Goal: Task Accomplishment & Management: Manage account settings

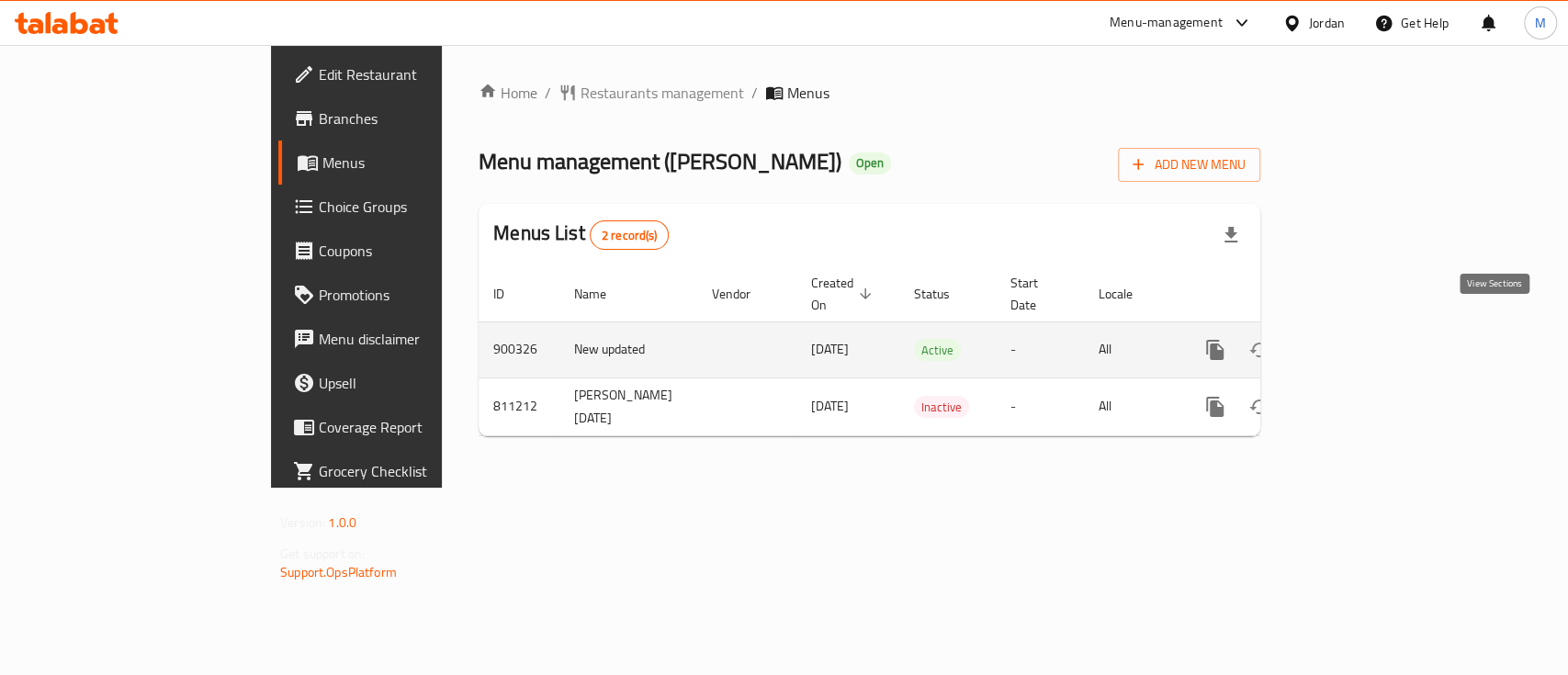
click at [1358, 338] on icon "enhanced table" at bounding box center [1347, 349] width 22 height 22
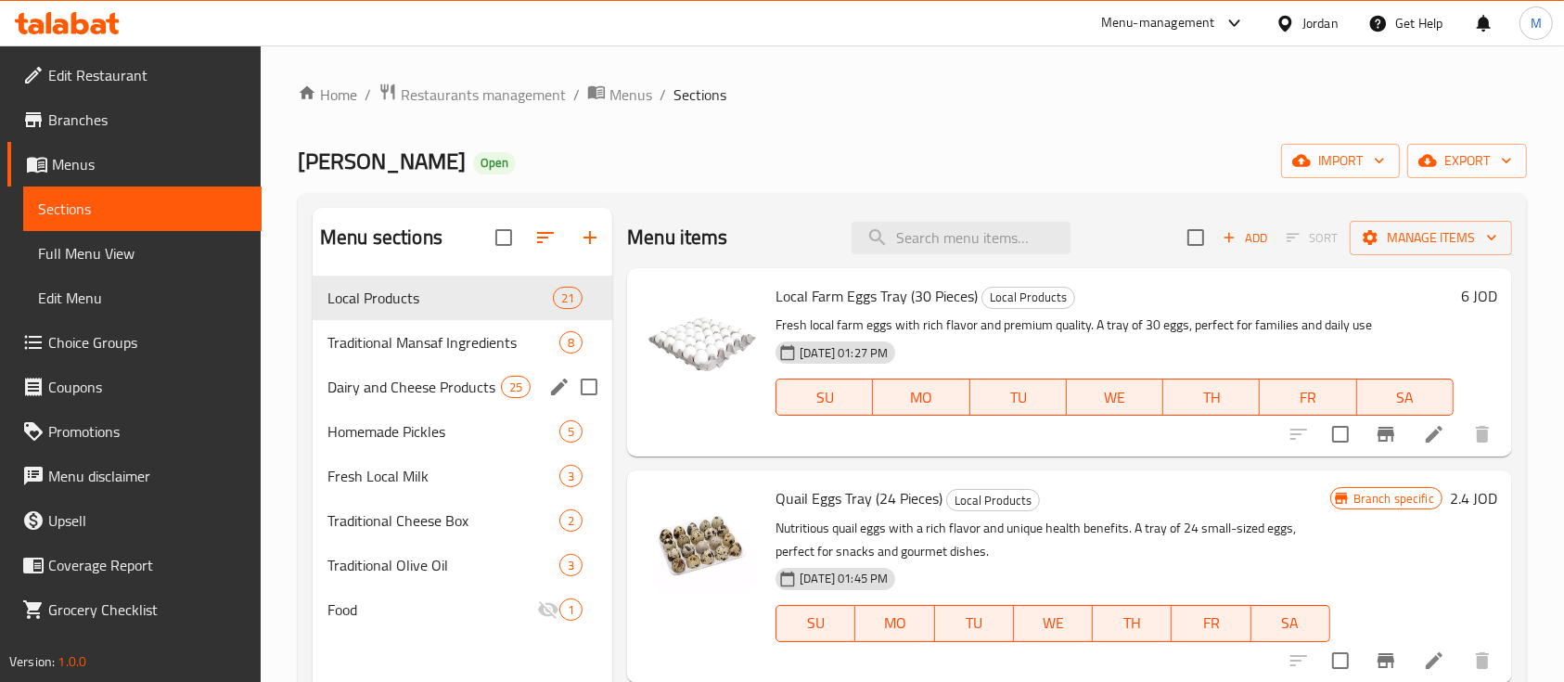
click at [453, 396] on span "Dairy and Cheese Products" at bounding box center [413, 387] width 173 height 22
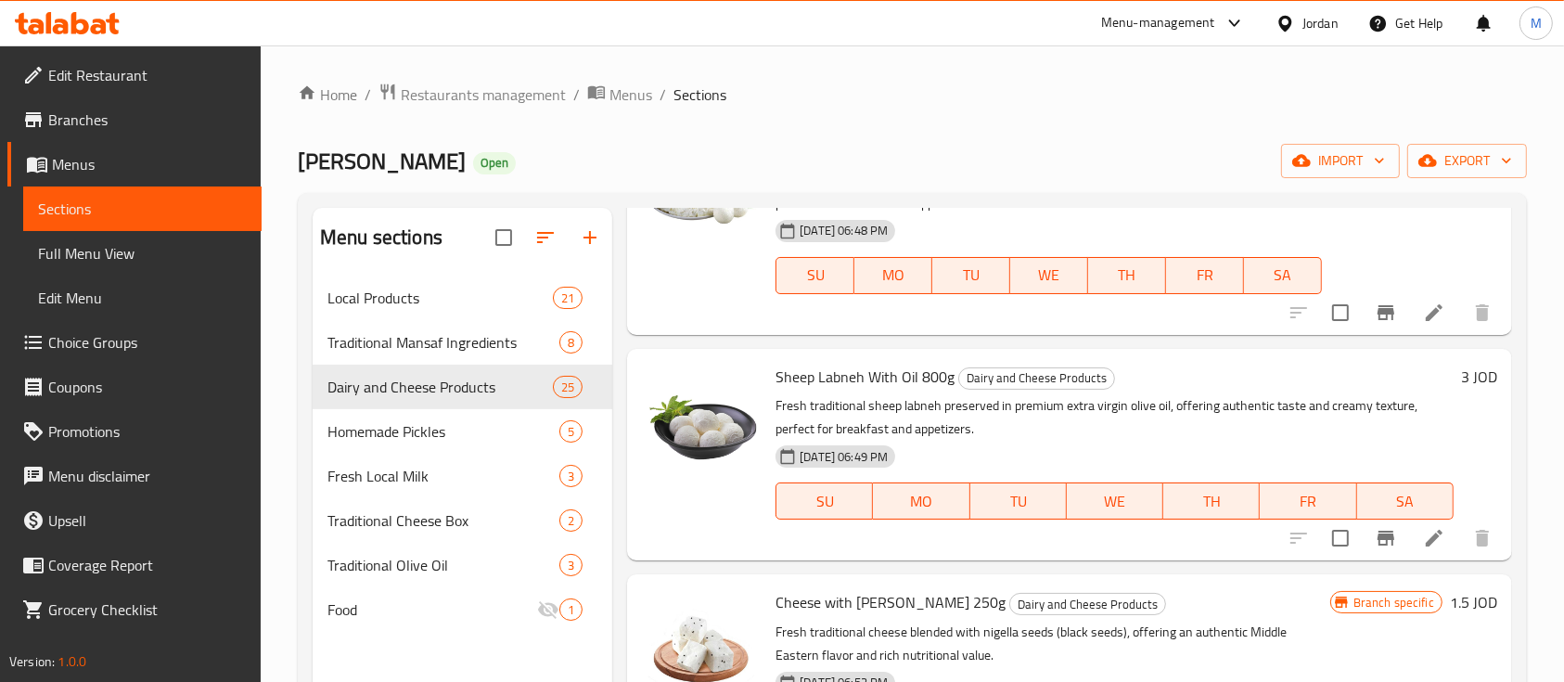
scroll to position [494, 0]
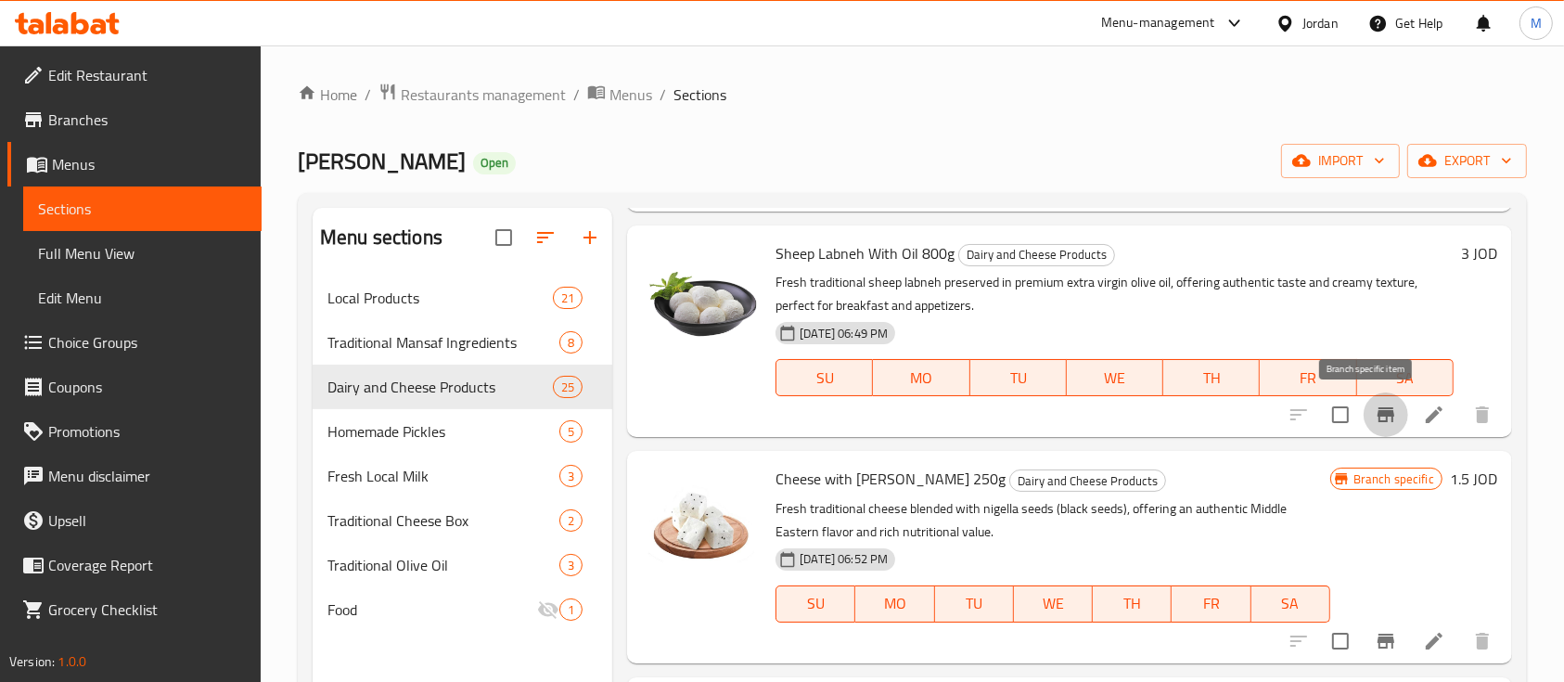
click at [1375, 424] on icon "Branch-specific-item" at bounding box center [1386, 415] width 22 height 22
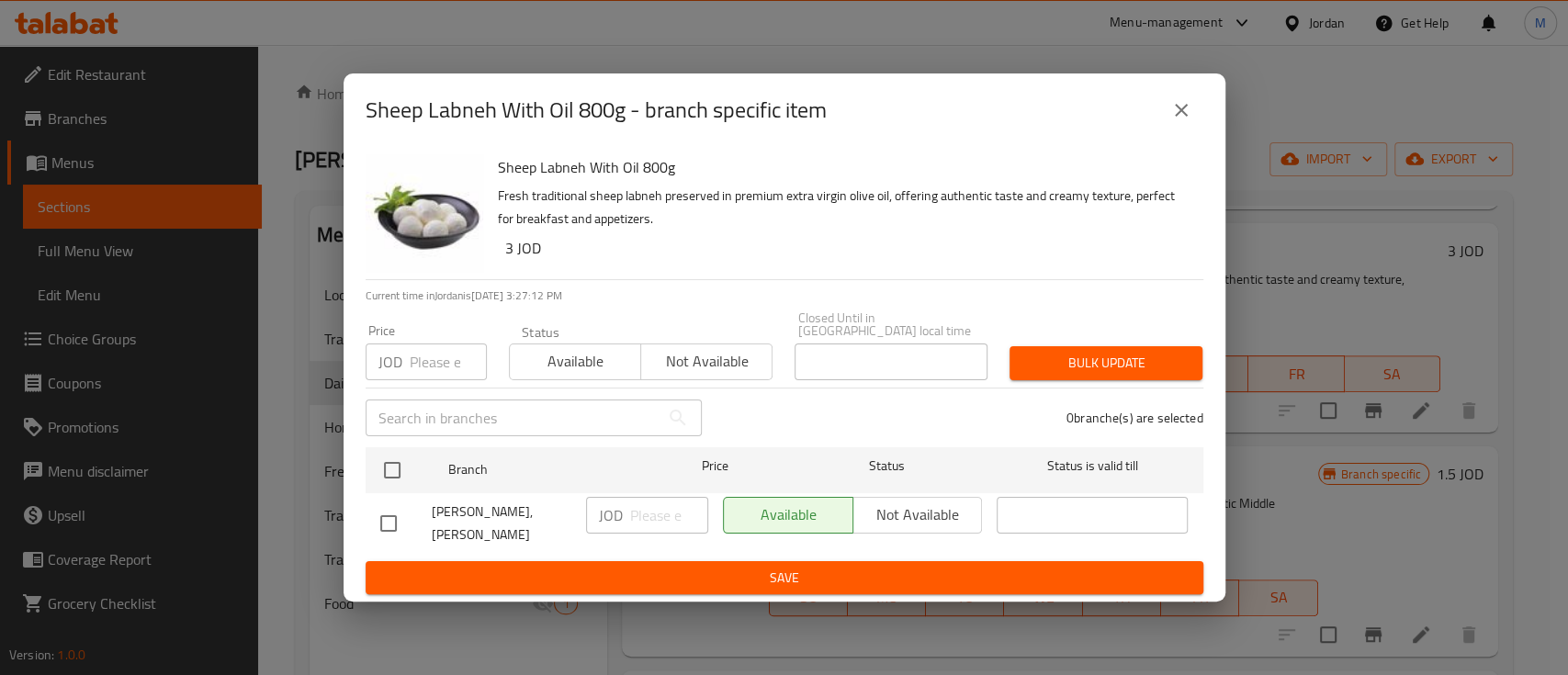
click at [1184, 121] on icon "close" at bounding box center [1181, 110] width 22 height 22
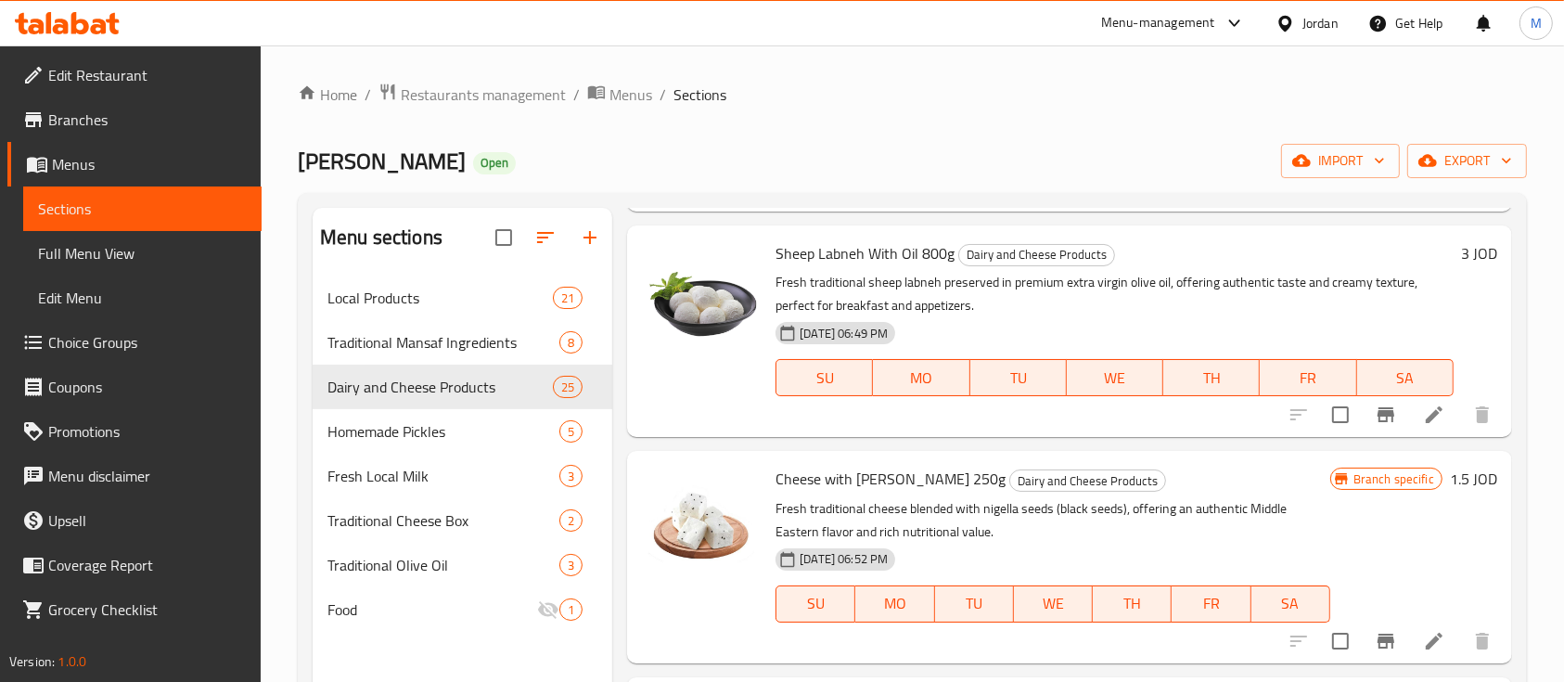
scroll to position [371, 0]
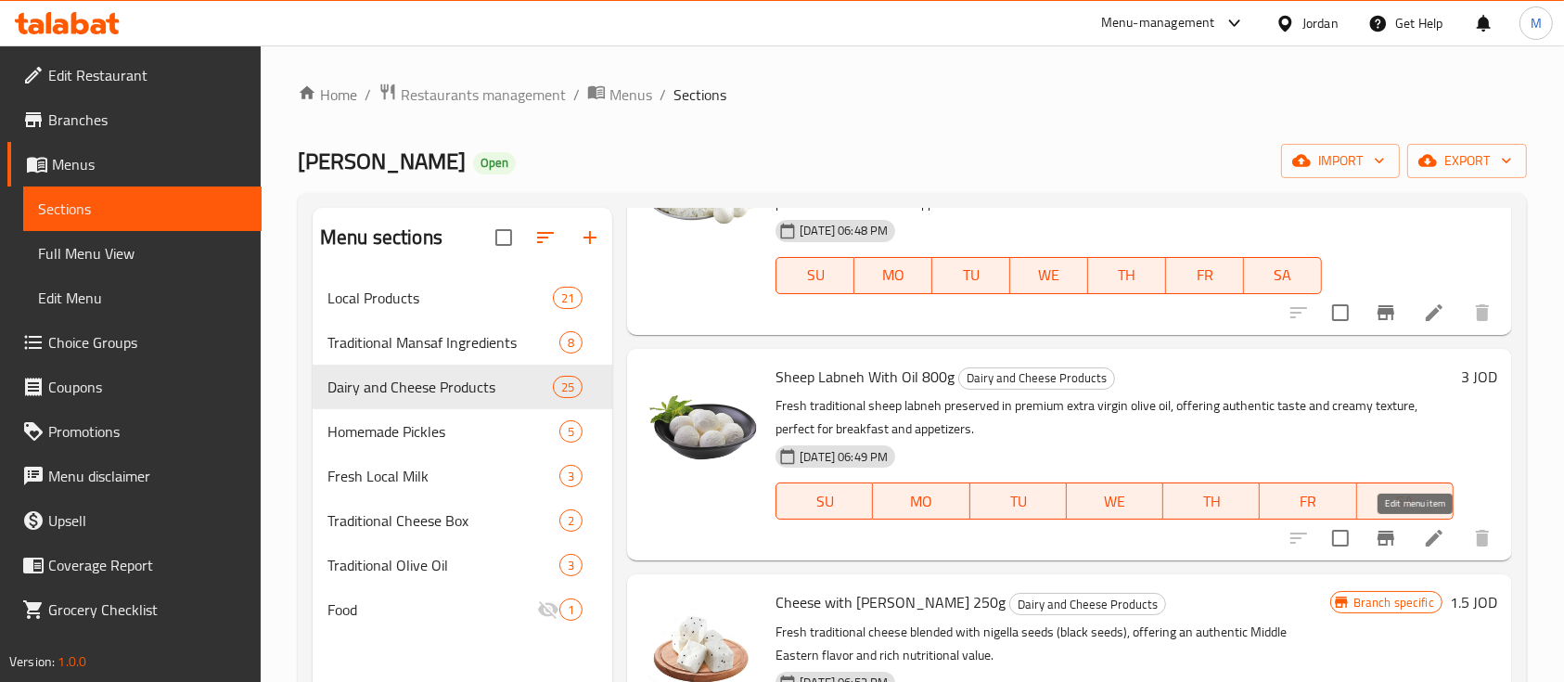
click at [1423, 537] on icon at bounding box center [1434, 538] width 22 height 22
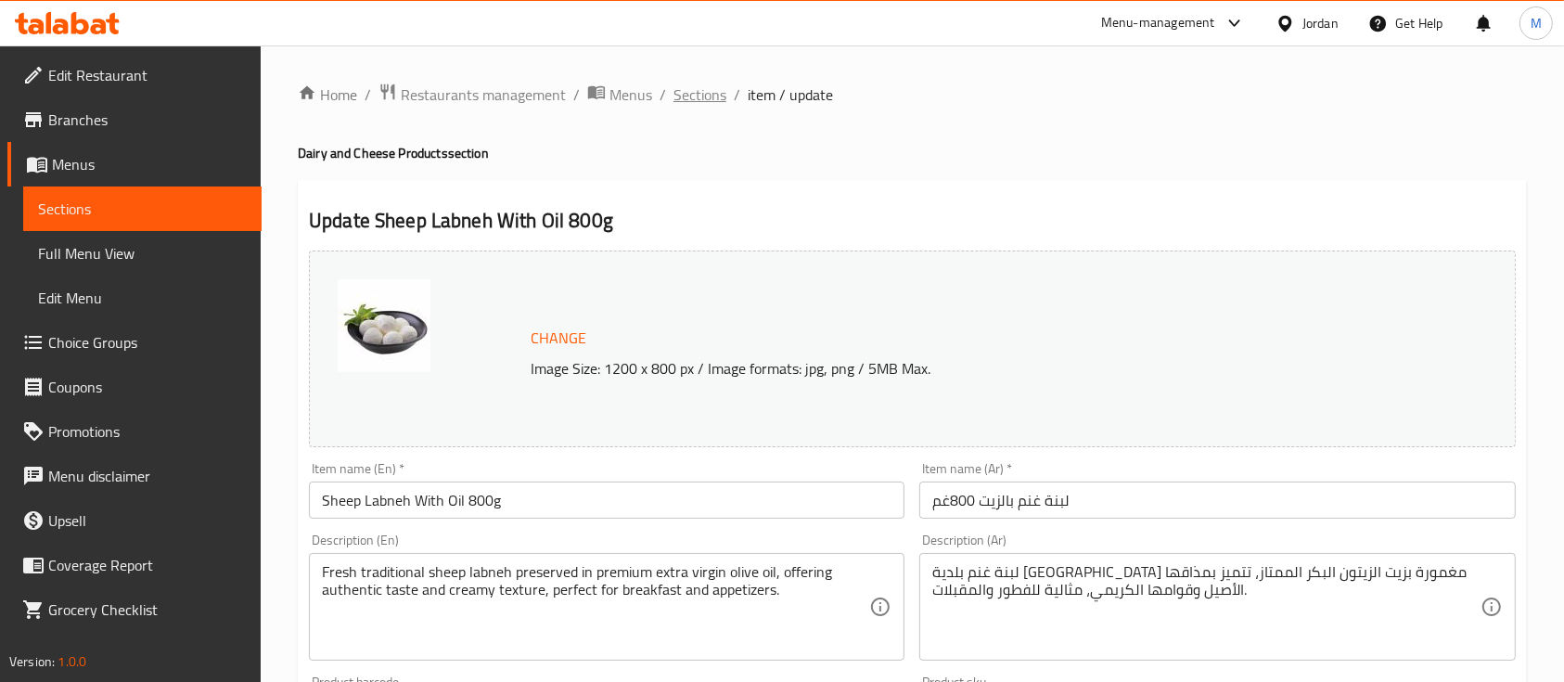
click at [695, 96] on span "Sections" at bounding box center [699, 94] width 53 height 22
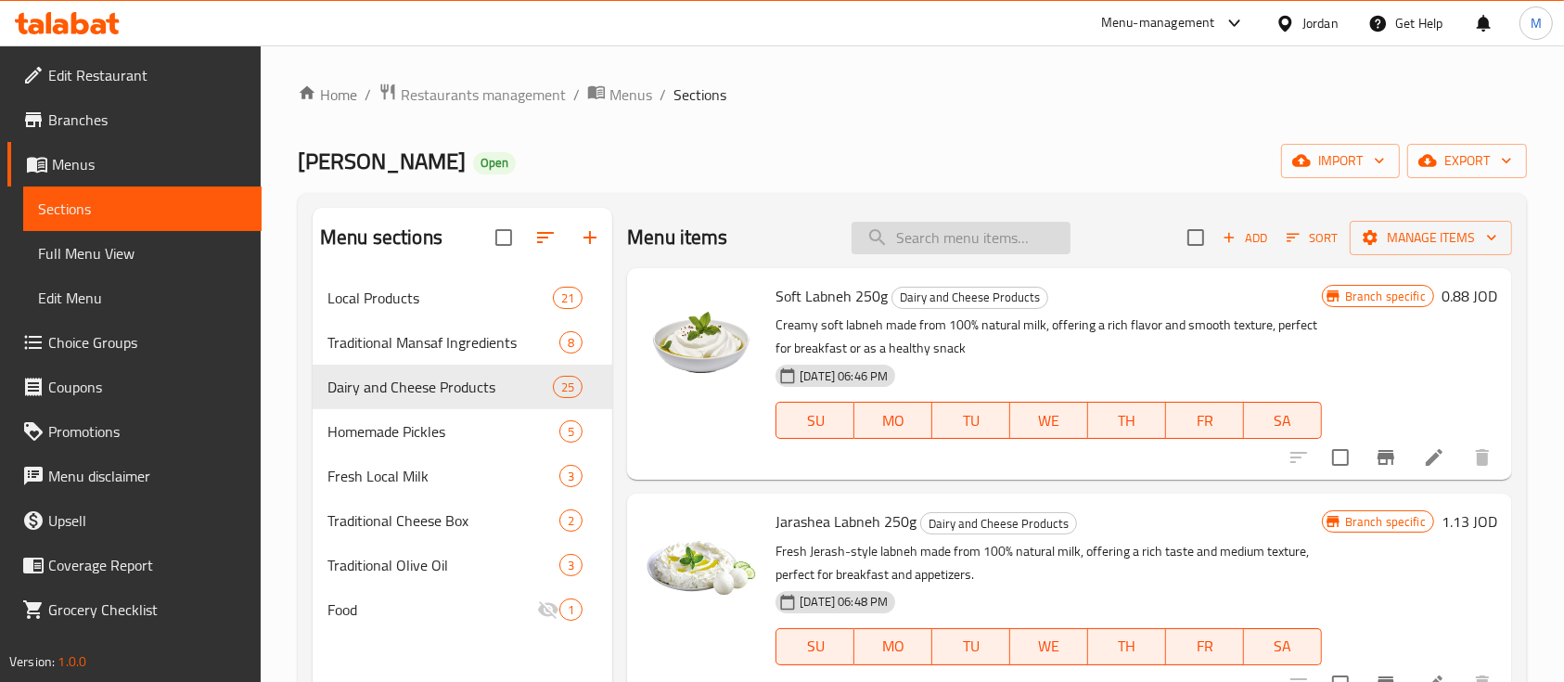
click at [942, 248] on input "search" at bounding box center [961, 238] width 219 height 32
type input "S"
click at [948, 243] on input "search" at bounding box center [961, 238] width 219 height 32
type input "U"
click at [393, 297] on span "Local Products" at bounding box center [413, 298] width 173 height 22
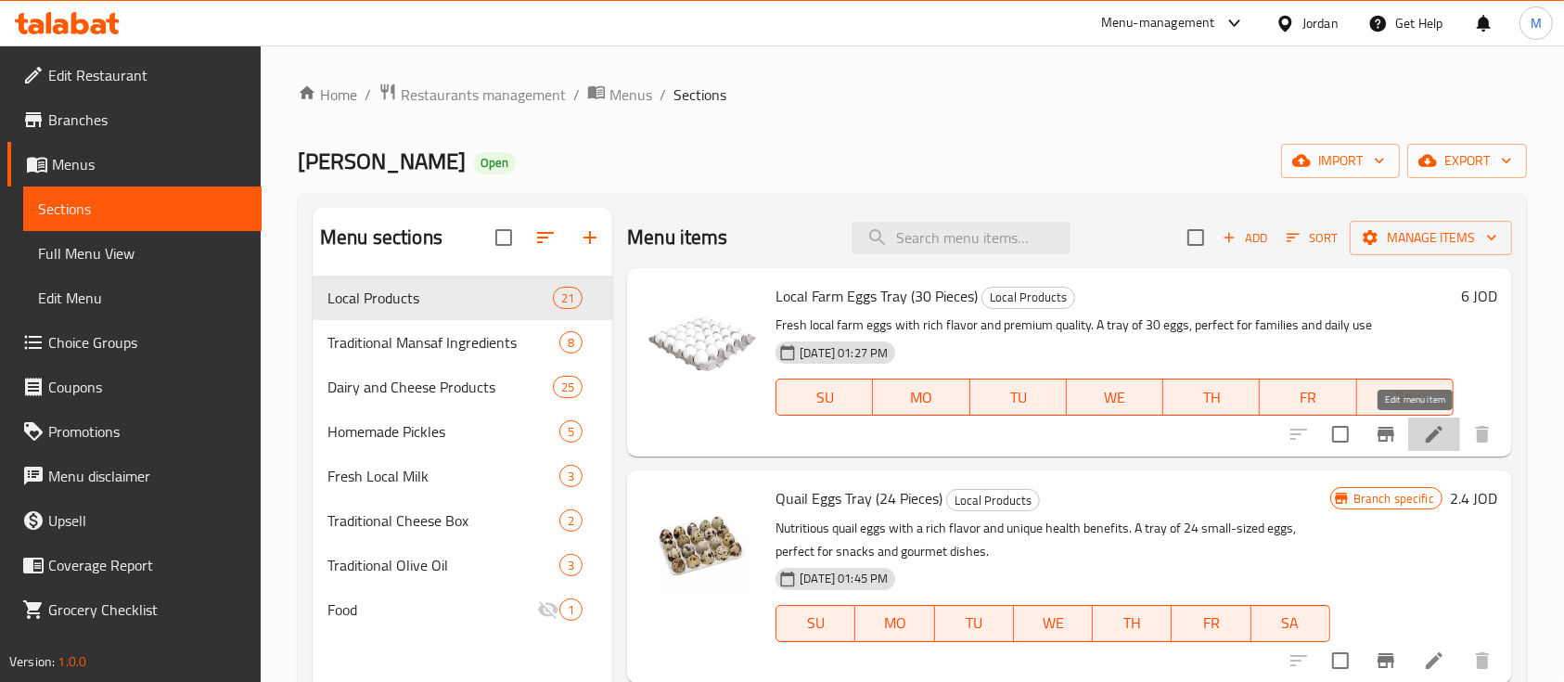
click at [1423, 426] on icon at bounding box center [1434, 434] width 22 height 22
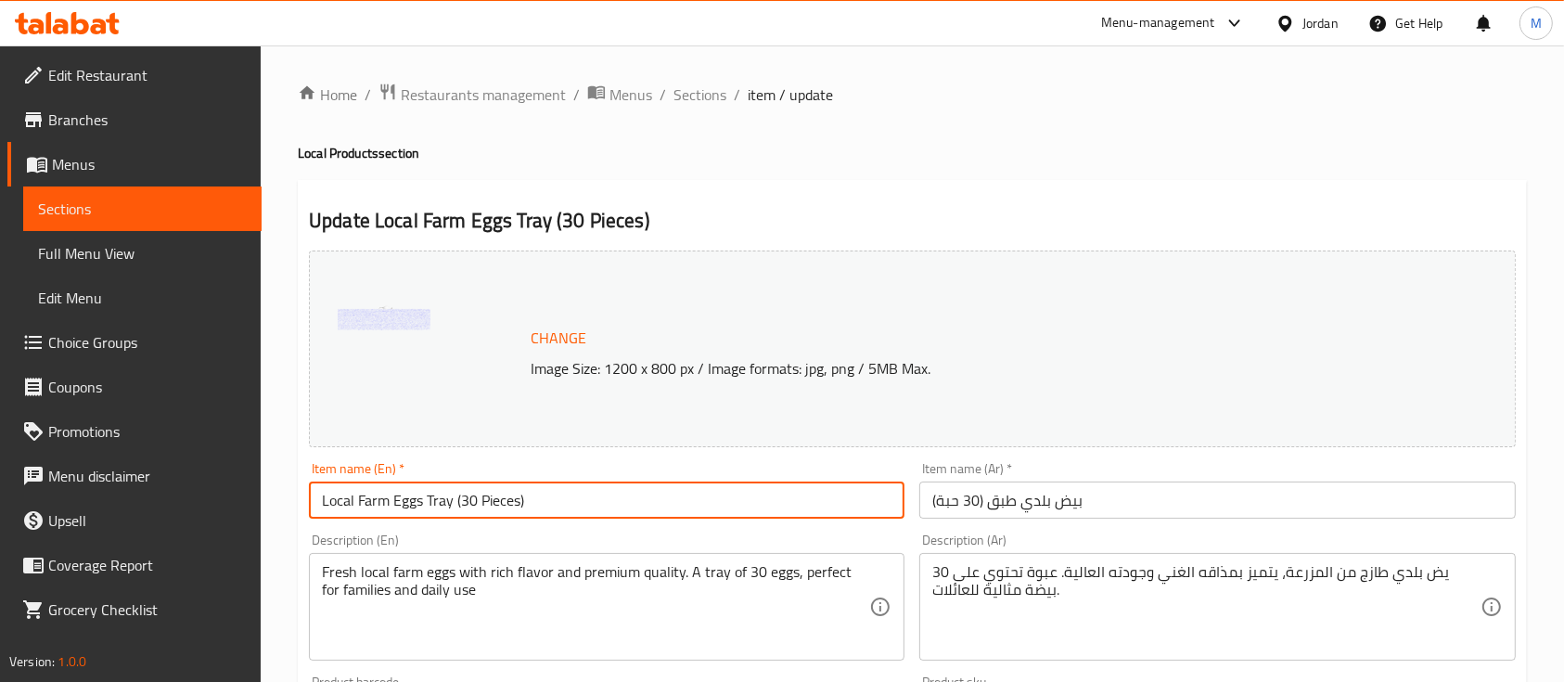
drag, startPoint x: 557, startPoint y: 506, endPoint x: 305, endPoint y: 506, distance: 251.4
click at [305, 506] on div "Item name (En)   * Local Farm Eggs Tray (30 Pieces) Item name (En) *" at bounding box center [606, 490] width 610 height 71
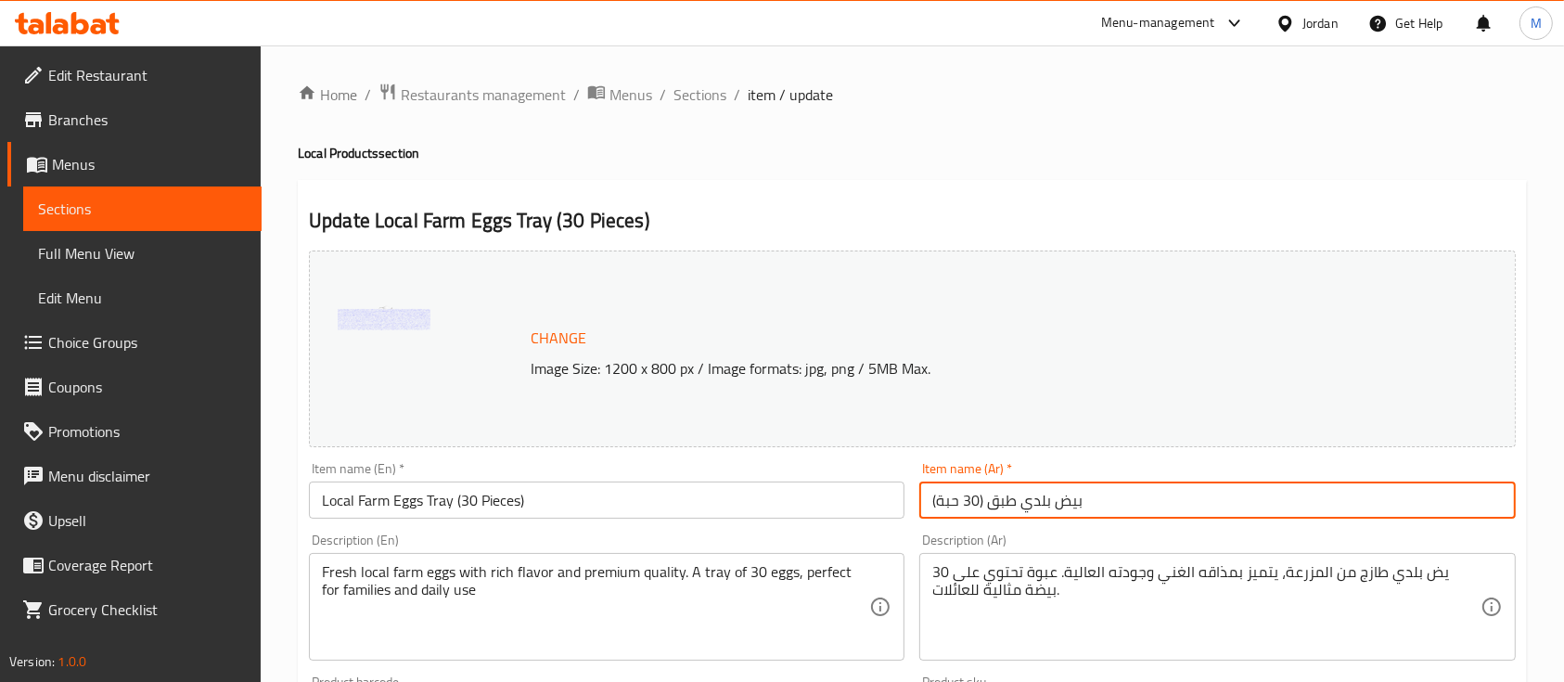
click at [1079, 499] on input "بيض بلدي طبق (30 حبة)" at bounding box center [1217, 499] width 596 height 37
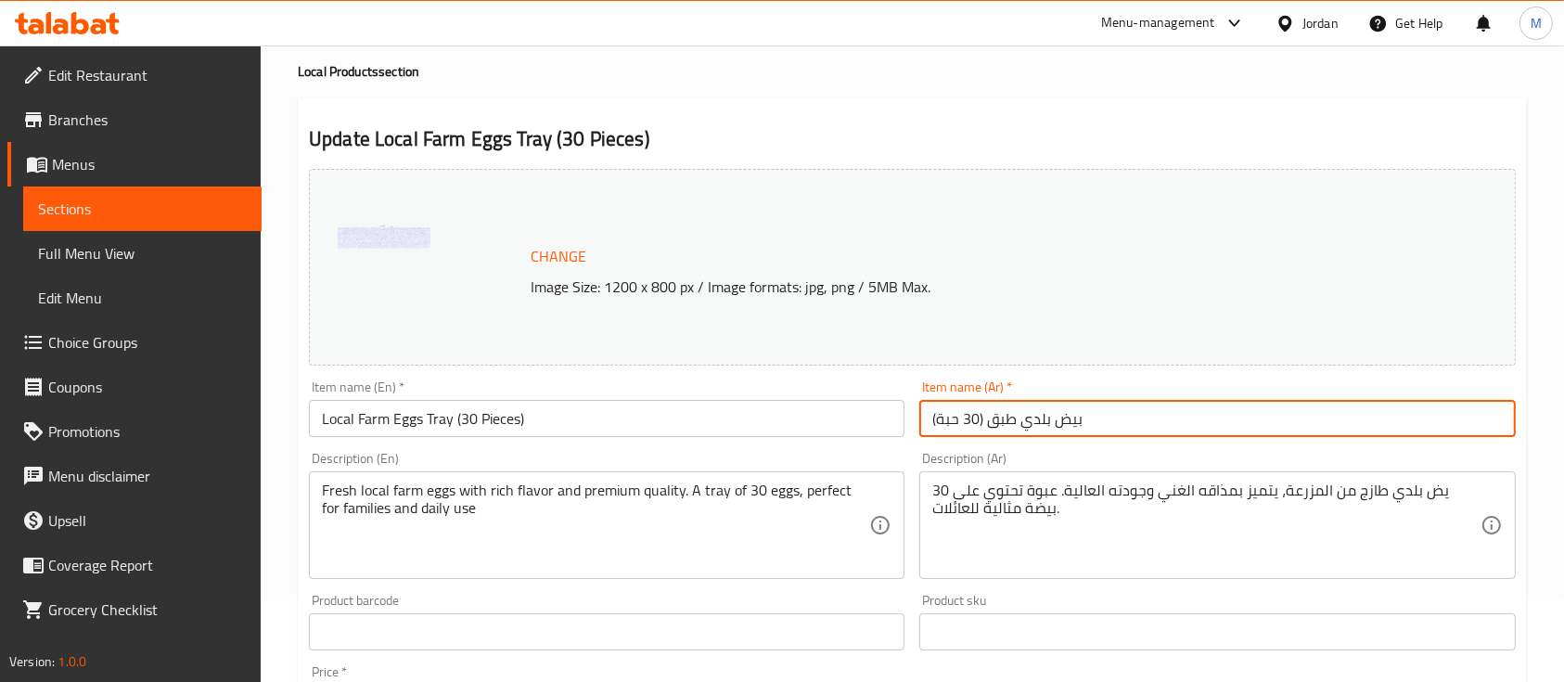
scroll to position [123, 0]
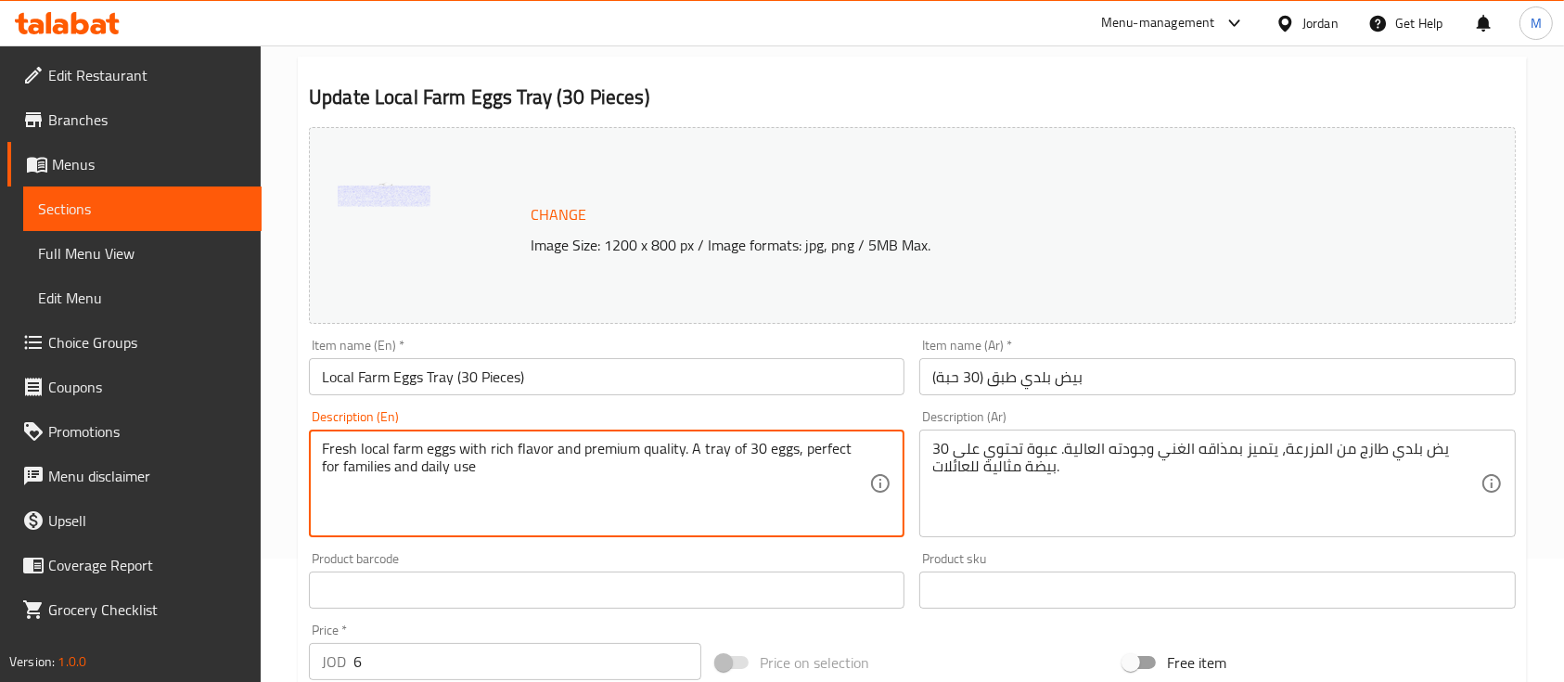
click at [670, 453] on textarea "Fresh local farm eggs with rich flavor and premium quality. A tray of 30 eggs, …" at bounding box center [595, 484] width 547 height 88
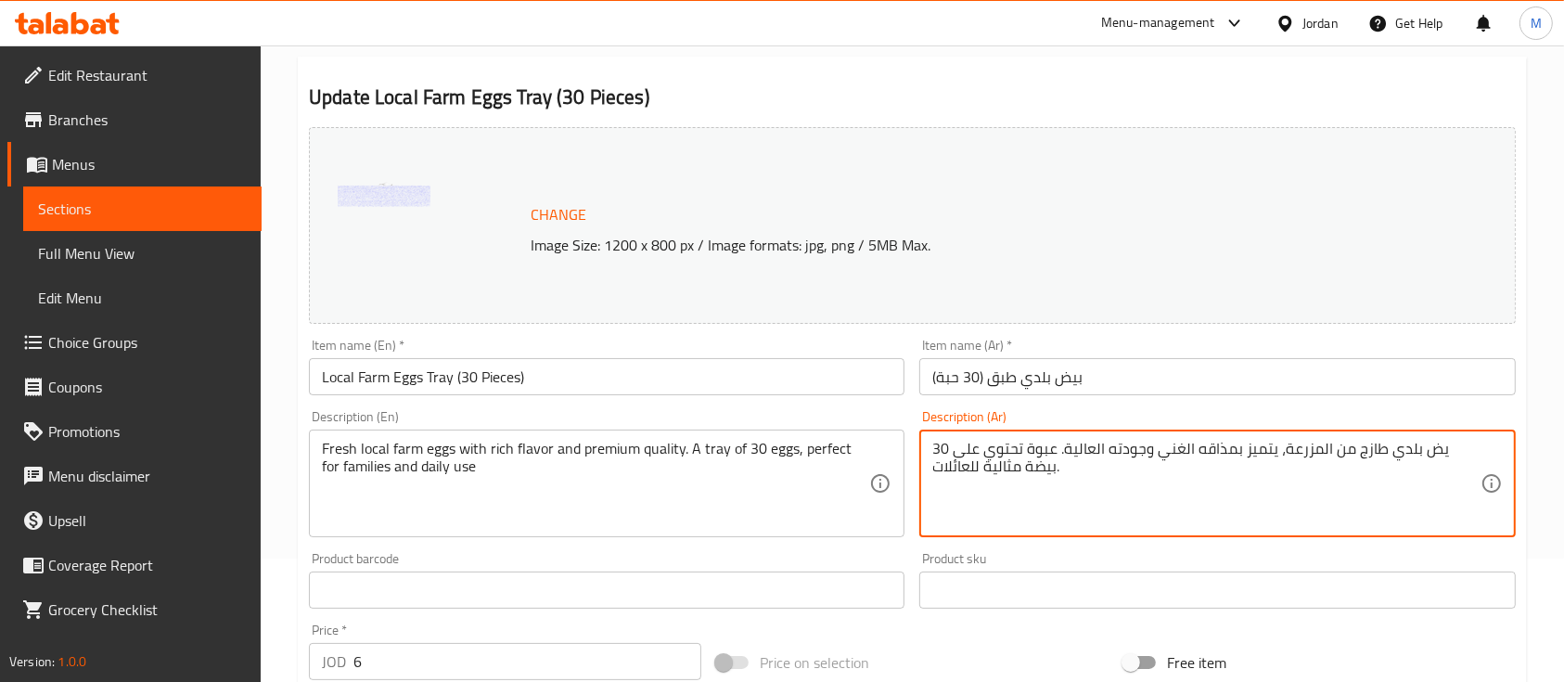
click at [1009, 448] on textarea "يض بلدي طازج من المزرعة، يتميز بمذاقه الغني وجودته العالية. عبوة تحتوي على 30 ب…" at bounding box center [1205, 484] width 547 height 88
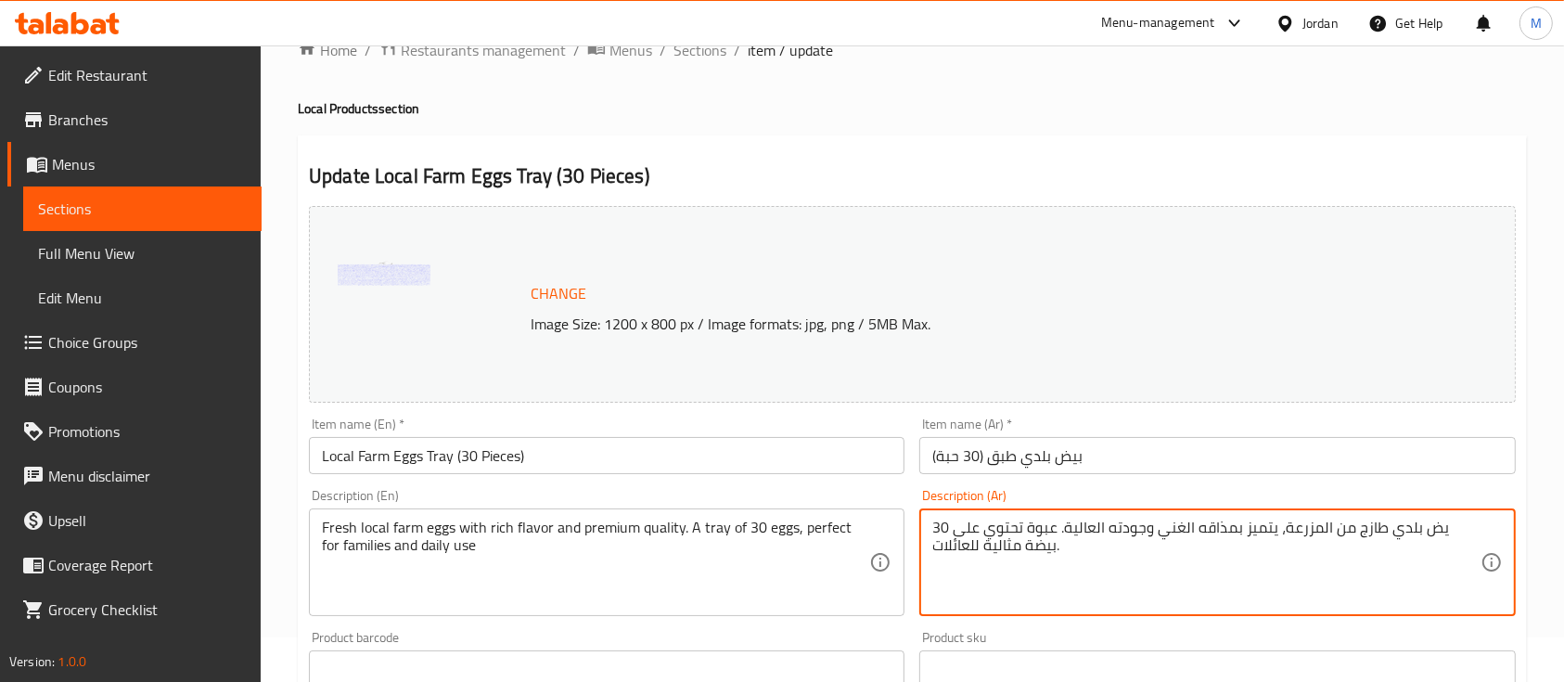
scroll to position [0, 0]
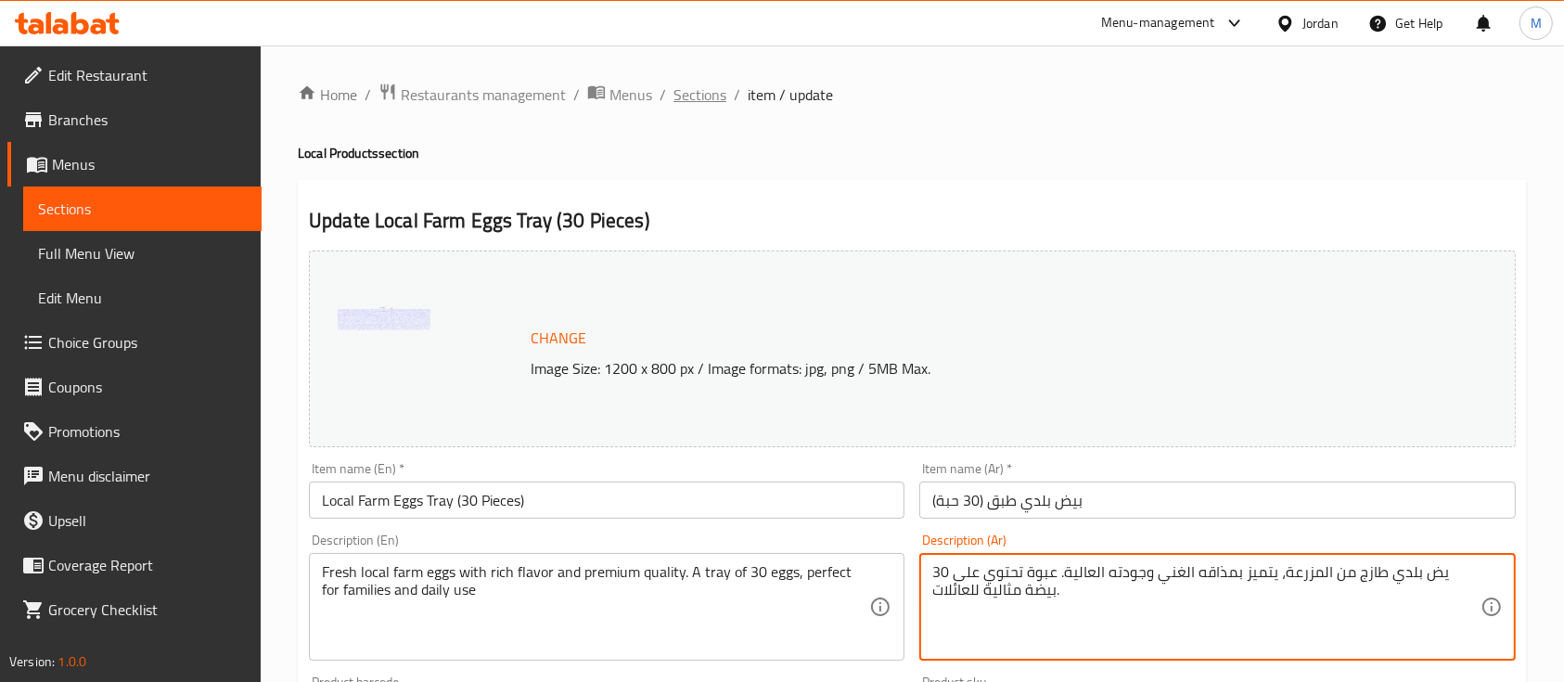
click at [682, 104] on span "Sections" at bounding box center [699, 94] width 53 height 22
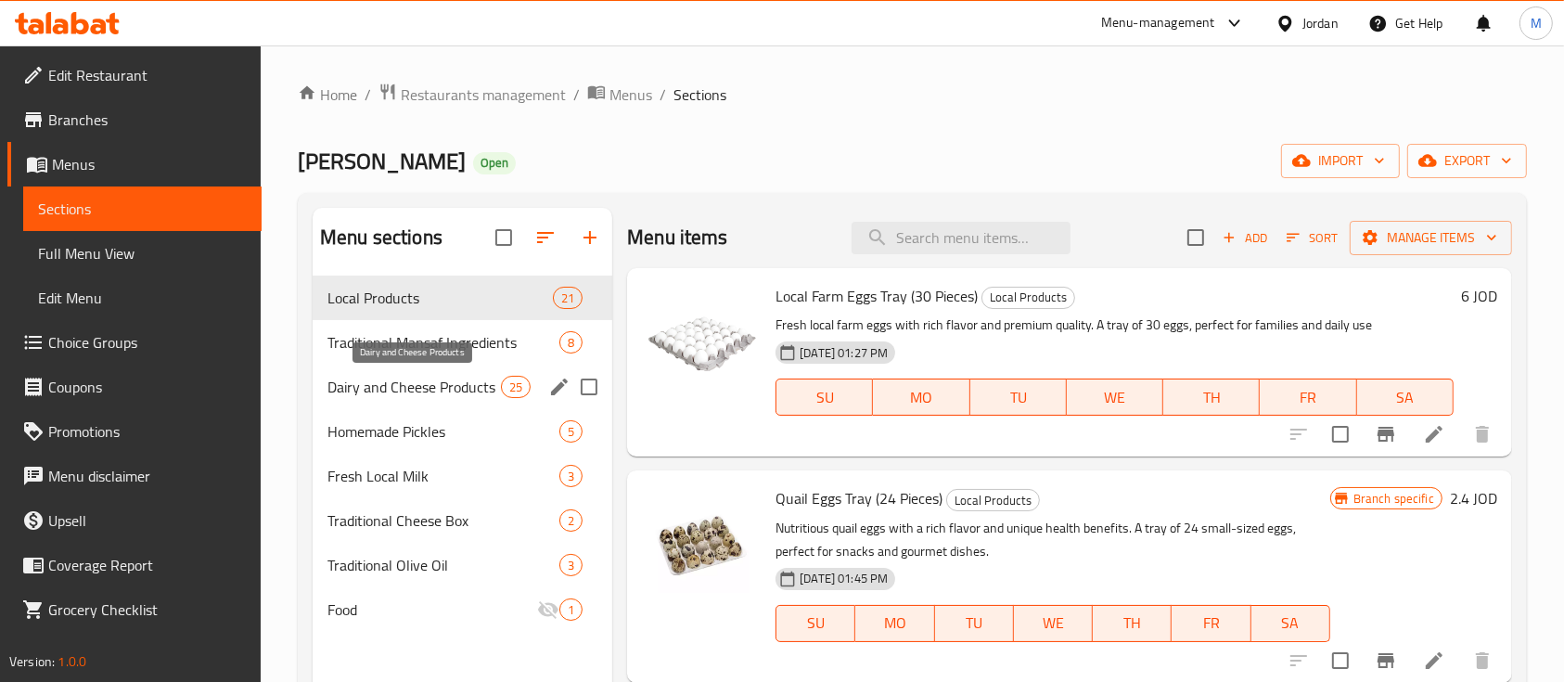
click at [466, 389] on span "Dairy and Cheese Products" at bounding box center [413, 387] width 173 height 22
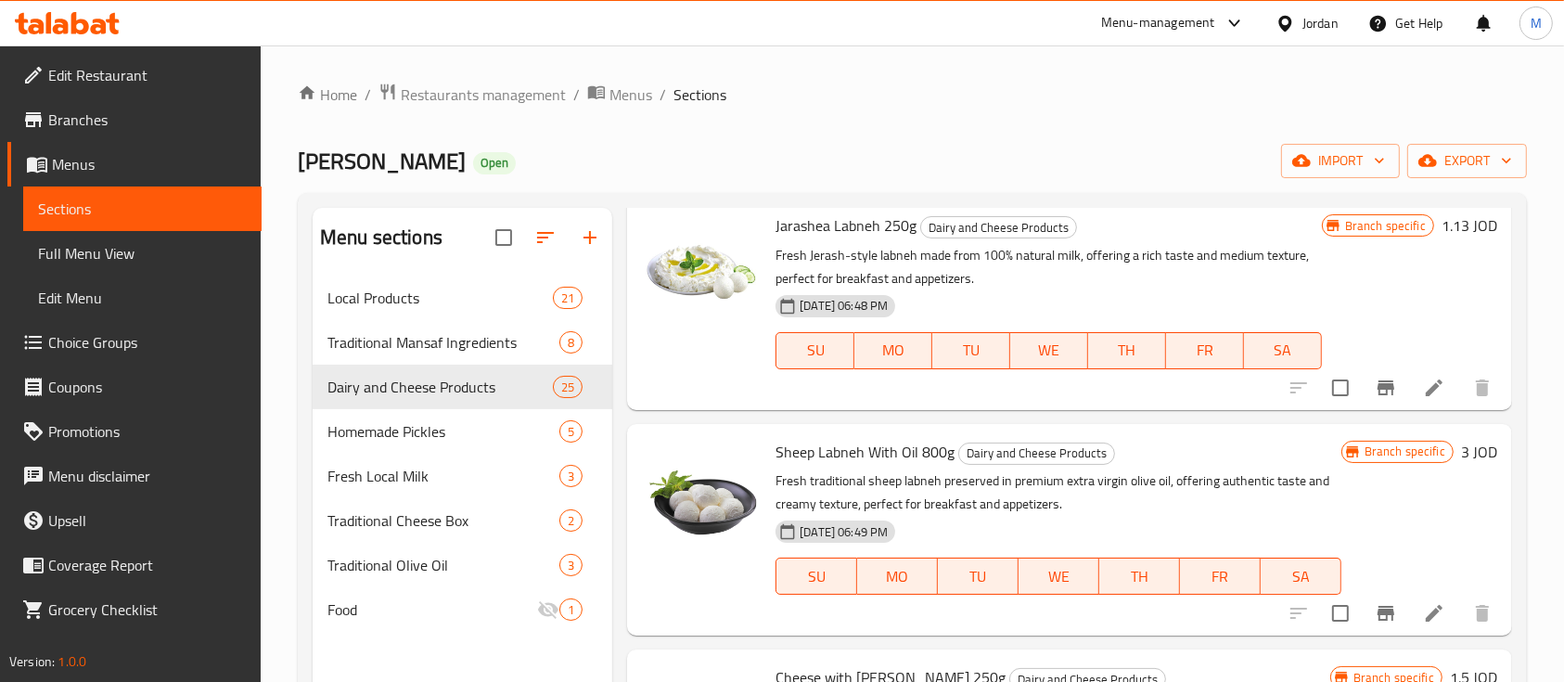
scroll to position [371, 0]
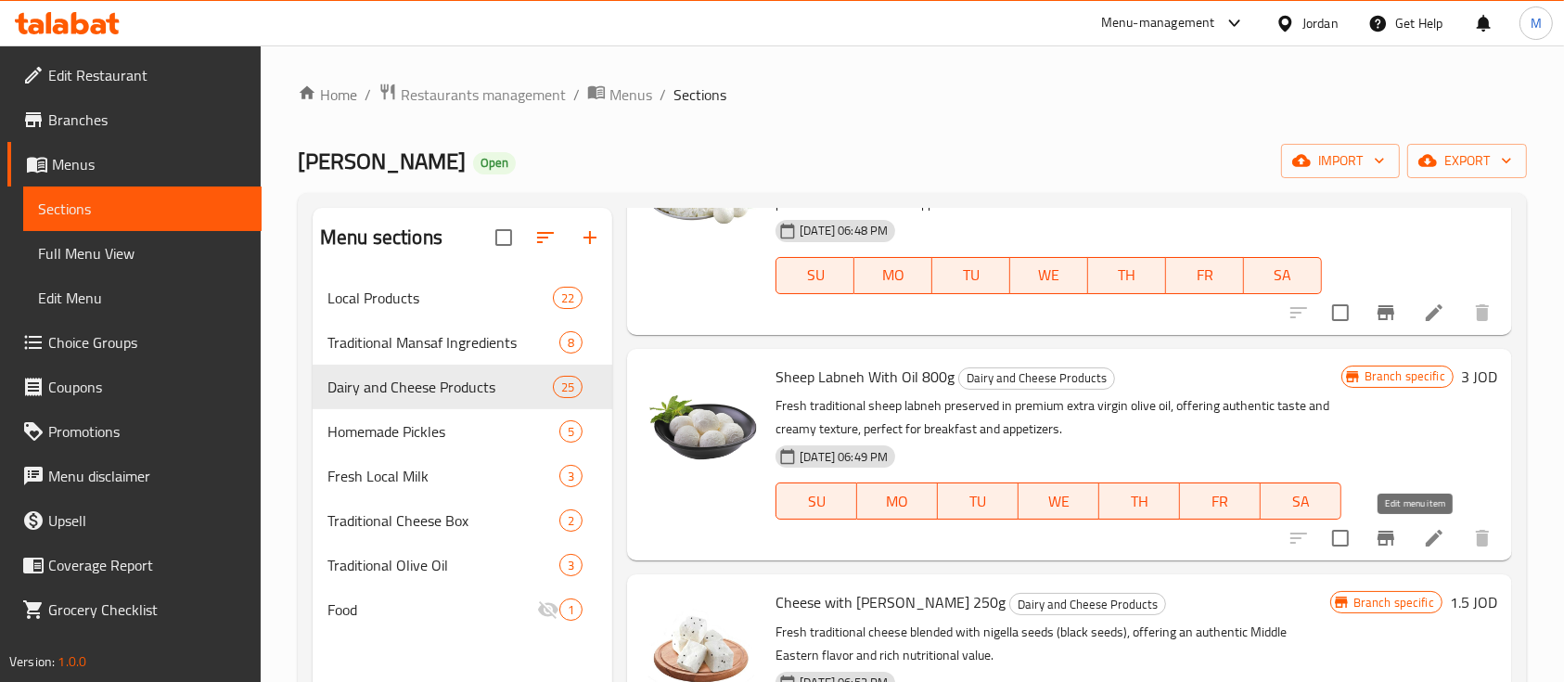
click at [1425, 547] on icon at bounding box center [1434, 538] width 22 height 22
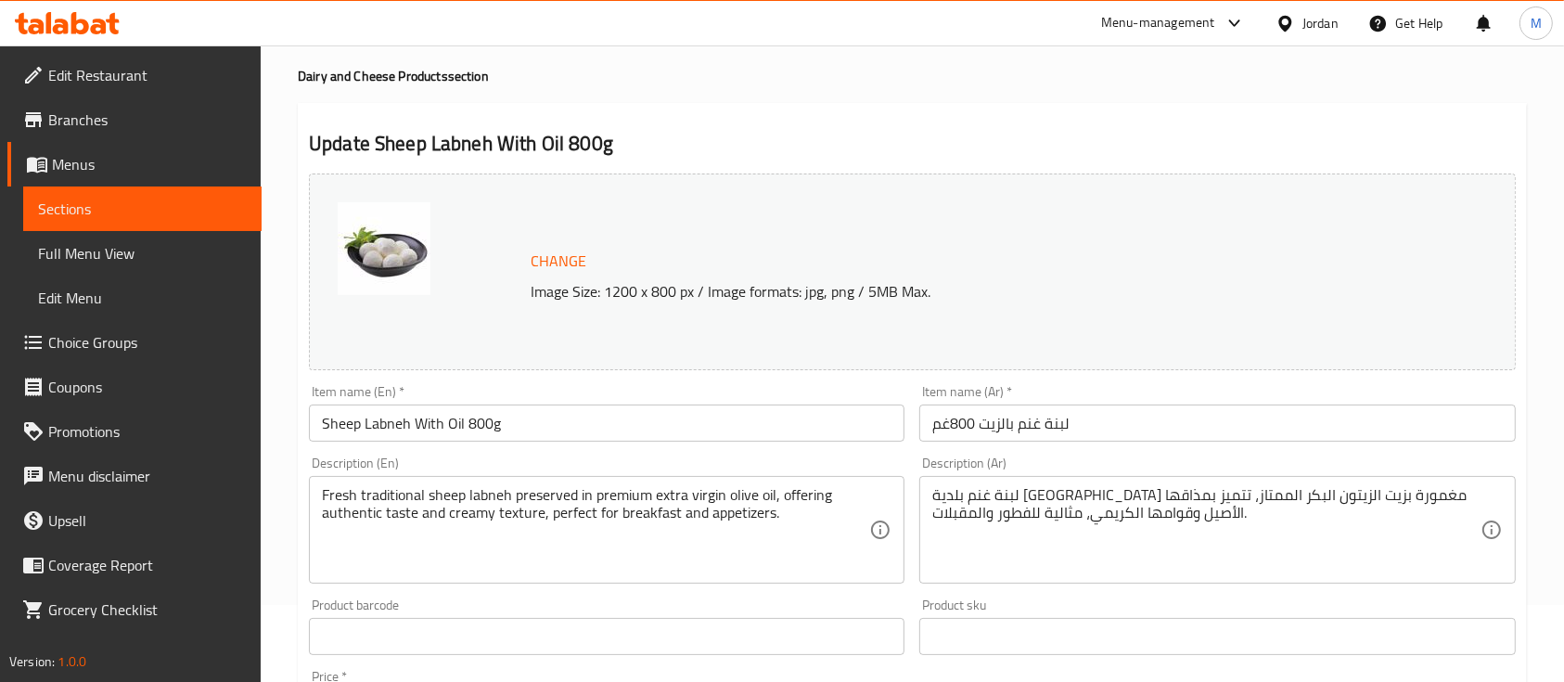
scroll to position [123, 0]
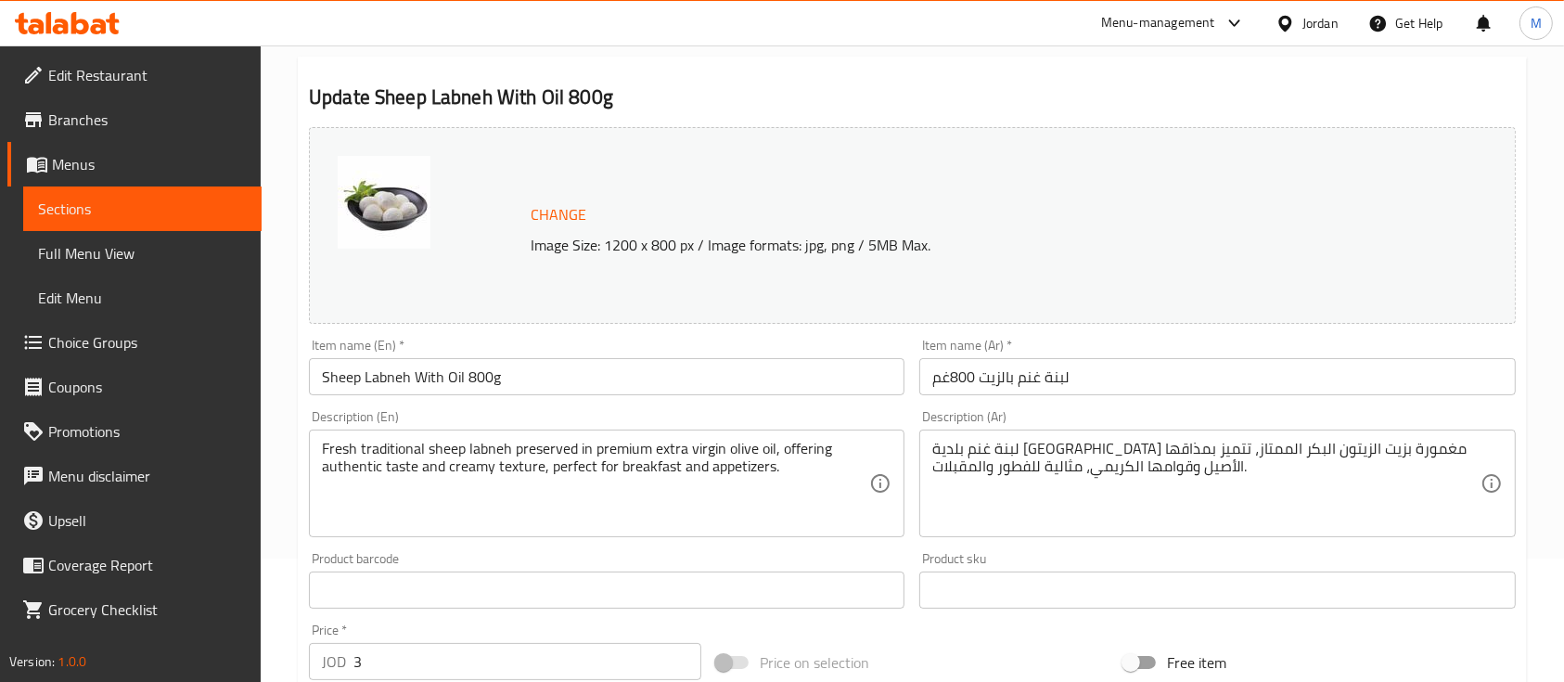
click at [1102, 381] on input "لبنة غنم بالزيت 800غم" at bounding box center [1217, 376] width 596 height 37
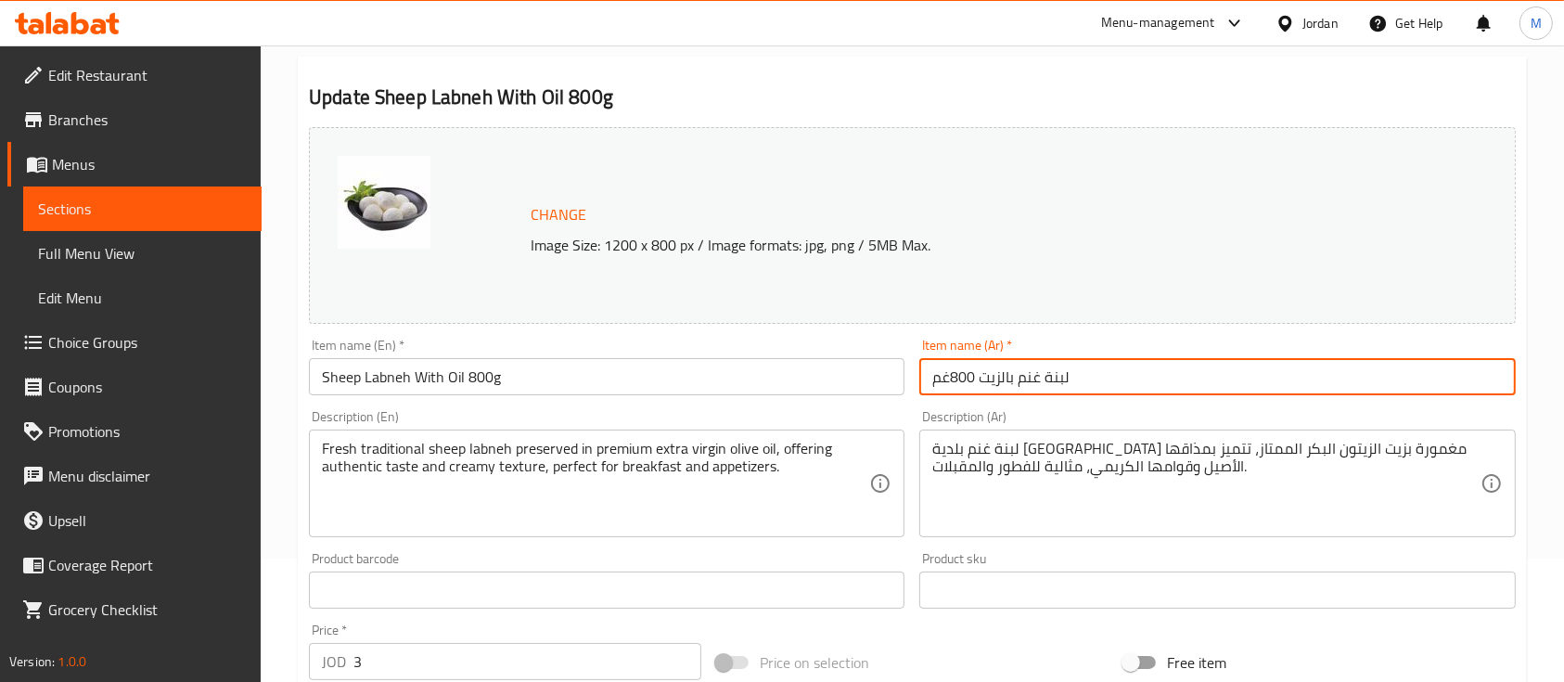
click at [1102, 381] on input "لبنة غنم بالزيت 800غم" at bounding box center [1217, 376] width 596 height 37
click at [576, 373] on input "Sheep Labneh With Oil 800g" at bounding box center [607, 376] width 596 height 37
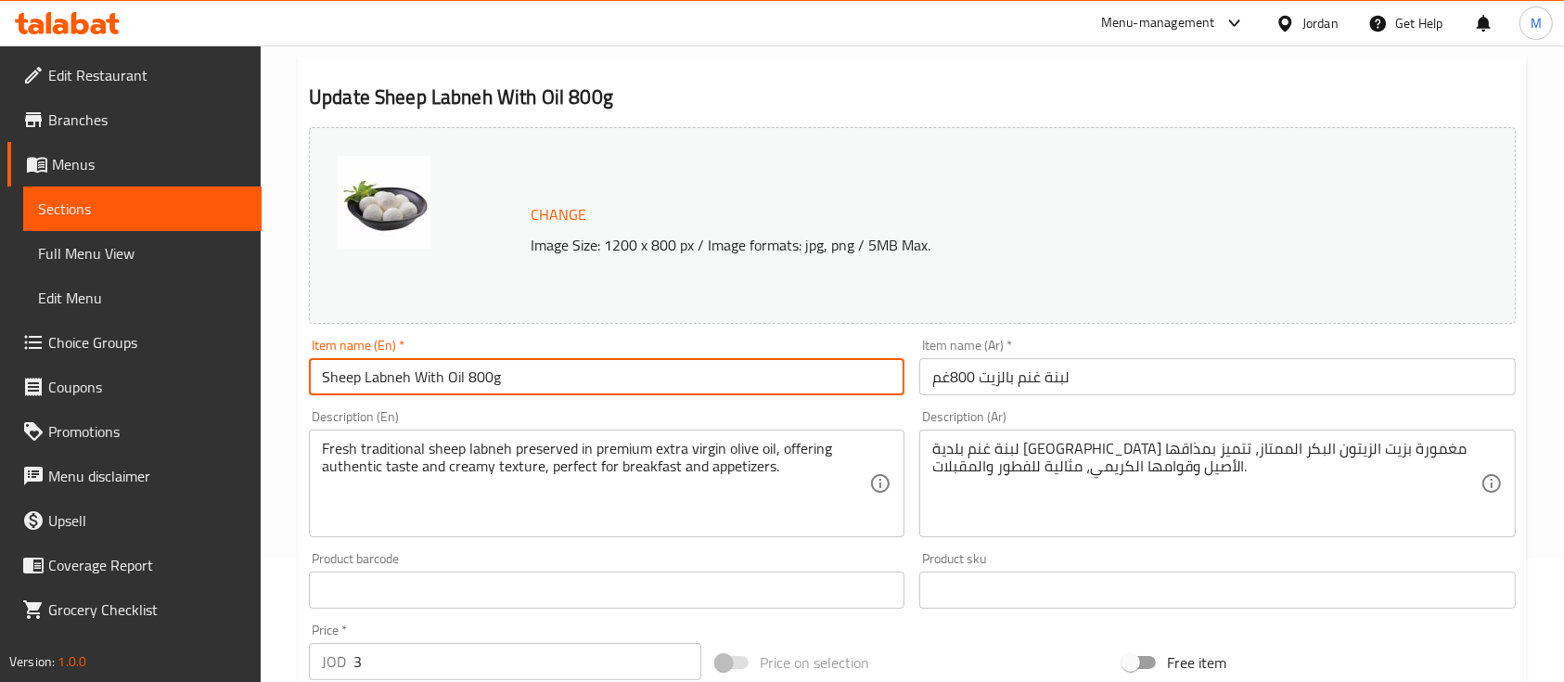
click at [576, 373] on input "Sheep Labneh With Oil 800g" at bounding box center [607, 376] width 596 height 37
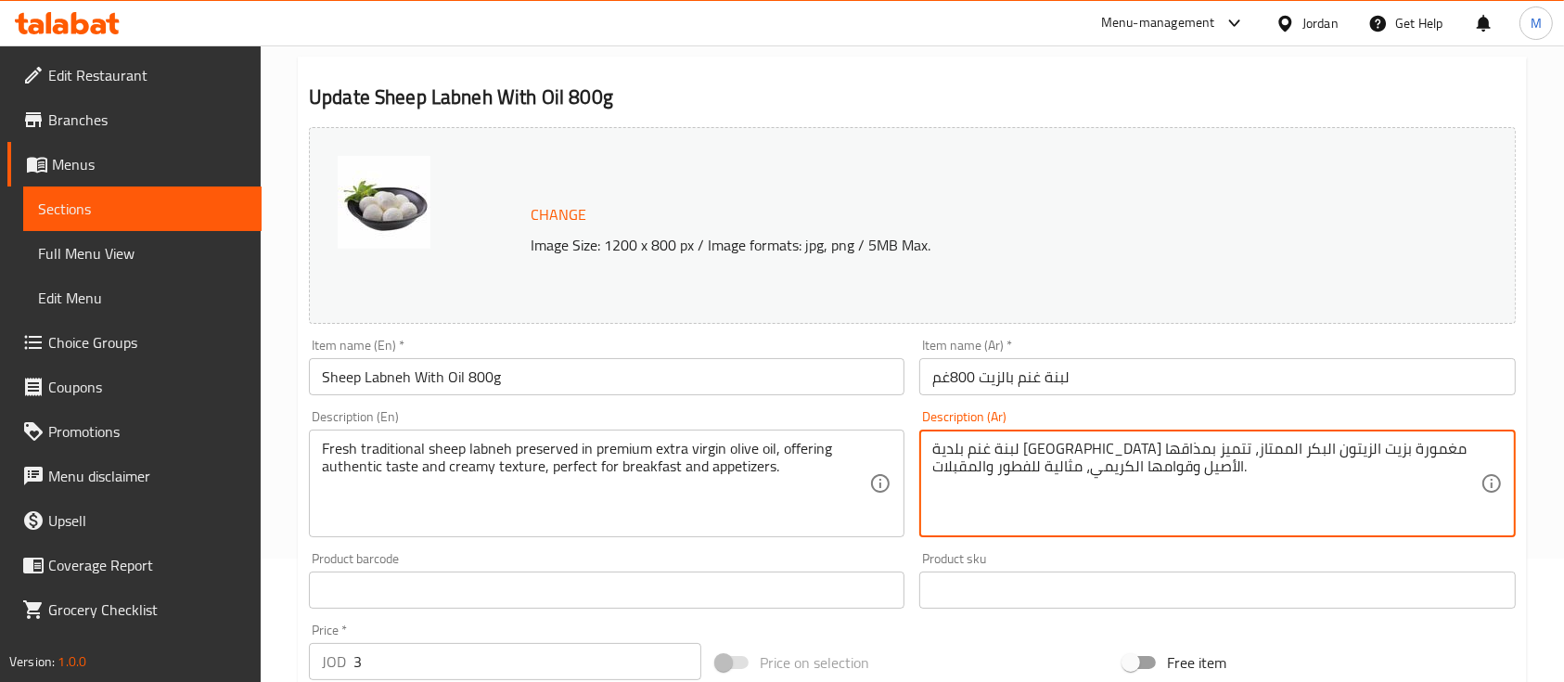
click at [1072, 441] on textarea "لبنة غنم بلدية طازجة مغمورة بزيت الزيتون البكر الممتاز، تتميز بمذاقها الأصيل وق…" at bounding box center [1205, 484] width 547 height 88
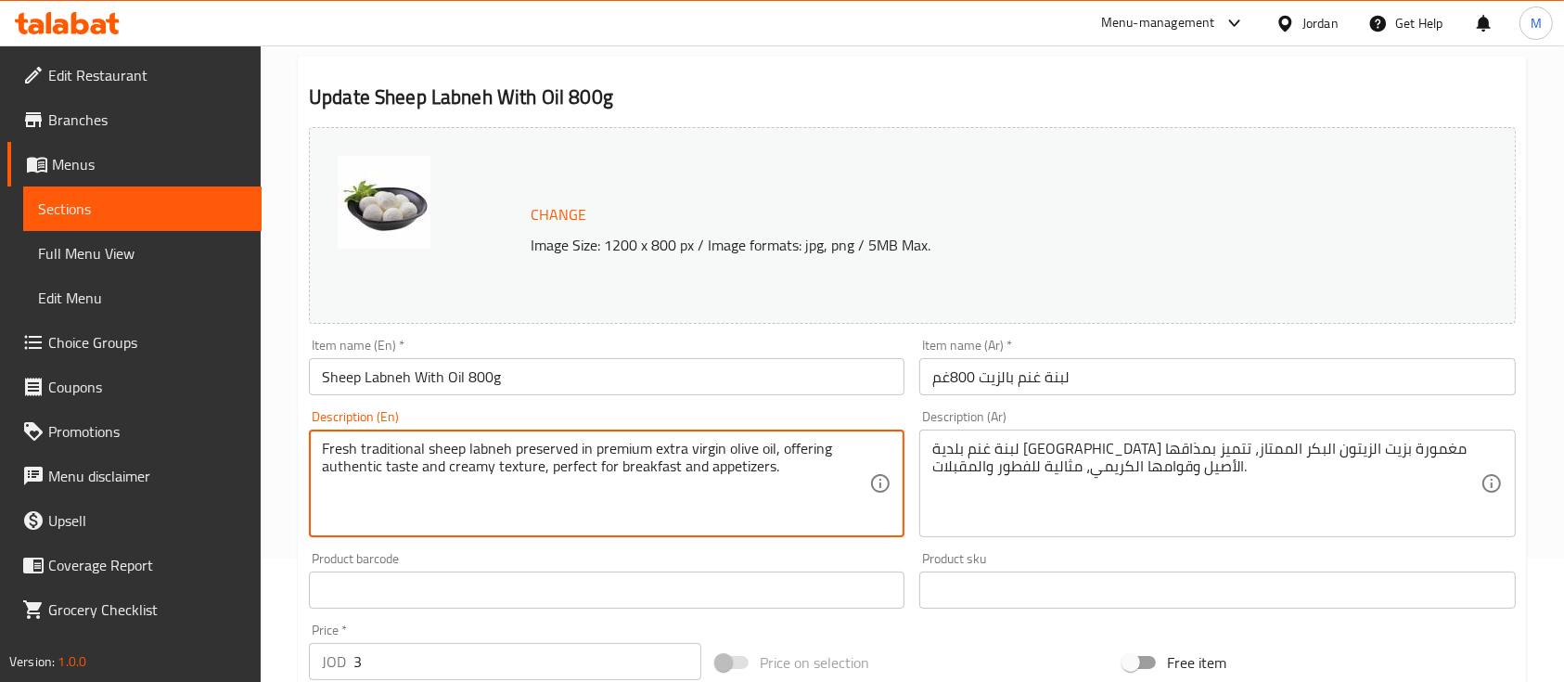
click at [628, 442] on textarea "Fresh traditional sheep labneh preserved in premium extra virgin olive oil, off…" at bounding box center [595, 484] width 547 height 88
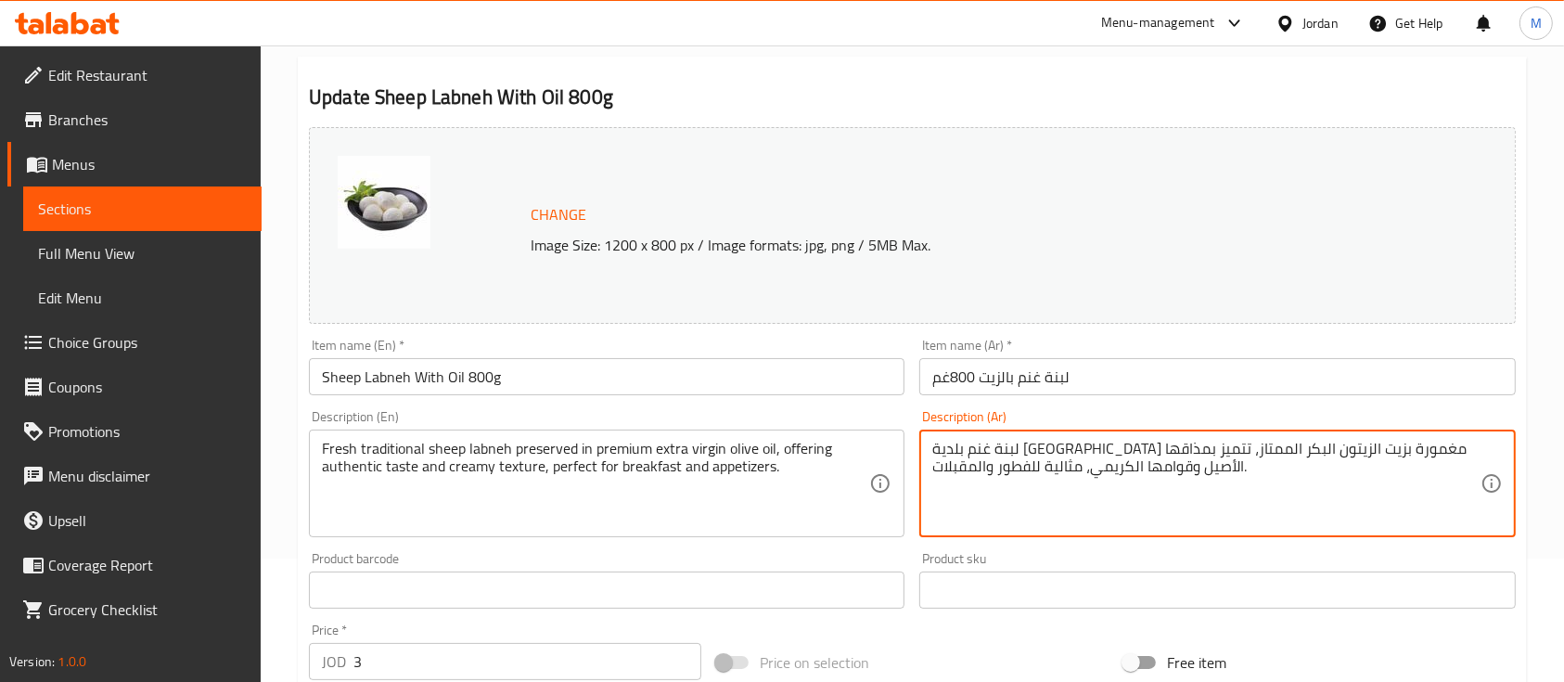
click at [1051, 452] on textarea "لبنة غنم بلدية طازجة مغمورة بزيت الزيتون البكر الممتاز، تتميز بمذاقها الأصيل وق…" at bounding box center [1205, 484] width 547 height 88
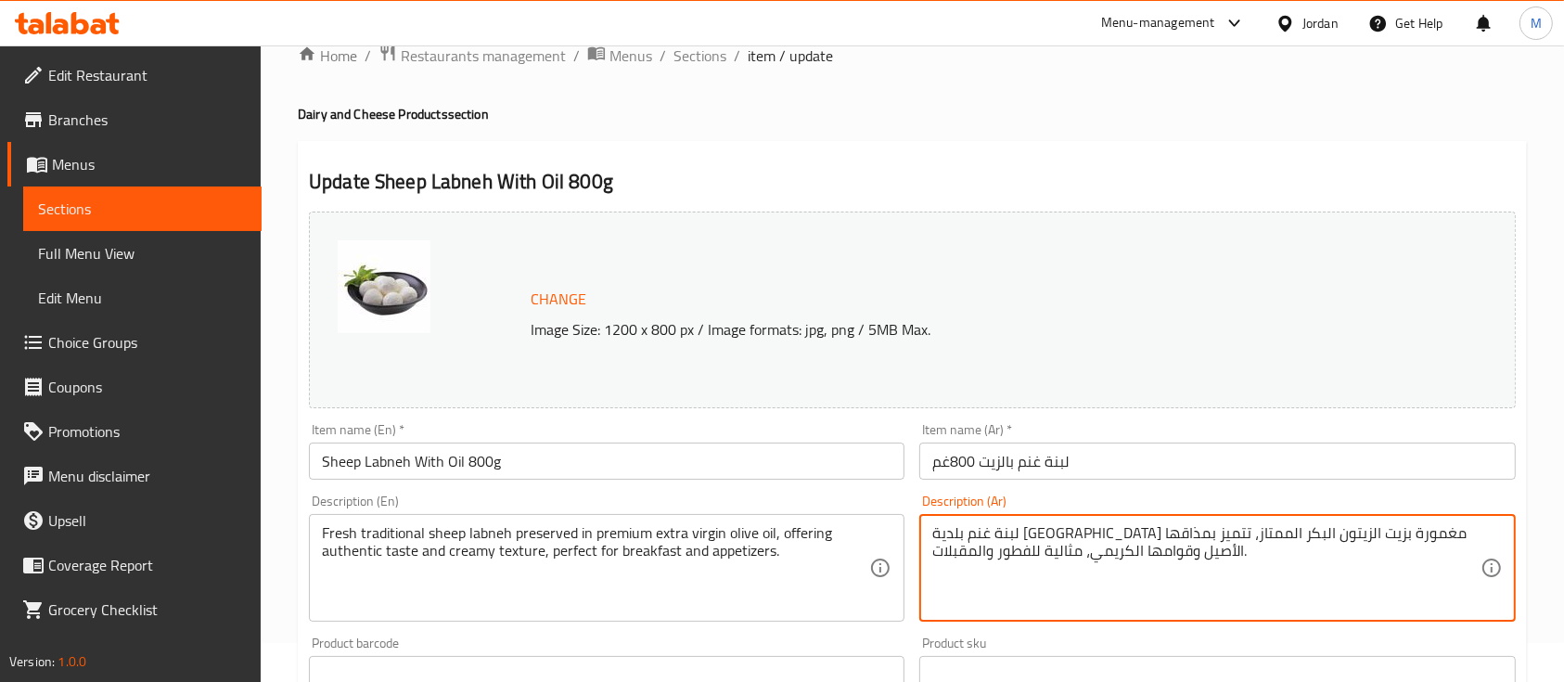
scroll to position [0, 0]
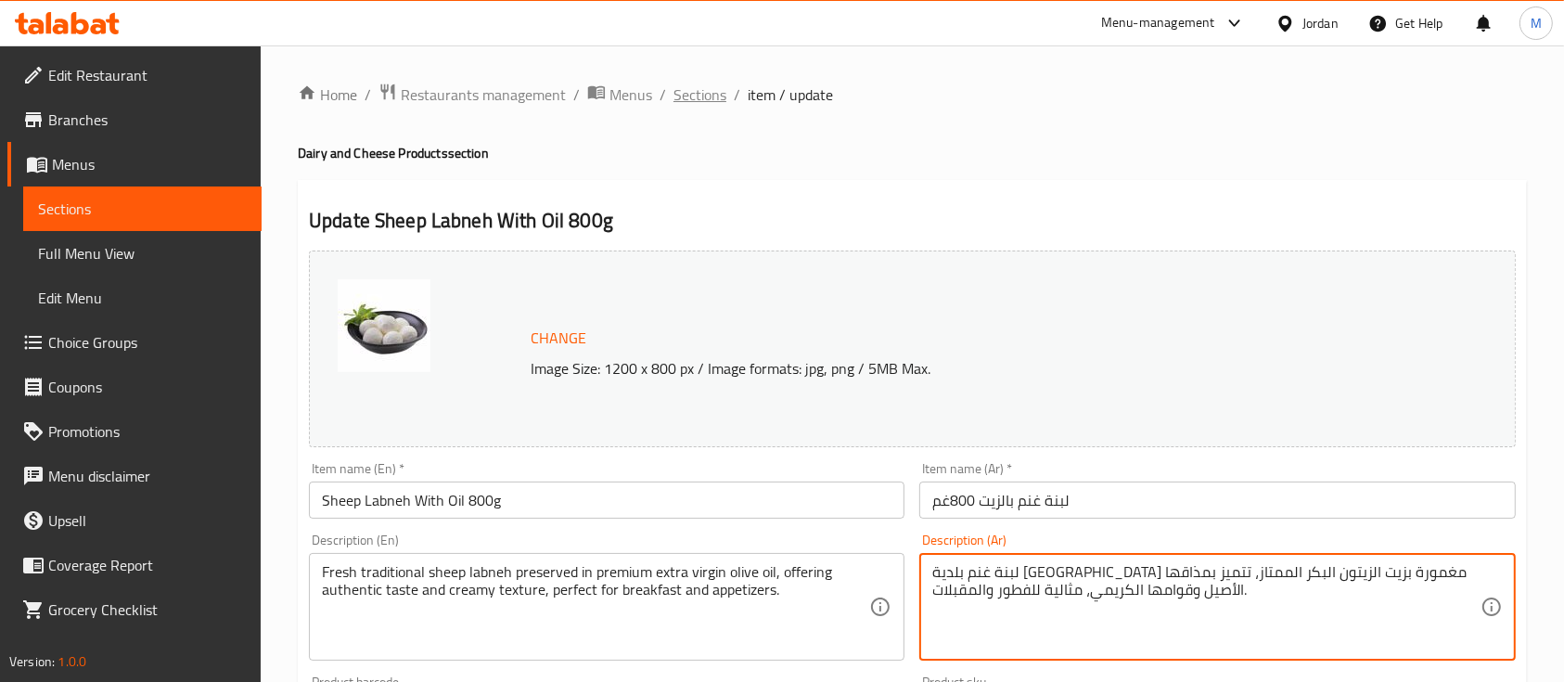
click at [697, 97] on span "Sections" at bounding box center [699, 94] width 53 height 22
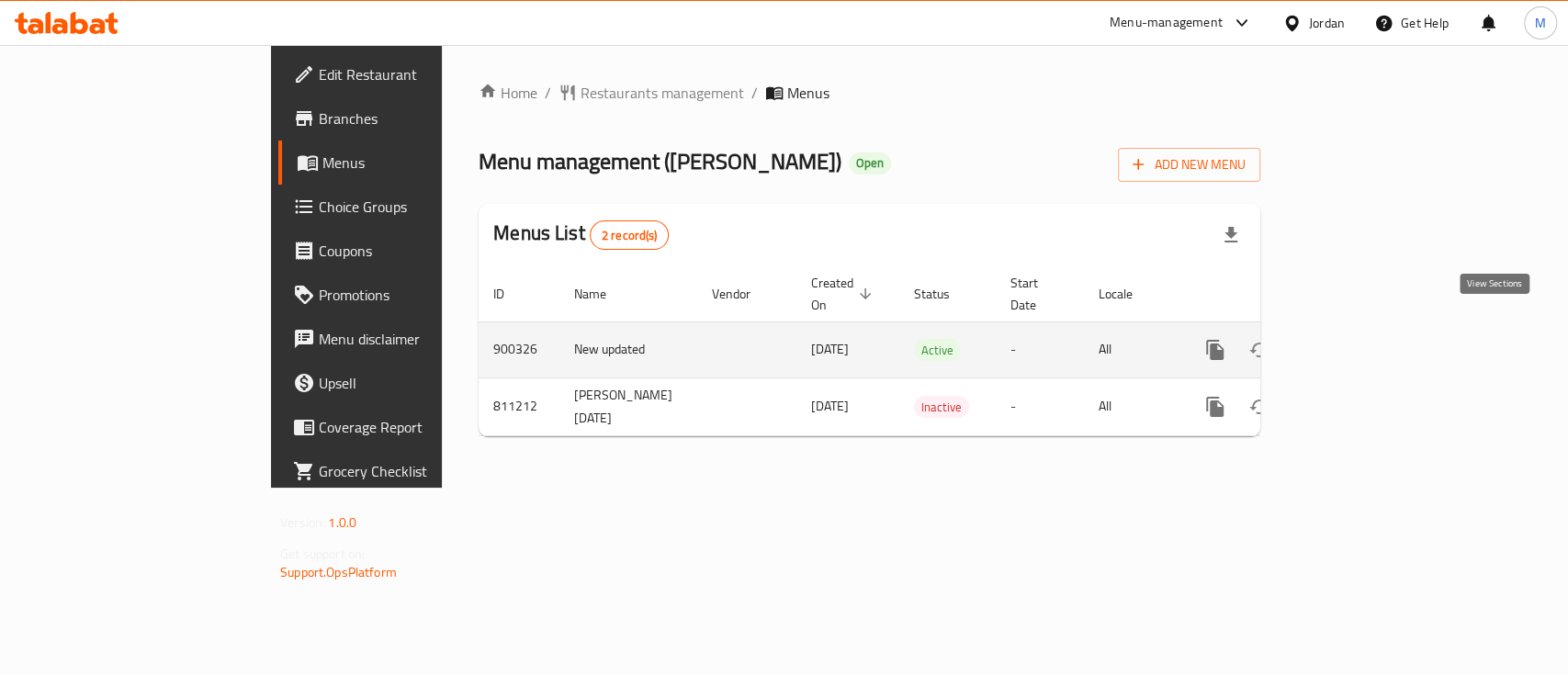
click at [1358, 338] on icon "enhanced table" at bounding box center [1347, 349] width 22 height 22
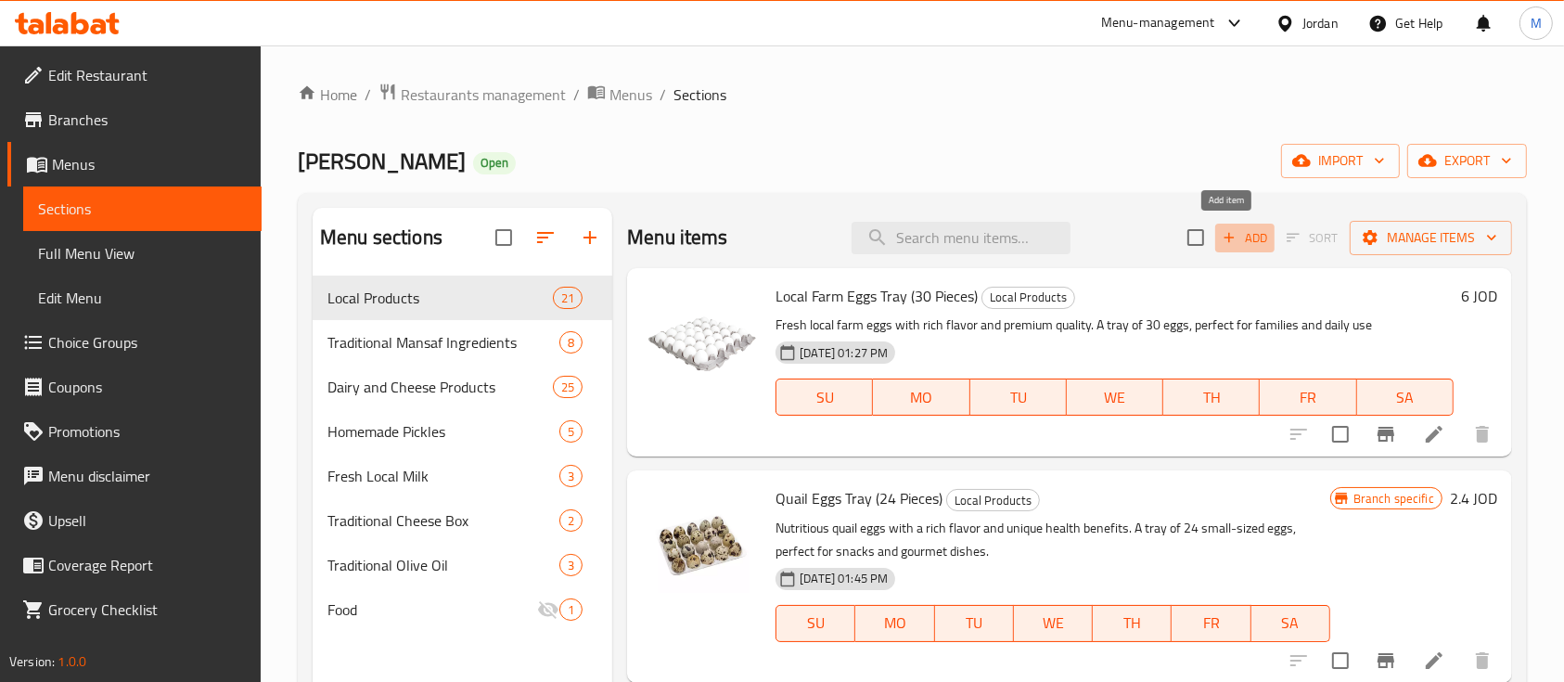
click at [1234, 249] on span "Add" at bounding box center [1245, 237] width 50 height 21
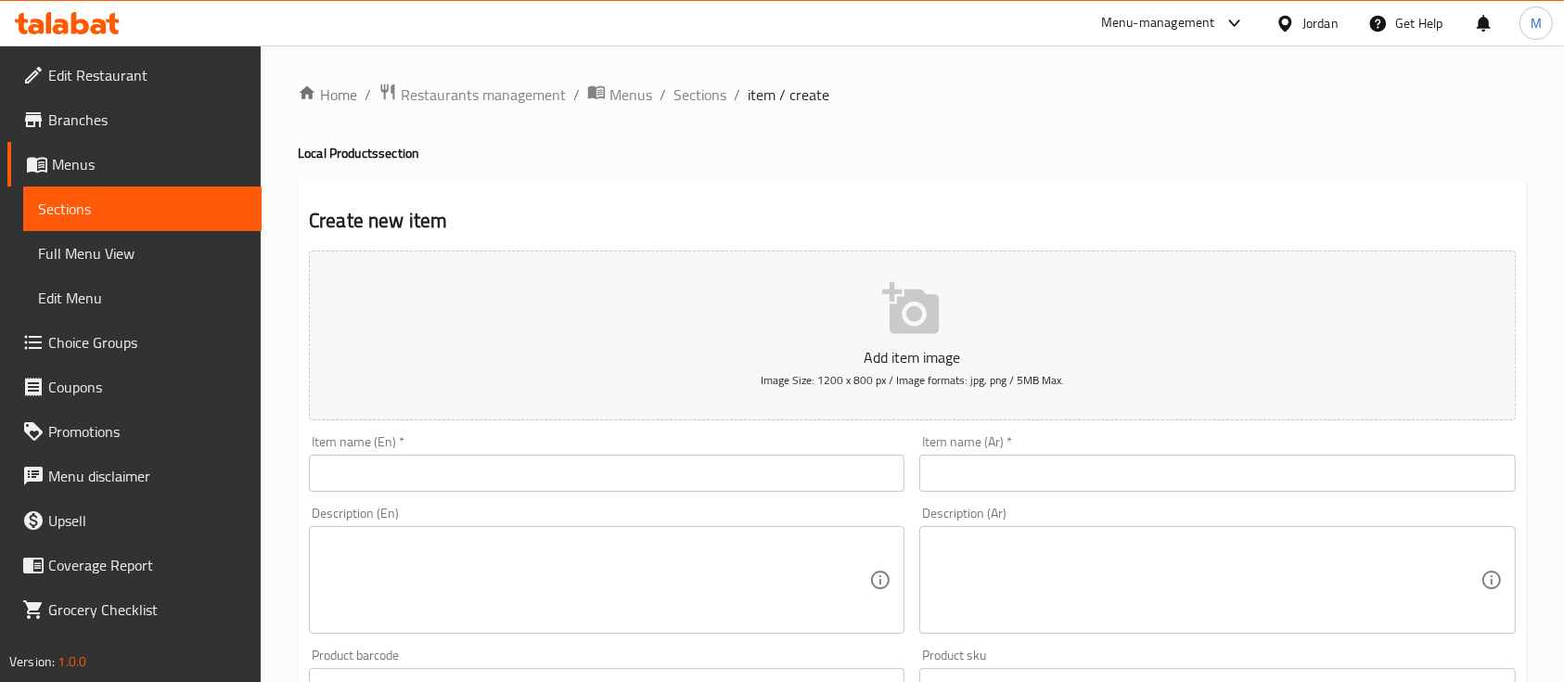
click at [499, 475] on input "text" at bounding box center [607, 473] width 596 height 37
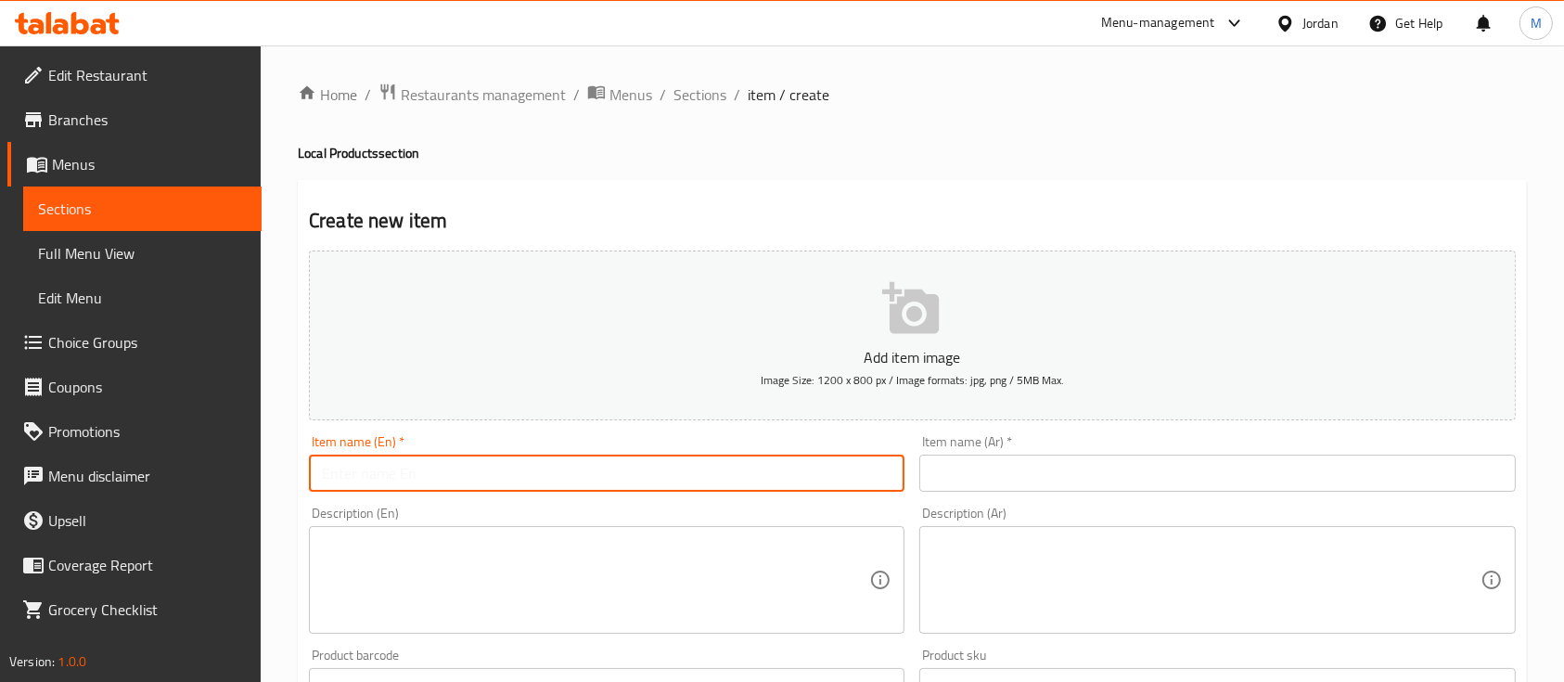
paste input "Local Farm Eggs Tray (30 Pieces)"
drag, startPoint x: 459, startPoint y: 472, endPoint x: 472, endPoint y: 476, distance: 13.5
click at [472, 476] on input "Local Farm Eggs Tray (30 Pieces)" at bounding box center [607, 473] width 596 height 37
type input "Local Farm Eggs Tray (15 Pieces)"
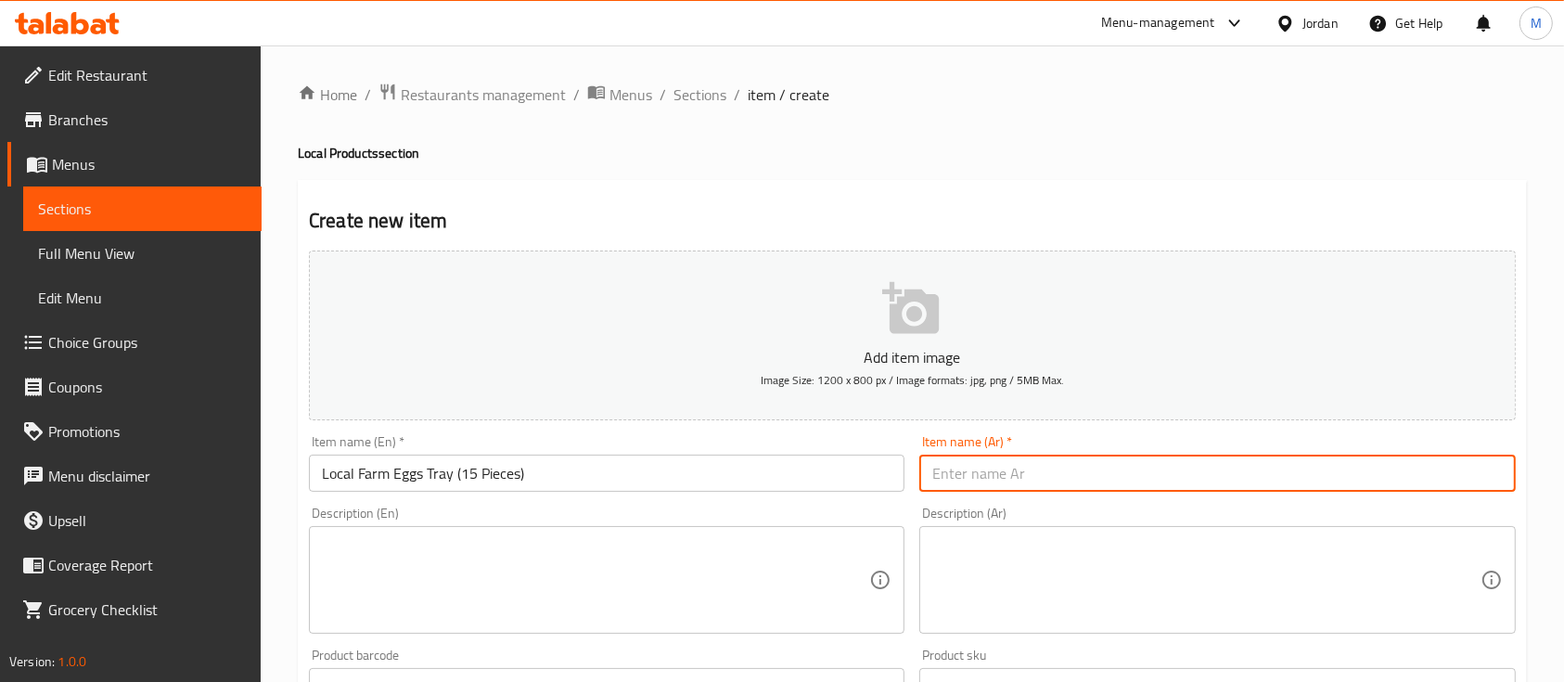
click at [991, 483] on input "text" at bounding box center [1217, 473] width 596 height 37
paste input "بيض بلدي طبق (30 حبة)"
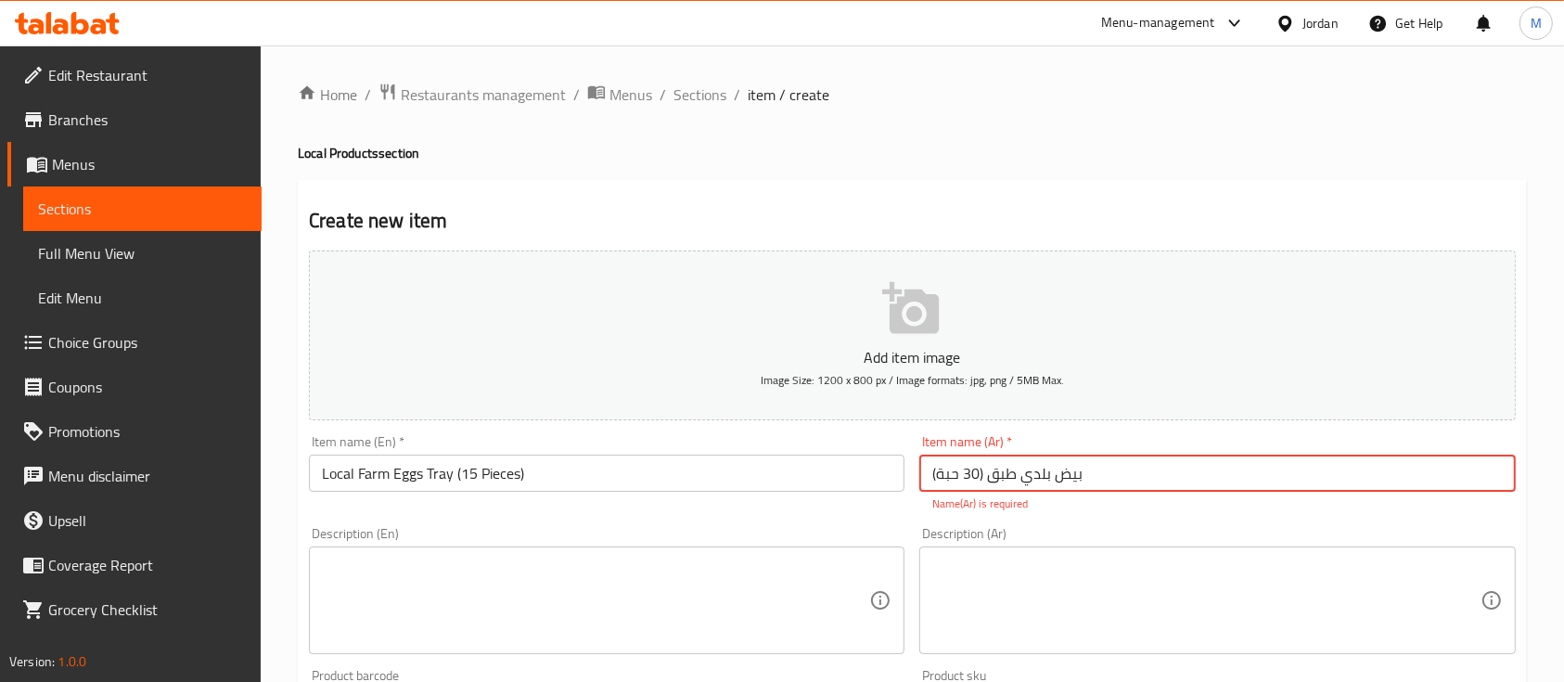
drag, startPoint x: 964, startPoint y: 477, endPoint x: 975, endPoint y: 475, distance: 11.3
click at [975, 475] on input "بيض بلدي طبق (30 حبة)" at bounding box center [1217, 473] width 596 height 37
type input "بيض بلدي طبق (15 حبة)"
click at [1109, 454] on div "Item name (Ar)   * بيض بلدي طبق (15 حبة) Item name (Ar) * Name(Ar) is required" at bounding box center [1217, 473] width 596 height 77
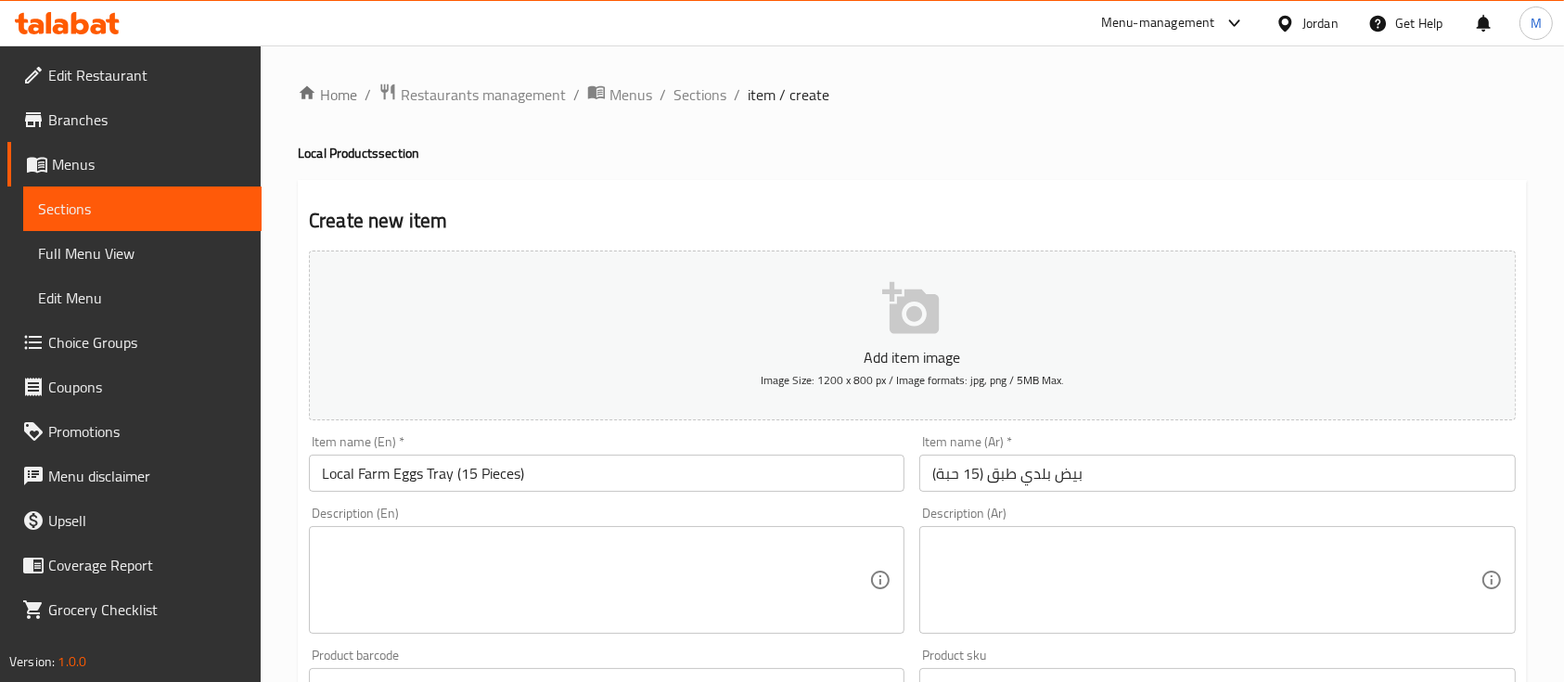
click at [767, 532] on div "Description (En)" at bounding box center [607, 580] width 596 height 108
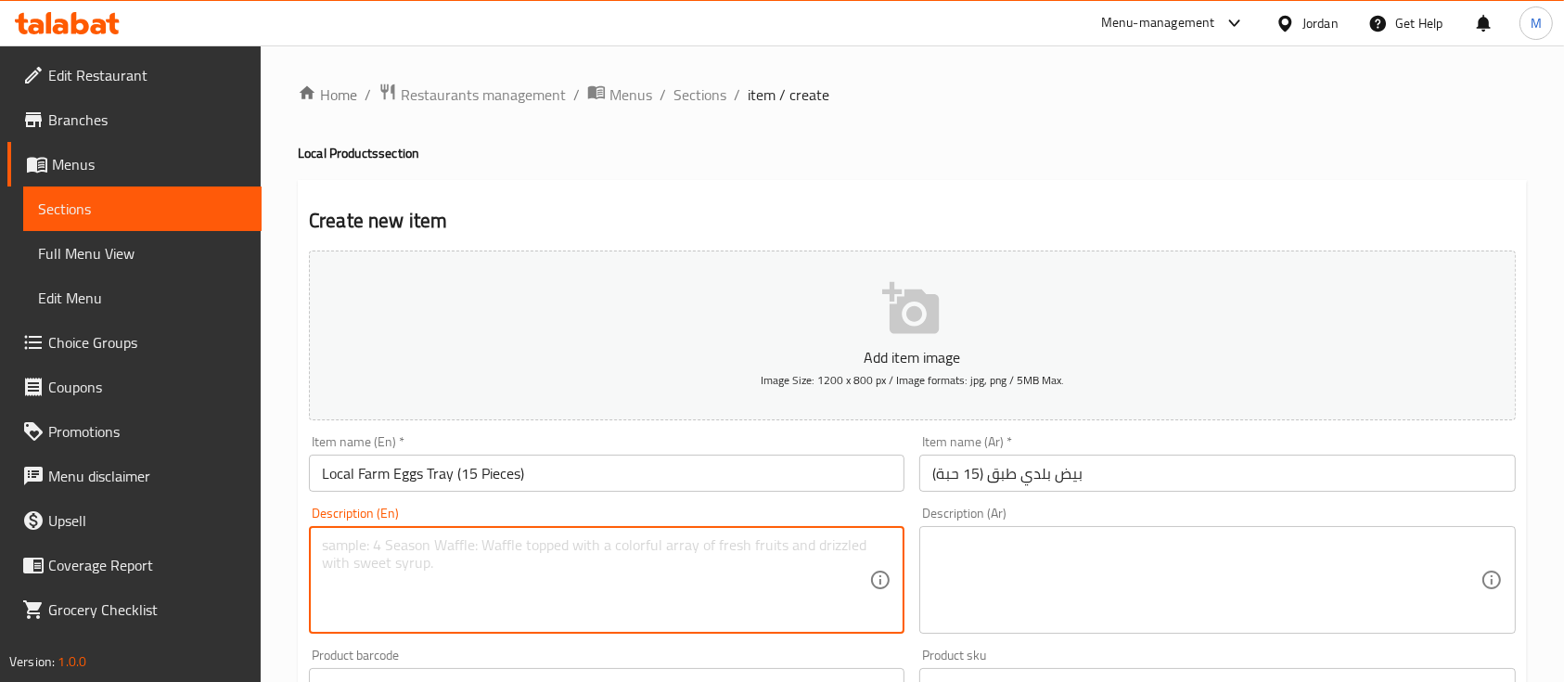
paste textarea "Fresh local farm eggs with rich flavor and premium quality. A tray of 30 eggs, …"
type textarea "Fresh local farm eggs with rich flavor and premium quality. A tray of 30 eggs, …"
click at [1049, 588] on textarea at bounding box center [1205, 580] width 547 height 88
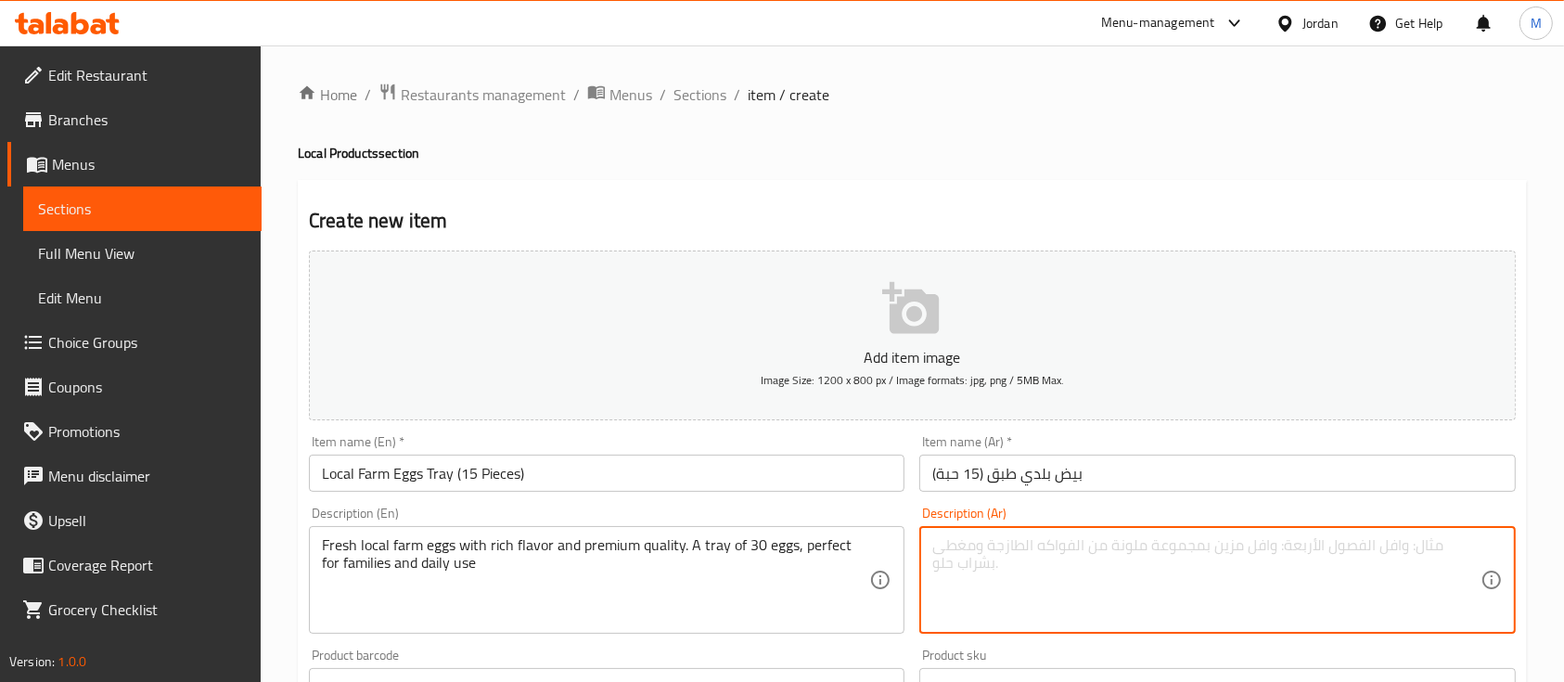
paste textarea "يض بلدي طازج من المزرعة، يتميز بمذاقه الغني وجودته العالية. عبوة تحتوي على 30 ب…"
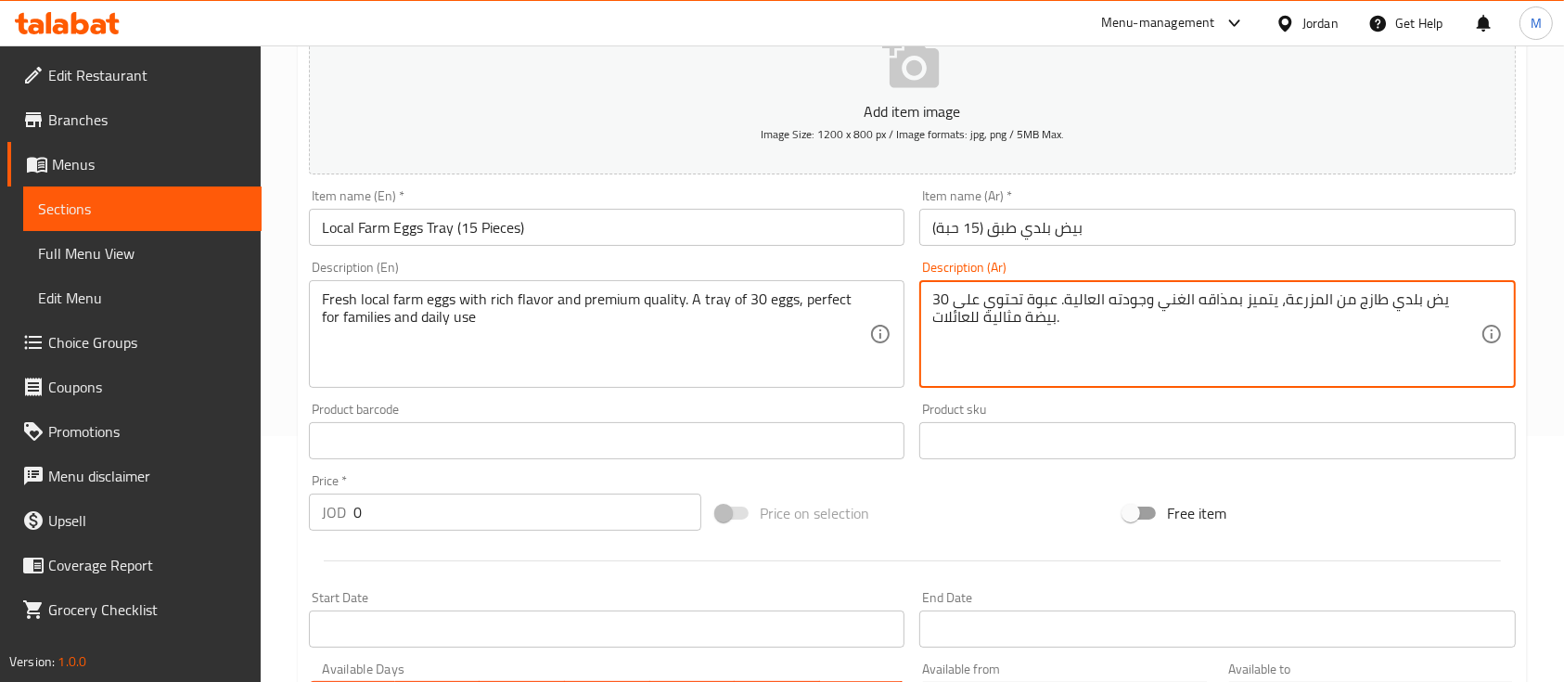
scroll to position [247, 0]
type textarea "يض بلدي طازج من المزرعة، يتميز بمذاقه الغني وجودته العالية. عبوة تحتوي على 30 ب…"
click at [343, 530] on div "JOD 0 Price *" at bounding box center [505, 511] width 392 height 37
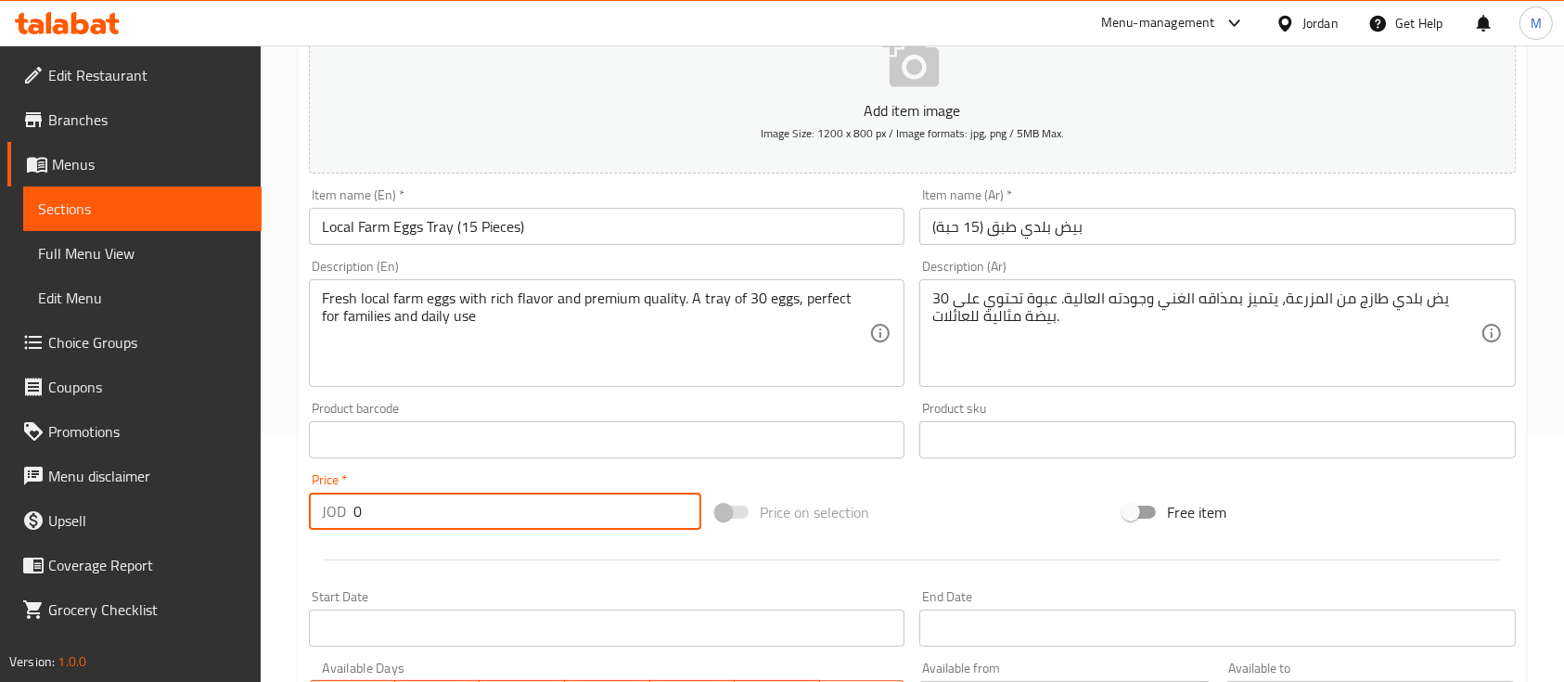
type input "4"
type input "3"
click at [531, 476] on div "Price   * JOD 3 Price *" at bounding box center [505, 501] width 392 height 57
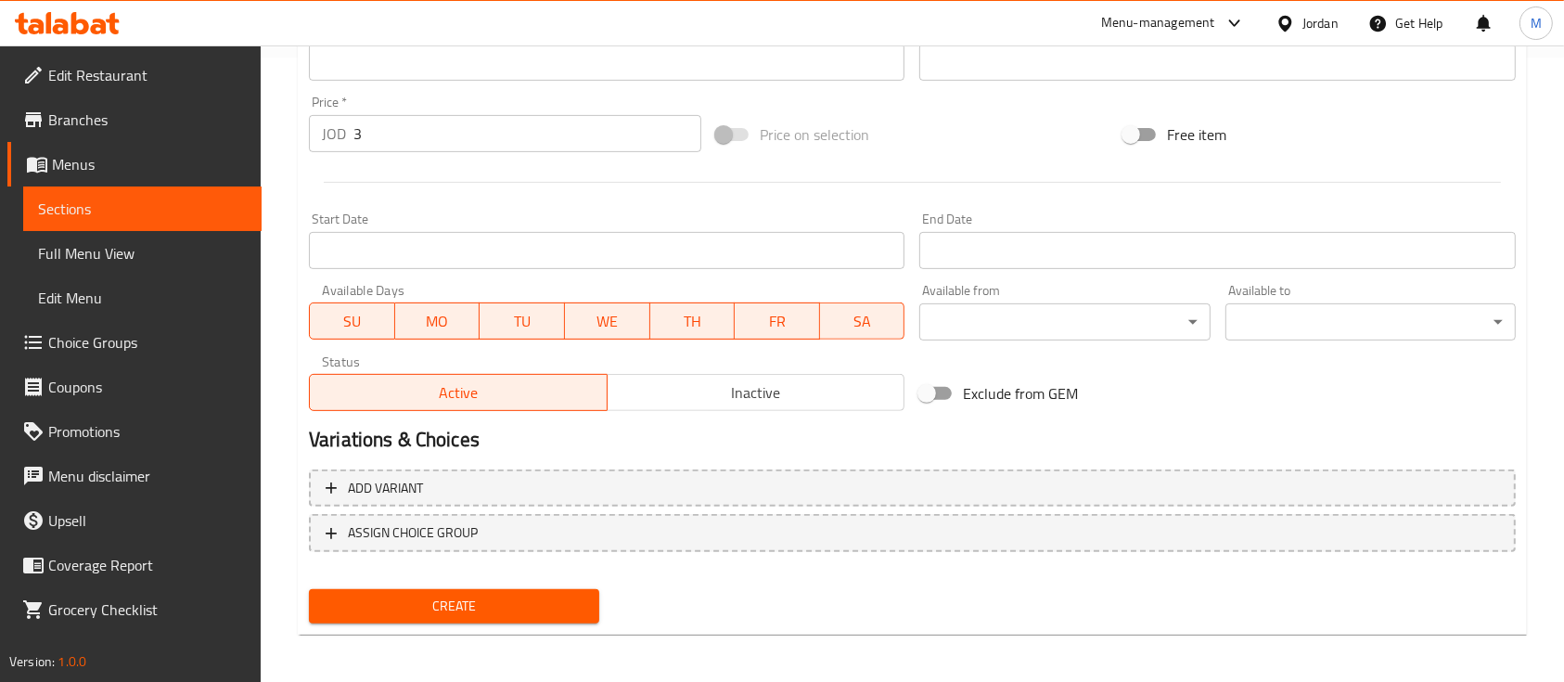
scroll to position [629, 0]
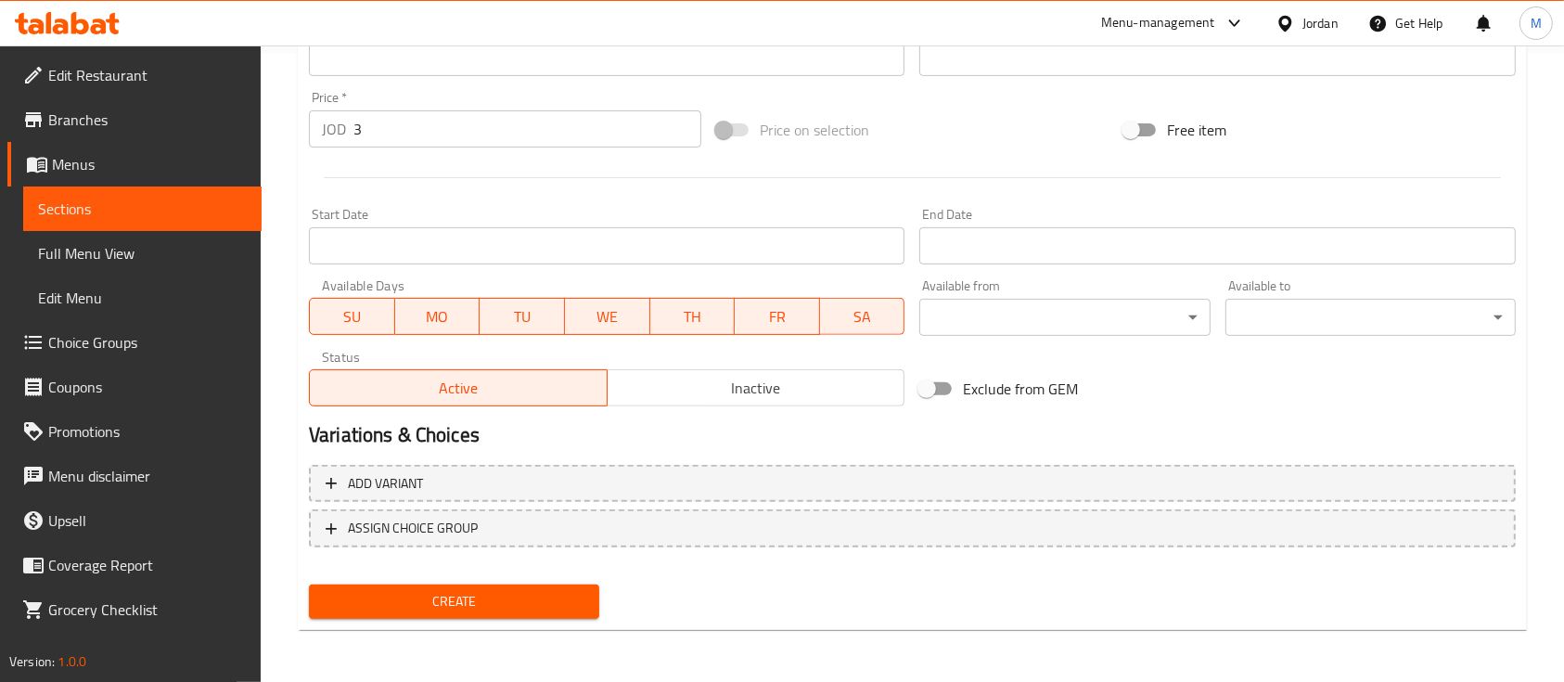
click at [565, 602] on span "Create" at bounding box center [454, 601] width 261 height 23
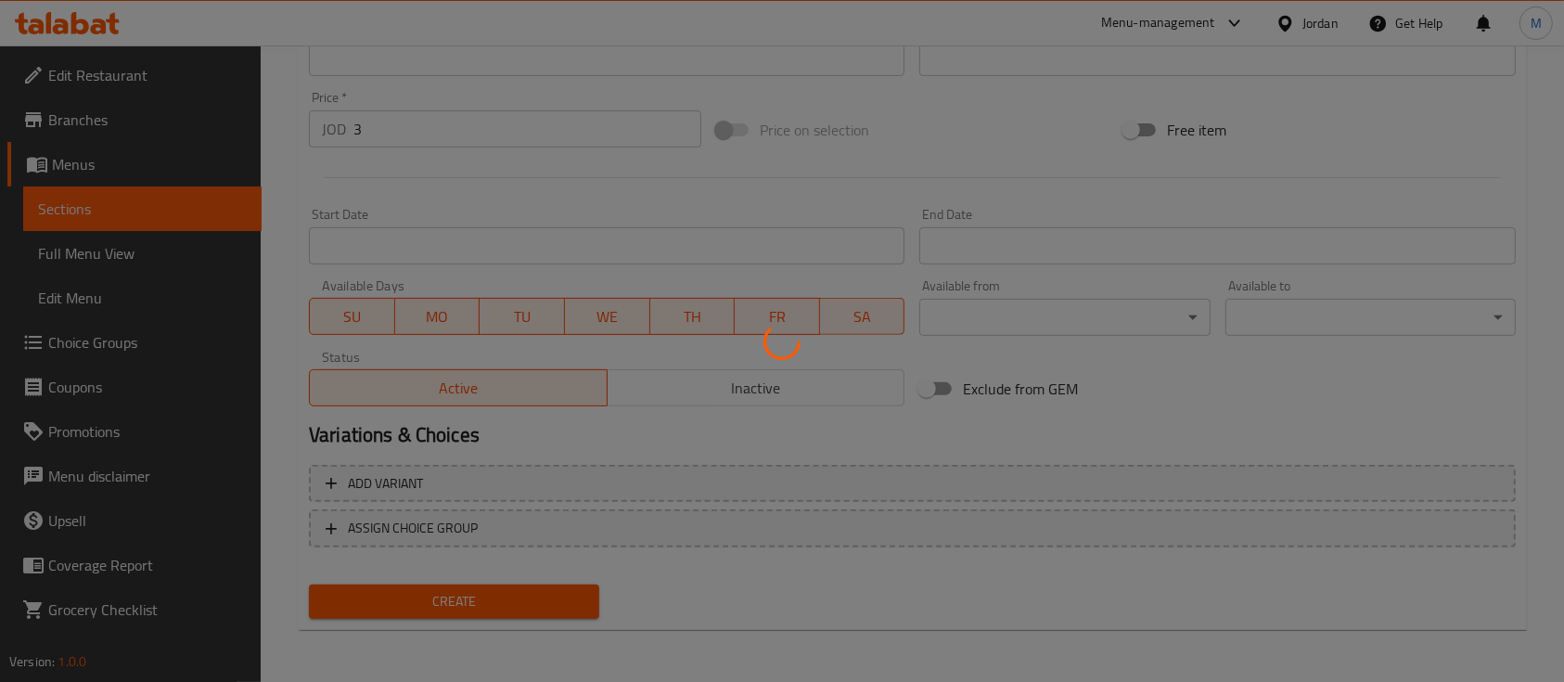
type input "0"
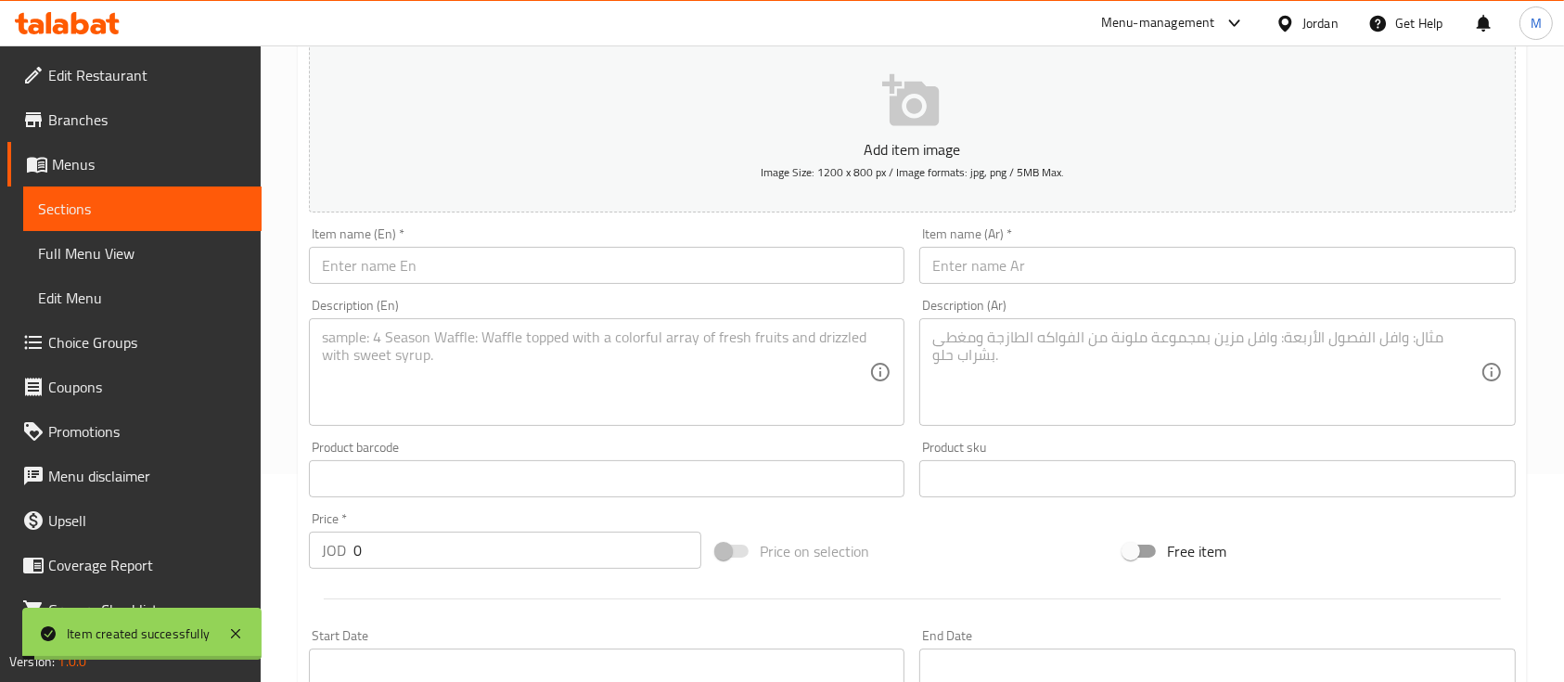
scroll to position [0, 0]
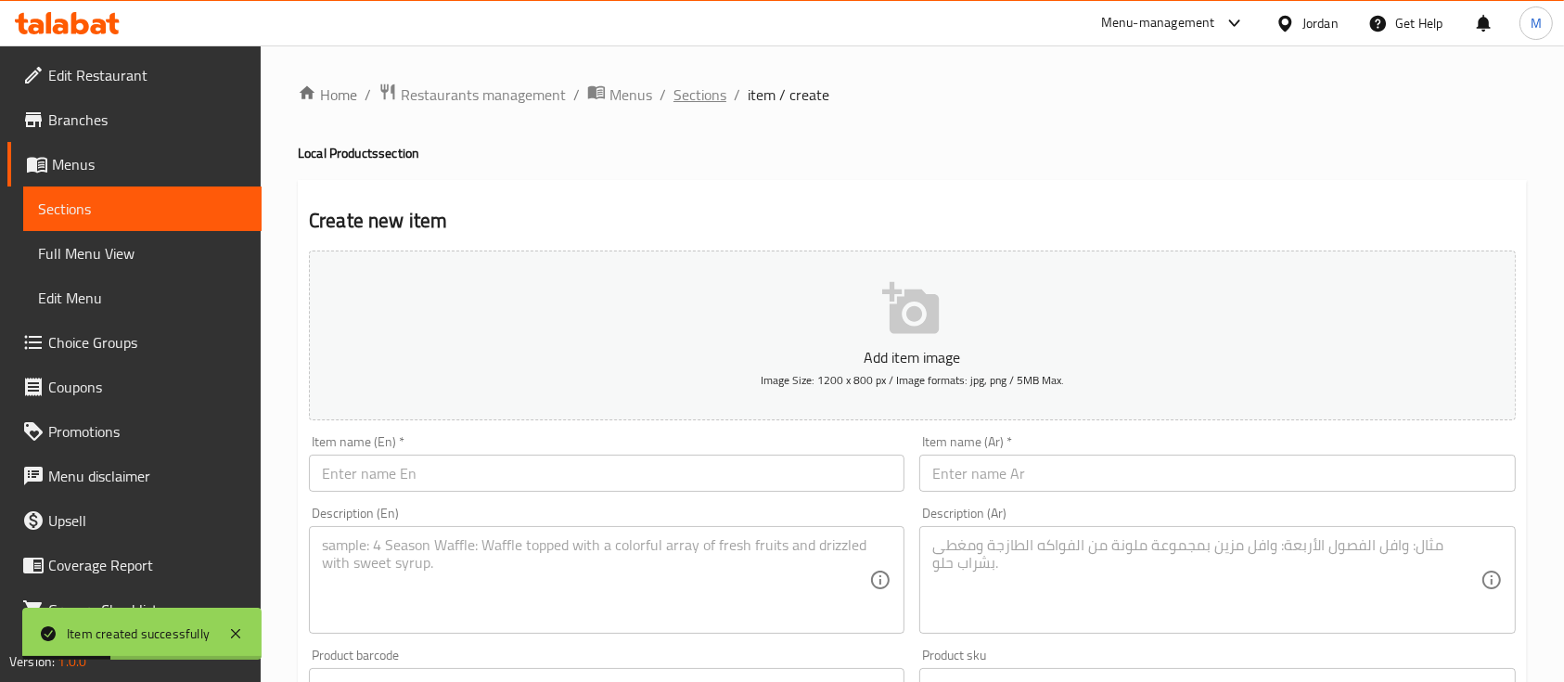
click at [715, 102] on span "Sections" at bounding box center [699, 94] width 53 height 22
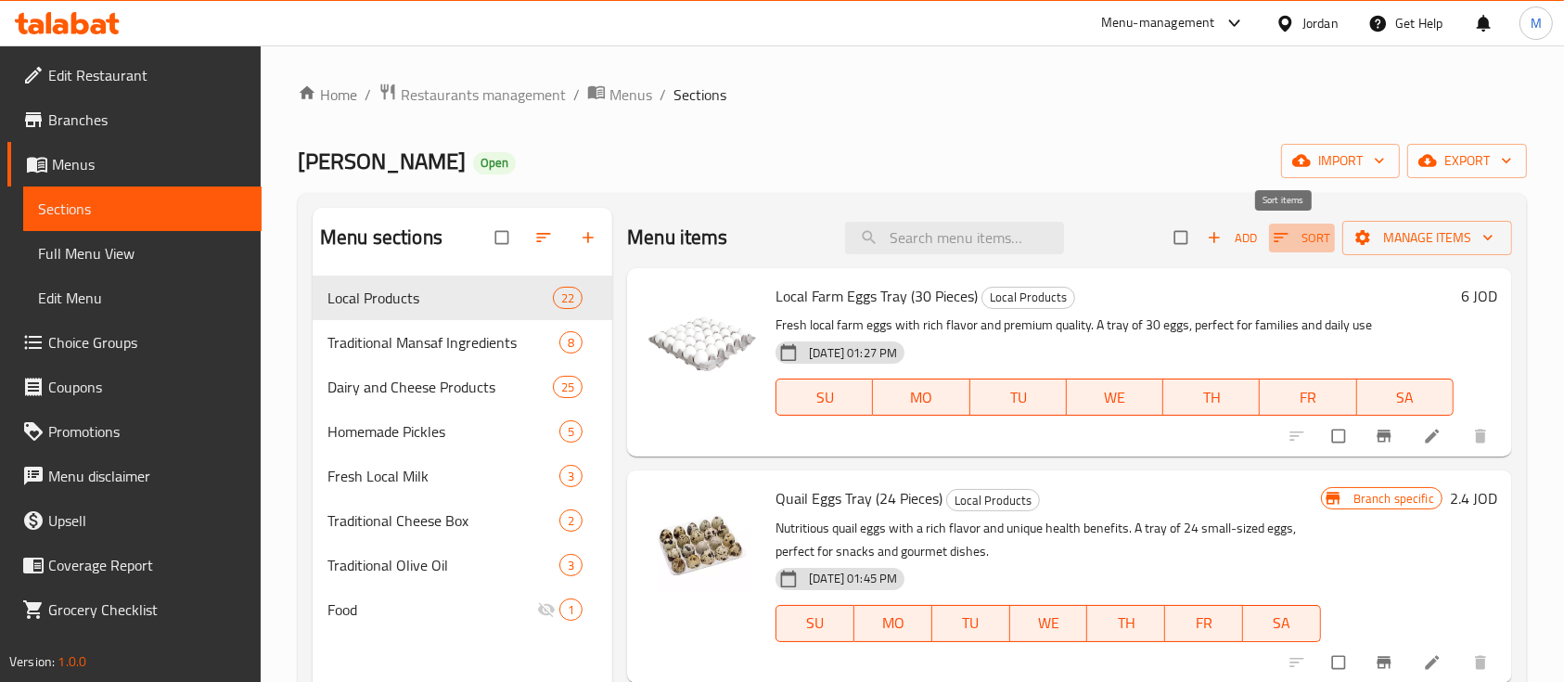
click at [1272, 247] on span "button" at bounding box center [1283, 237] width 22 height 19
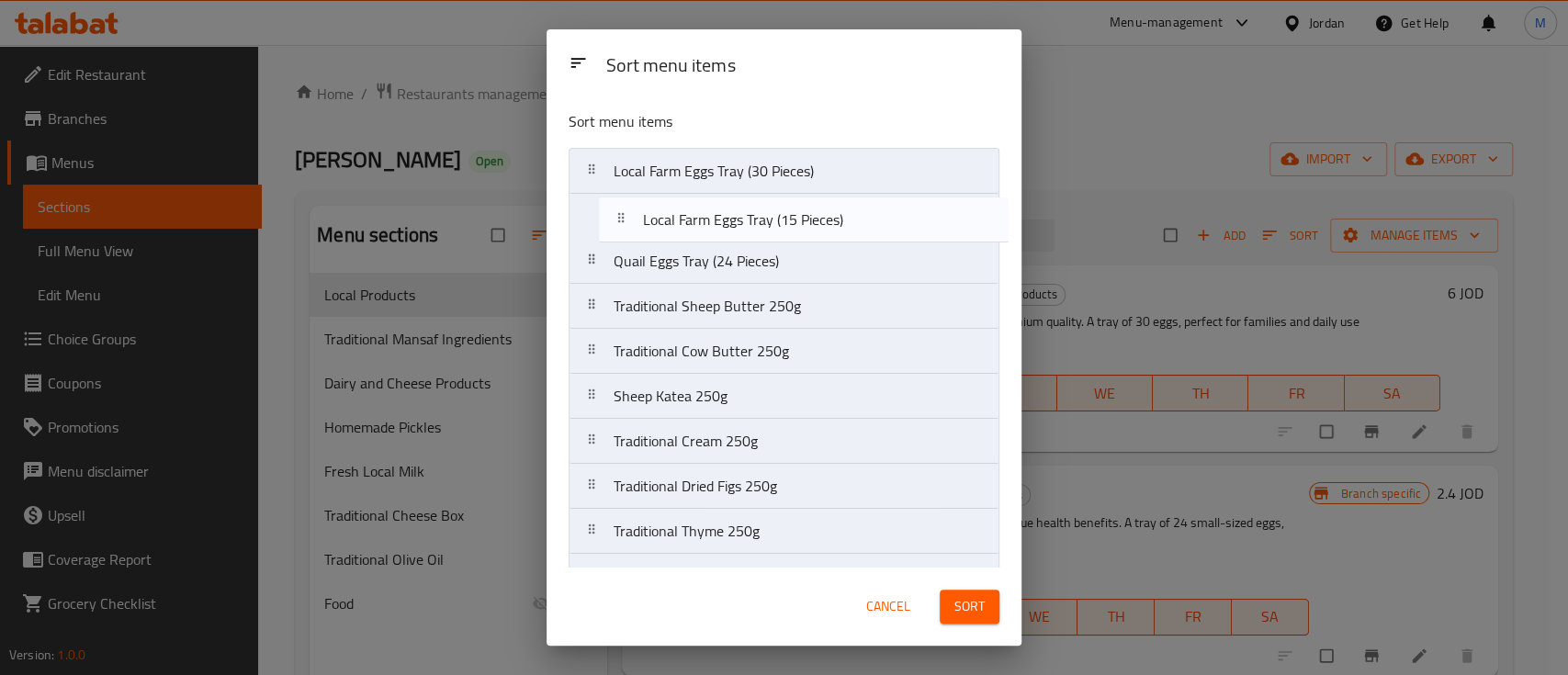
drag, startPoint x: 870, startPoint y: 551, endPoint x: 908, endPoint y: 221, distance: 332.2
click at [908, 221] on nav "Local Farm Eggs Tray (30 Pieces) Quail Eggs Tray (24 Pieces) Traditional Sheep …" at bounding box center [783, 643] width 431 height 992
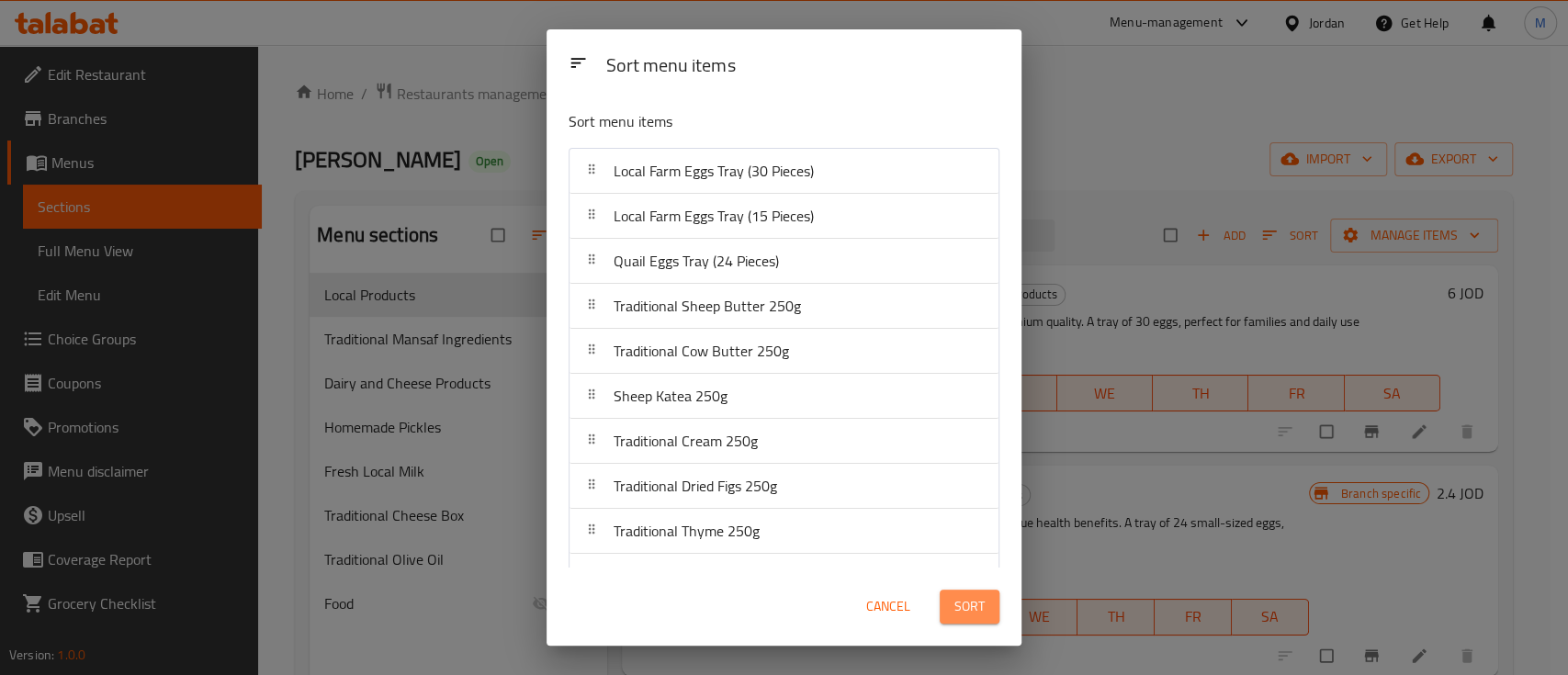
click at [963, 607] on span "Sort" at bounding box center [969, 606] width 31 height 23
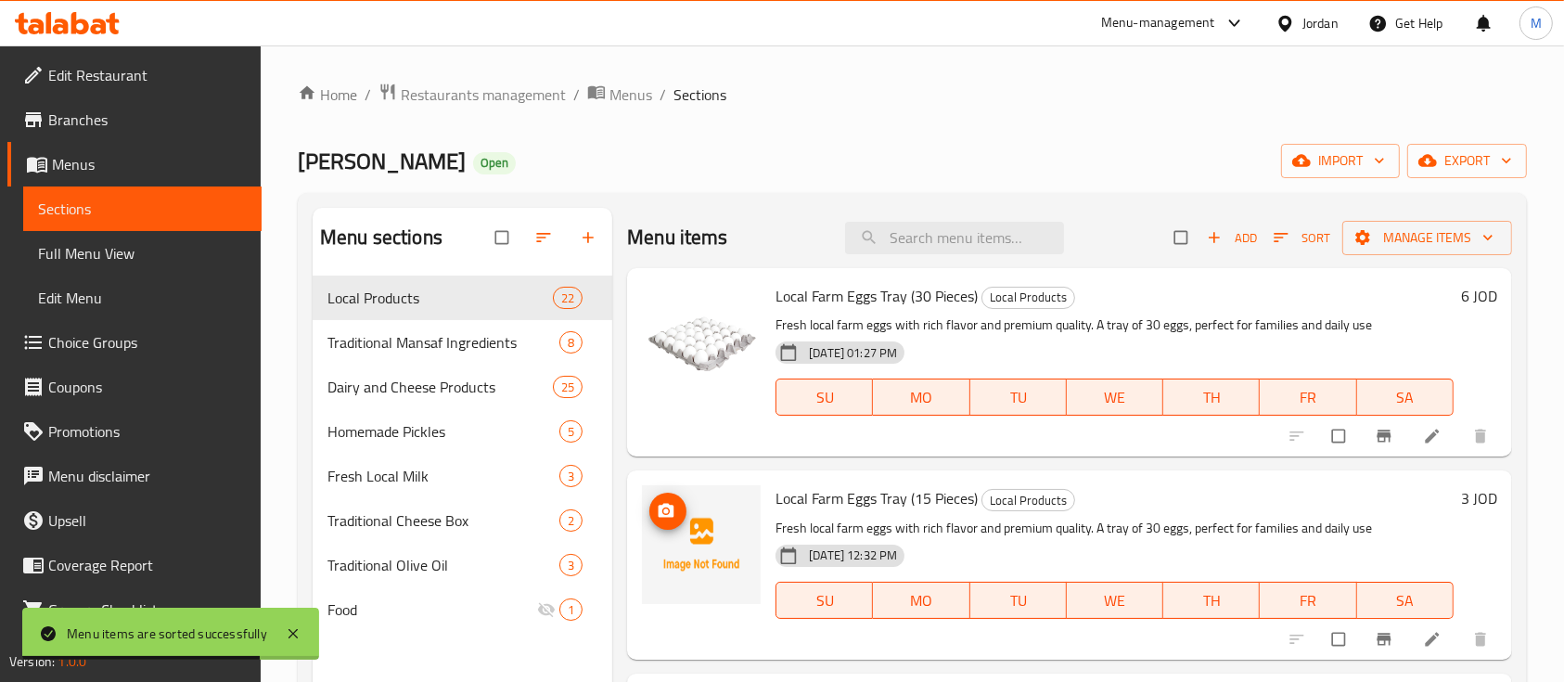
click at [675, 508] on span "upload picture" at bounding box center [667, 511] width 37 height 19
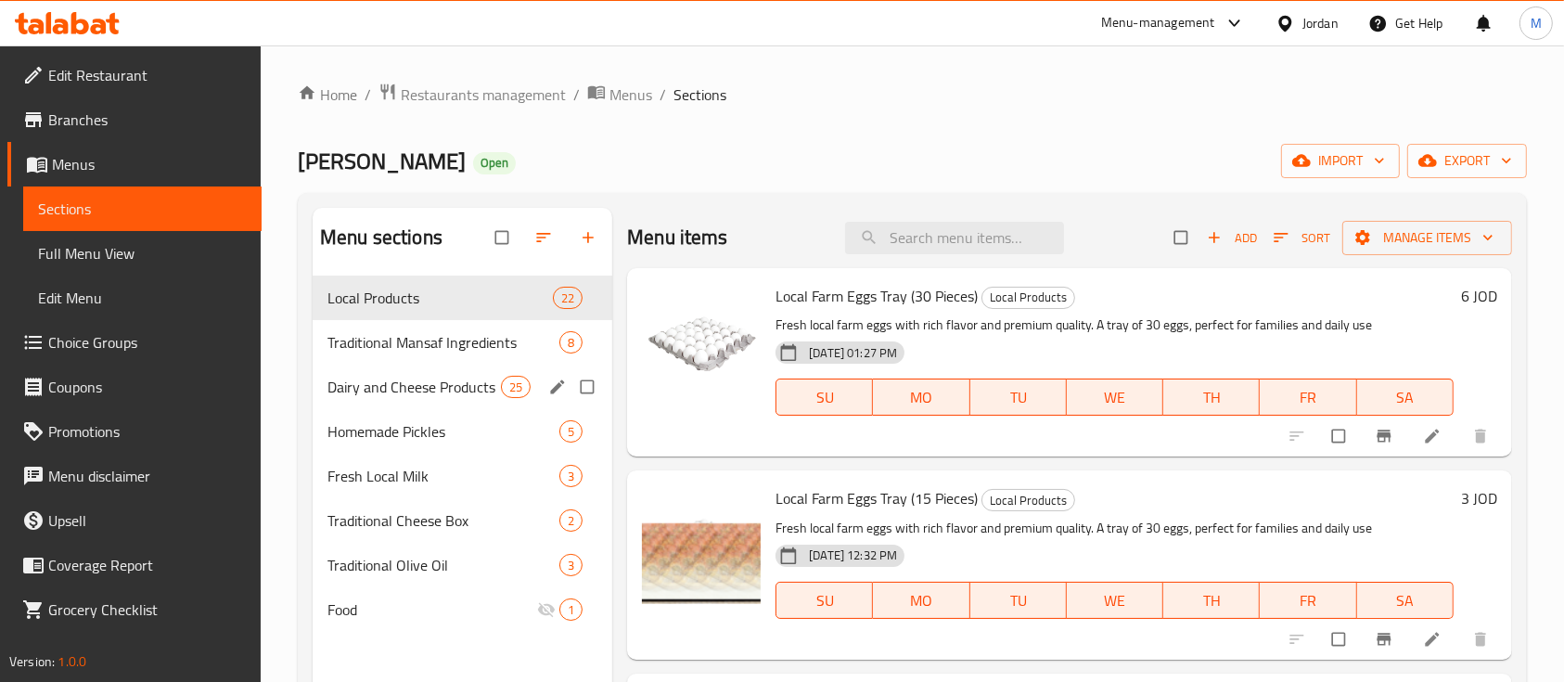
click at [402, 382] on span "Dairy and Cheese Products" at bounding box center [413, 387] width 173 height 22
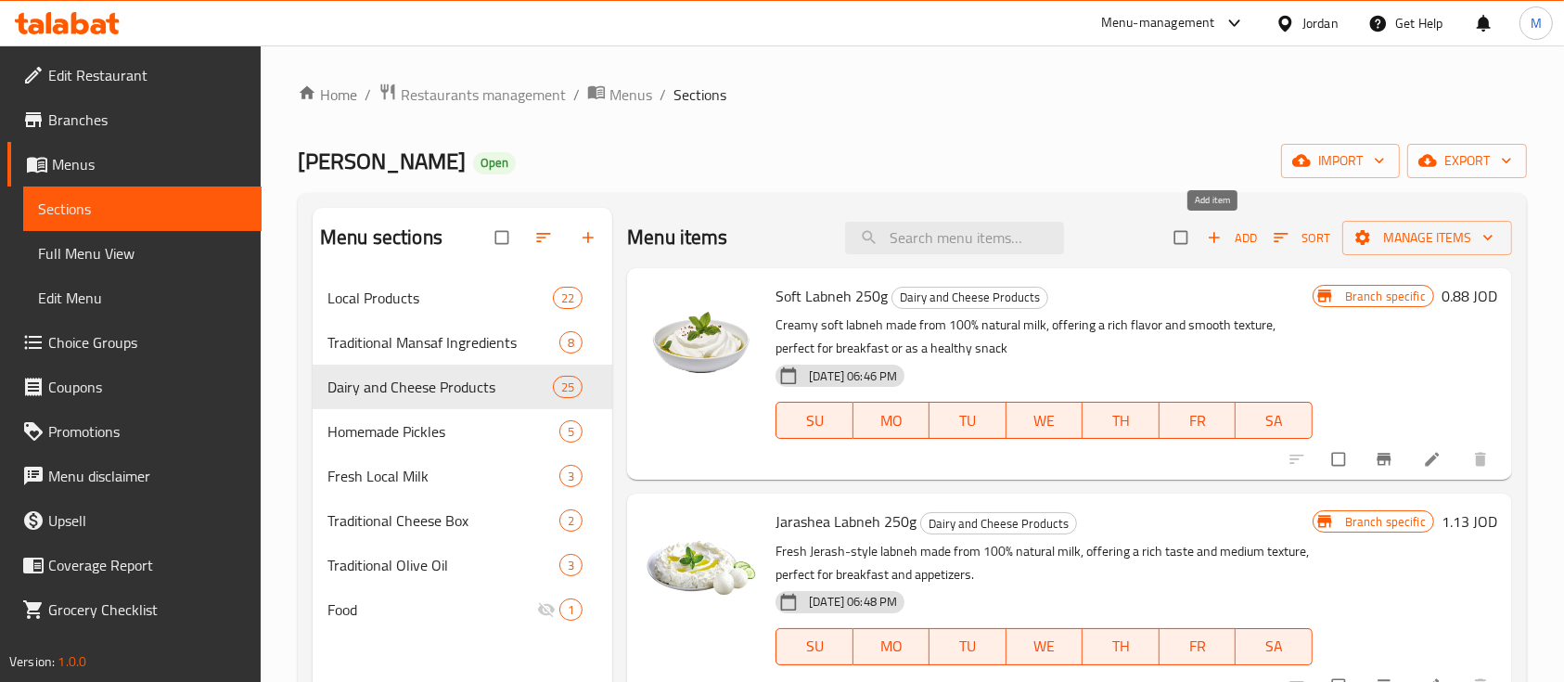
click at [1230, 237] on span "Add" at bounding box center [1232, 237] width 50 height 21
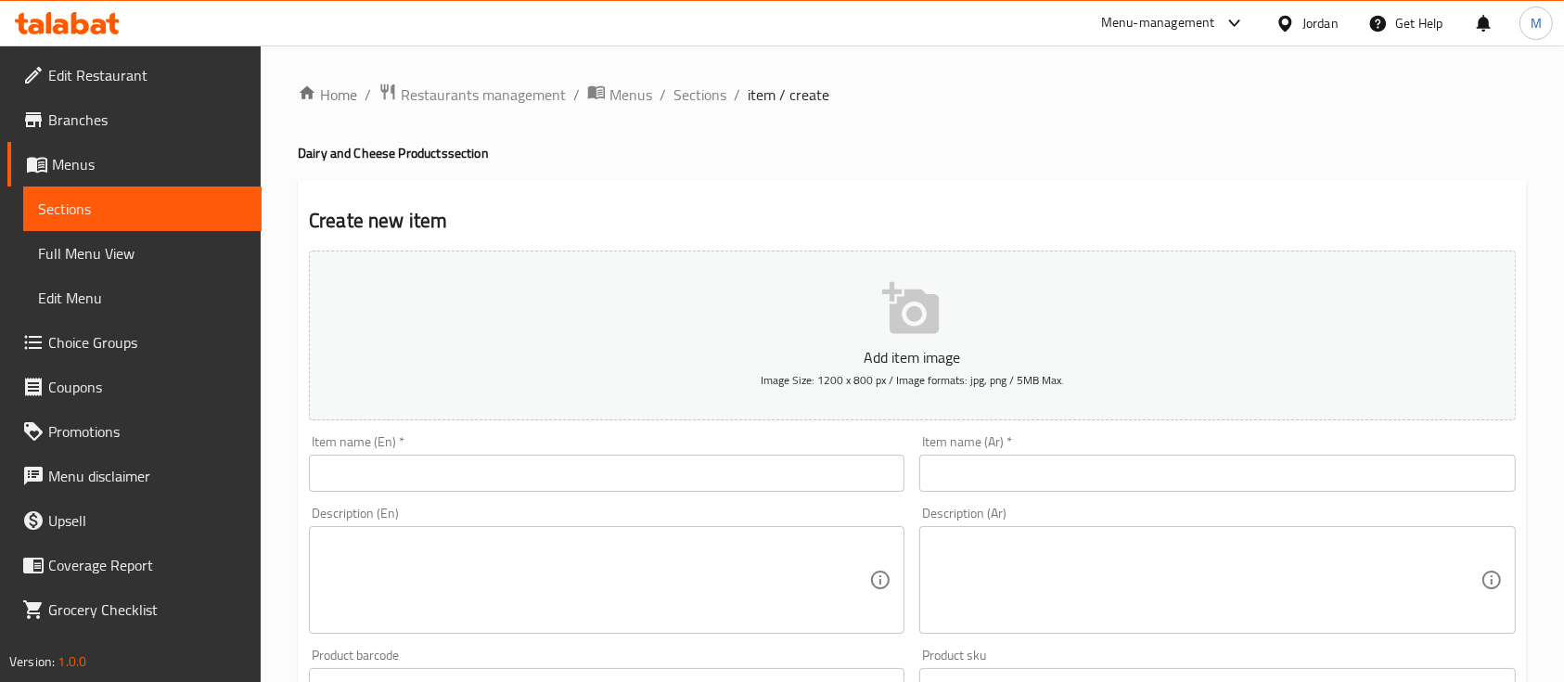
click at [1021, 455] on div "Item name (Ar)   * Item name (Ar) *" at bounding box center [1217, 463] width 596 height 57
click at [1023, 463] on input "text" at bounding box center [1217, 473] width 596 height 37
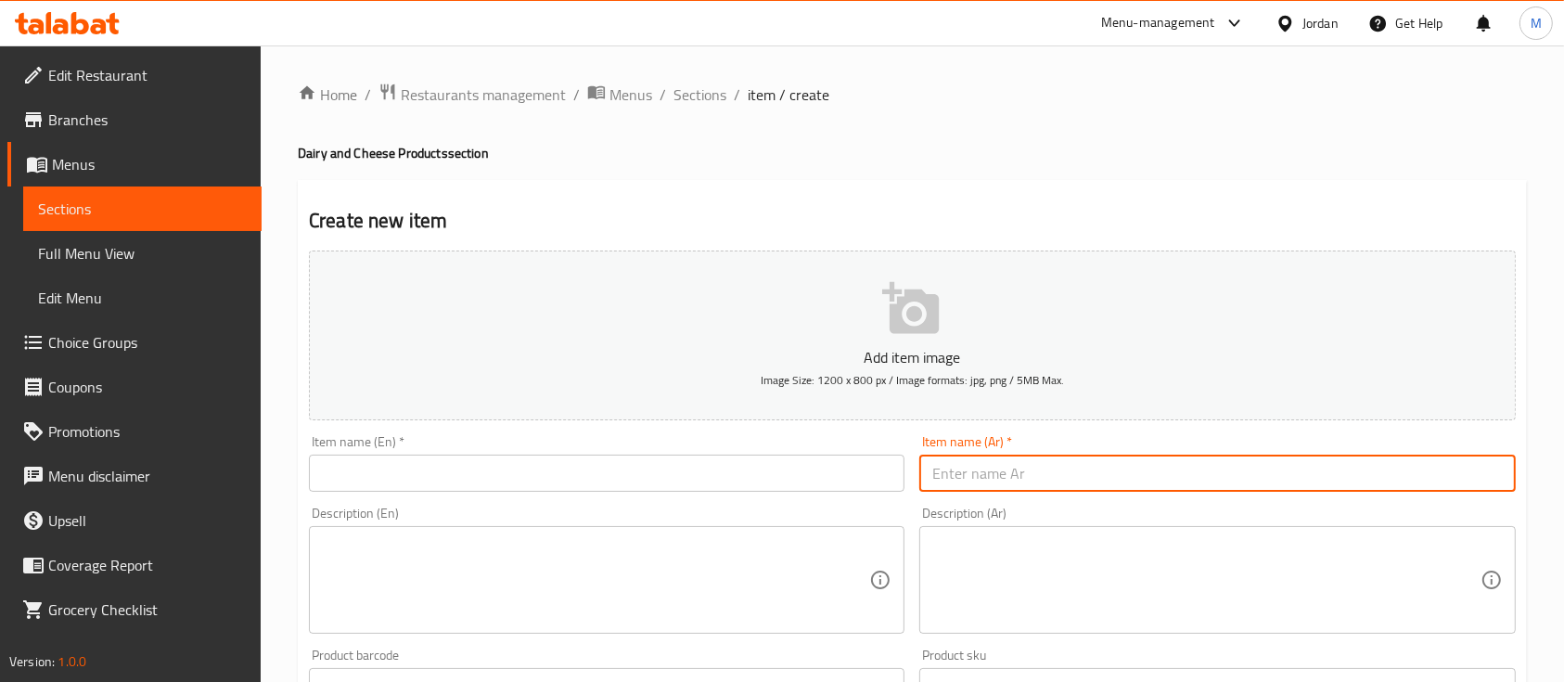
paste input "لبنة غنم بالزيت 800غم"
drag, startPoint x: 951, startPoint y: 475, endPoint x: 973, endPoint y: 474, distance: 22.3
click at [973, 474] on input "لبنة غنم بالزيت 800غم" at bounding box center [1217, 473] width 596 height 37
type input "لبنة غنم بالزيت 1100غم"
click at [841, 480] on input "text" at bounding box center [607, 473] width 596 height 37
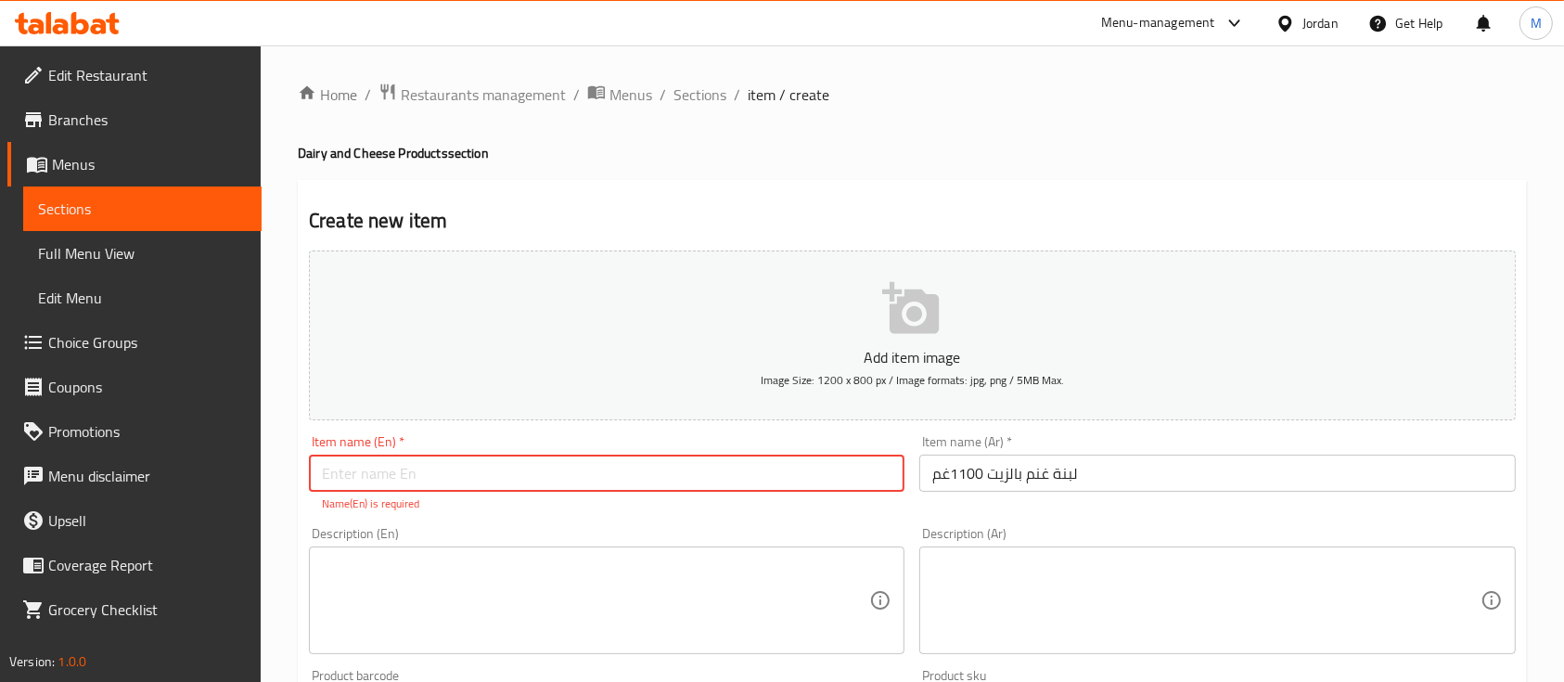
paste input "Sheep Labneh With Oil 800g"
drag, startPoint x: 468, startPoint y: 471, endPoint x: 486, endPoint y: 472, distance: 18.6
click at [486, 472] on input "Sheep Labneh With Oil 800g" at bounding box center [607, 473] width 596 height 37
type input "Sheep Labneh With Oil 1100g"
click at [586, 449] on div "Item name (En)   * Sheep Labneh With Oil 1100g Item name (En) * Name(En) is req…" at bounding box center [607, 473] width 596 height 77
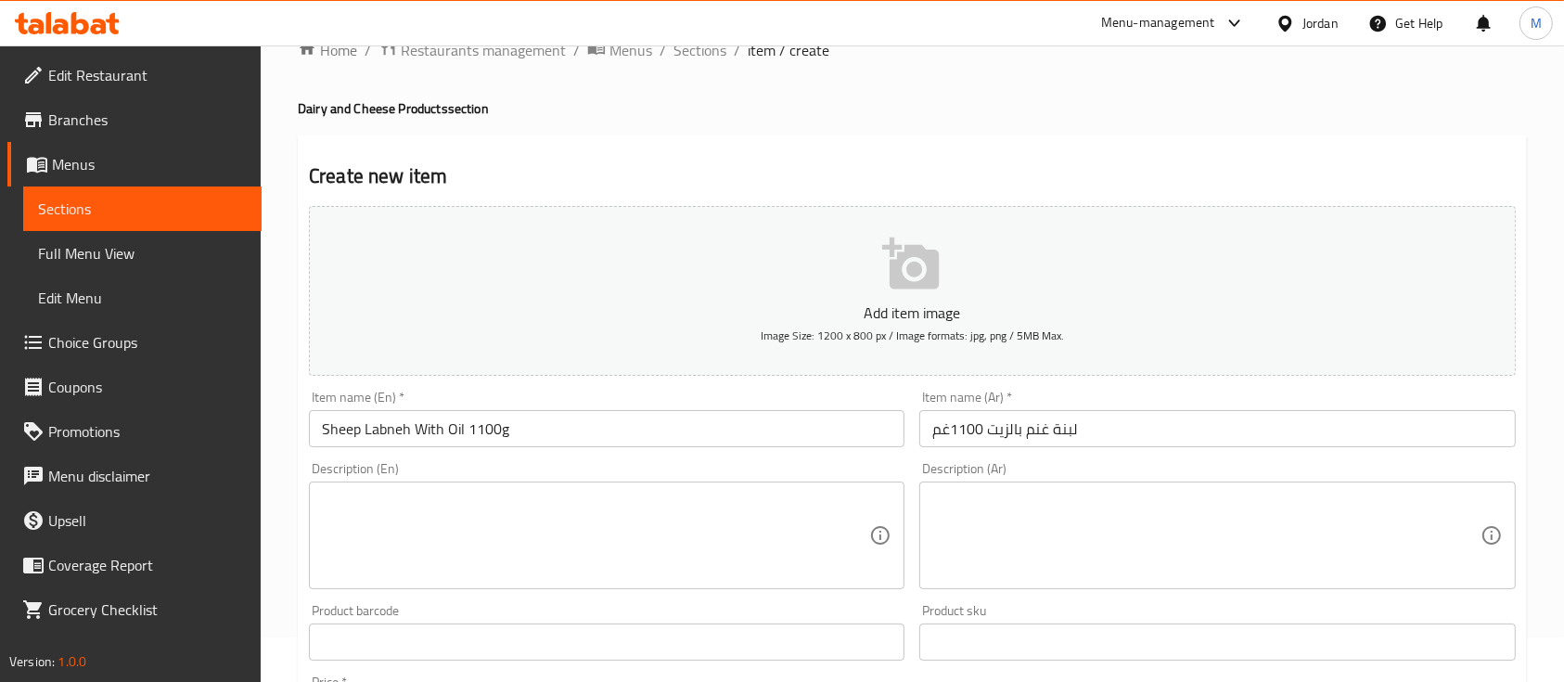
scroll to position [123, 0]
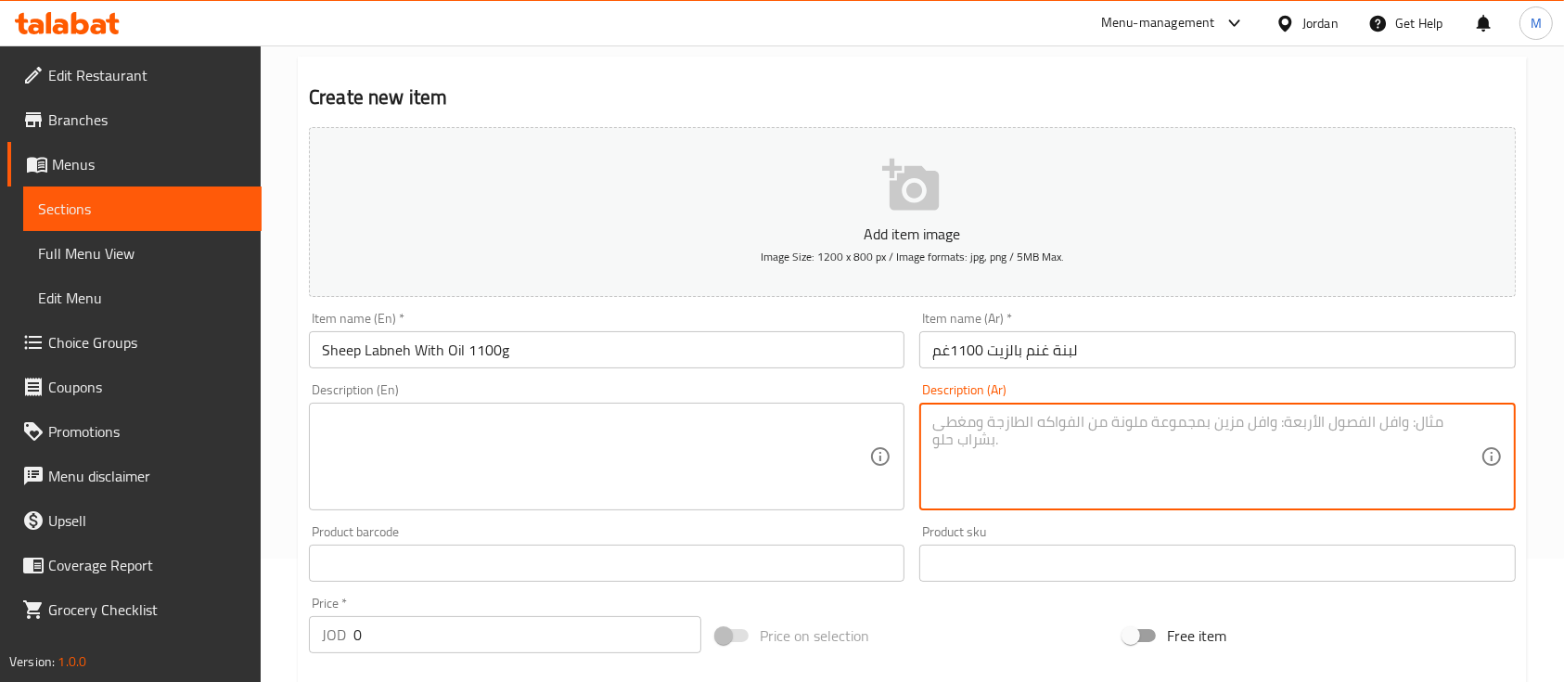
click at [1015, 430] on textarea at bounding box center [1205, 457] width 547 height 88
paste textarea "لبنة غنم بلدية طازجة مغمورة بزيت الزيتون البكر الممتاز، تتميز بمذاقها الأصيل وق…"
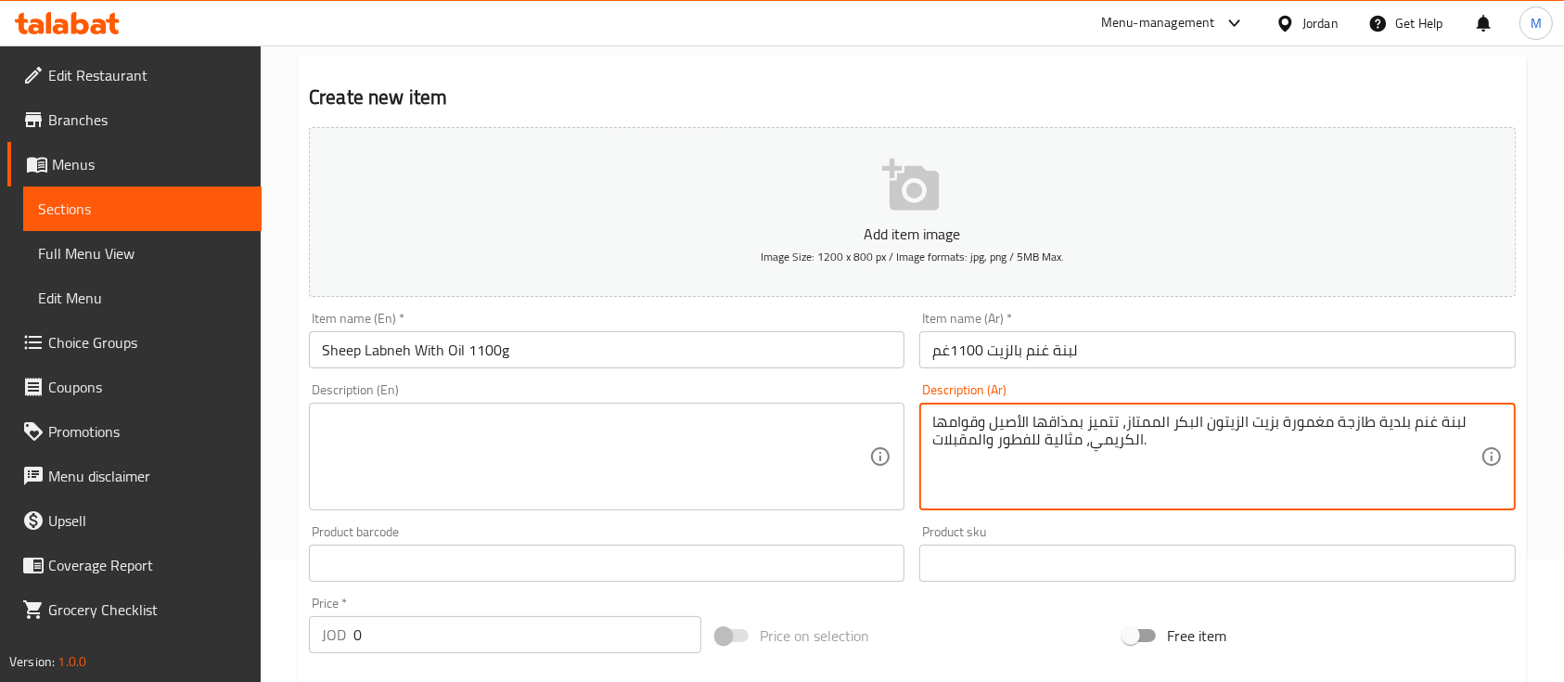
type textarea "لبنة غنم بلدية طازجة مغمورة بزيت الزيتون البكر الممتاز، تتميز بمذاقها الأصيل وق…"
click at [616, 471] on textarea at bounding box center [595, 457] width 547 height 88
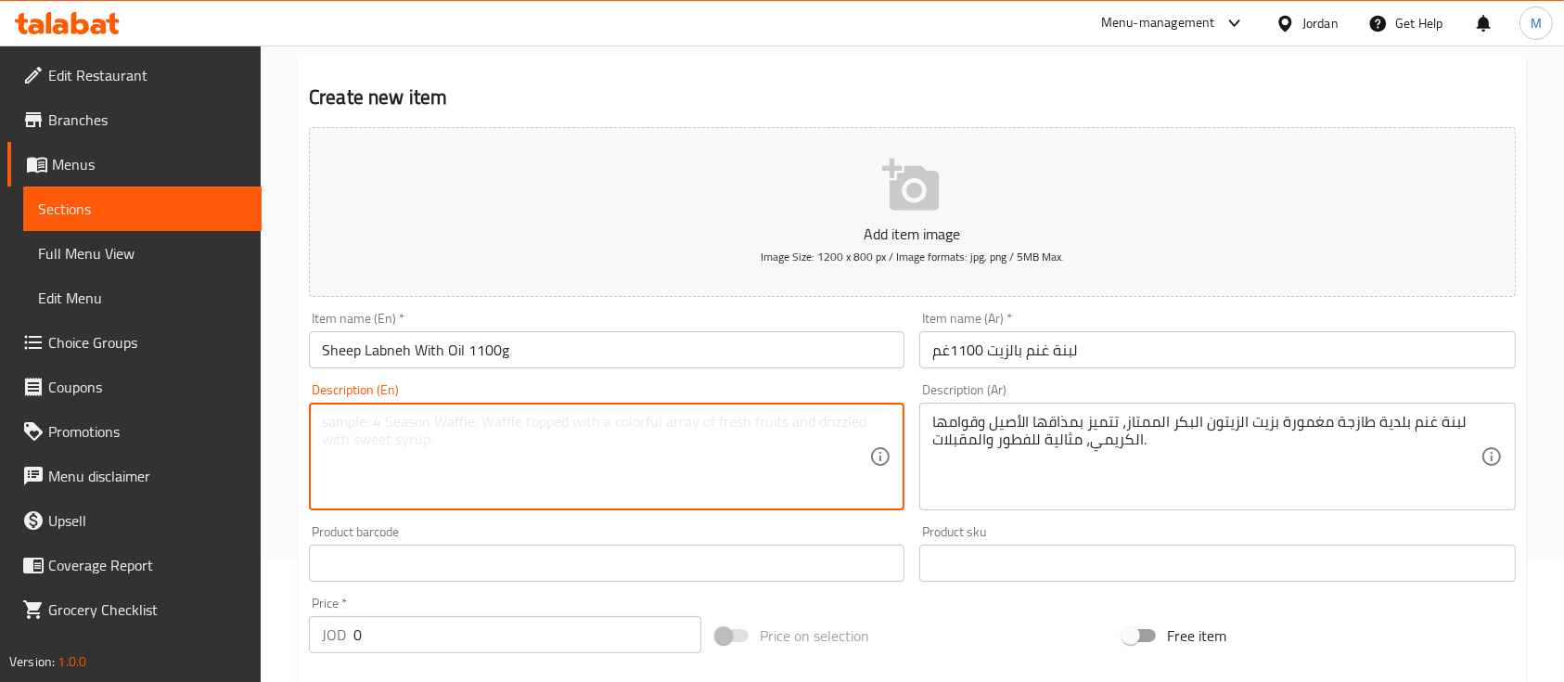
paste textarea "Fresh traditional sheep labneh preserved in premium extra virgin olive oil, off…"
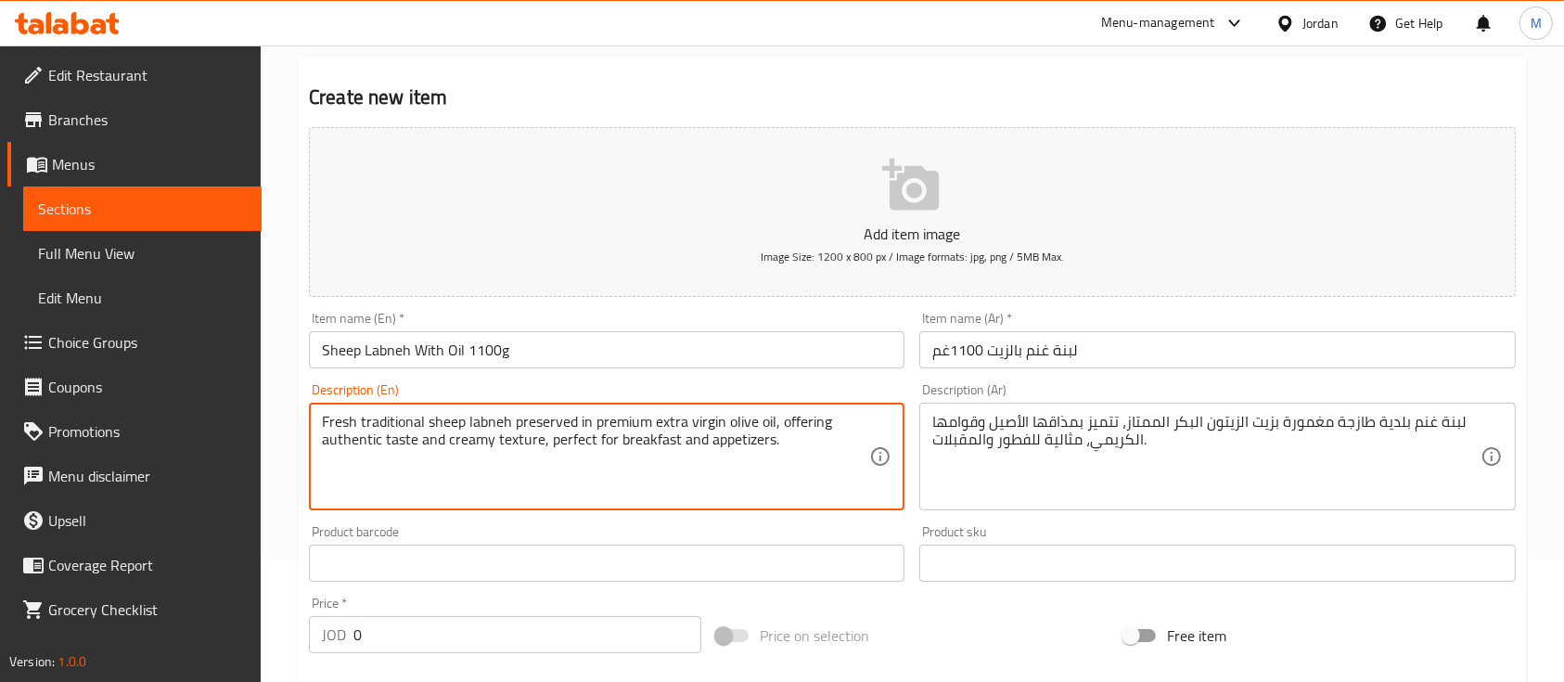
click at [673, 489] on textarea "Fresh traditional sheep labneh preserved in premium extra virgin olive oil, off…" at bounding box center [595, 457] width 547 height 88
type textarea "Fresh traditional sheep labneh preserved in premium extra virgin olive oil, off…"
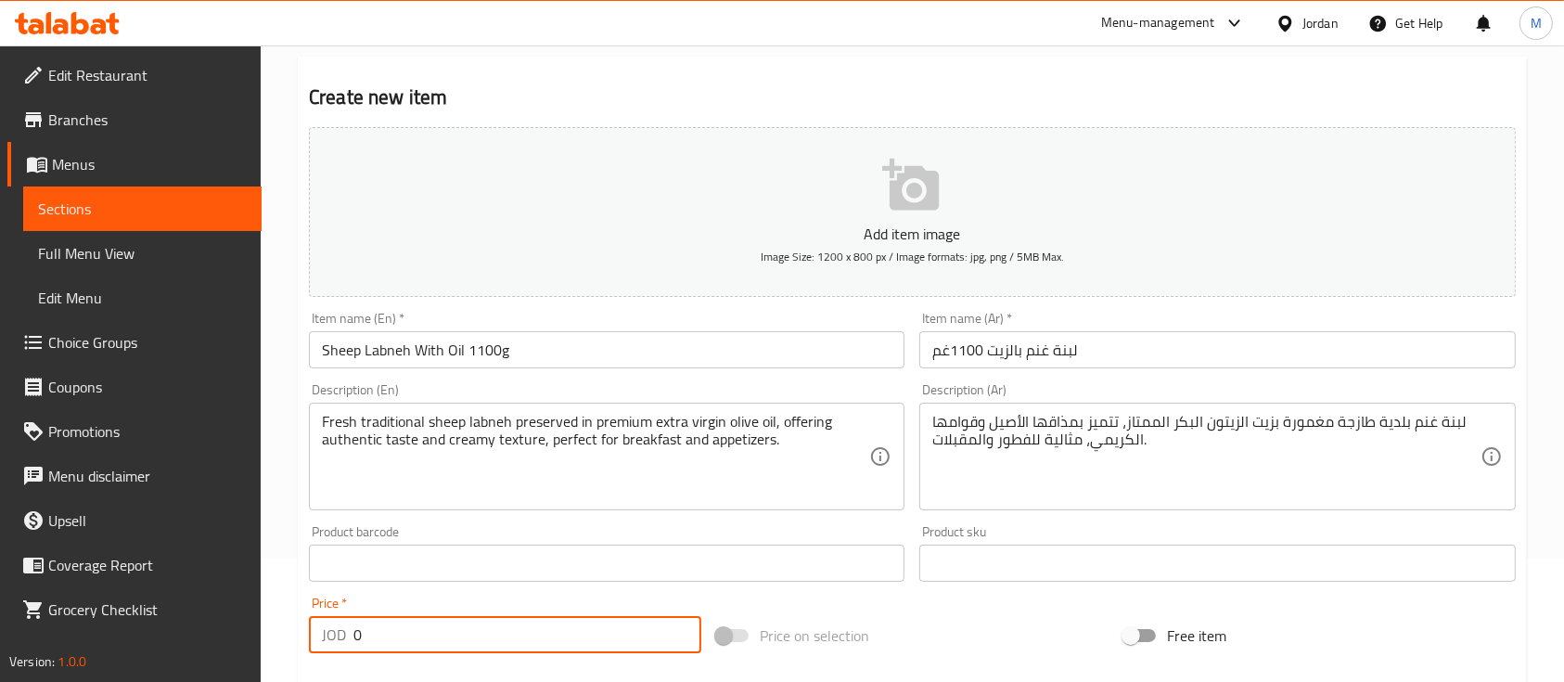
drag, startPoint x: 385, startPoint y: 635, endPoint x: 349, endPoint y: 641, distance: 36.6
click at [351, 641] on div "JOD 0 Price *" at bounding box center [505, 634] width 392 height 37
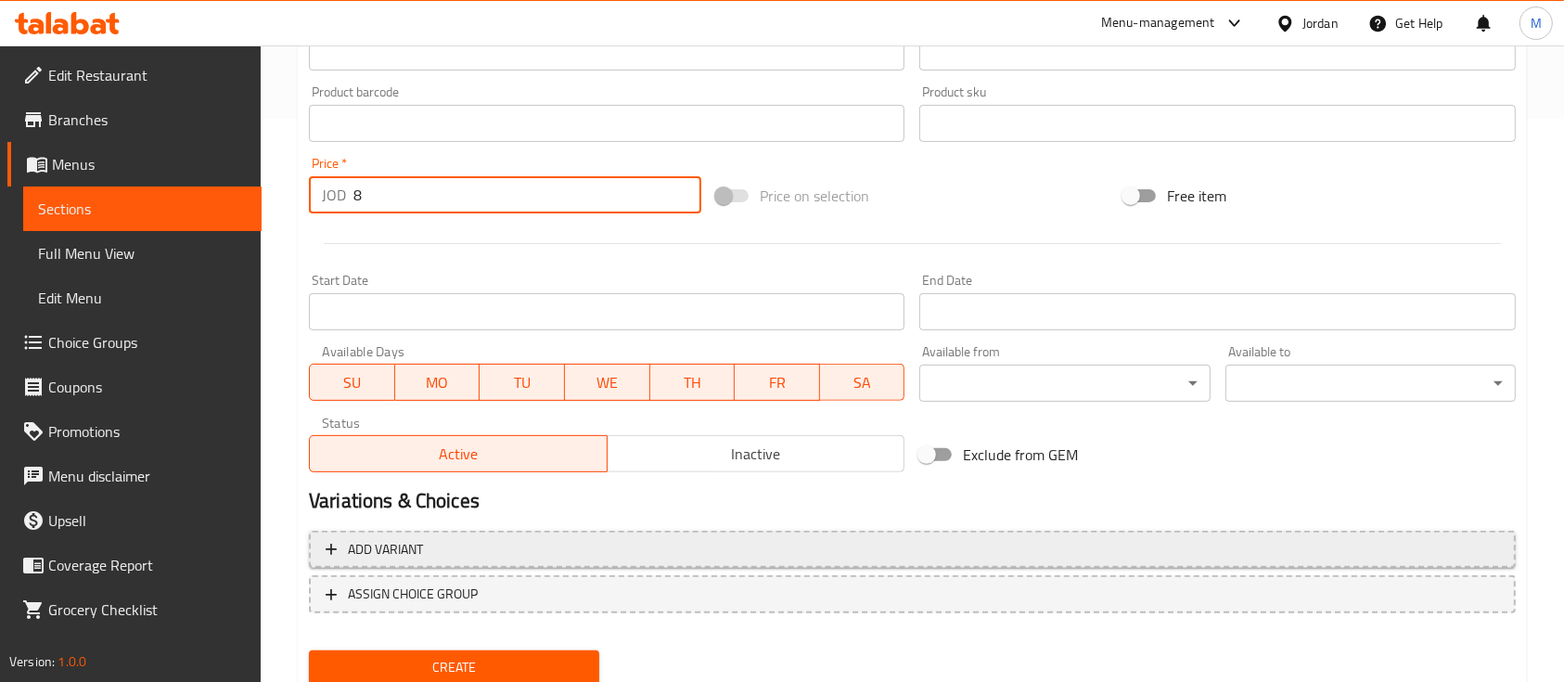
scroll to position [629, 0]
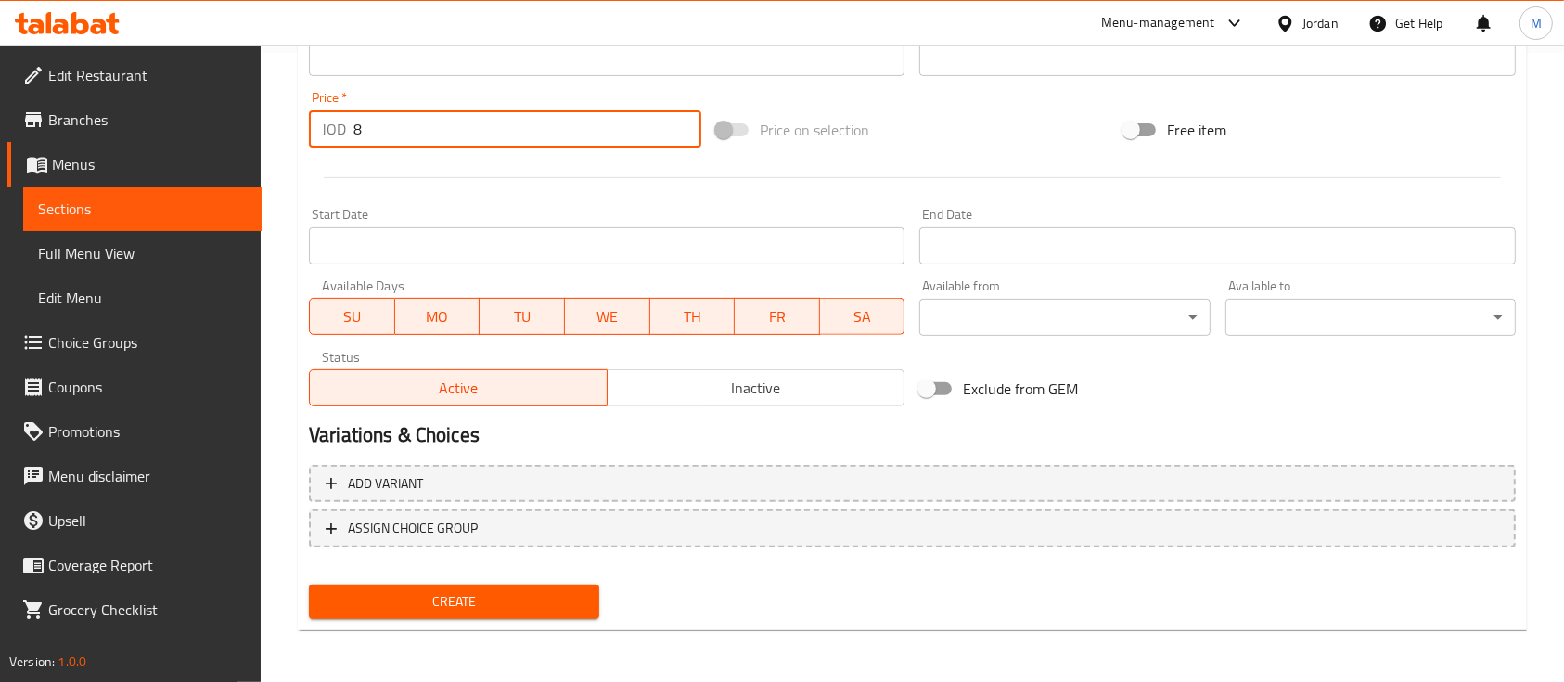
type input "8"
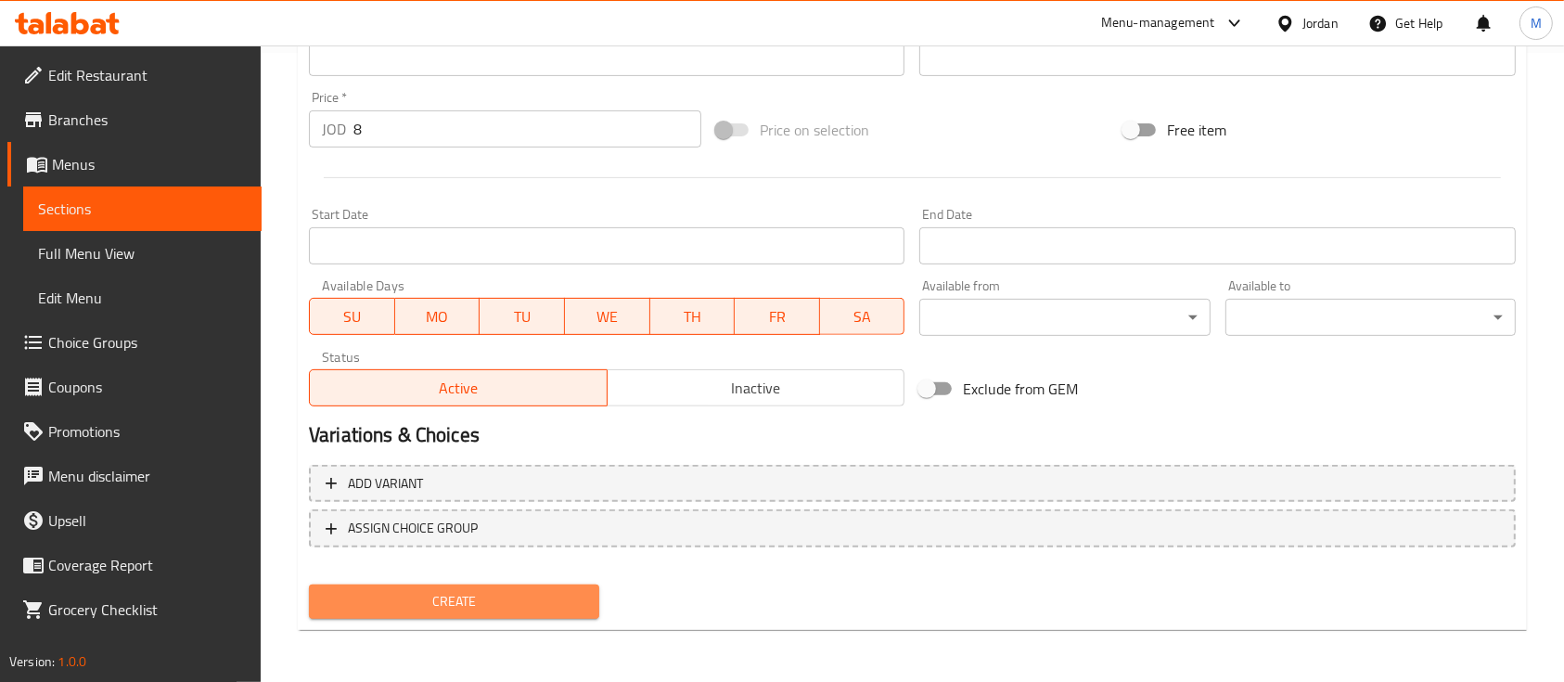
click at [565, 594] on span "Create" at bounding box center [454, 601] width 261 height 23
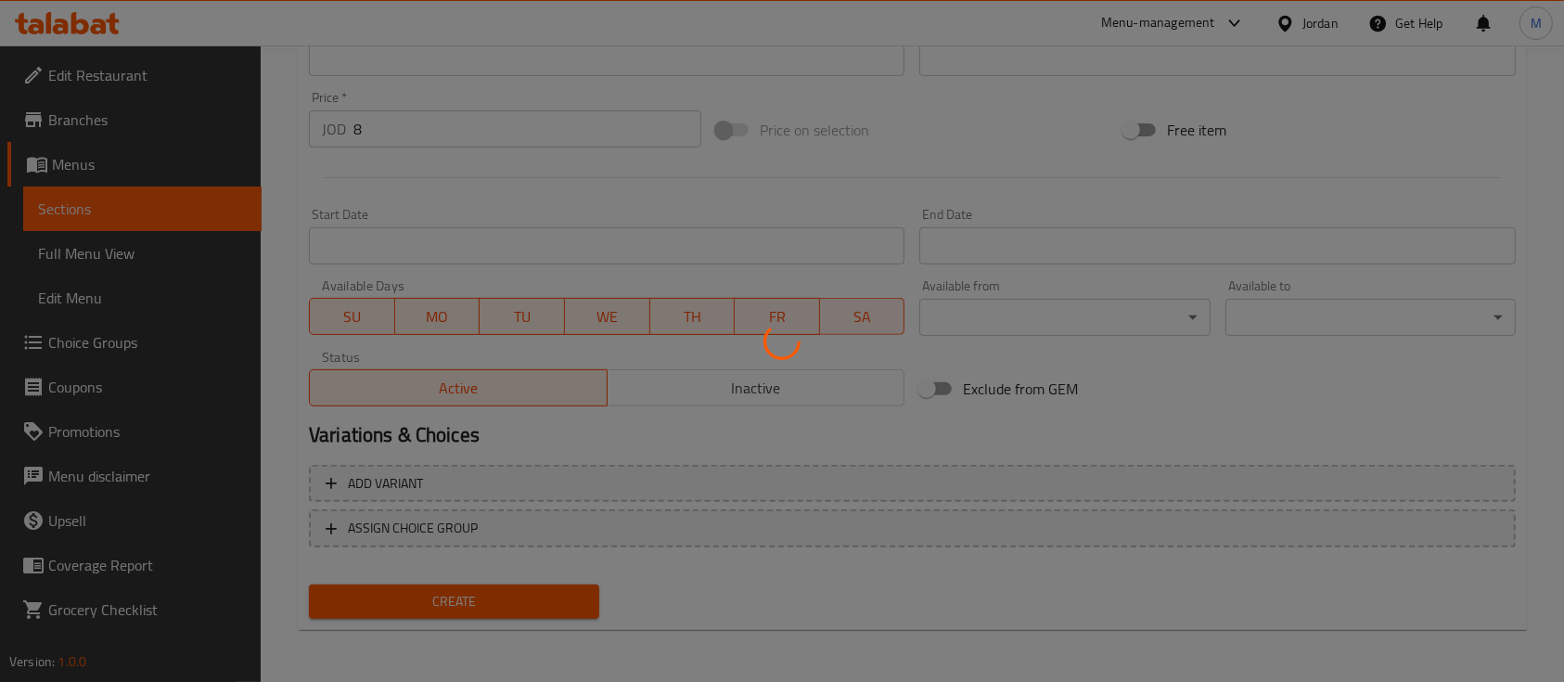
type input "0"
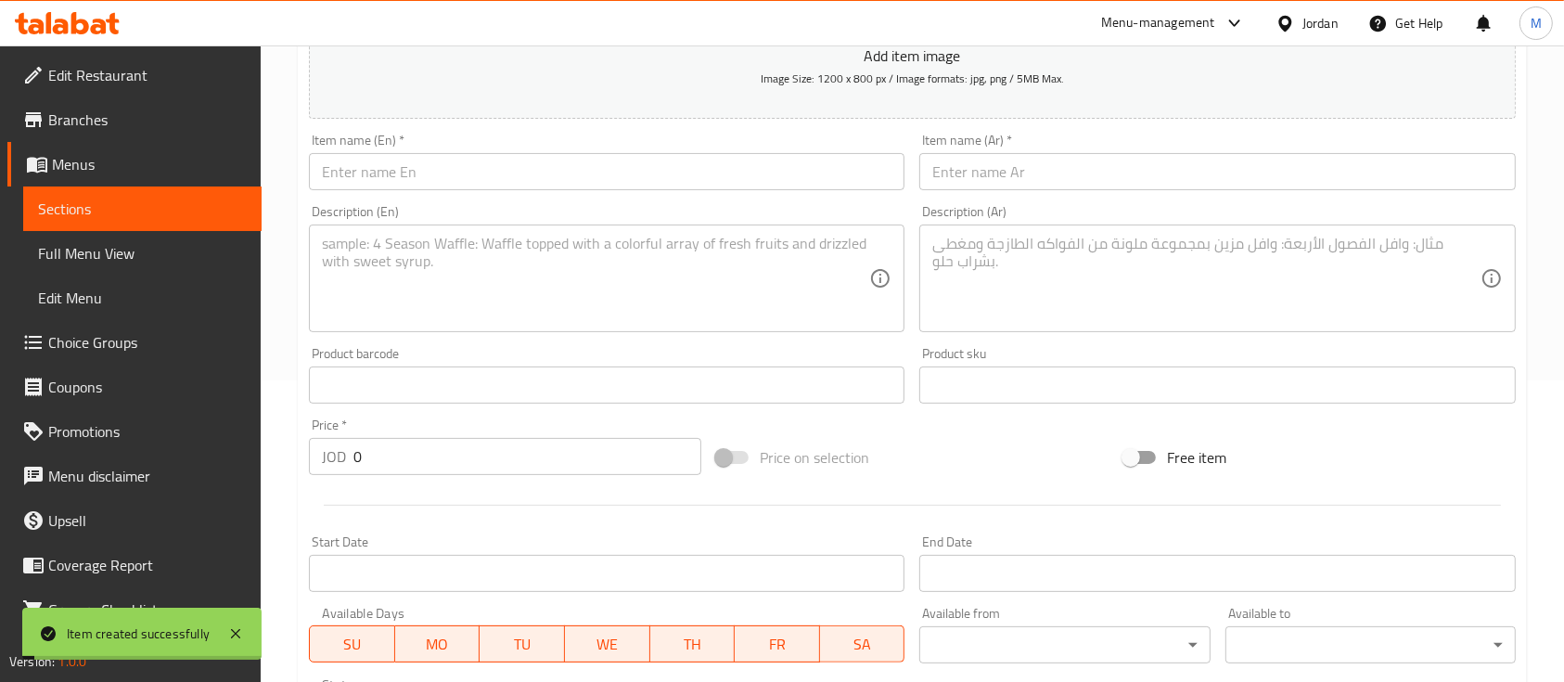
scroll to position [10, 0]
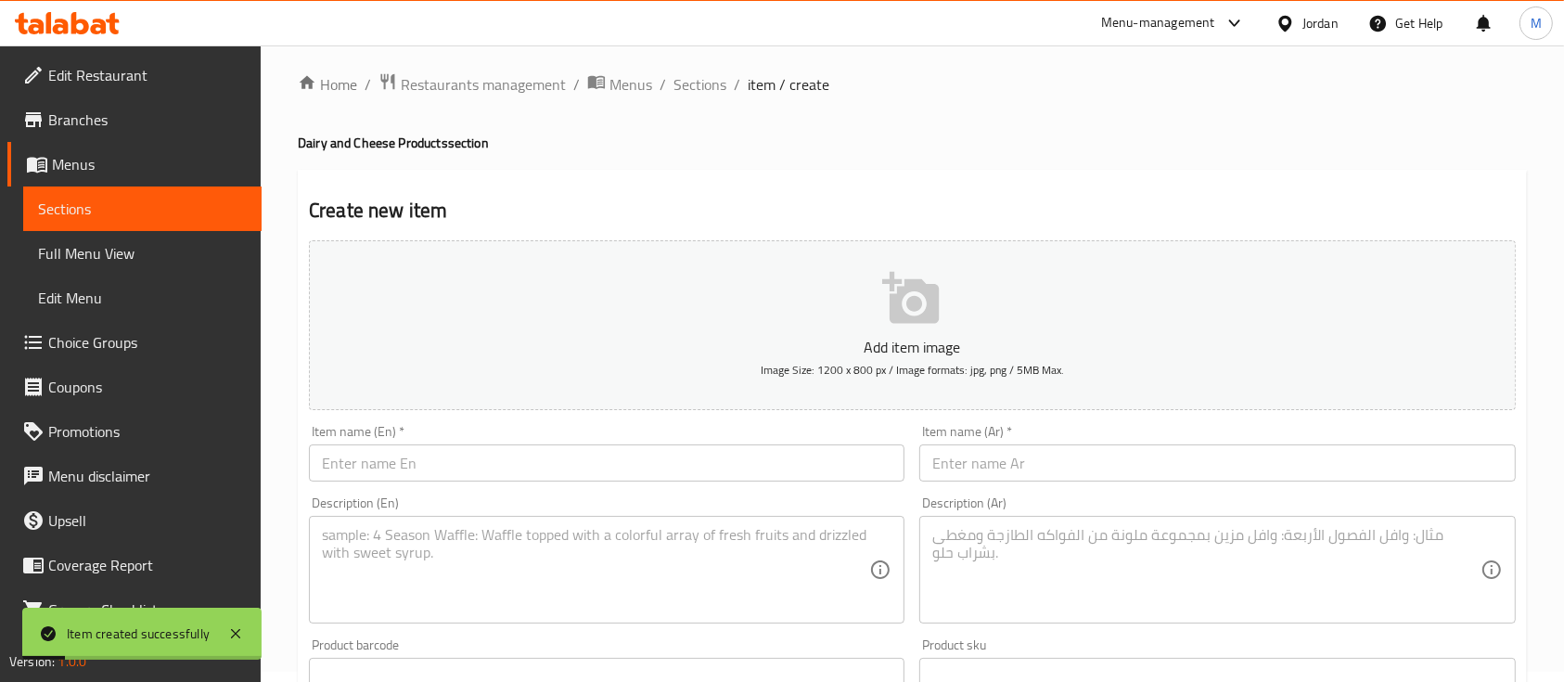
click at [704, 91] on span "Sections" at bounding box center [699, 84] width 53 height 22
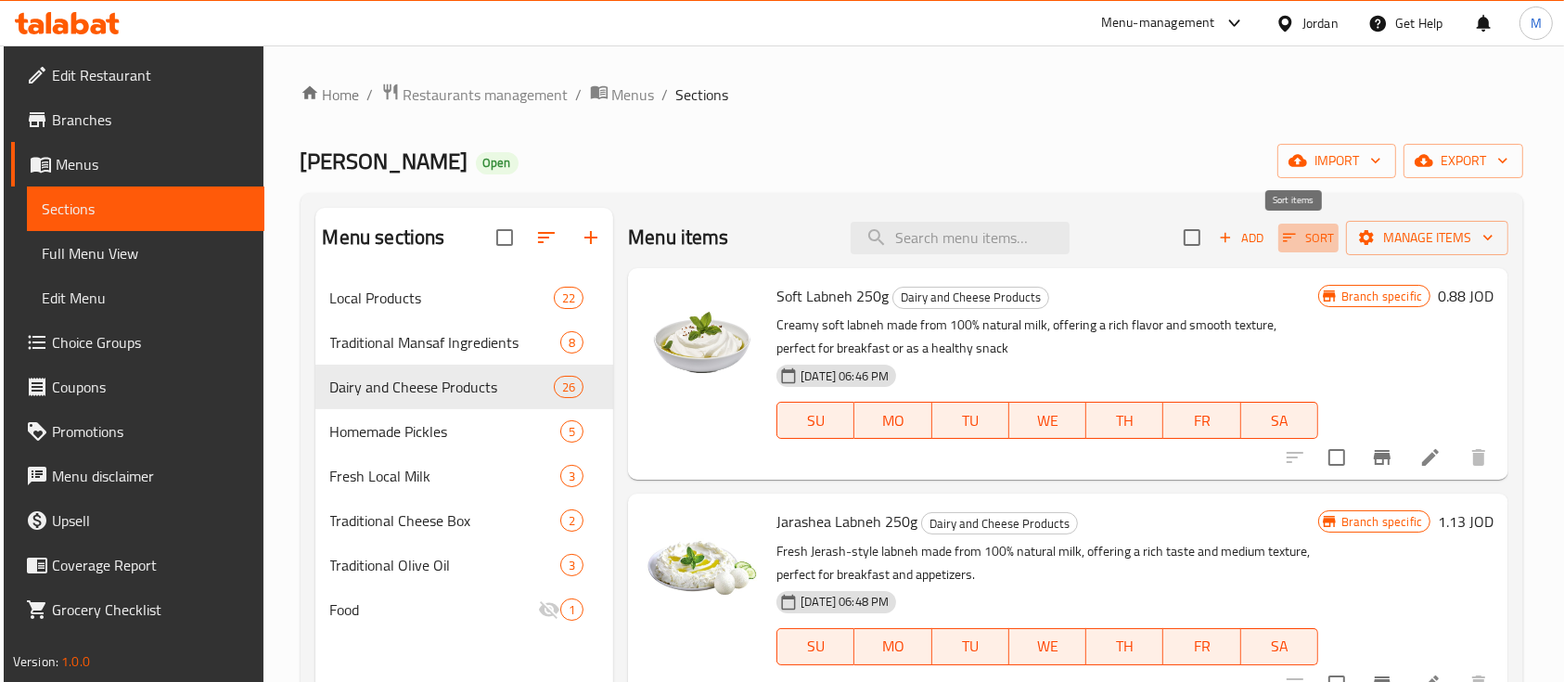
click at [1281, 235] on icon "button" at bounding box center [1289, 237] width 17 height 17
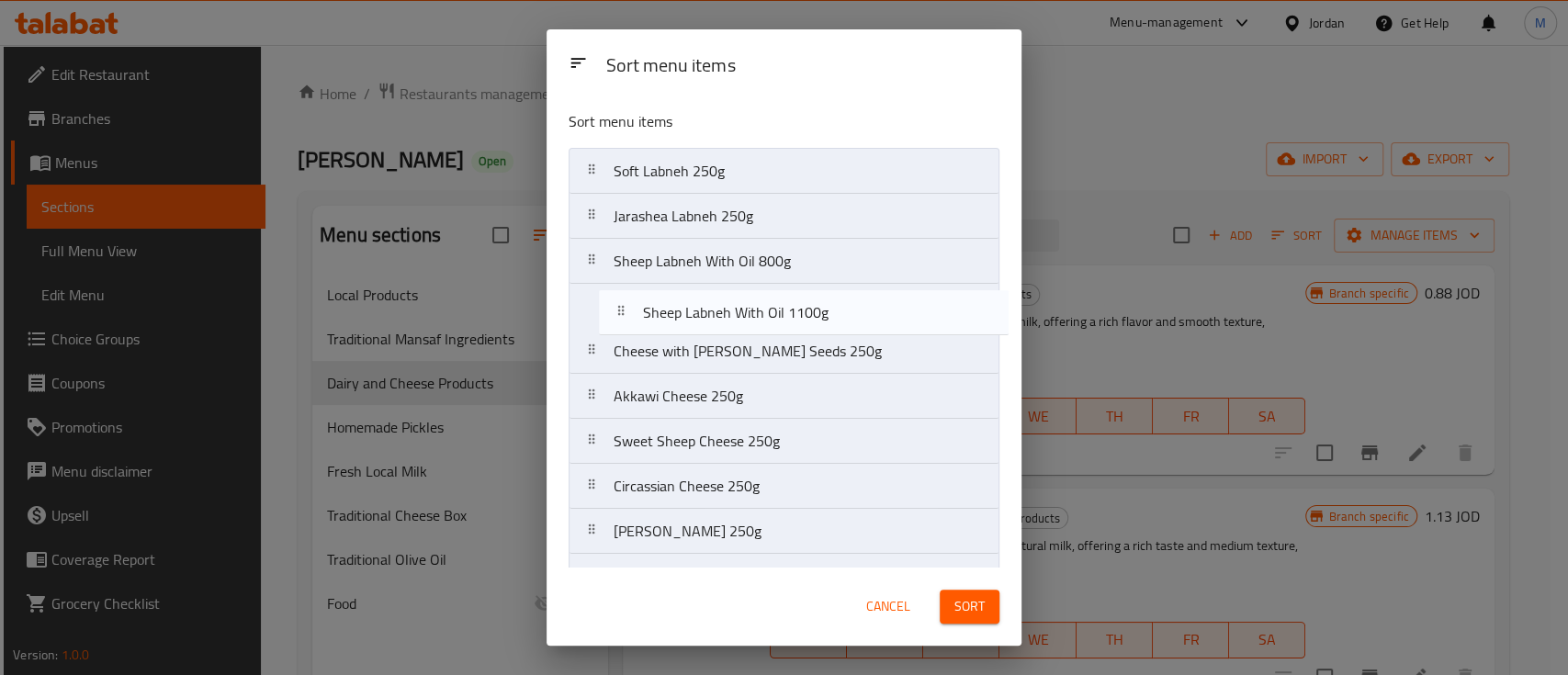
drag, startPoint x: 837, startPoint y: 561, endPoint x: 866, endPoint y: 310, distance: 252.7
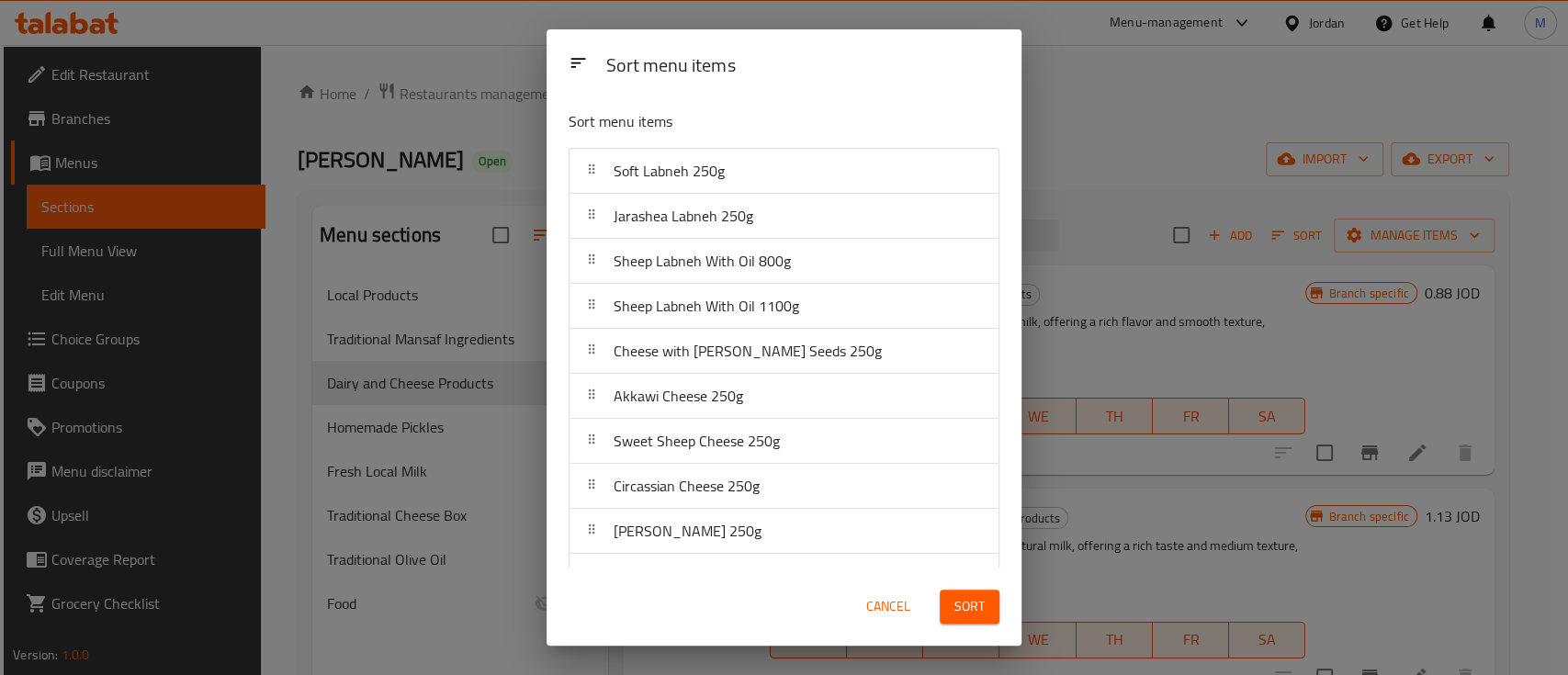
click at [965, 609] on span "Sort" at bounding box center [969, 606] width 31 height 23
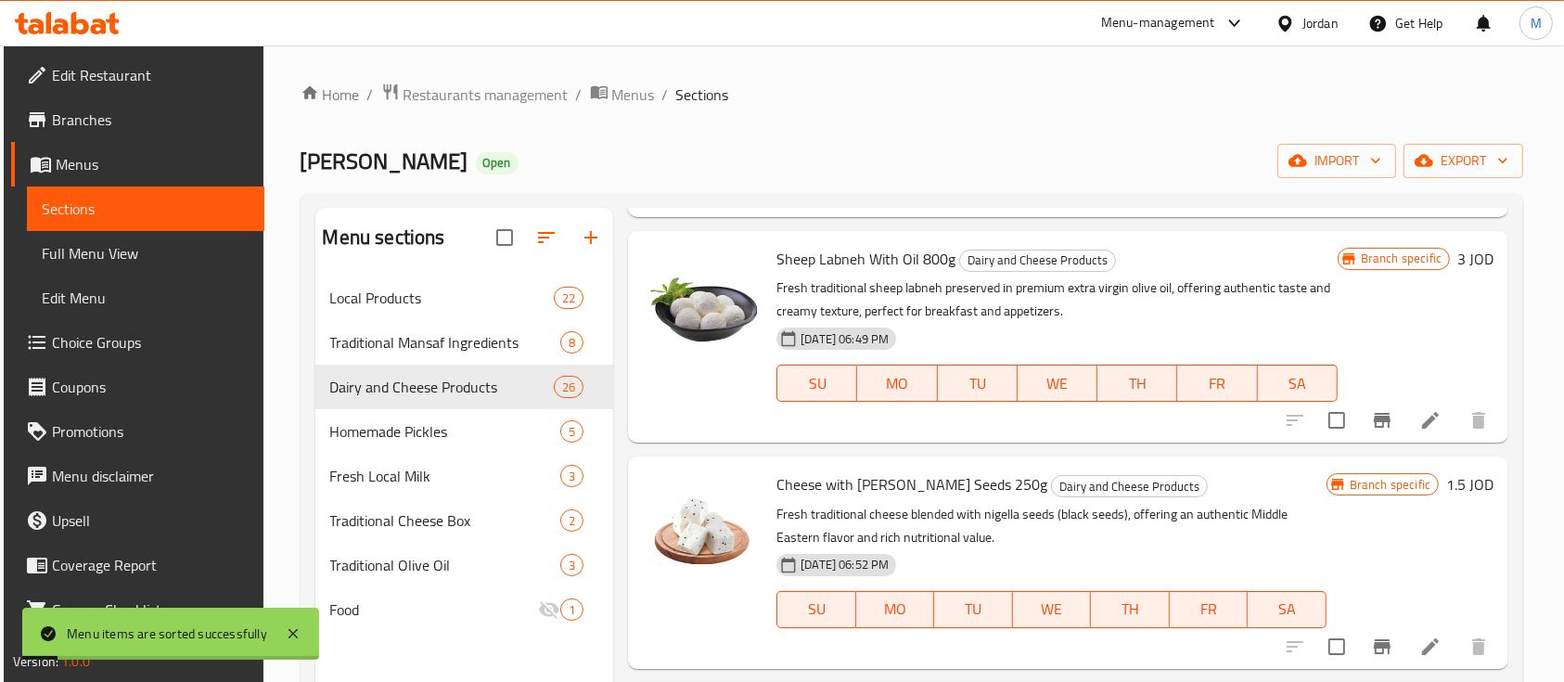
scroll to position [494, 0]
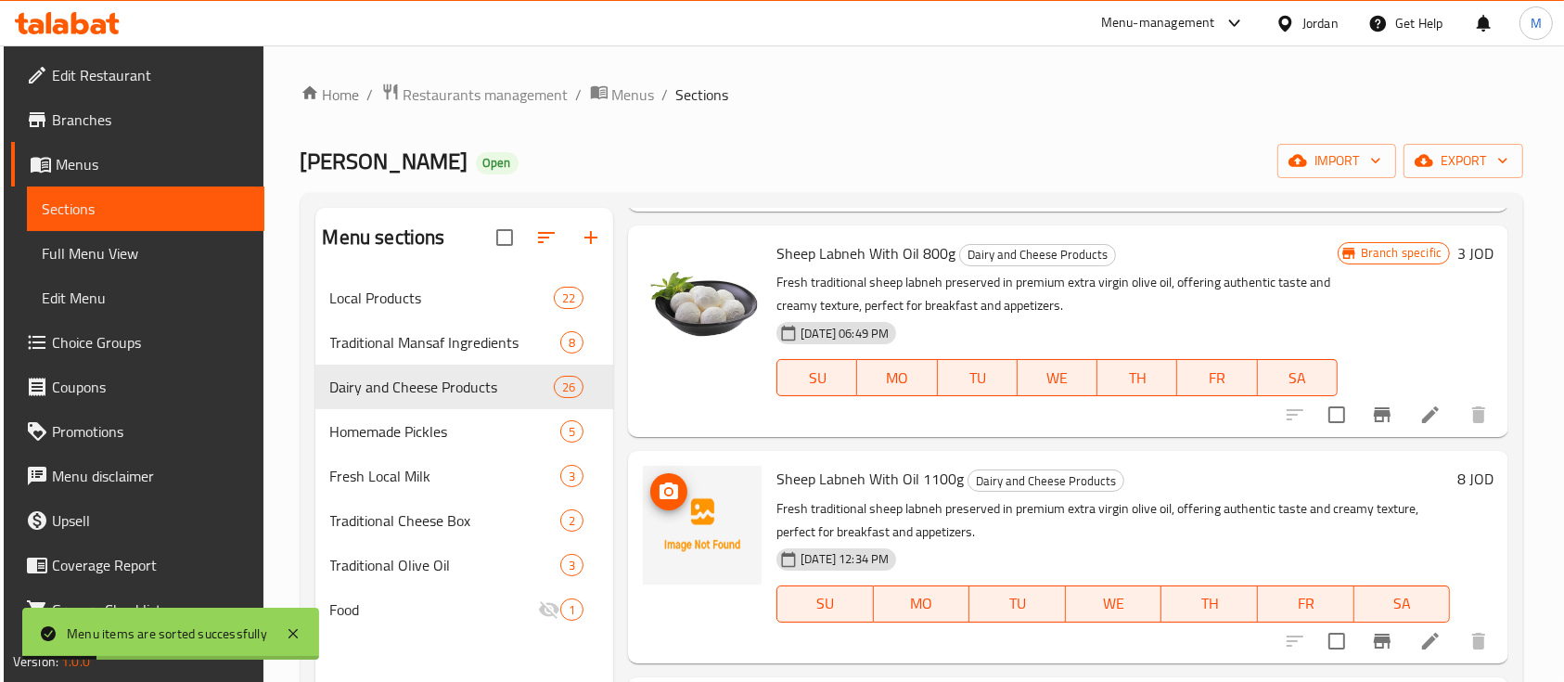
click at [672, 492] on icon "upload picture" at bounding box center [669, 492] width 22 height 22
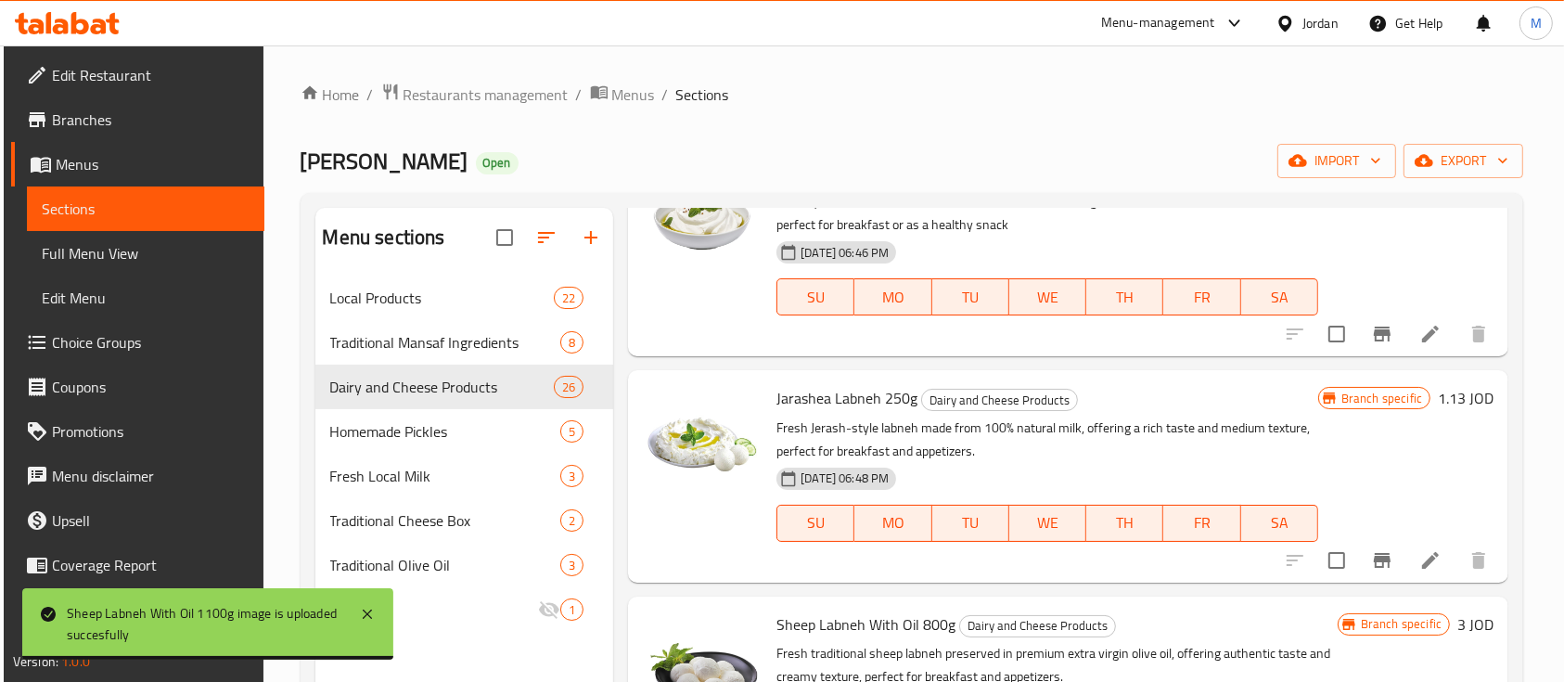
scroll to position [0, 0]
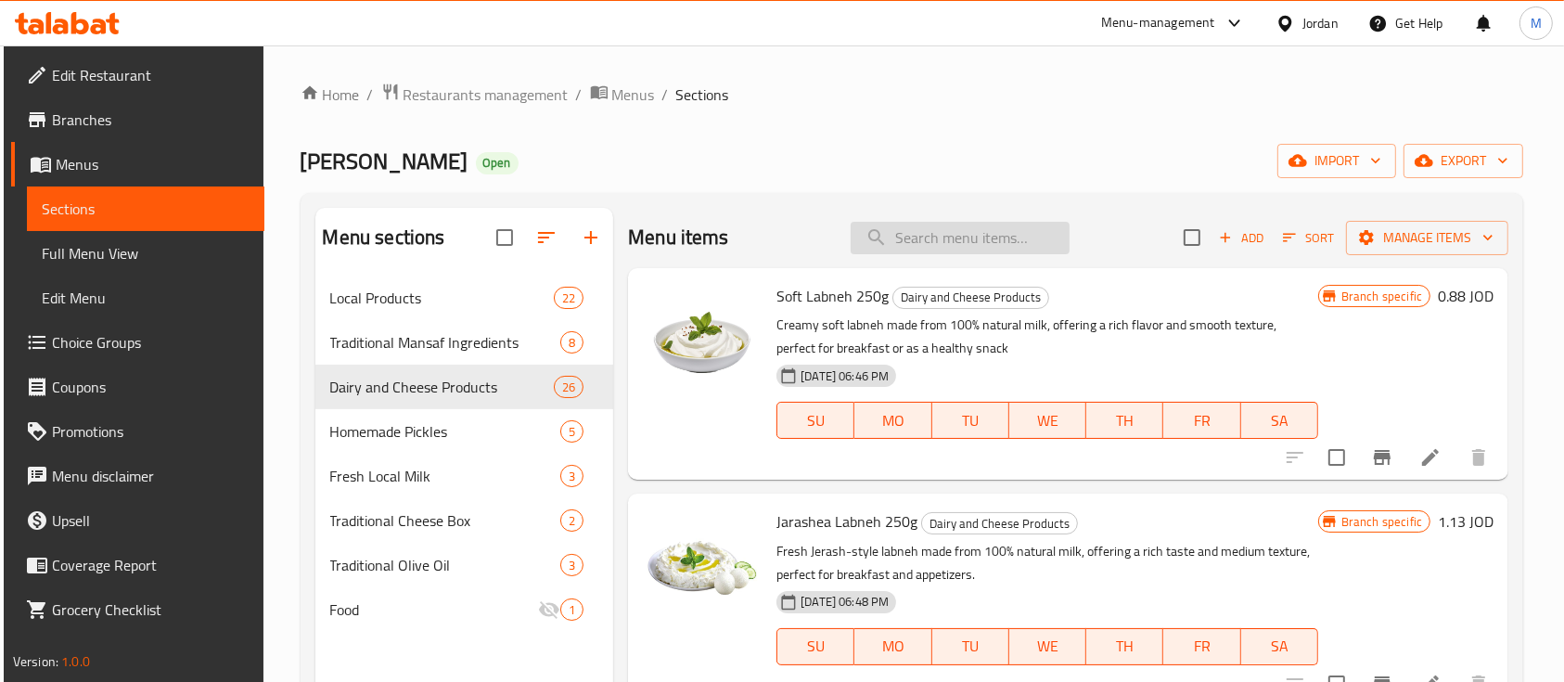
click at [919, 242] on input "search" at bounding box center [960, 238] width 219 height 32
type input "س"
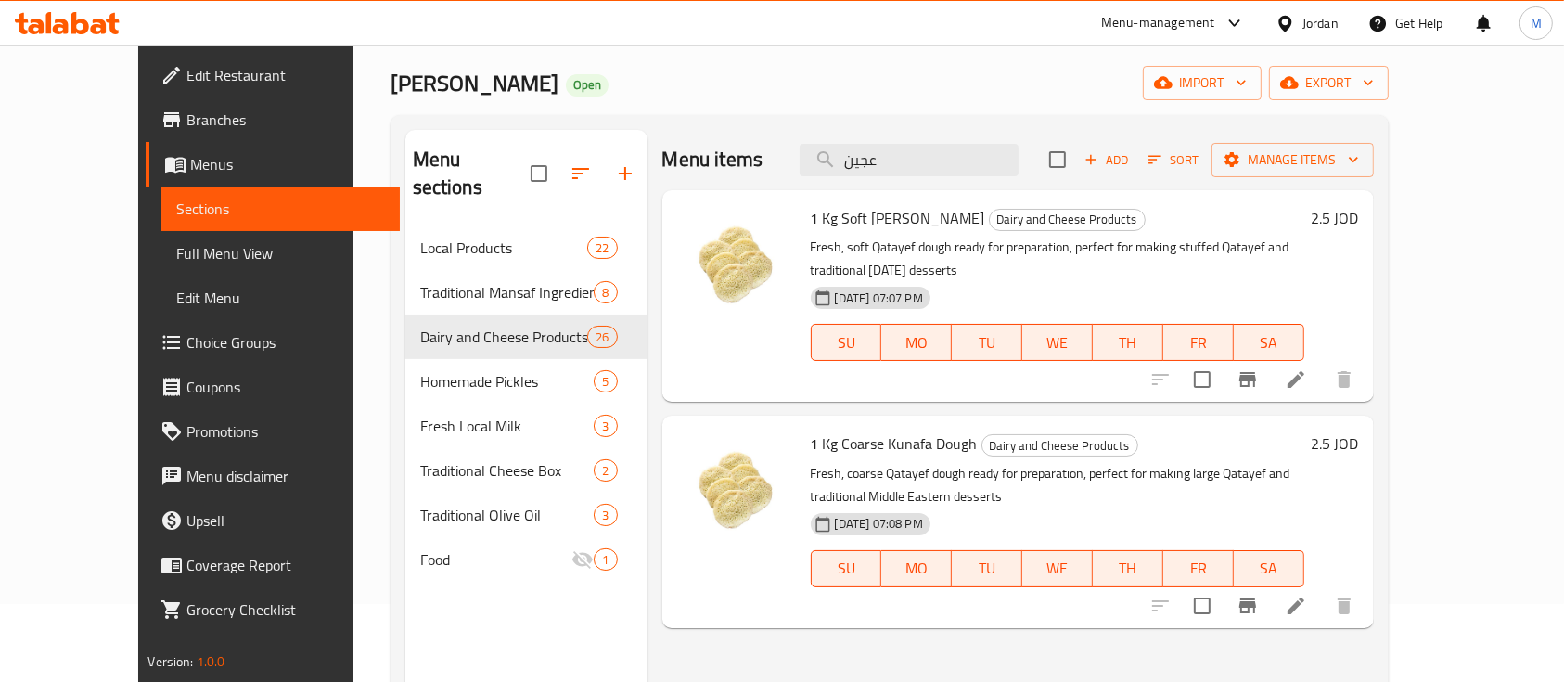
scroll to position [123, 0]
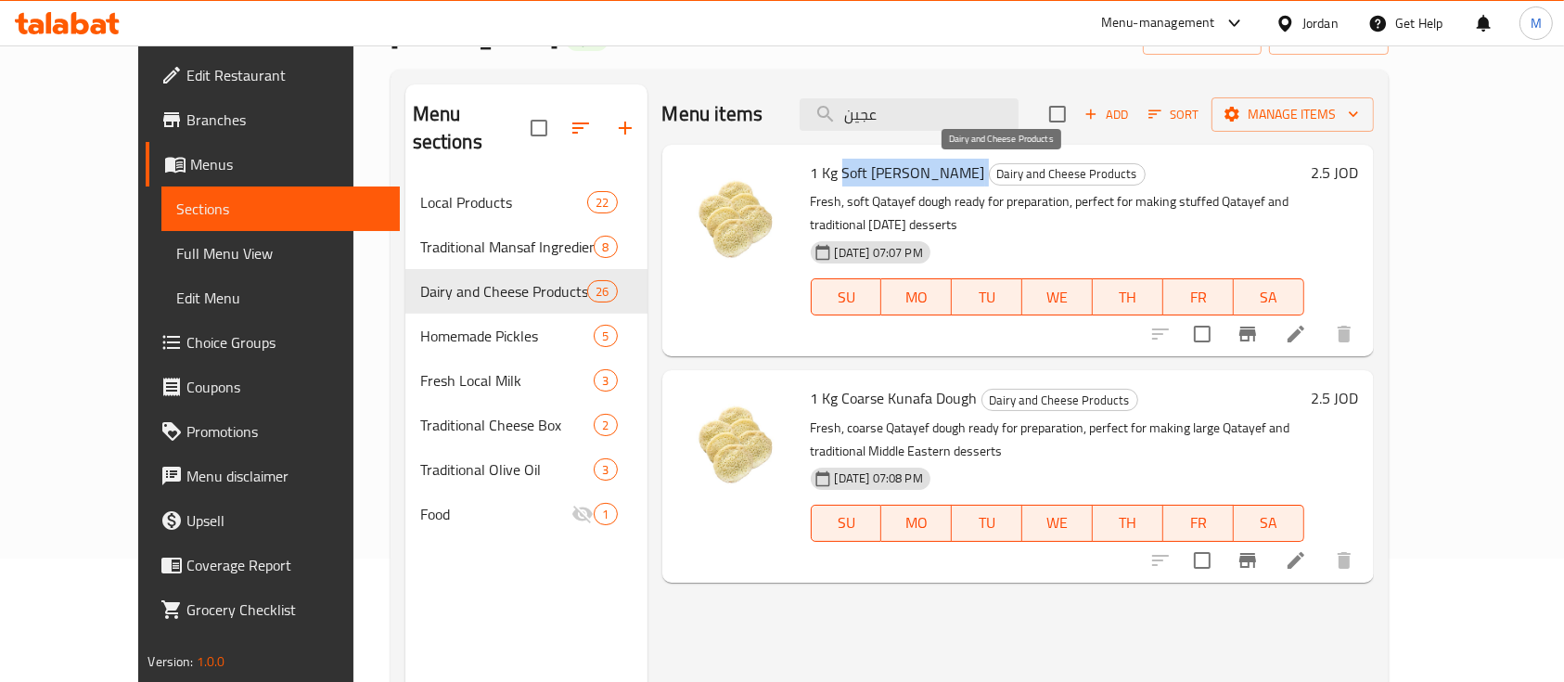
drag, startPoint x: 808, startPoint y: 174, endPoint x: 930, endPoint y: 174, distance: 122.5
click at [930, 174] on h6 "1 Kg Soft Kunafa Dough Dairy and Cheese Products" at bounding box center [1058, 173] width 494 height 26
copy h6 "Soft Kunafa Dough"
click at [692, 184] on icon "upload picture" at bounding box center [703, 185] width 22 height 22
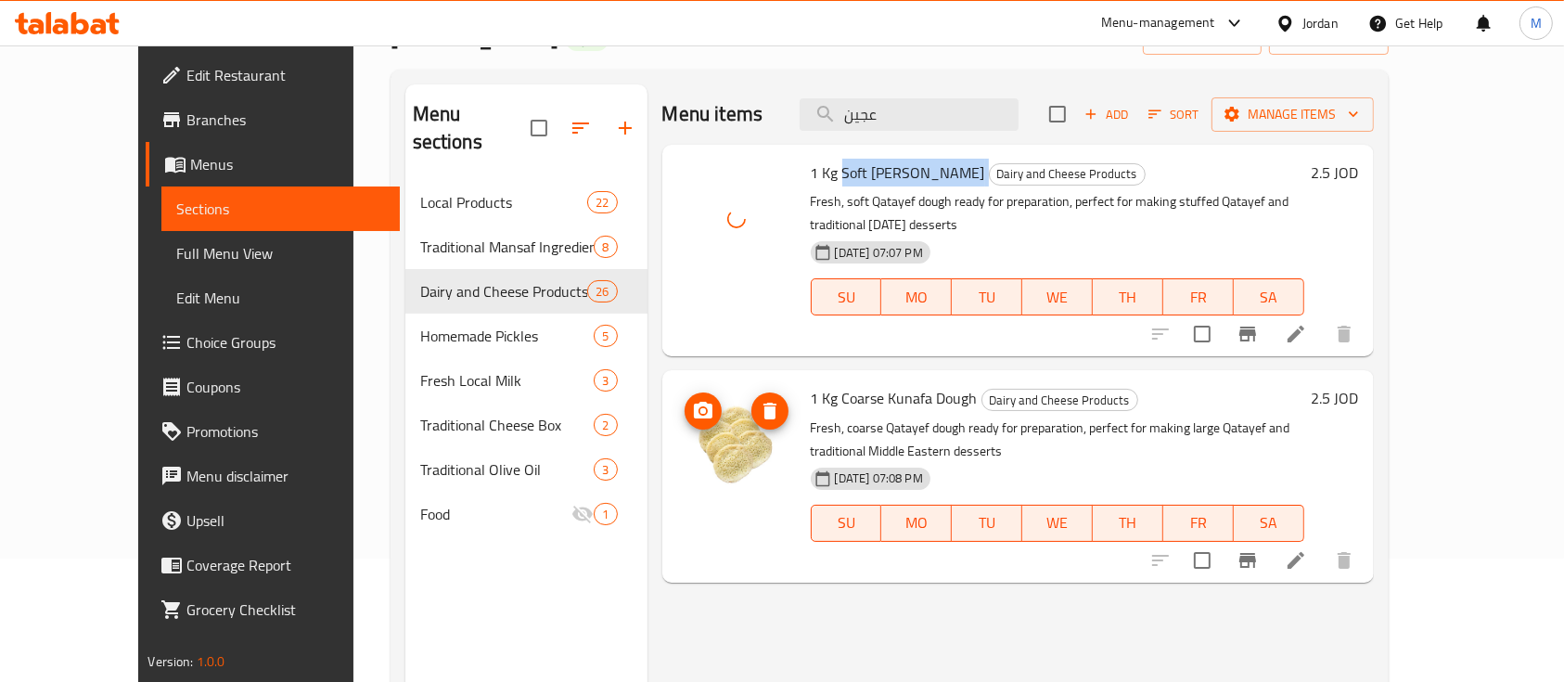
click at [694, 402] on icon "upload picture" at bounding box center [703, 410] width 19 height 17
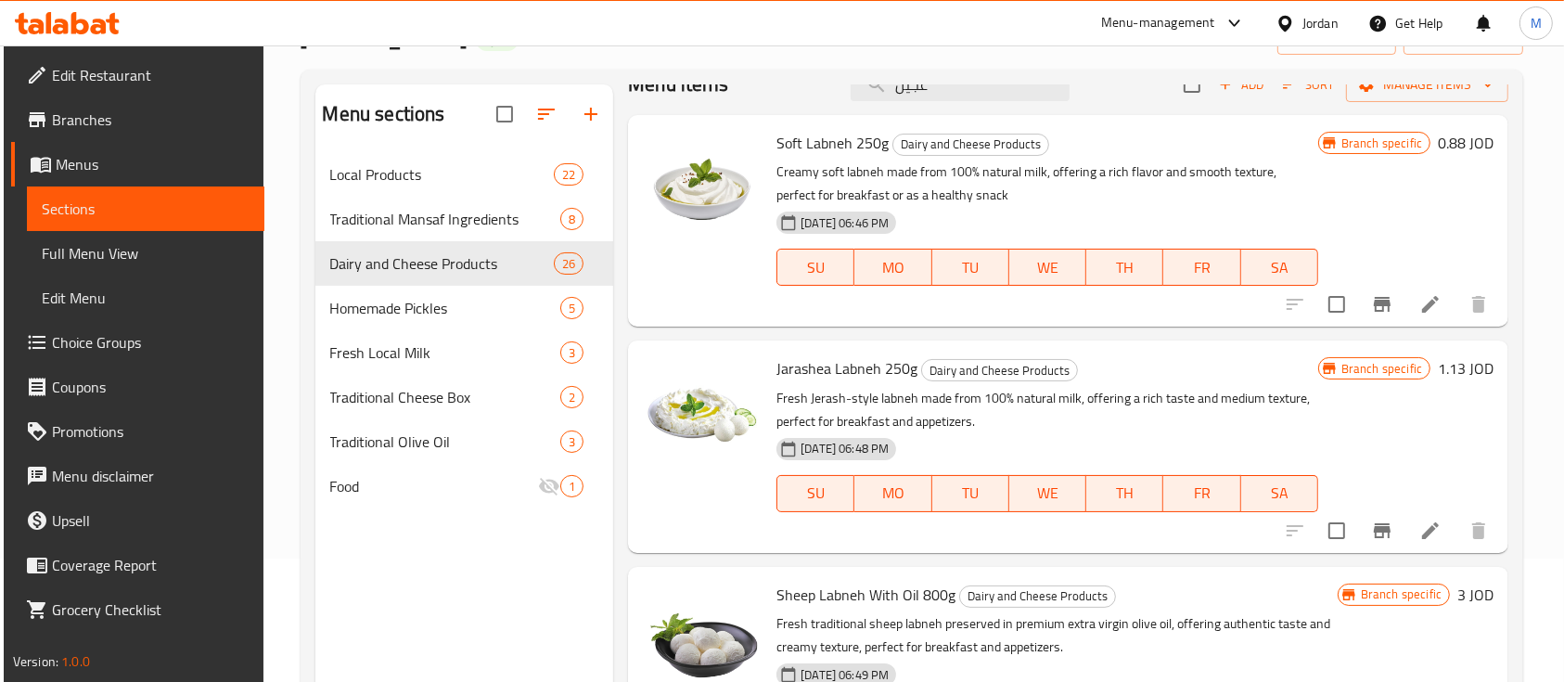
scroll to position [0, 0]
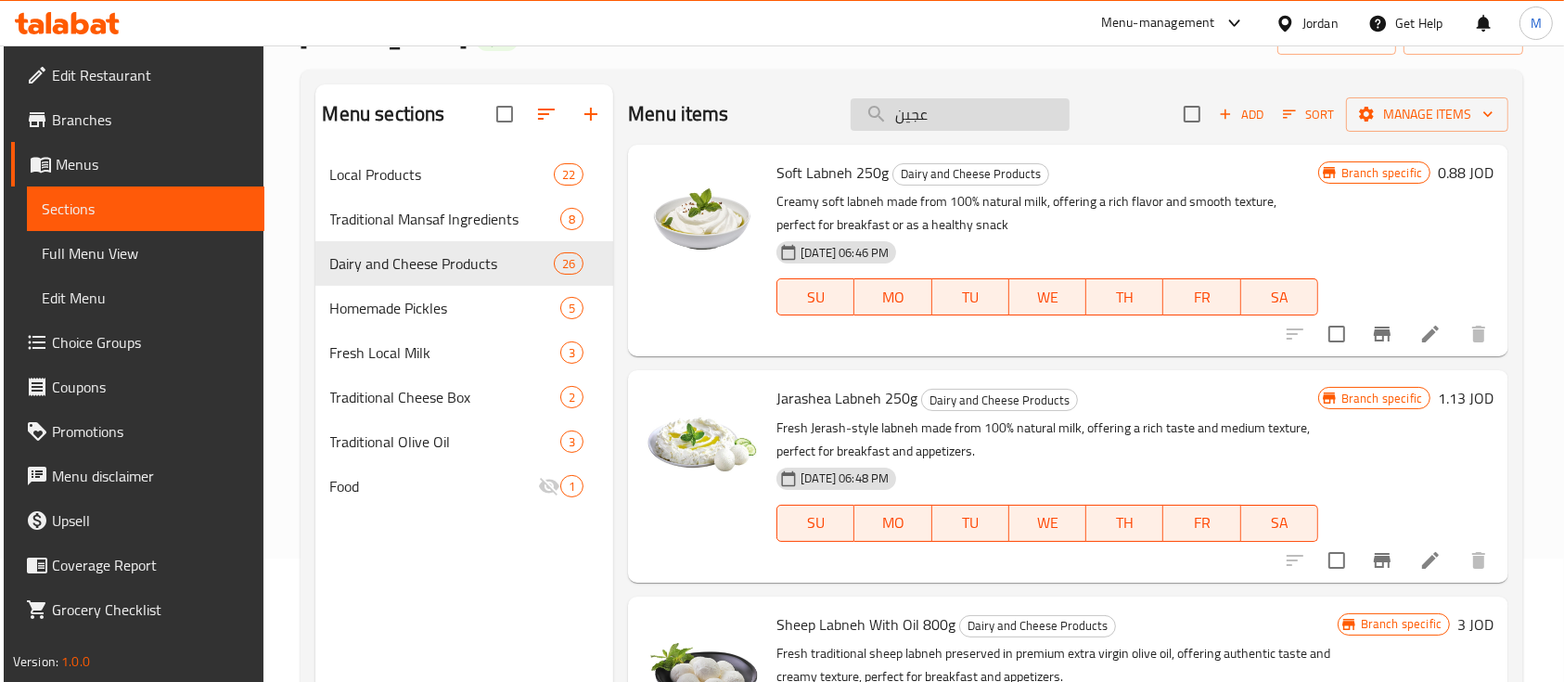
click at [911, 117] on input "عجين" at bounding box center [960, 114] width 219 height 32
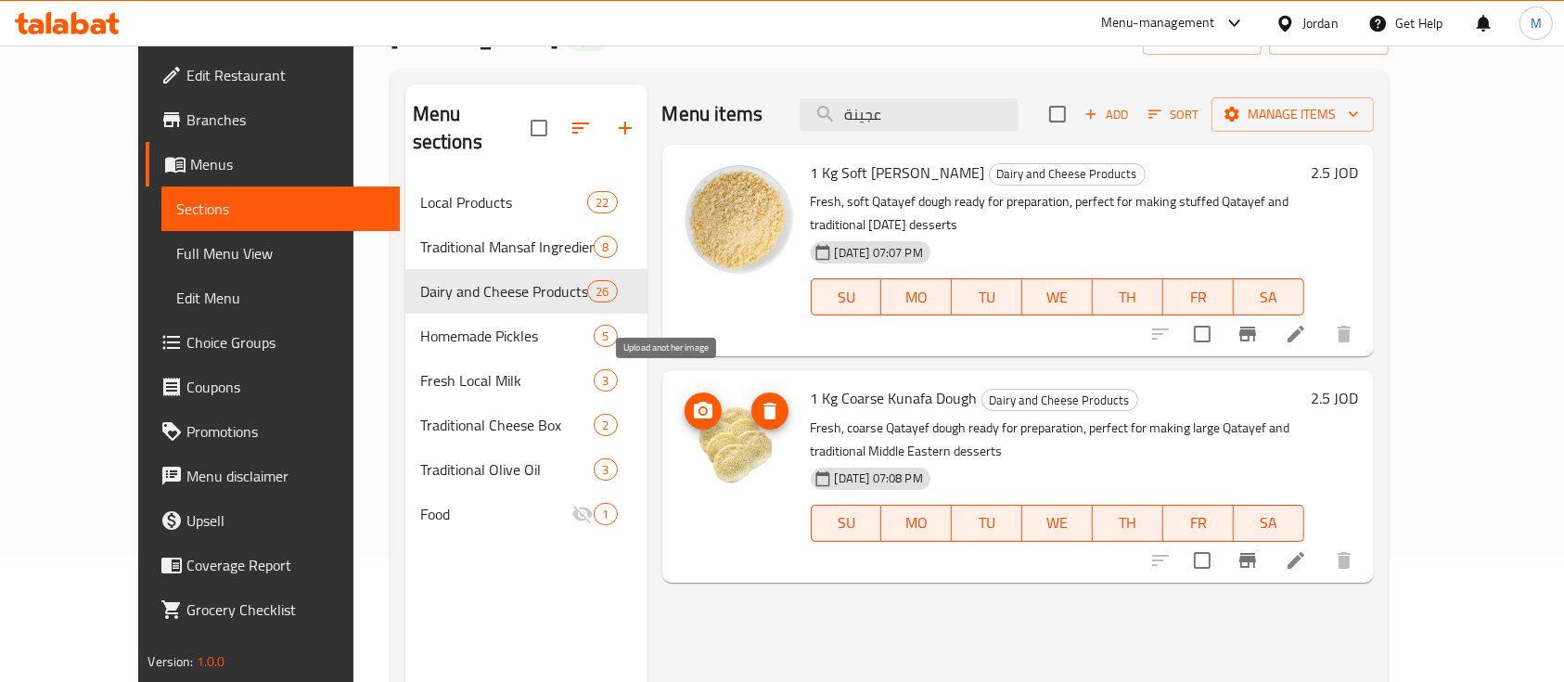
type input "عجينة"
click at [692, 400] on icon "upload picture" at bounding box center [703, 411] width 22 height 22
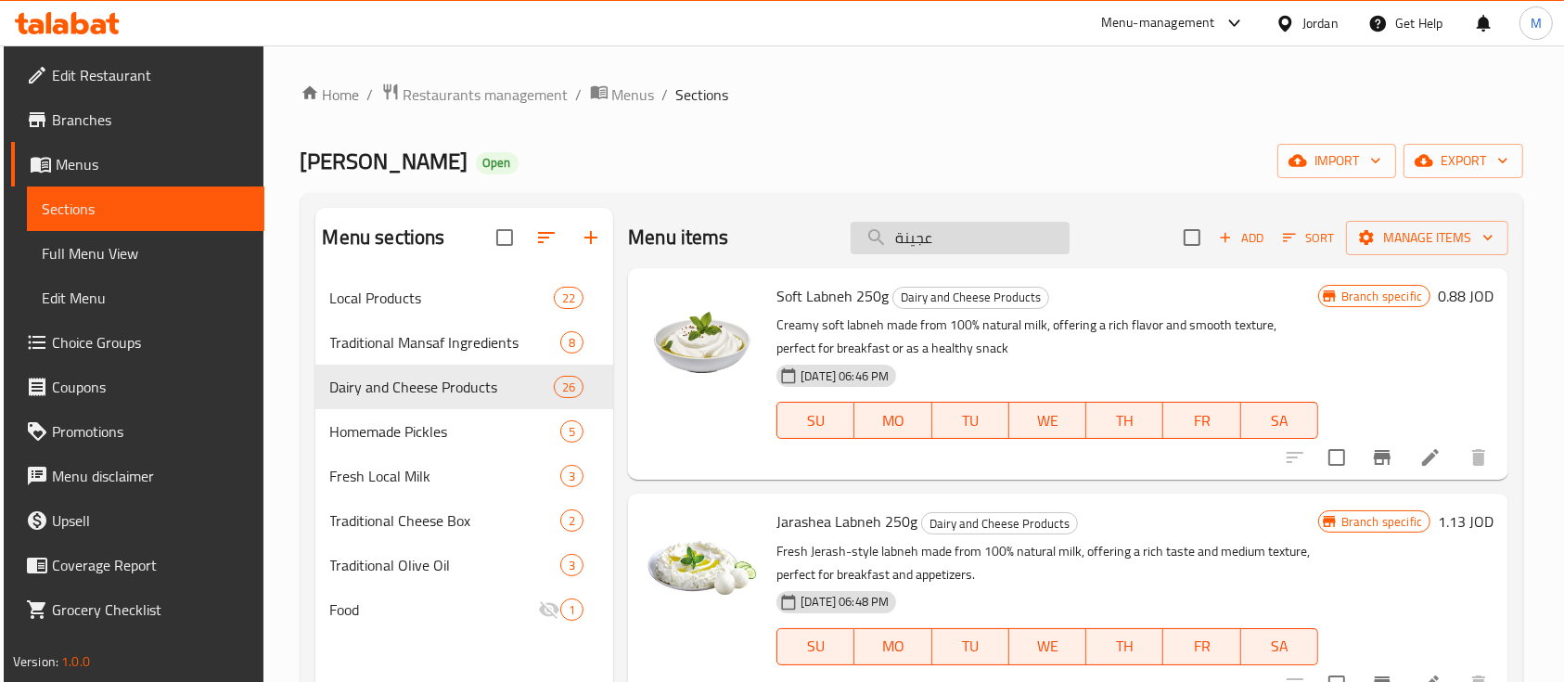
click at [978, 243] on input "عجينة" at bounding box center [960, 238] width 219 height 32
click at [1242, 235] on span "Add" at bounding box center [1241, 237] width 50 height 21
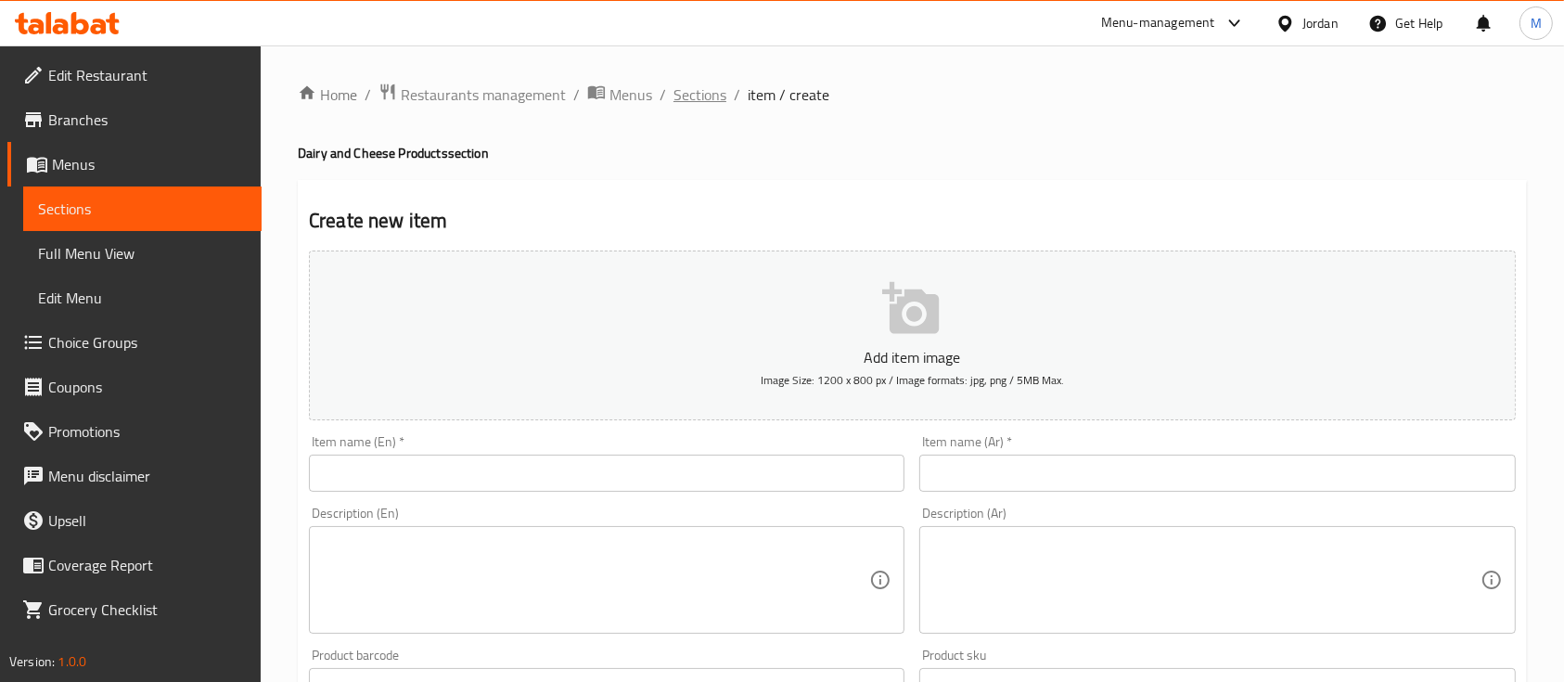
click at [685, 96] on span "Sections" at bounding box center [699, 94] width 53 height 22
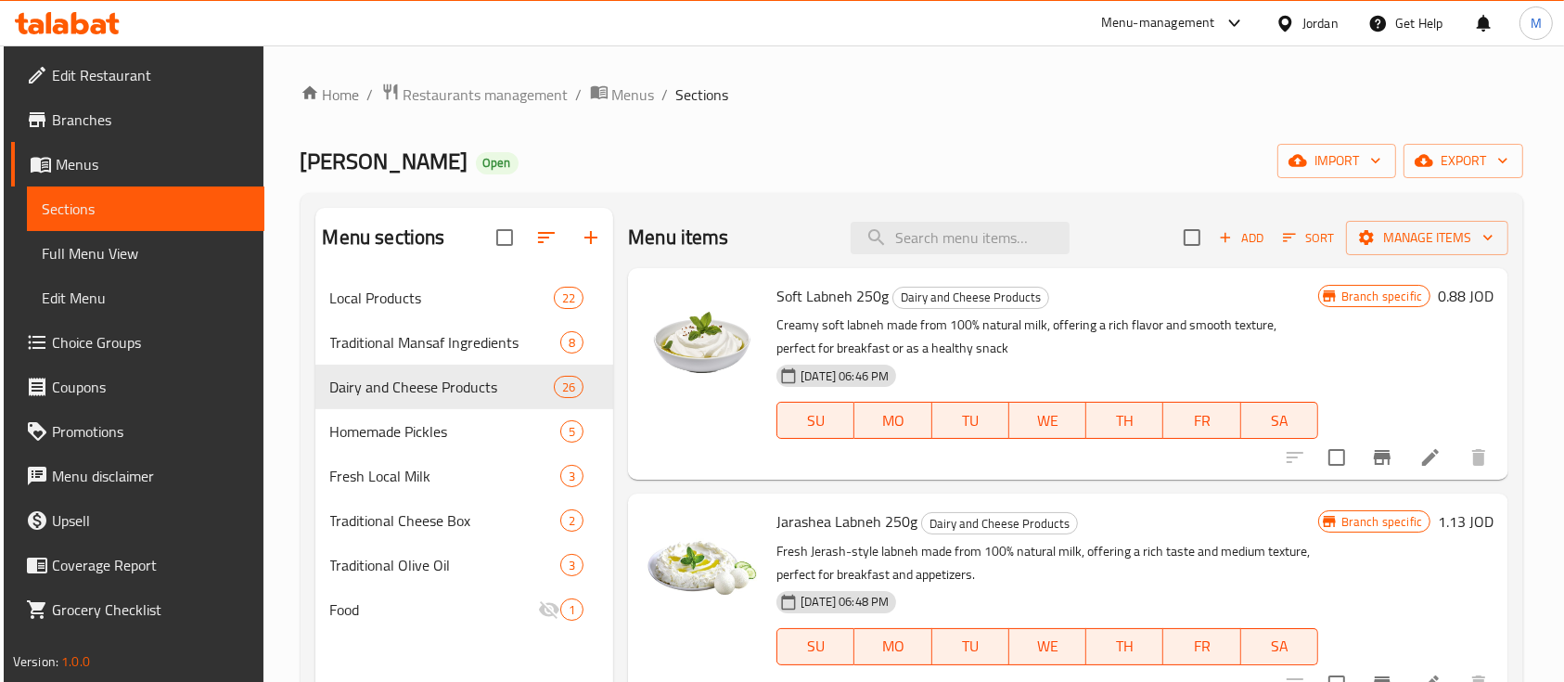
click at [1223, 236] on span "Add" at bounding box center [1241, 237] width 50 height 21
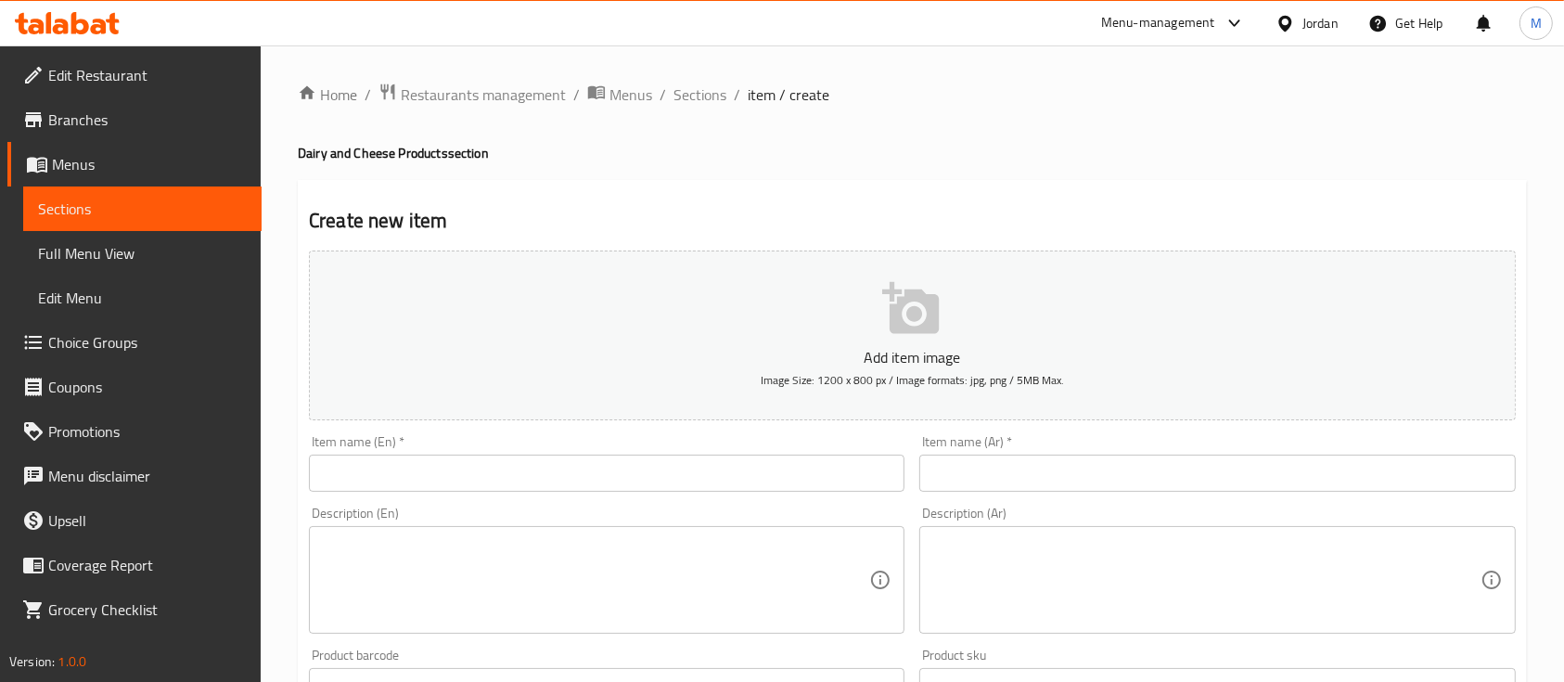
click at [965, 468] on input "text" at bounding box center [1217, 473] width 596 height 37
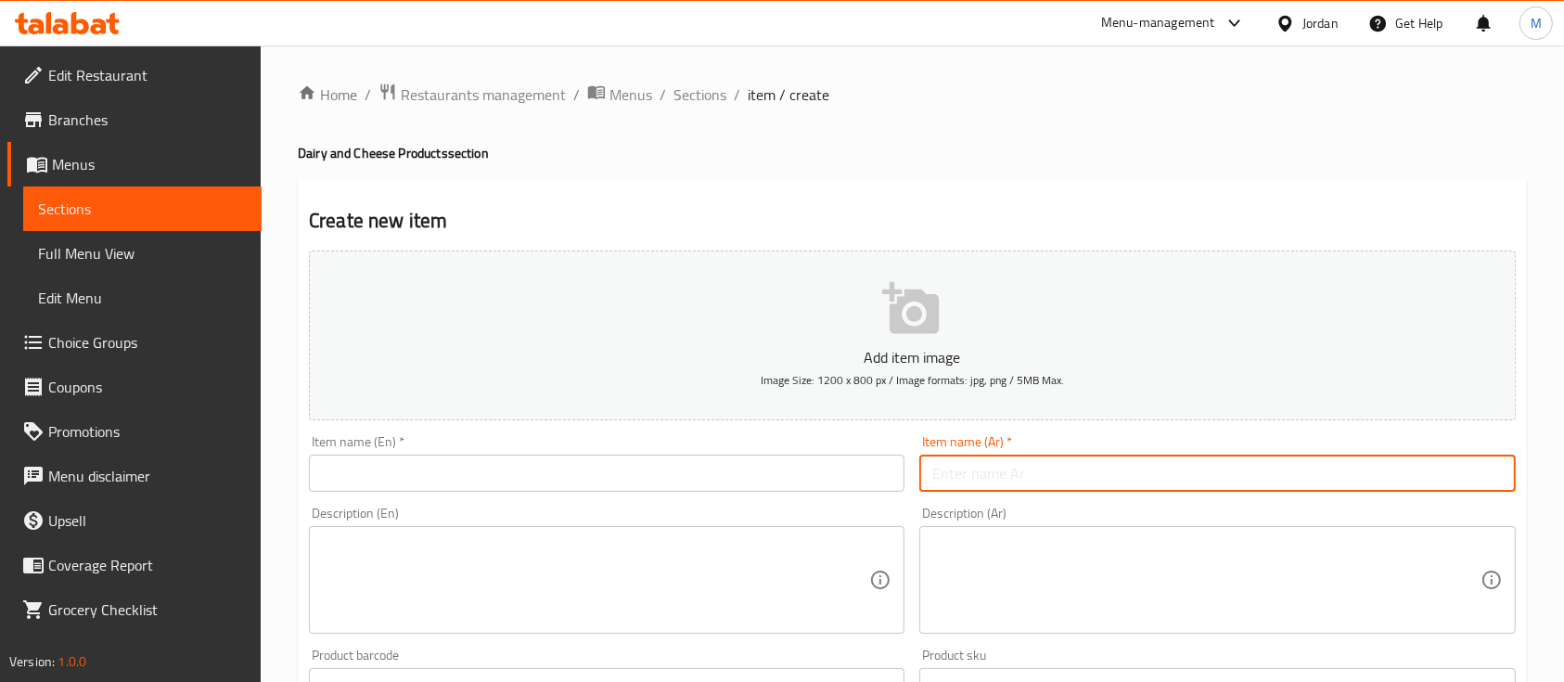
paste input "لبنة ناعمة وخالية من الزيت، بقوام كريمي وطعم غني. مثالية كوجبة فطور أو عشاء، وي…"
type input "لبنة ناعمة وخالية من الزيت، بقوام كريمي وطعم غني. مثالية كوجبة فطور أو عشاء، وي…"
click at [1013, 550] on div "Description (Ar)" at bounding box center [1217, 580] width 596 height 108
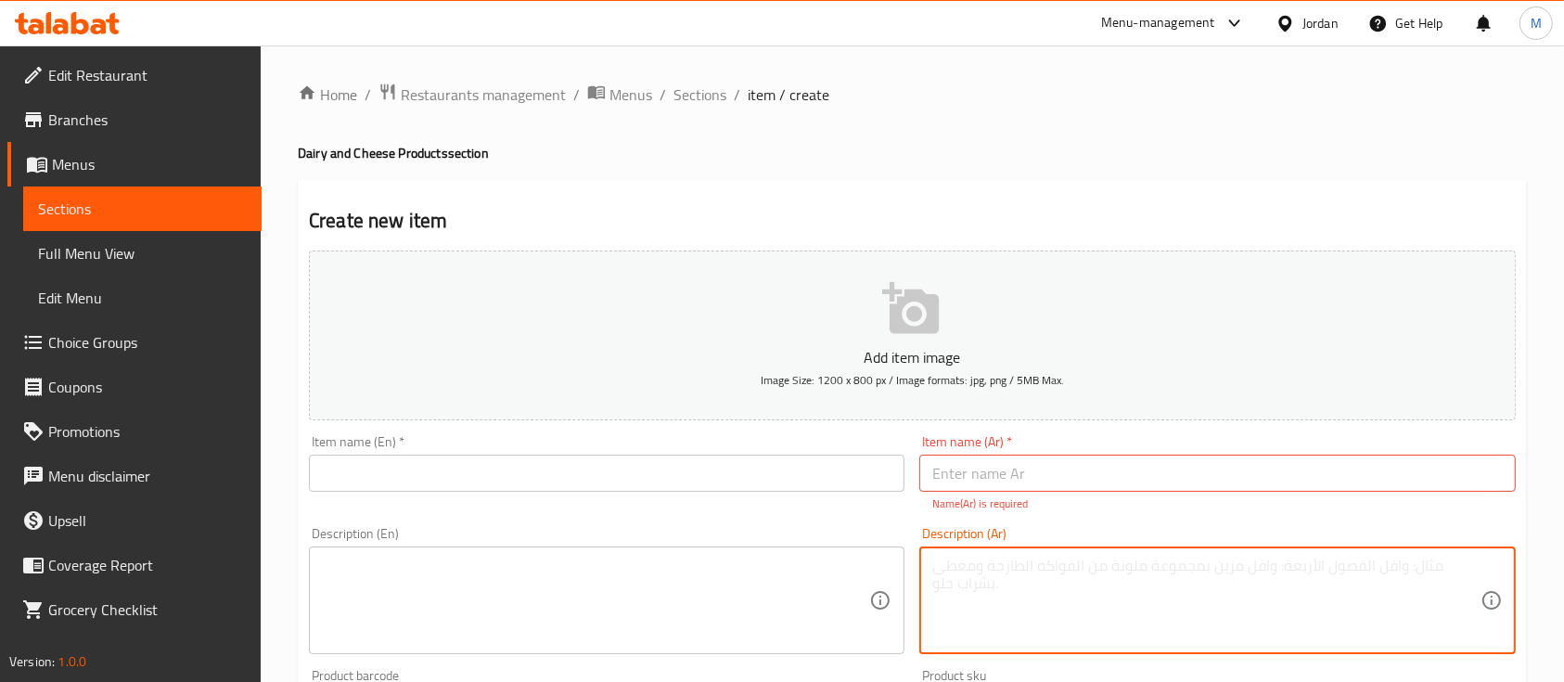
paste textarea "لبنة ناعمة وخالية من الزيت، بقوام كريمي وطعم غني. مثالية كوجبة فطور أو عشاء، وي…"
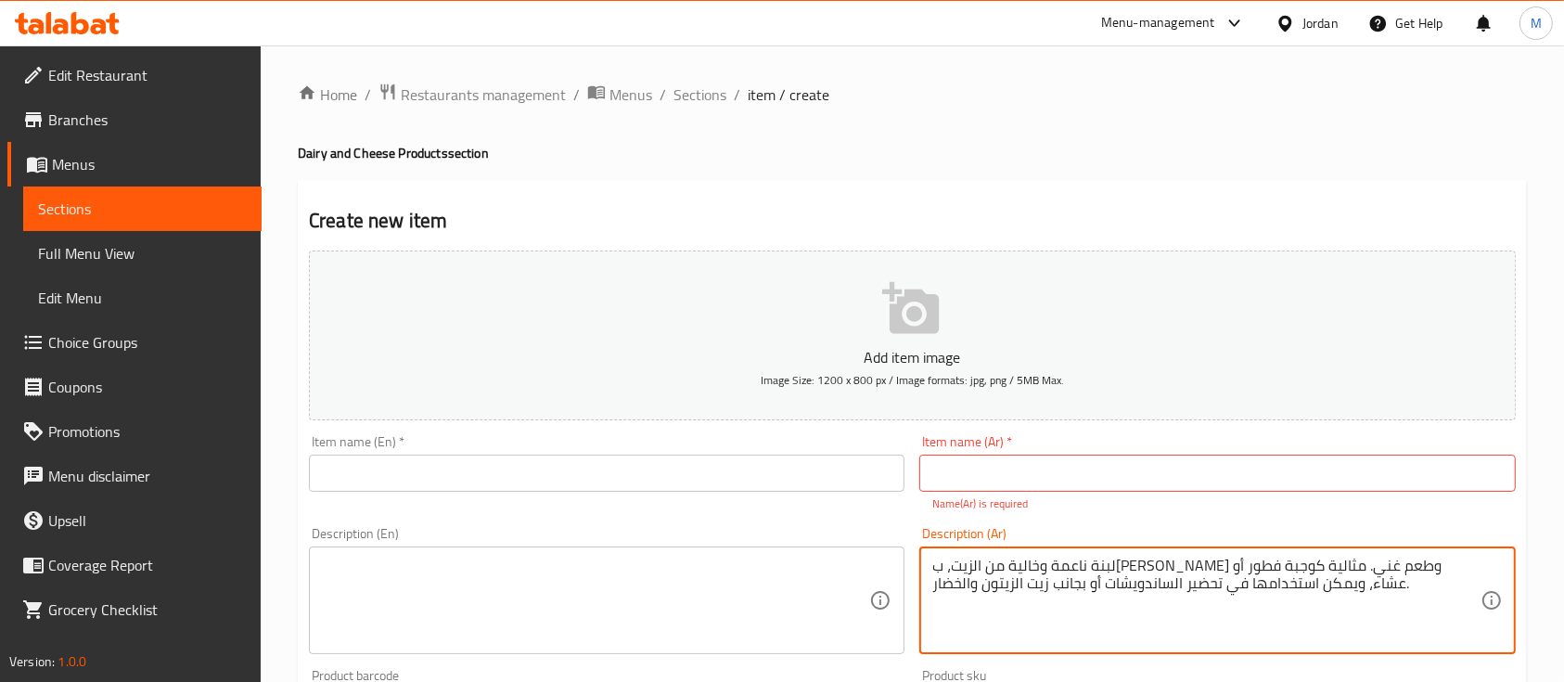
type textarea "لبنة ناعمة وخالية من الزيت، بقوام كريمي وطعم غني. مثالية كوجبة فطور أو عشاء، وي…"
click at [1280, 585] on textarea "لبنة ناعمة وخالية من الزيت، بقوام كريمي وطعم غني. مثالية كوجبة فطور أو عشاء، وي…" at bounding box center [1205, 601] width 547 height 88
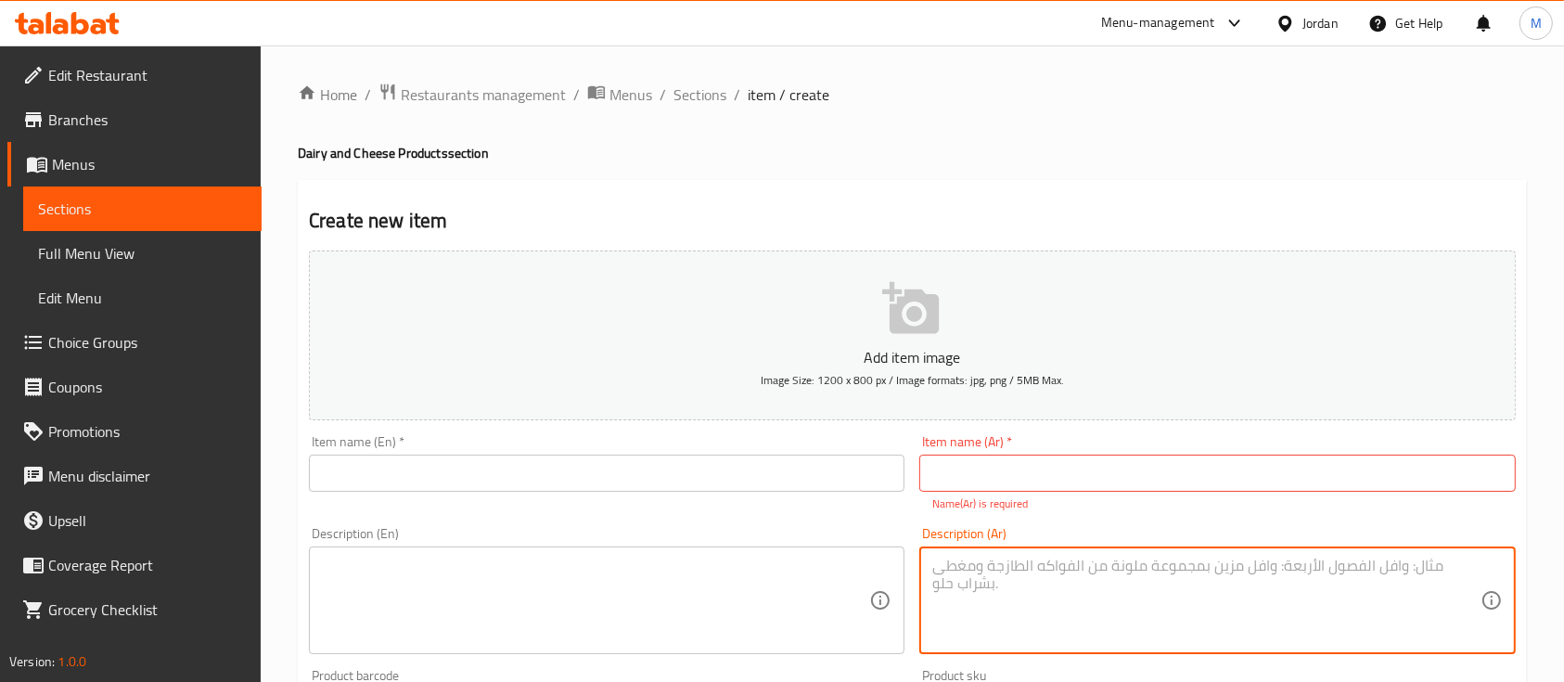
click at [1019, 478] on input "text" at bounding box center [1217, 473] width 596 height 37
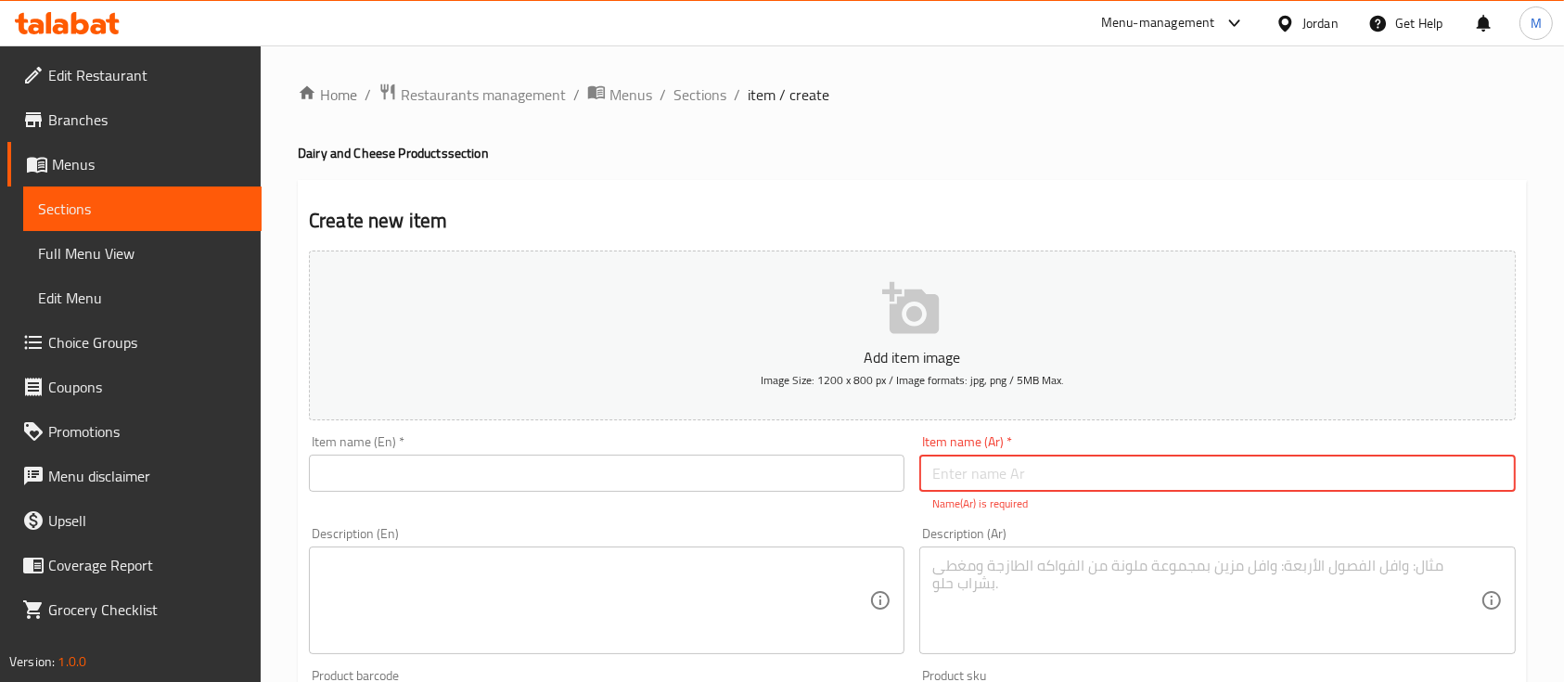
paste input "لبنة بدون زيت 1كغم"
type input "لبنة بدون زيت 1كغم"
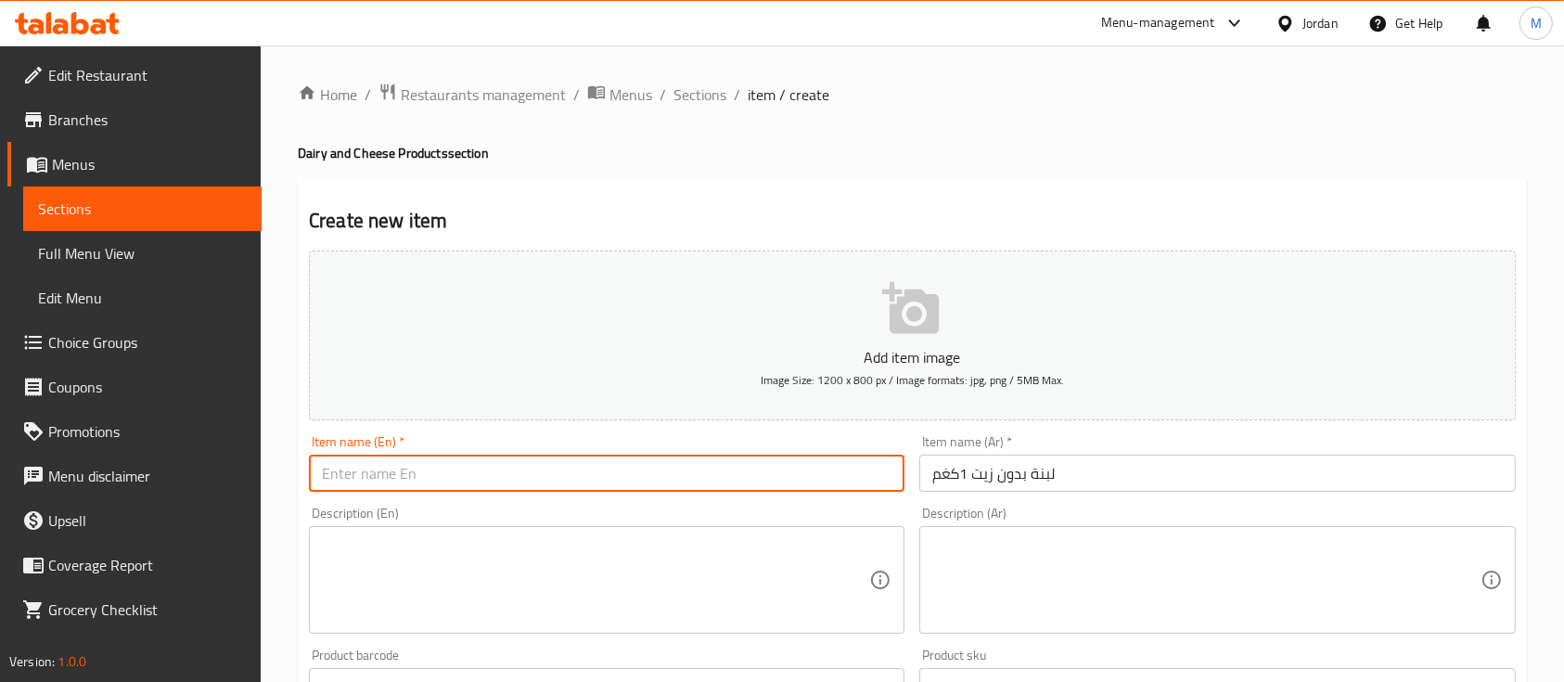
click at [867, 481] on input "text" at bounding box center [607, 473] width 596 height 37
paste input "Labneh without oil 1 kg"
type input "Labneh without oil 1 kg"
click at [698, 437] on div "Item name (En)   * Labneh without oil 1 kg Item name (En) * Name(En) is required" at bounding box center [607, 473] width 596 height 77
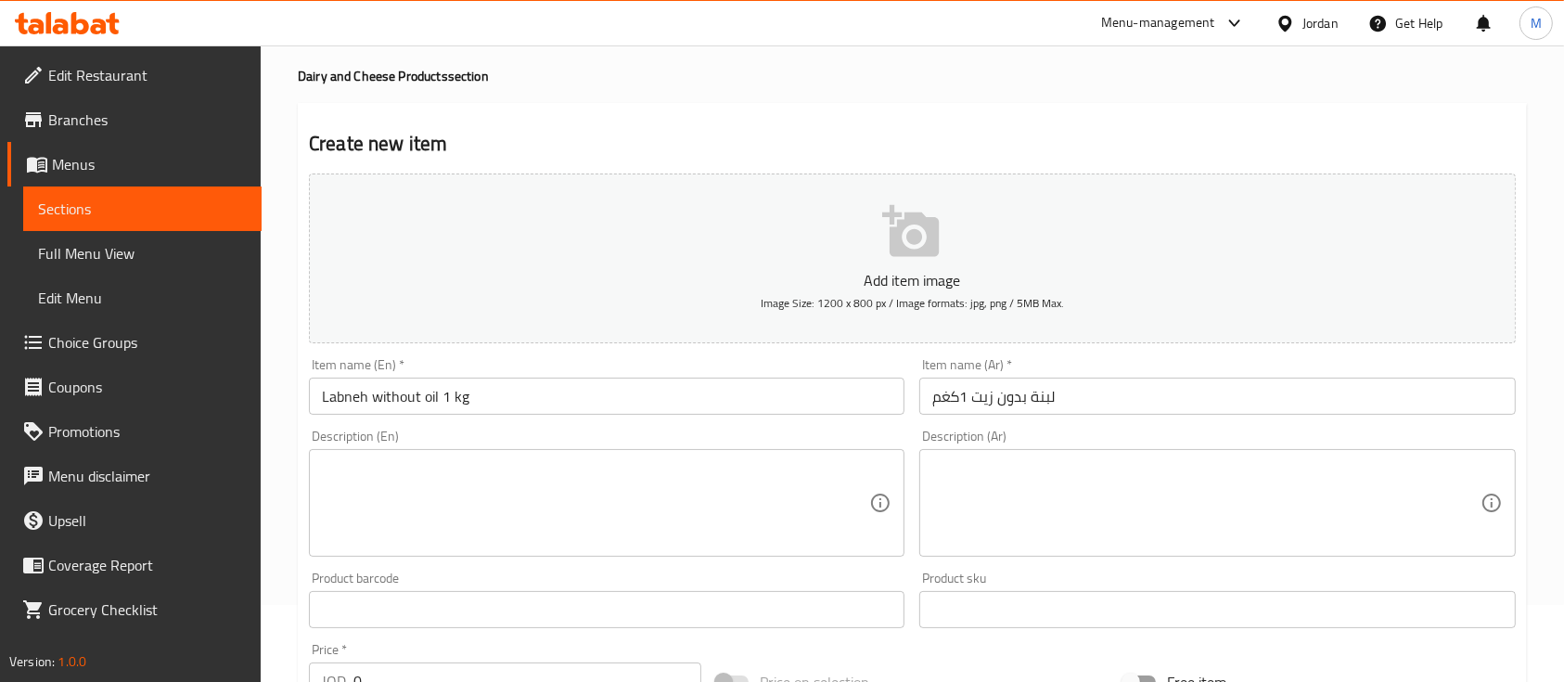
scroll to position [123, 0]
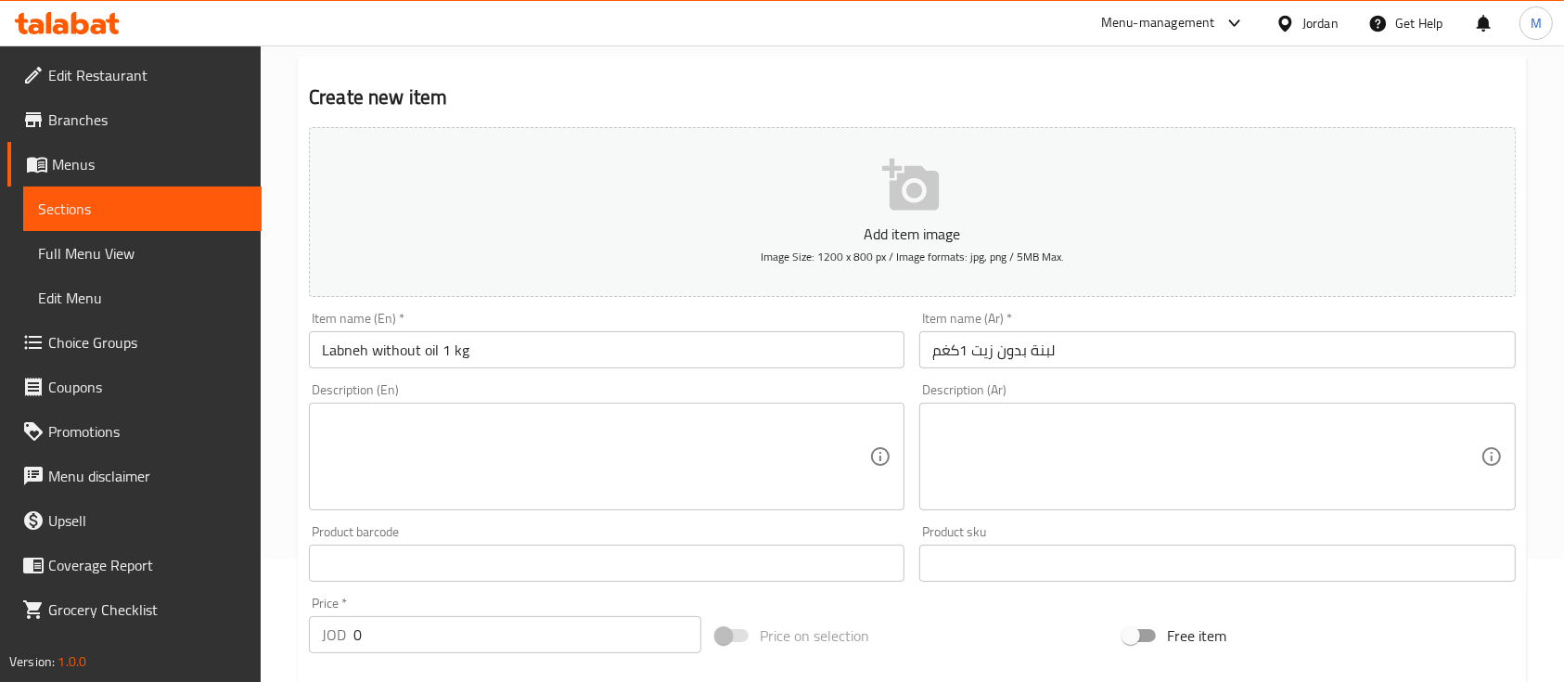
click at [531, 439] on textarea at bounding box center [595, 457] width 547 height 88
click at [542, 391] on div "Description (En) Description (En)" at bounding box center [607, 446] width 596 height 127
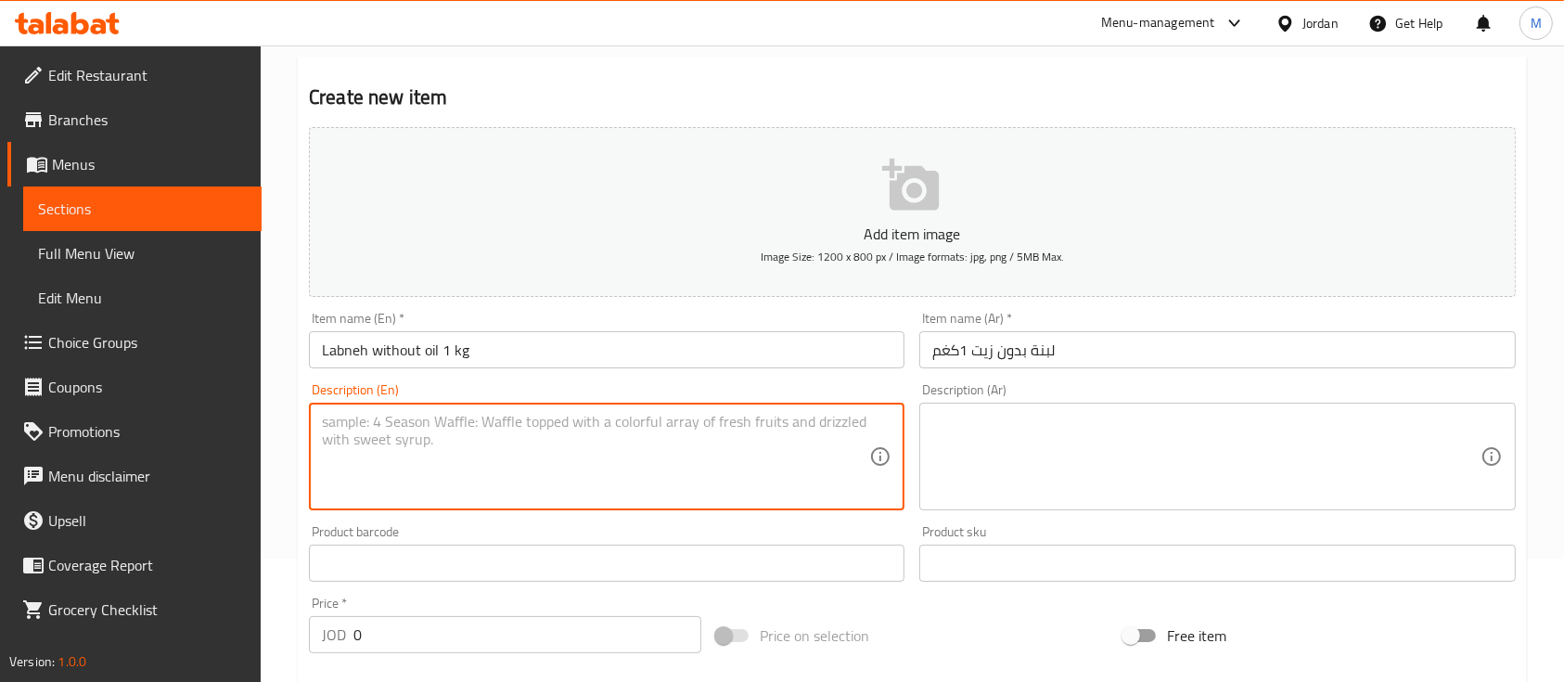
click at [729, 420] on textarea at bounding box center [595, 457] width 547 height 88
paste textarea "Creamy and rich labneh without oil, offering a smooth texture and balanced flav…"
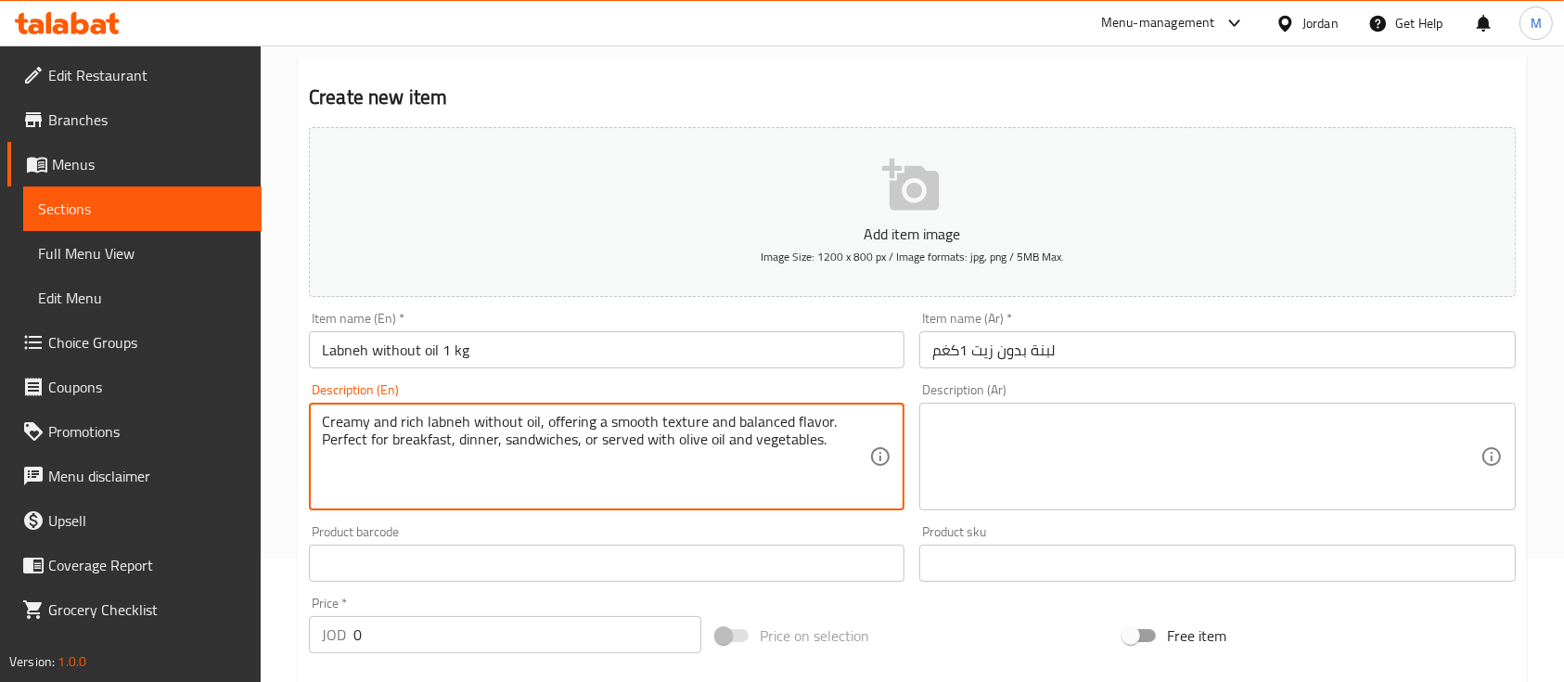
drag, startPoint x: 393, startPoint y: 425, endPoint x: 278, endPoint y: 423, distance: 115.0
click at [278, 423] on div "Home / Restaurants management / Menus / Sections / item / create Dairy and Chee…" at bounding box center [912, 554] width 1303 height 1265
type textarea "rich labneh without oil, offering a smooth texture and balanced flavor. Perfect…"
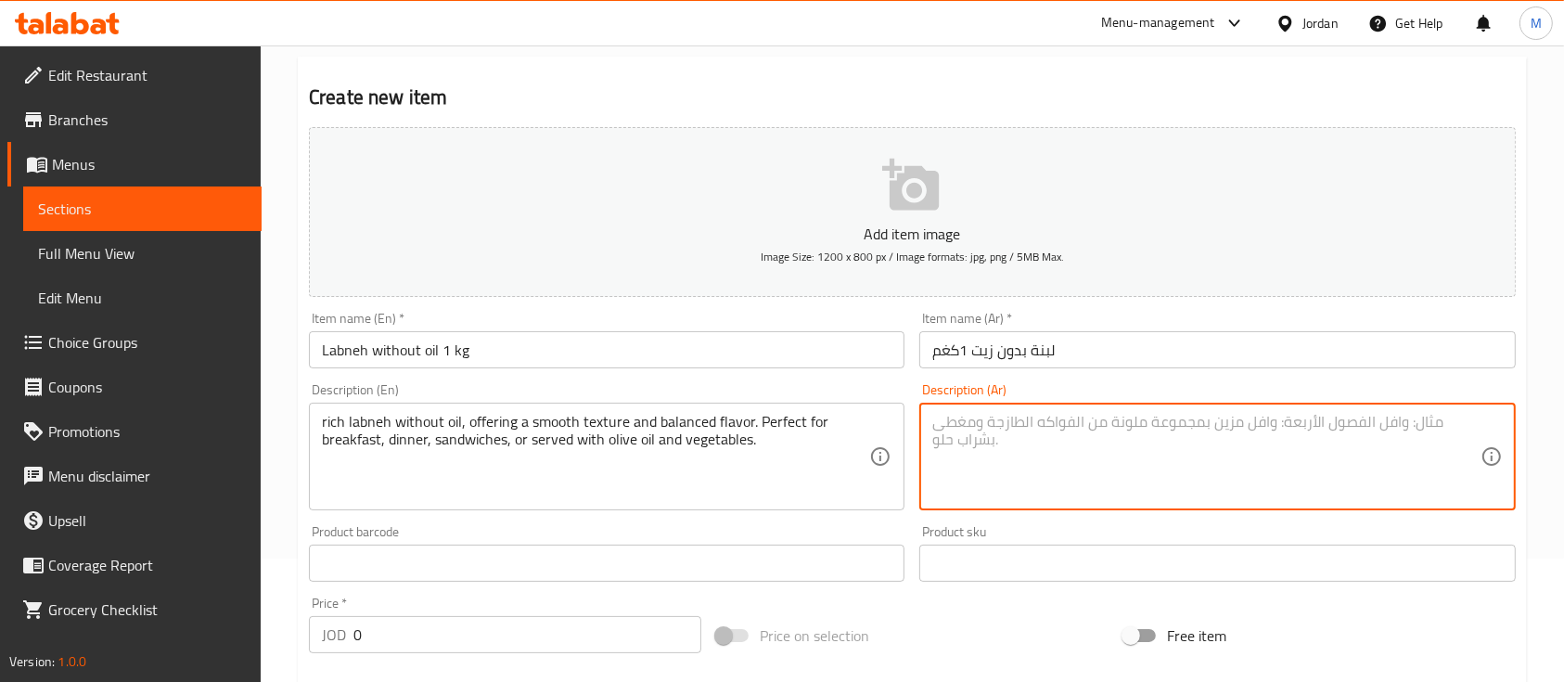
click at [979, 428] on textarea at bounding box center [1205, 457] width 547 height 88
paste textarea "لبنة ناعمة وخالية من الزيت، بقوام كريمي وطعم غني. مثالية كوجبة فطور أو عشاء، وي…"
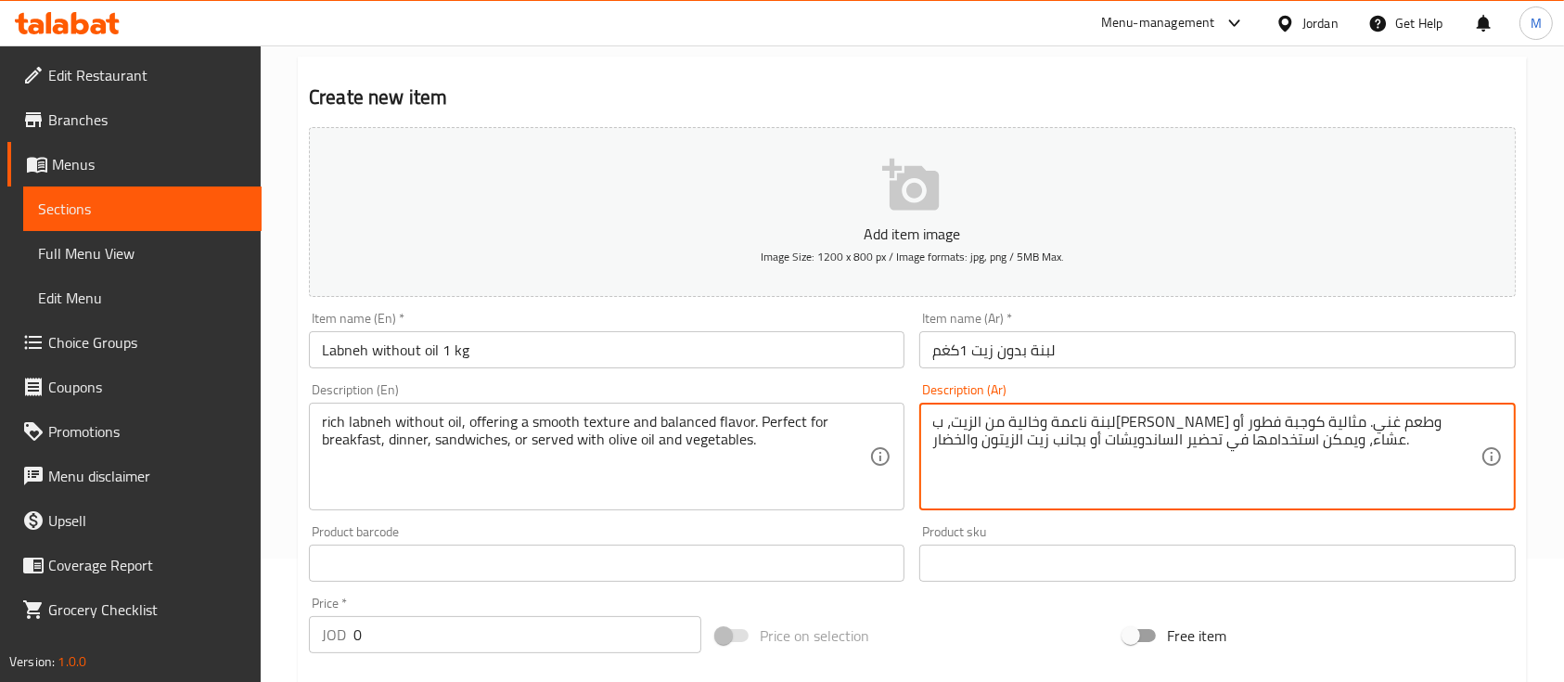
drag, startPoint x: 1351, startPoint y: 425, endPoint x: 1423, endPoint y: 470, distance: 85.5
click at [1408, 434] on textarea "لبنة ناعمة وخالية من الزيت، بقوام كريمي وطعم غني. مثالية كوجبة فطور أو عشاء، وي…" at bounding box center [1205, 457] width 547 height 88
click at [1316, 428] on textarea "لبنة بدون الزيت، بقوام كريمي وطعم غني. مثالية كوجبة فطور أو عشاء، ويمكن استخدام…" at bounding box center [1205, 457] width 547 height 88
type textarea "لبنة بدون الزيت، بقوام وطعم غني. مثالية كوجبة فطور أو عشاء، ويمكن استخدامها في …"
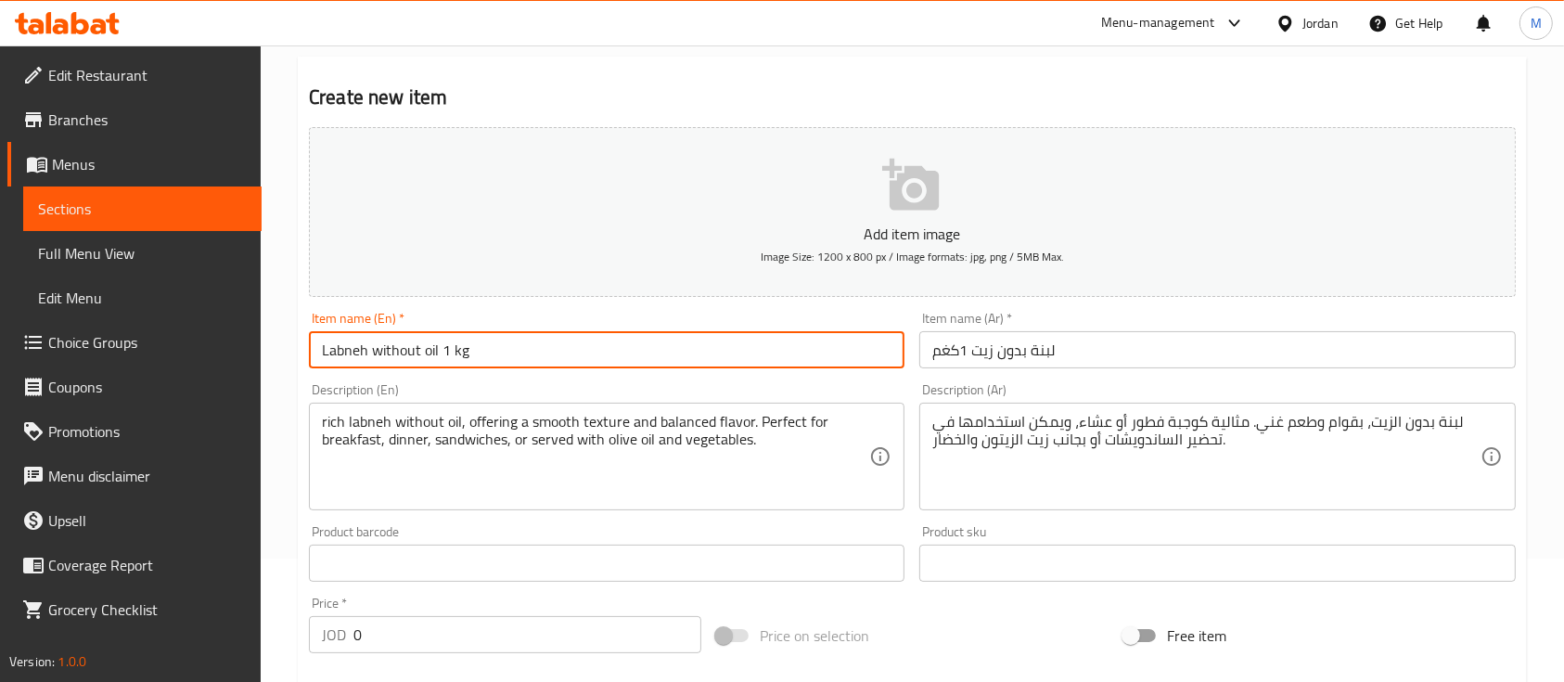
click at [590, 346] on input "Labneh without oil 1 kg" at bounding box center [607, 349] width 596 height 37
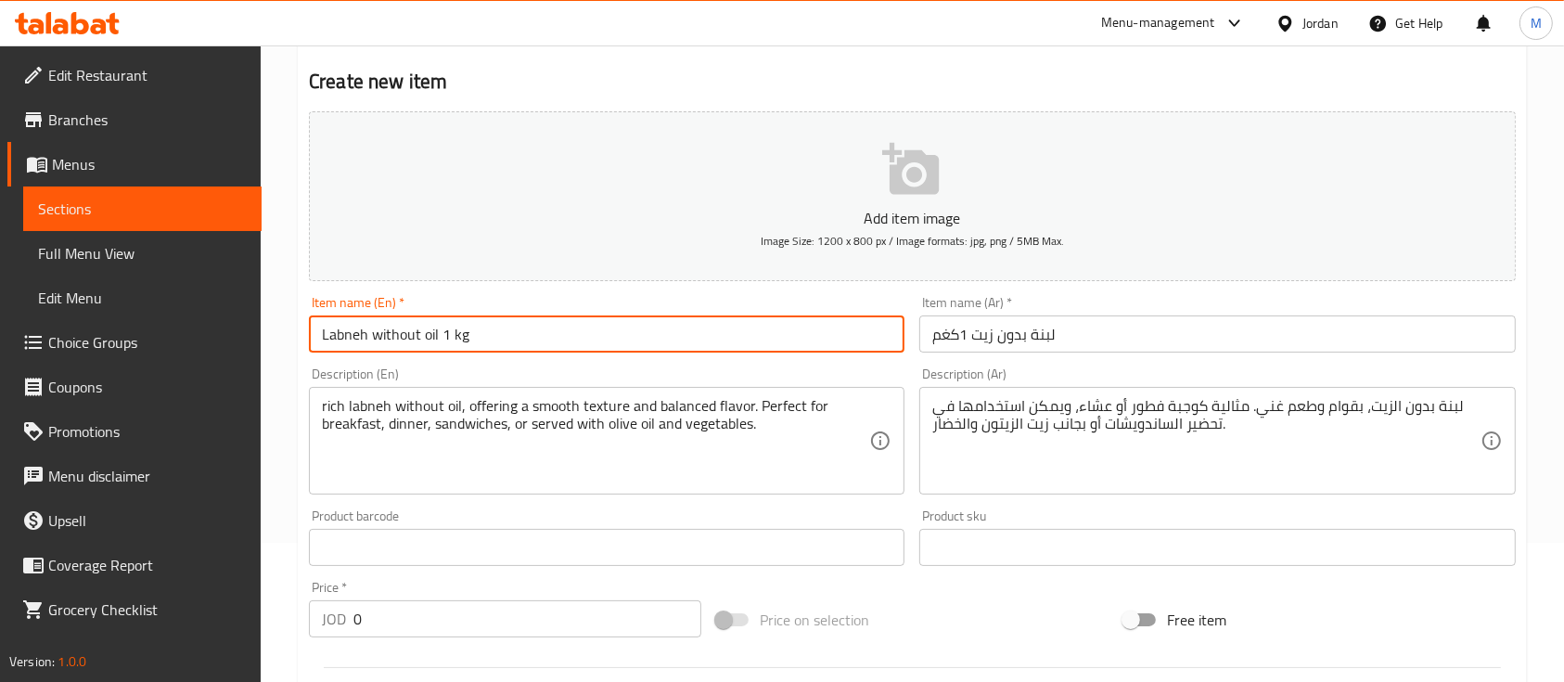
scroll to position [247, 0]
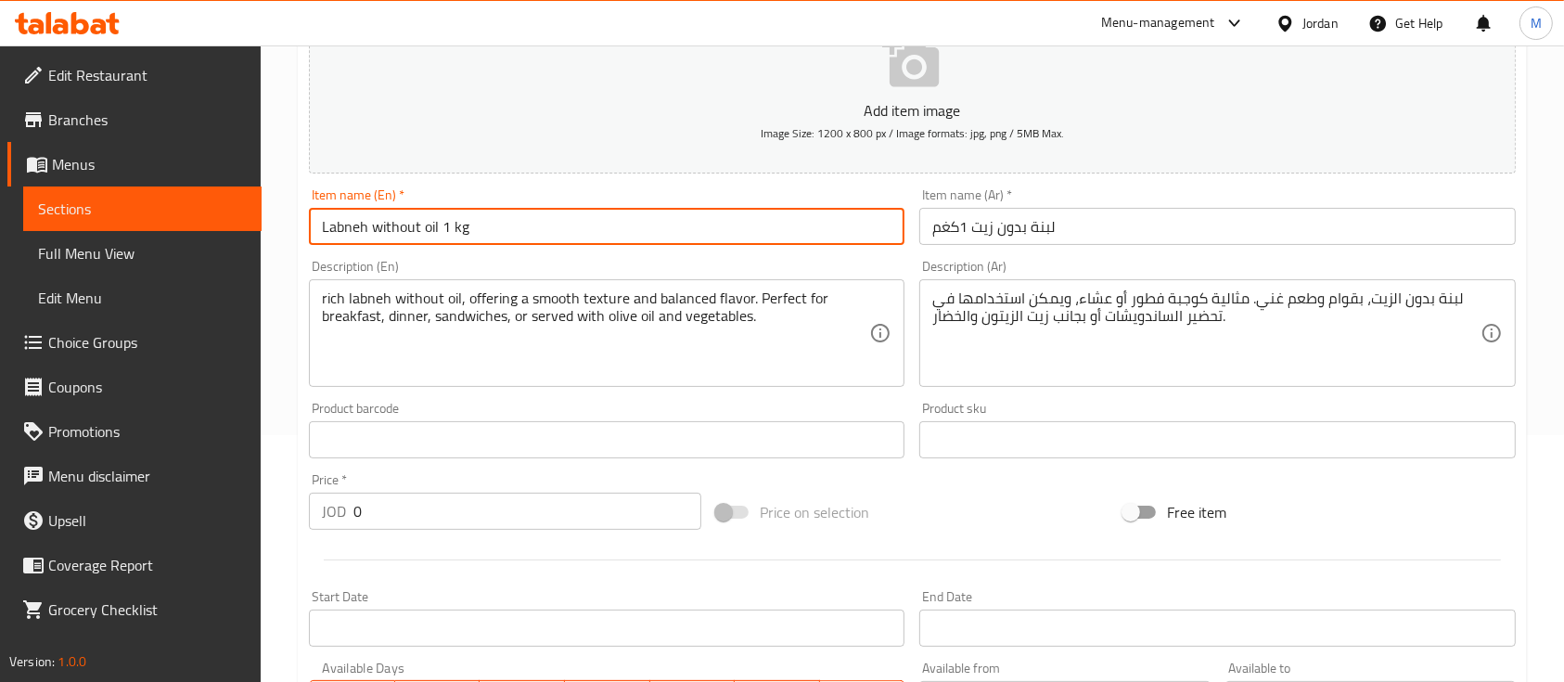
click at [349, 515] on div "JOD 0 Price *" at bounding box center [505, 511] width 392 height 37
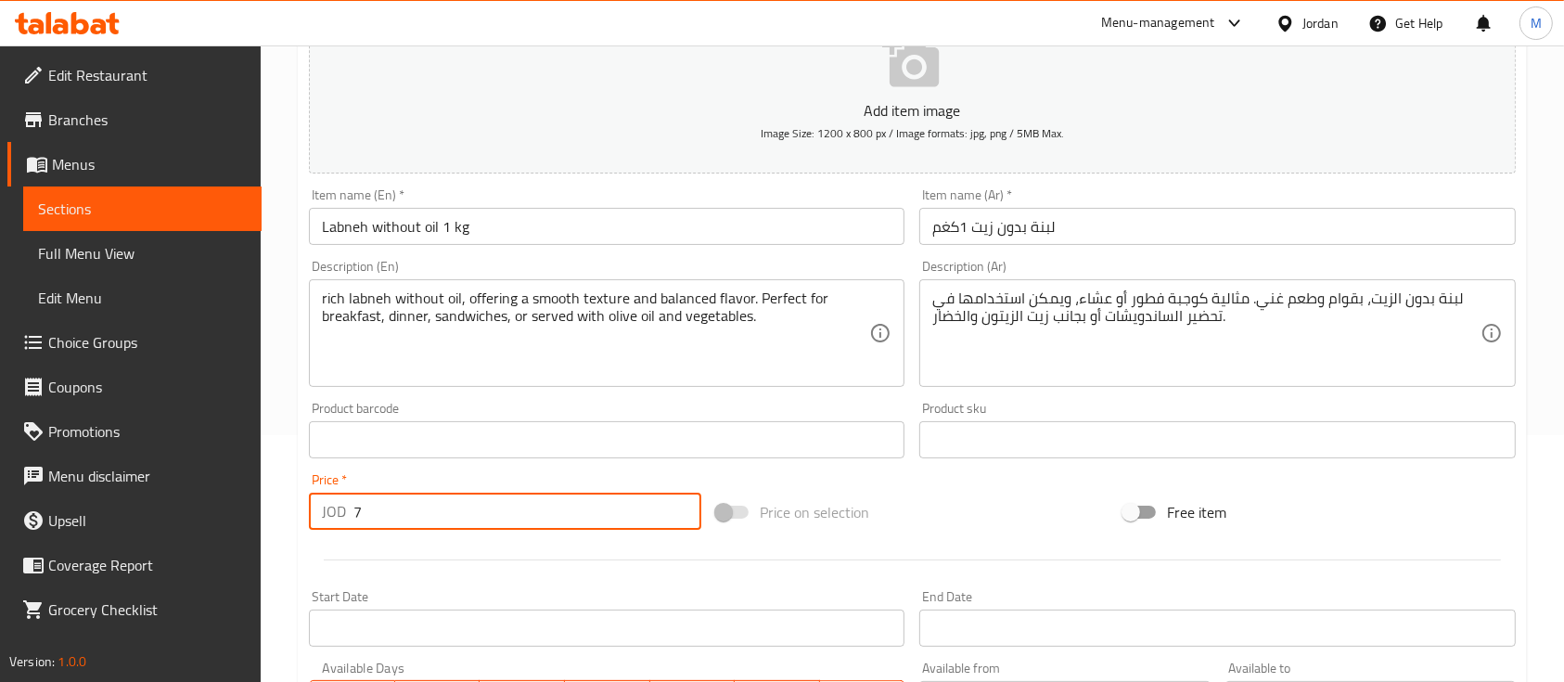
type input "7"
click at [483, 475] on div "Price   * JOD 7 Price *" at bounding box center [505, 501] width 392 height 57
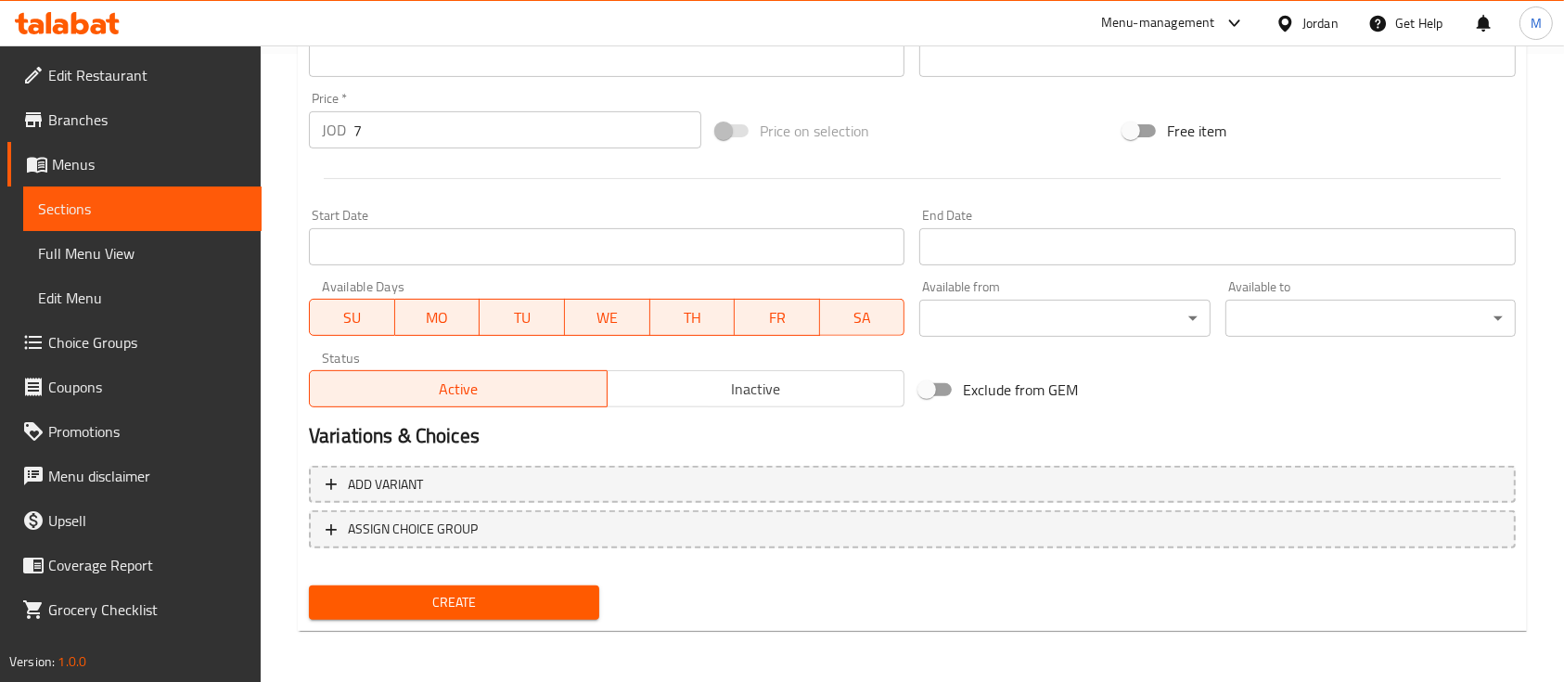
scroll to position [629, 0]
click at [556, 603] on span "Create" at bounding box center [454, 601] width 261 height 23
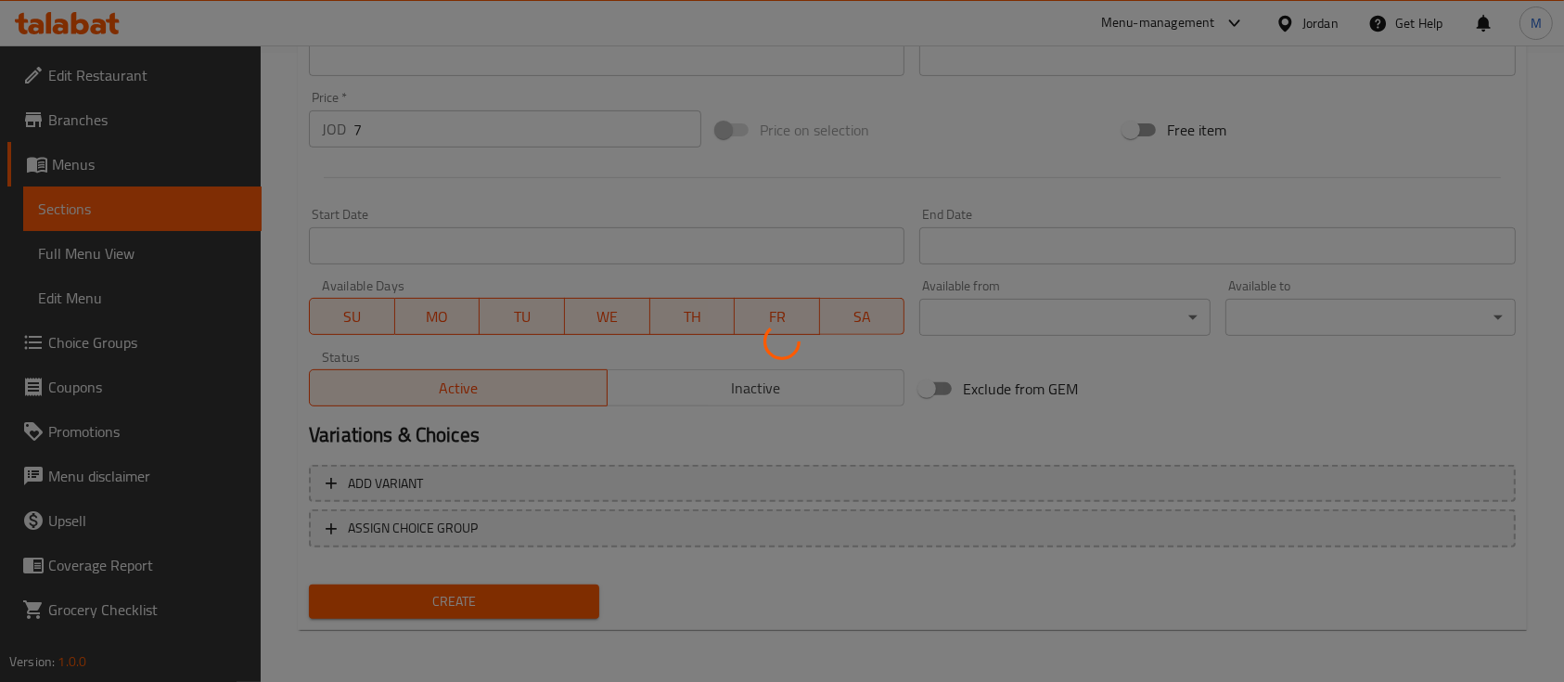
type input "0"
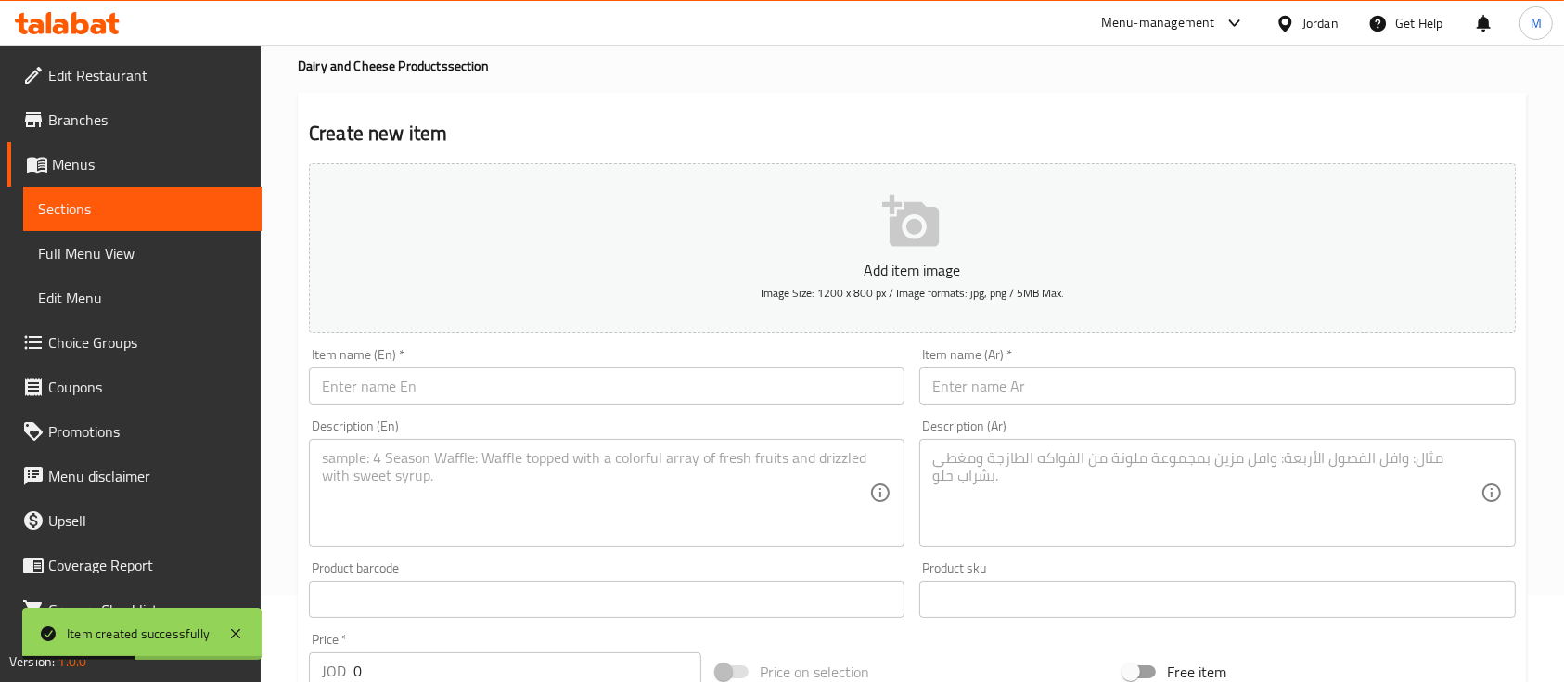
scroll to position [134, 0]
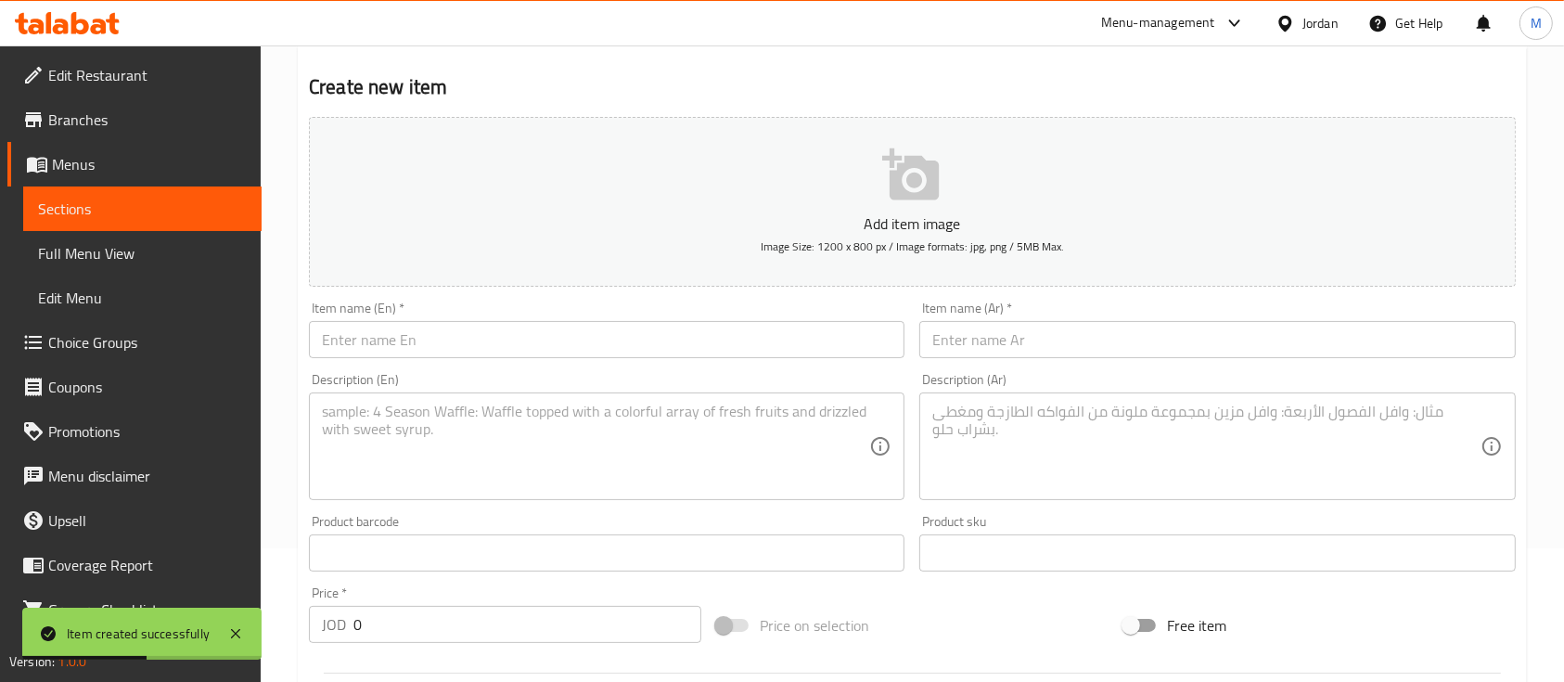
click at [1018, 340] on input "text" at bounding box center [1217, 339] width 596 height 37
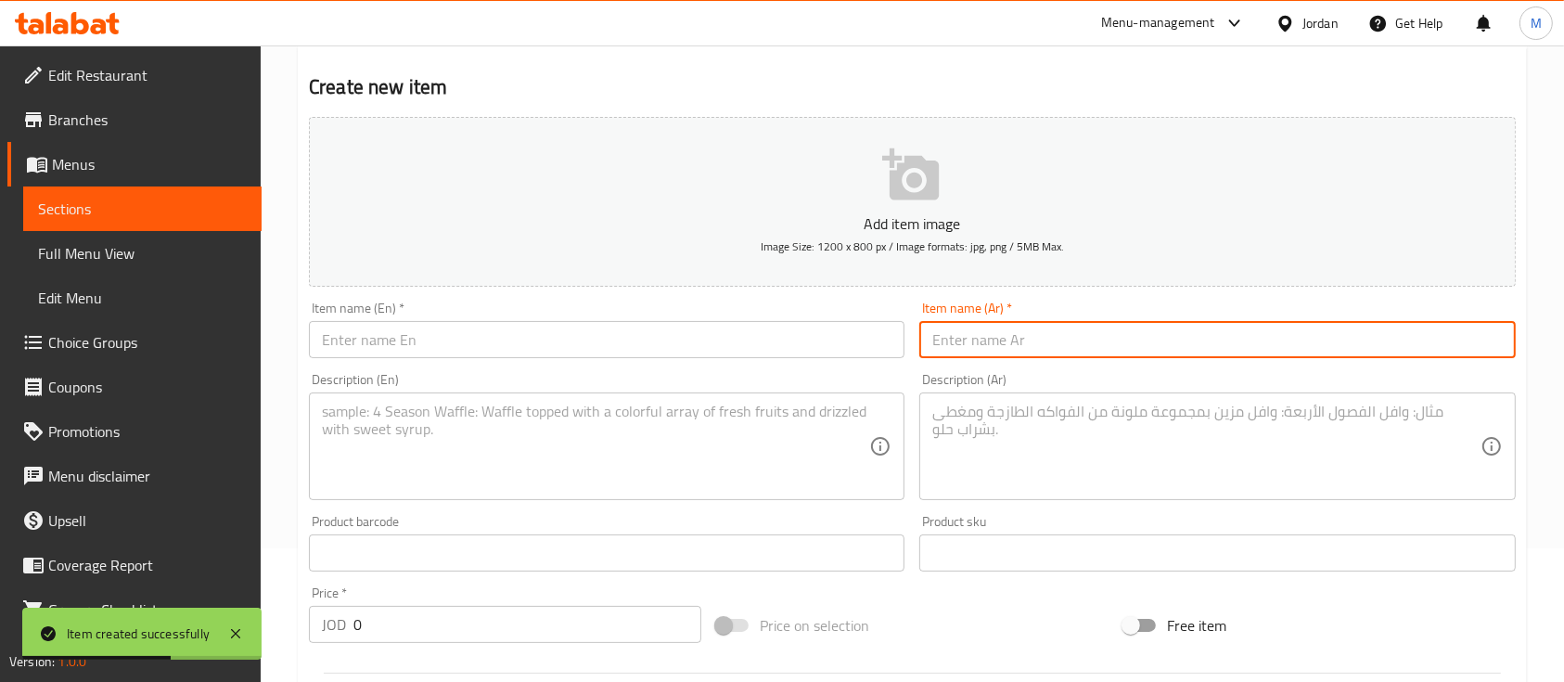
paste input "لبنة بدون زيت 1كغم"
drag, startPoint x: 959, startPoint y: 345, endPoint x: 920, endPoint y: 344, distance: 39.0
click at [920, 344] on input "لبنة بدون زيت 1كغم" at bounding box center [1217, 339] width 596 height 37
click at [934, 340] on input "لبنة بدون زيت 1كغم" at bounding box center [1217, 339] width 596 height 37
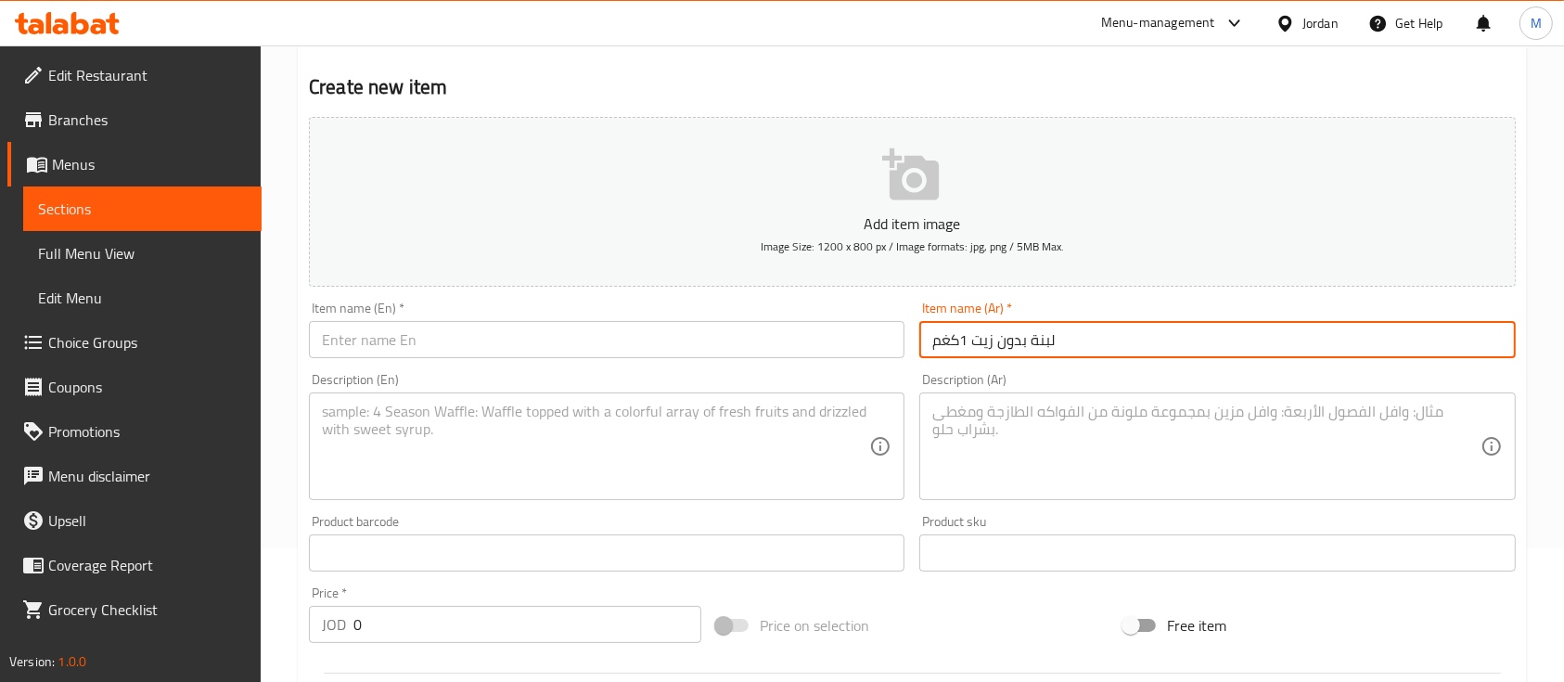
drag, startPoint x: 930, startPoint y: 338, endPoint x: 962, endPoint y: 344, distance: 32.2
click at [962, 344] on input "لبنة بدون زيت 1كغم" at bounding box center [1217, 339] width 596 height 37
type input "لبنة بدون زيت 500 غم"
click at [860, 345] on input "text" at bounding box center [607, 339] width 596 height 37
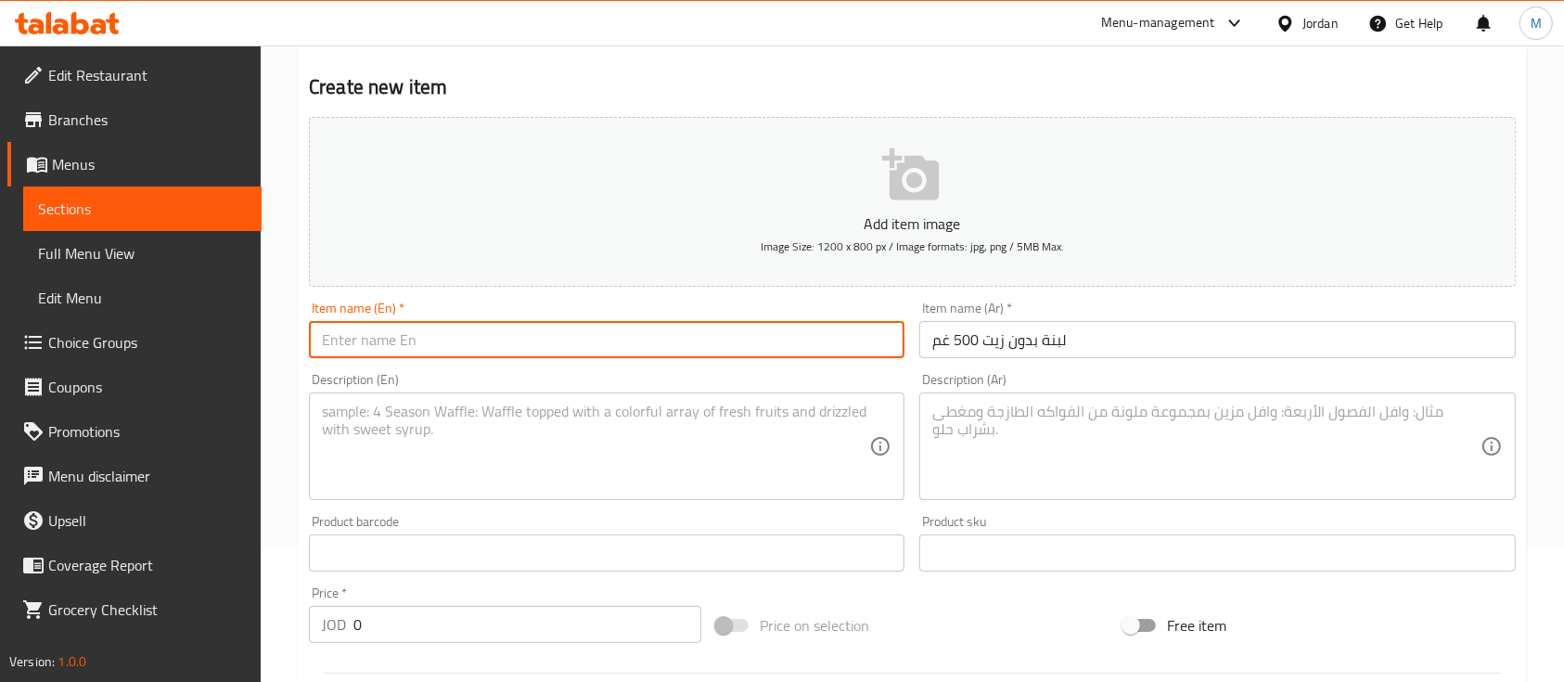
paste input "Labneh without oil 1 kg"
click at [447, 338] on input "Labneh without oil 1 kg" at bounding box center [607, 339] width 596 height 37
drag, startPoint x: 441, startPoint y: 335, endPoint x: 457, endPoint y: 334, distance: 16.7
click at [457, 334] on input "Labneh without oil 1 kg" at bounding box center [607, 339] width 596 height 37
type input "Labneh without oil 500g"
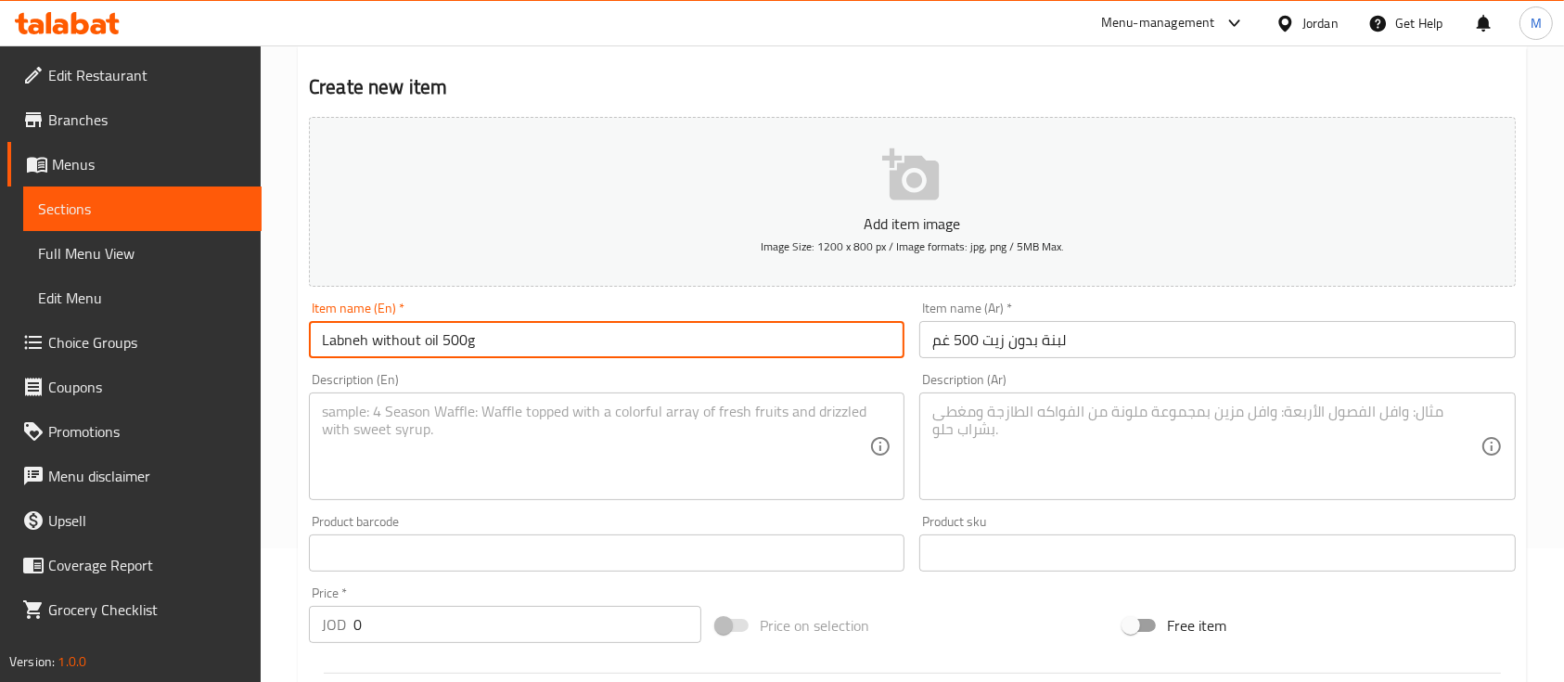
click at [525, 419] on textarea at bounding box center [595, 447] width 547 height 88
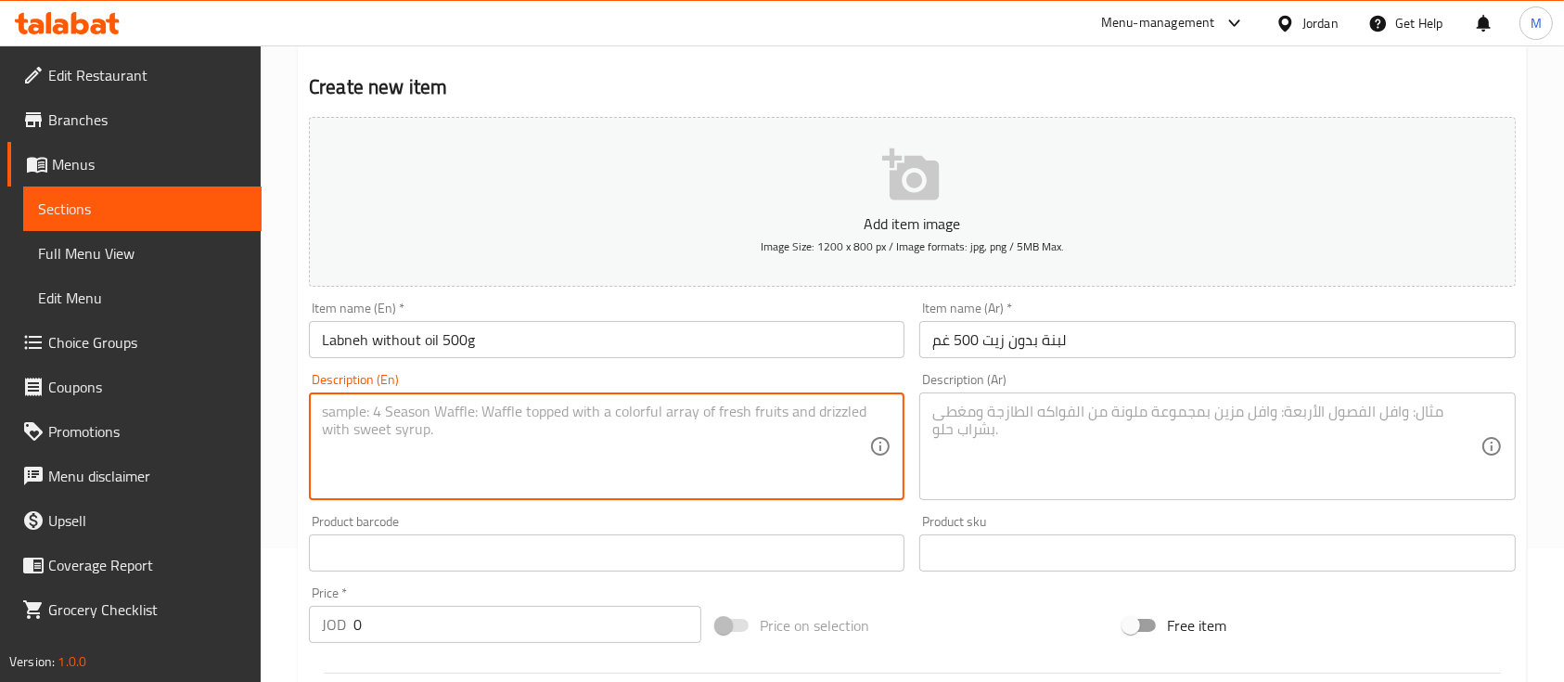
click at [1032, 400] on div "Description (Ar)" at bounding box center [1217, 446] width 596 height 108
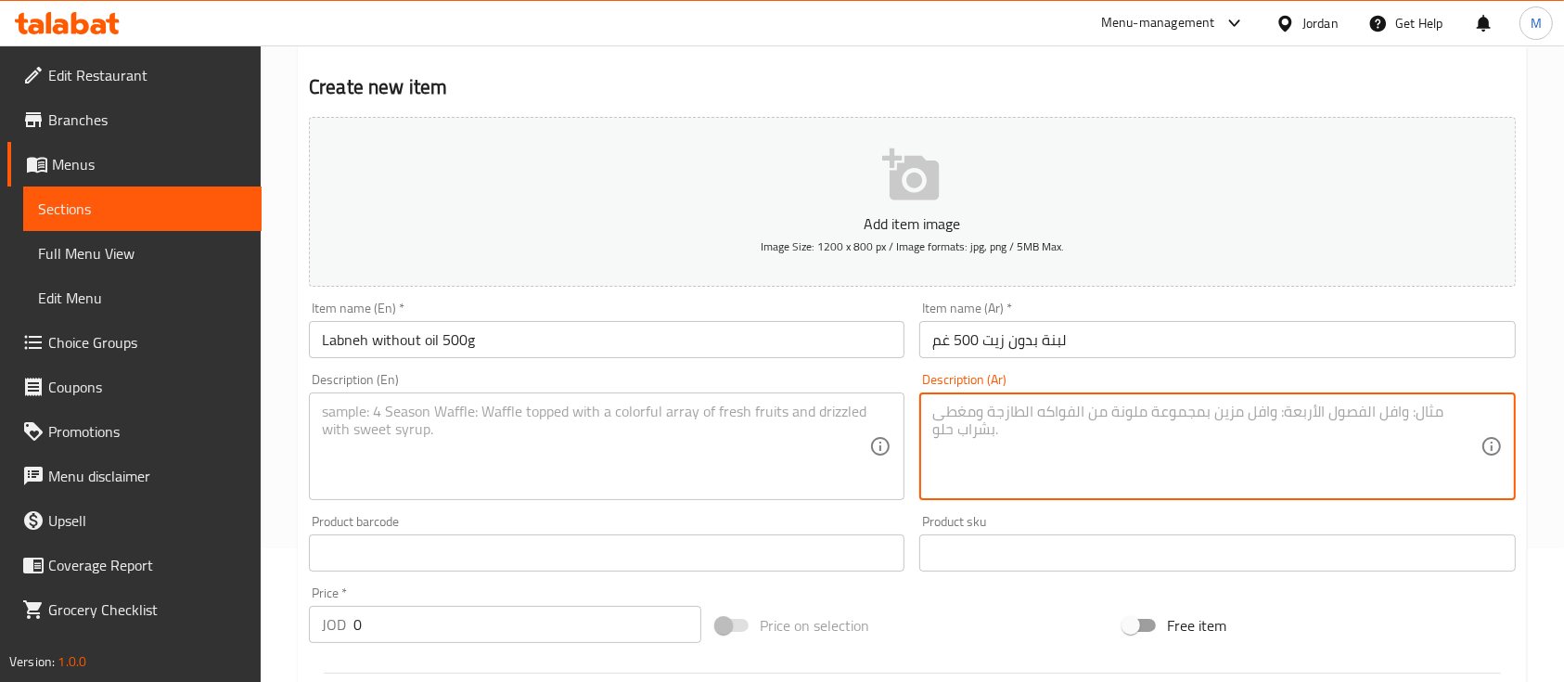
paste textarea "لبنة ناعمة وخالية من الزيت، بقوام كريمي وطعم غني. مثالية كوجبة فطور أو عشاء، وي…"
drag, startPoint x: 1350, startPoint y: 414, endPoint x: 1451, endPoint y: 412, distance: 101.1
click at [1451, 412] on textarea "لبنة ناعمة وخالية من الزيت، بقوام كريمي وطعم غني. مثالية كوجبة فطور أو عشاء، وي…" at bounding box center [1205, 447] width 547 height 88
drag, startPoint x: 1302, startPoint y: 413, endPoint x: 1340, endPoint y: 414, distance: 39.0
click at [1340, 414] on textarea "لبنة بدون الزيت، بقوام كريمي وطعم غني. مثالية كوجبة فطور أو عشاء، ويمكن استخدام…" at bounding box center [1205, 447] width 547 height 88
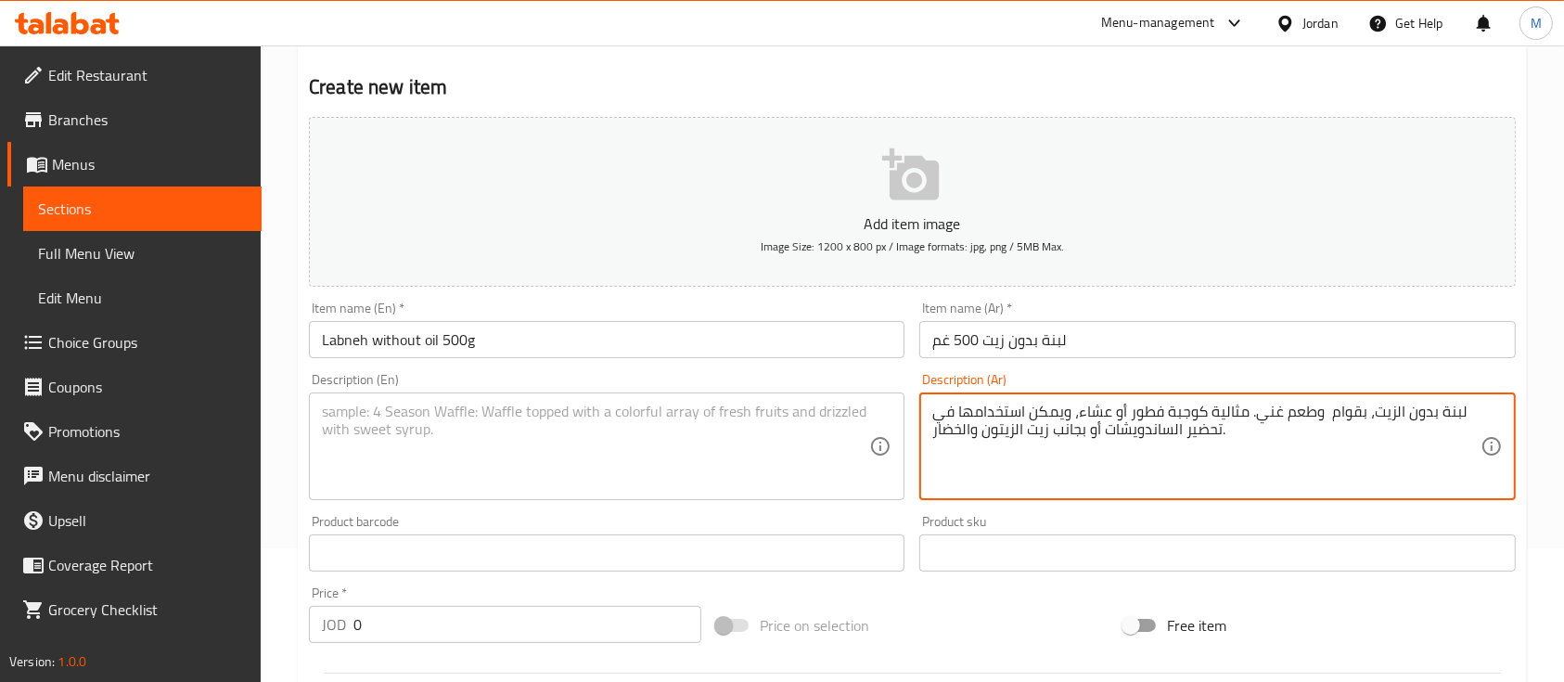
type textarea "لبنة بدون الزيت، بقوام وطعم غني. مثالية كوجبة فطور أو عشاء، ويمكن استخدامها في …"
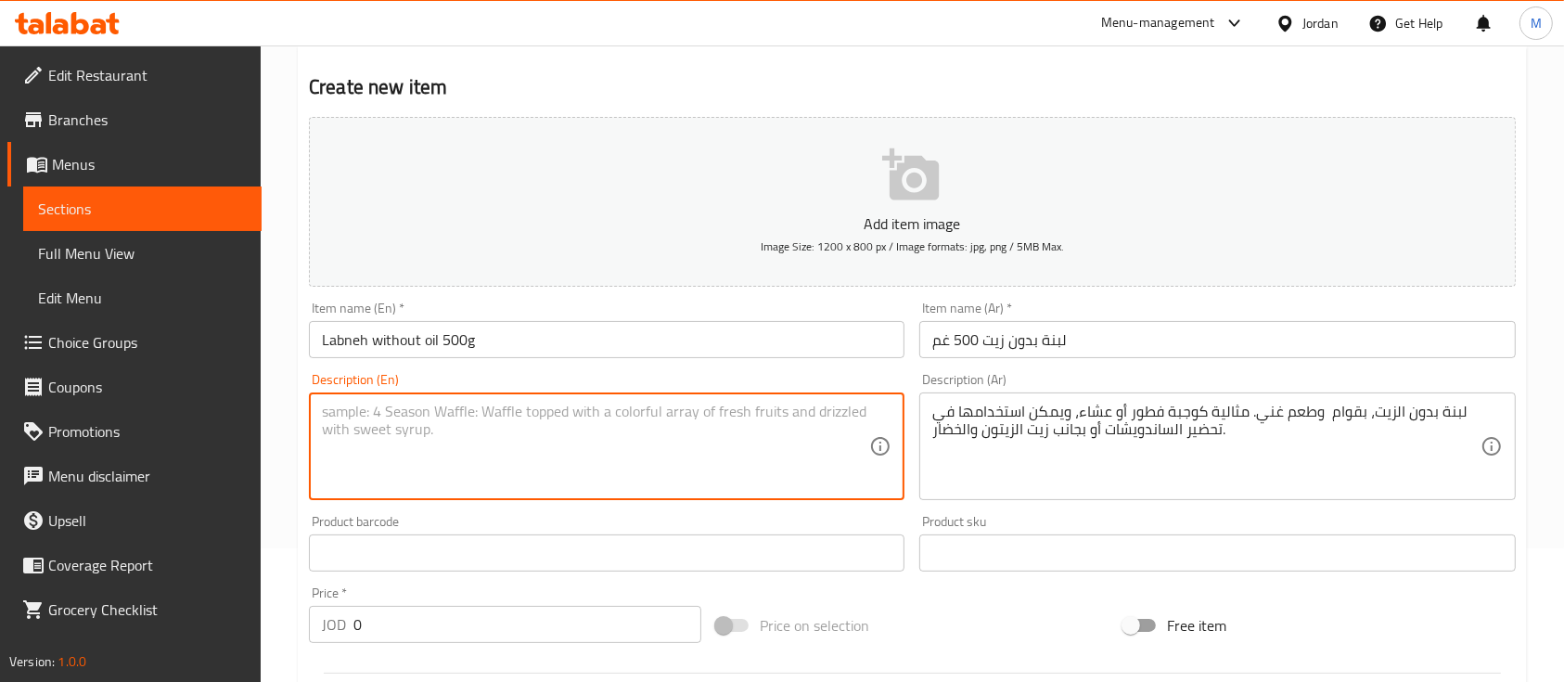
click at [650, 429] on textarea at bounding box center [595, 447] width 547 height 88
paste textarea "Creamy and rich labneh without oil, offering a smooth texture and balanced flav…"
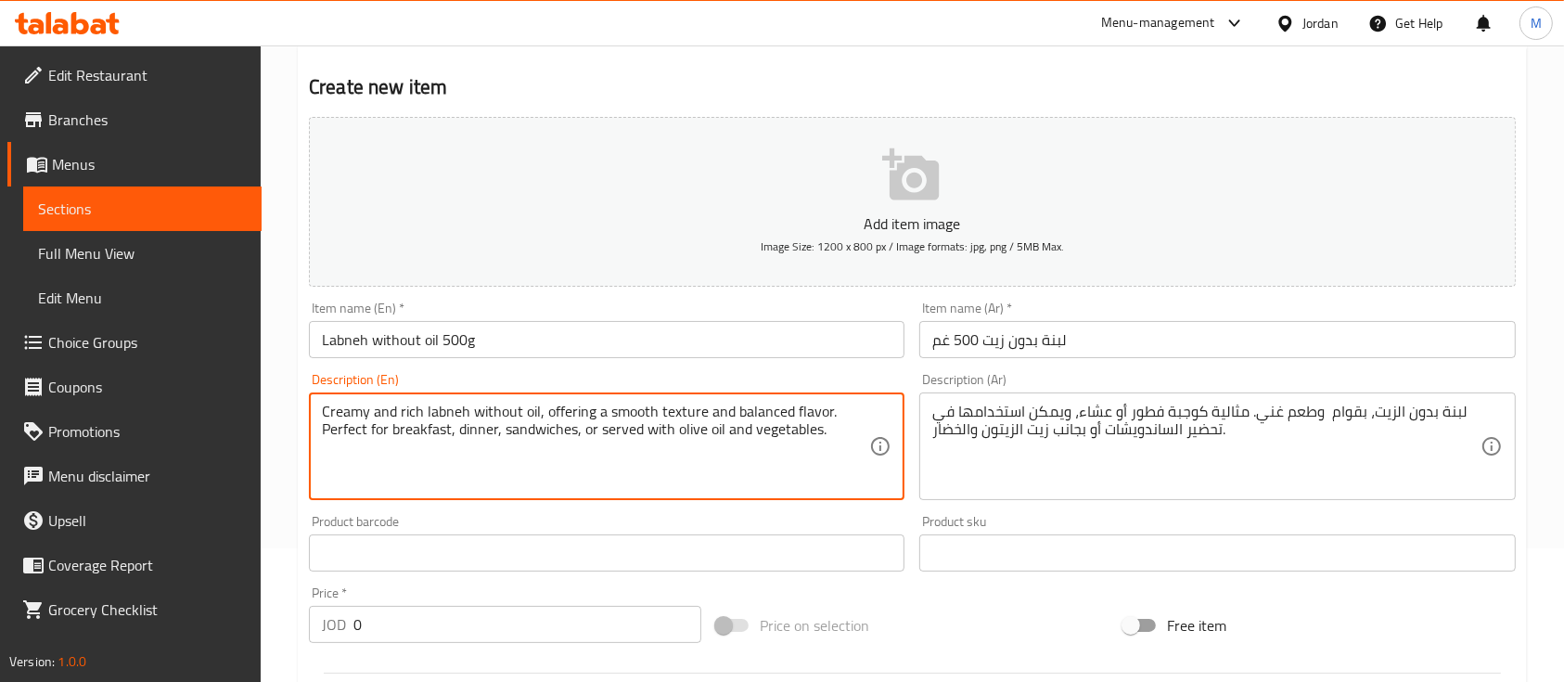
drag, startPoint x: 400, startPoint y: 412, endPoint x: 290, endPoint y: 412, distance: 109.5
click at [291, 411] on div "Home / Restaurants management / Menus / Sections / item / create Dairy and Chee…" at bounding box center [912, 544] width 1303 height 1265
drag, startPoint x: 482, startPoint y: 430, endPoint x: 558, endPoint y: 437, distance: 76.4
click at [482, 429] on textarea "rich labneh without oil, offering a smooth texture and balanced flavor. Perfect…" at bounding box center [595, 447] width 547 height 88
click at [756, 432] on textarea "rich labneh without oil, offering a smooth texture and balanced flavor. Perfect…" at bounding box center [595, 447] width 547 height 88
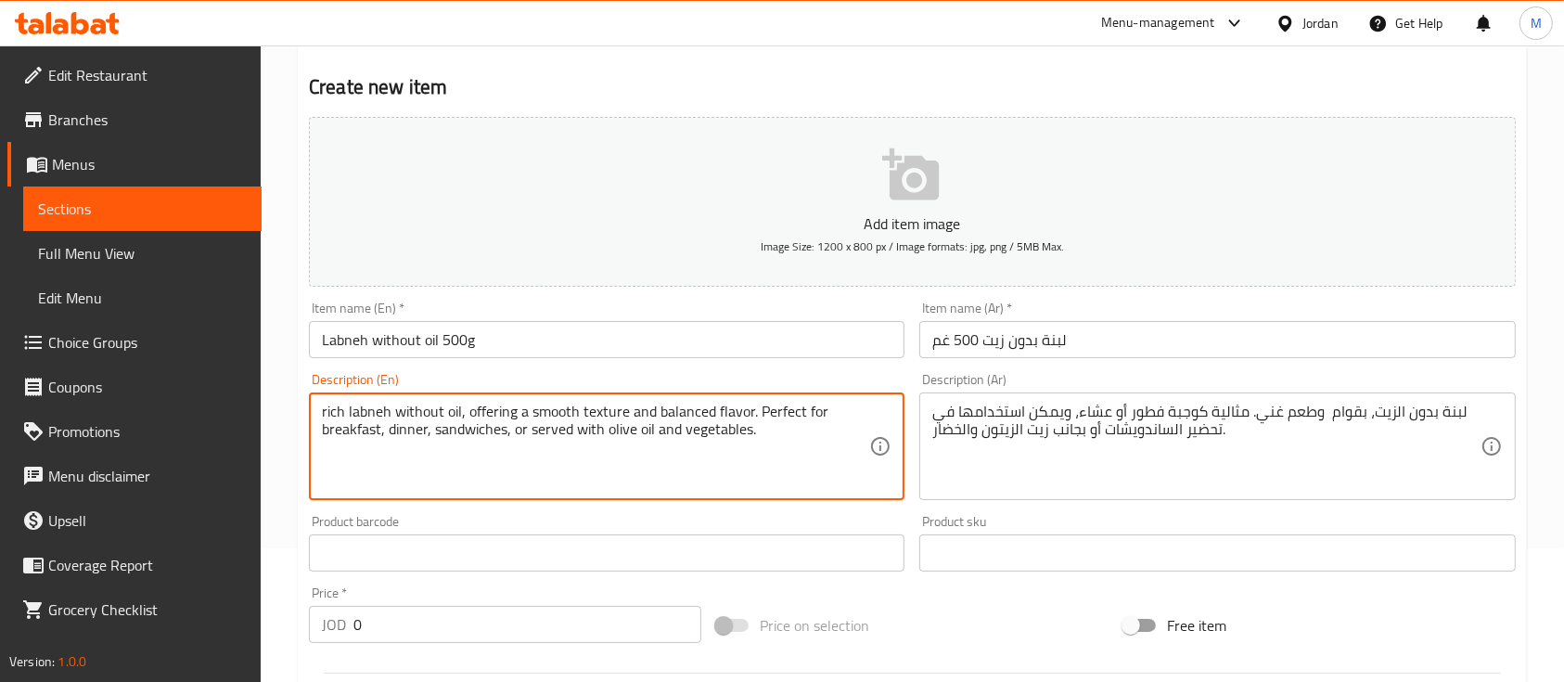
type textarea "rich labneh without oil, offering a smooth texture and balanced flavor. Perfect…"
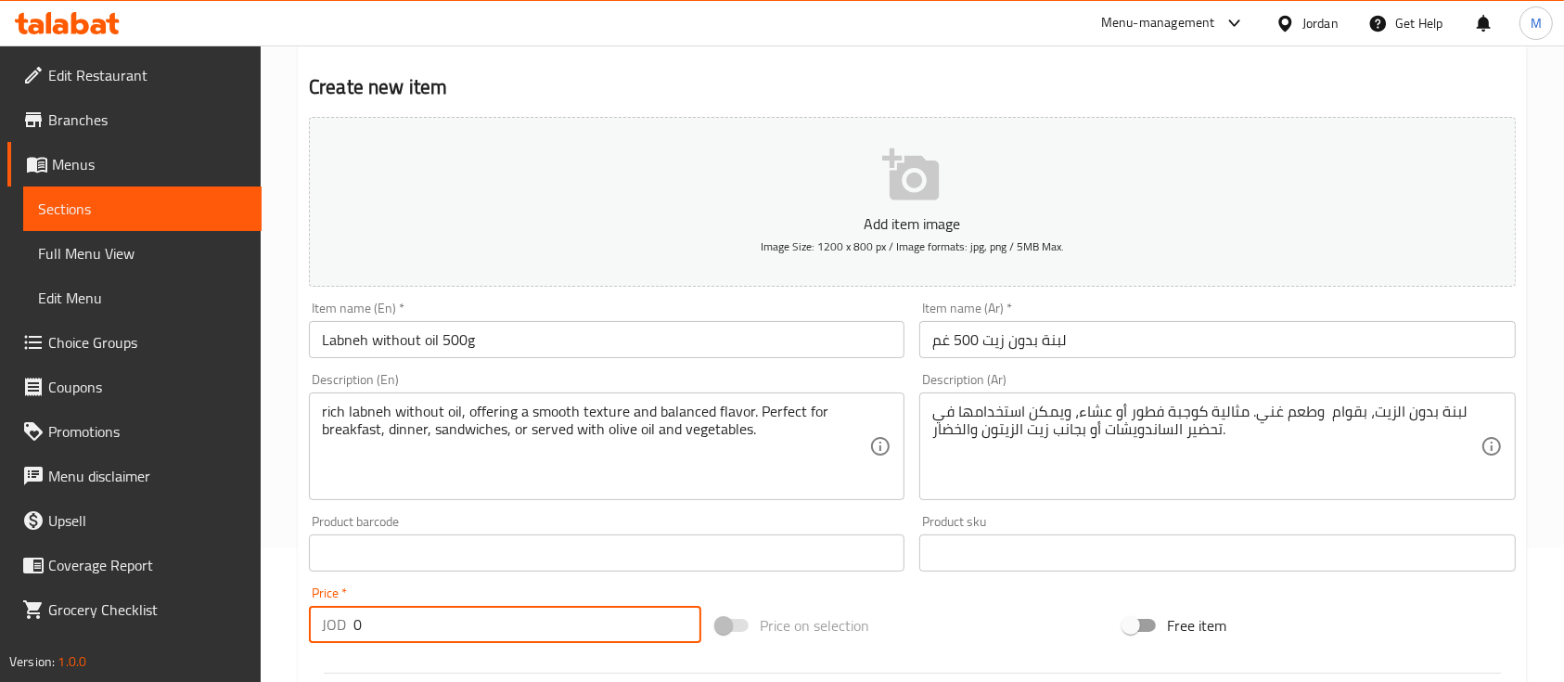
drag, startPoint x: 369, startPoint y: 622, endPoint x: 323, endPoint y: 622, distance: 46.4
click at [323, 622] on div "JOD 0 Price *" at bounding box center [505, 624] width 392 height 37
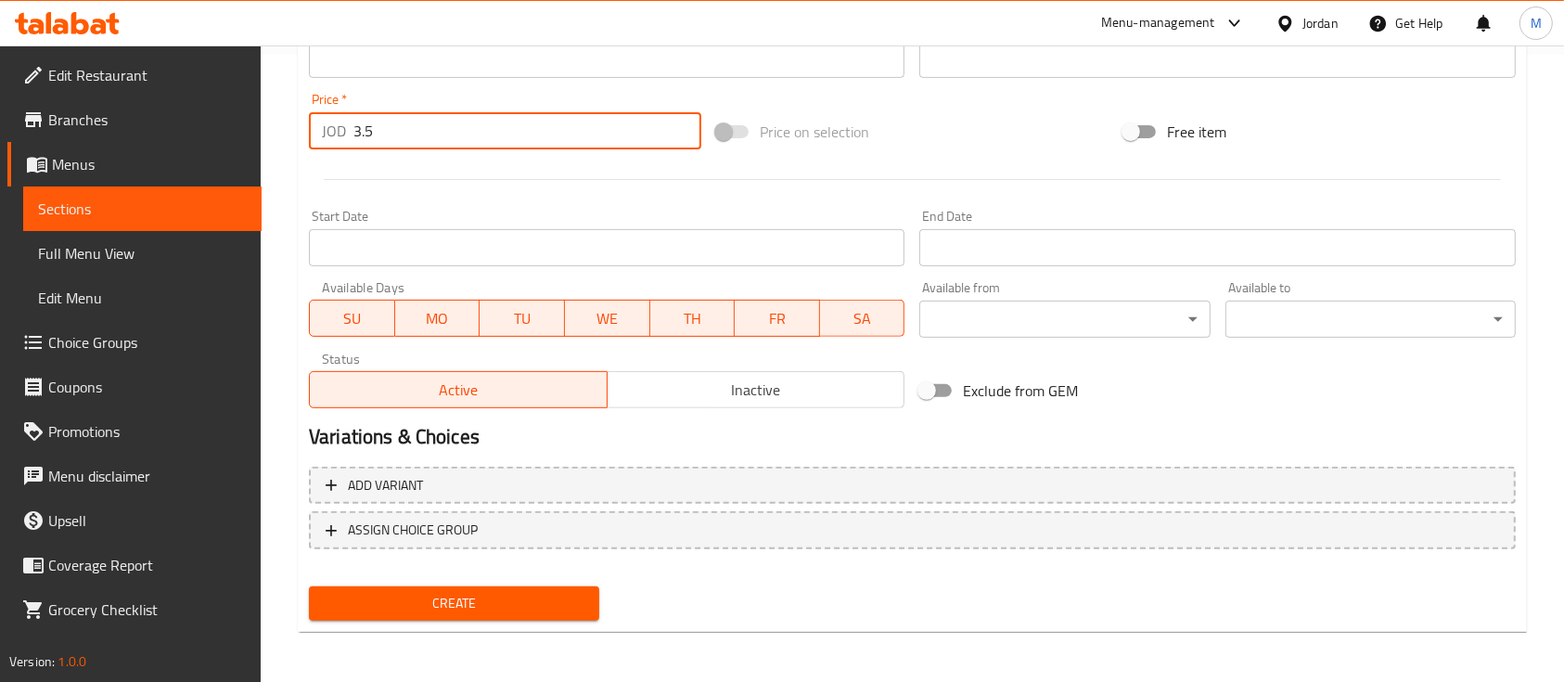
scroll to position [629, 0]
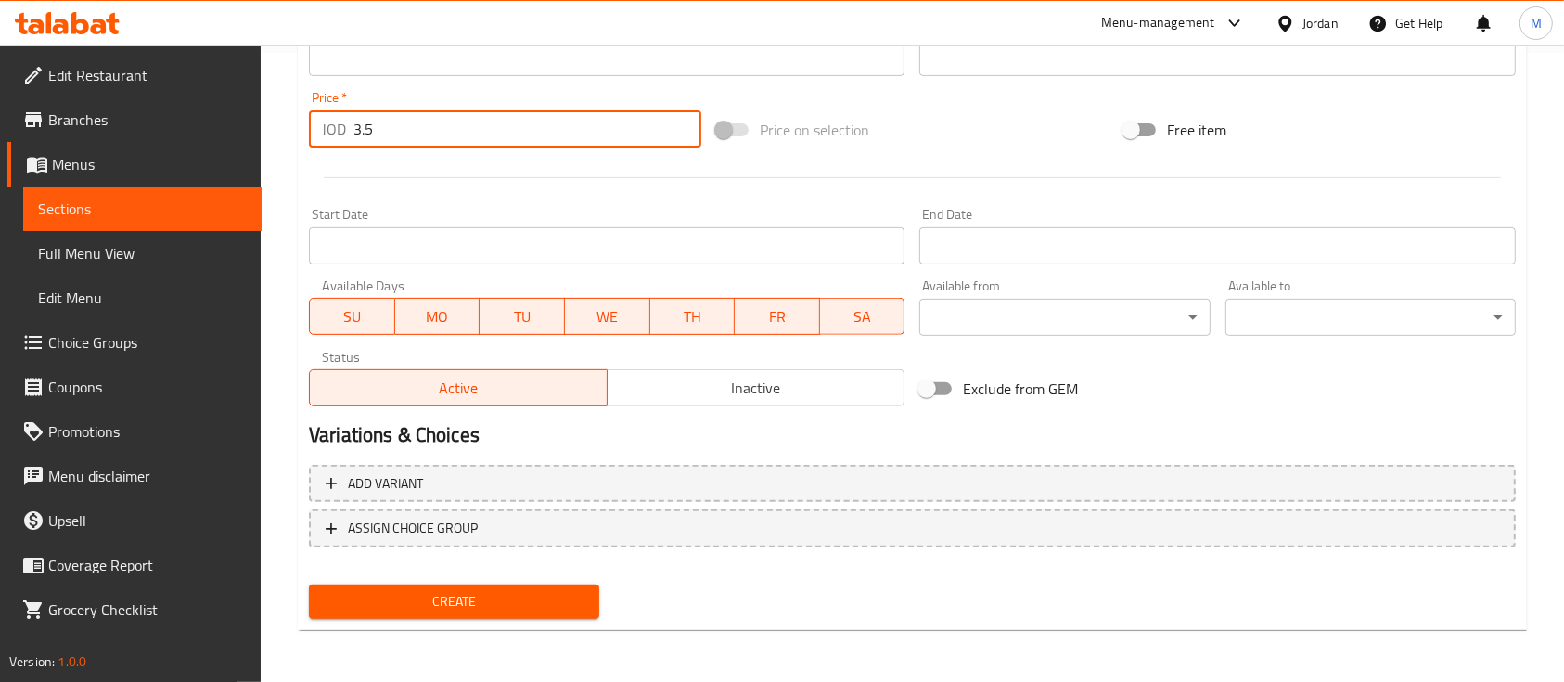
type input "3.5"
click at [557, 587] on button "Create" at bounding box center [454, 601] width 290 height 34
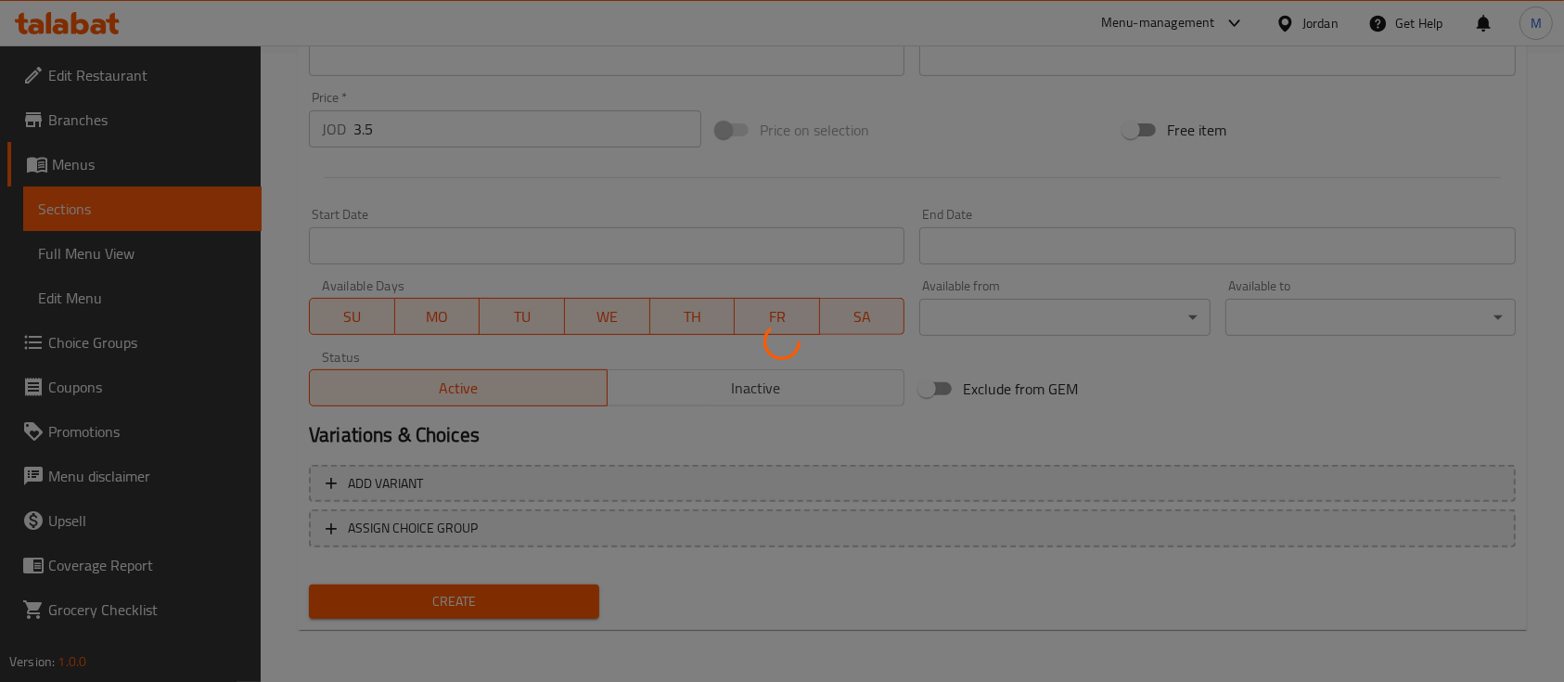
type input "0"
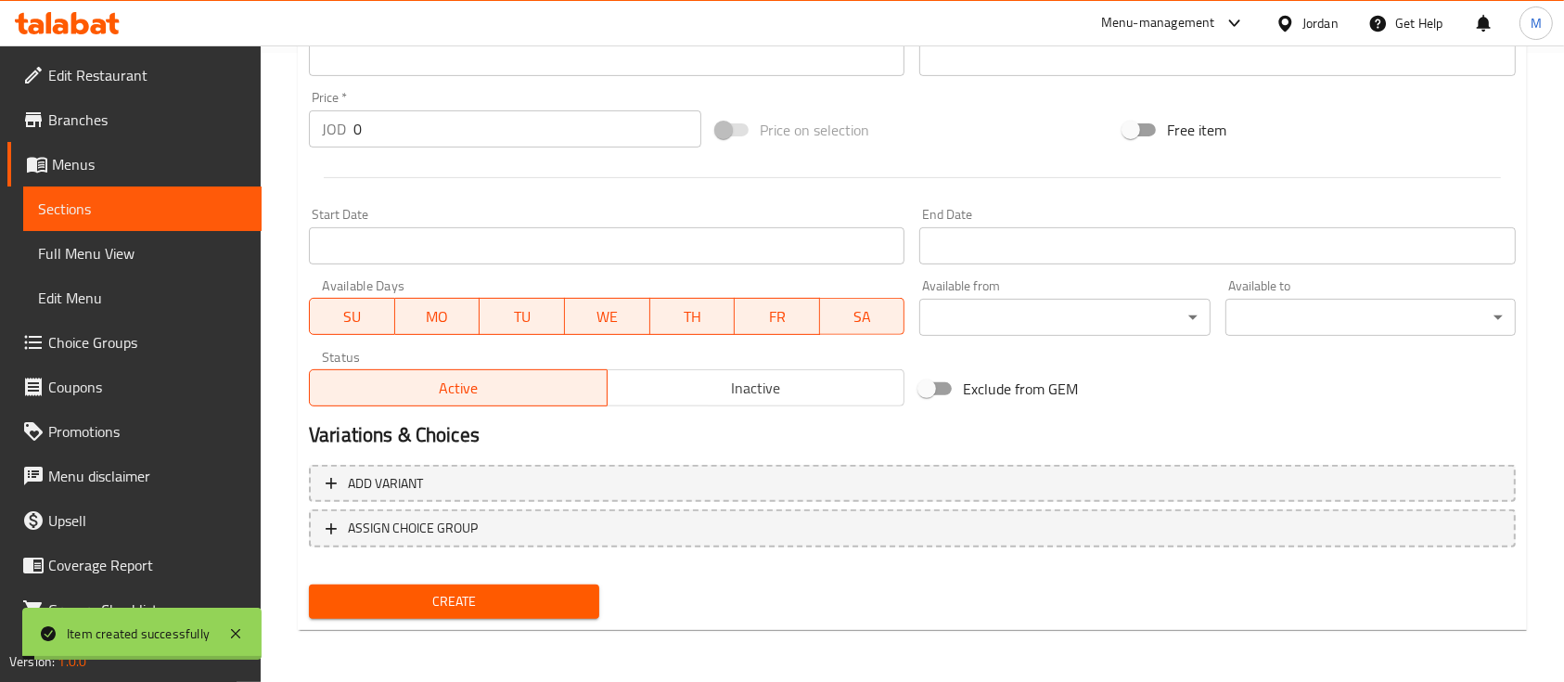
scroll to position [0, 0]
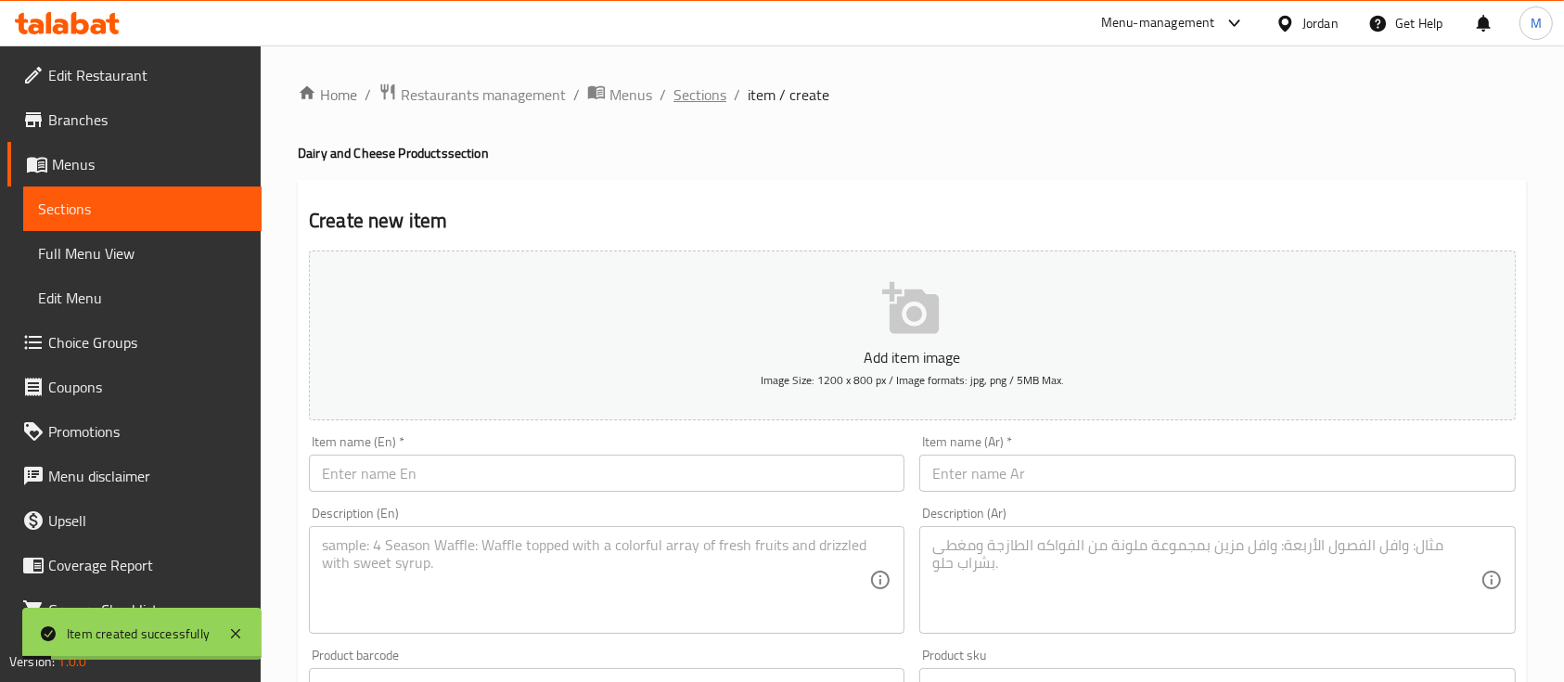
click at [695, 100] on span "Sections" at bounding box center [699, 94] width 53 height 22
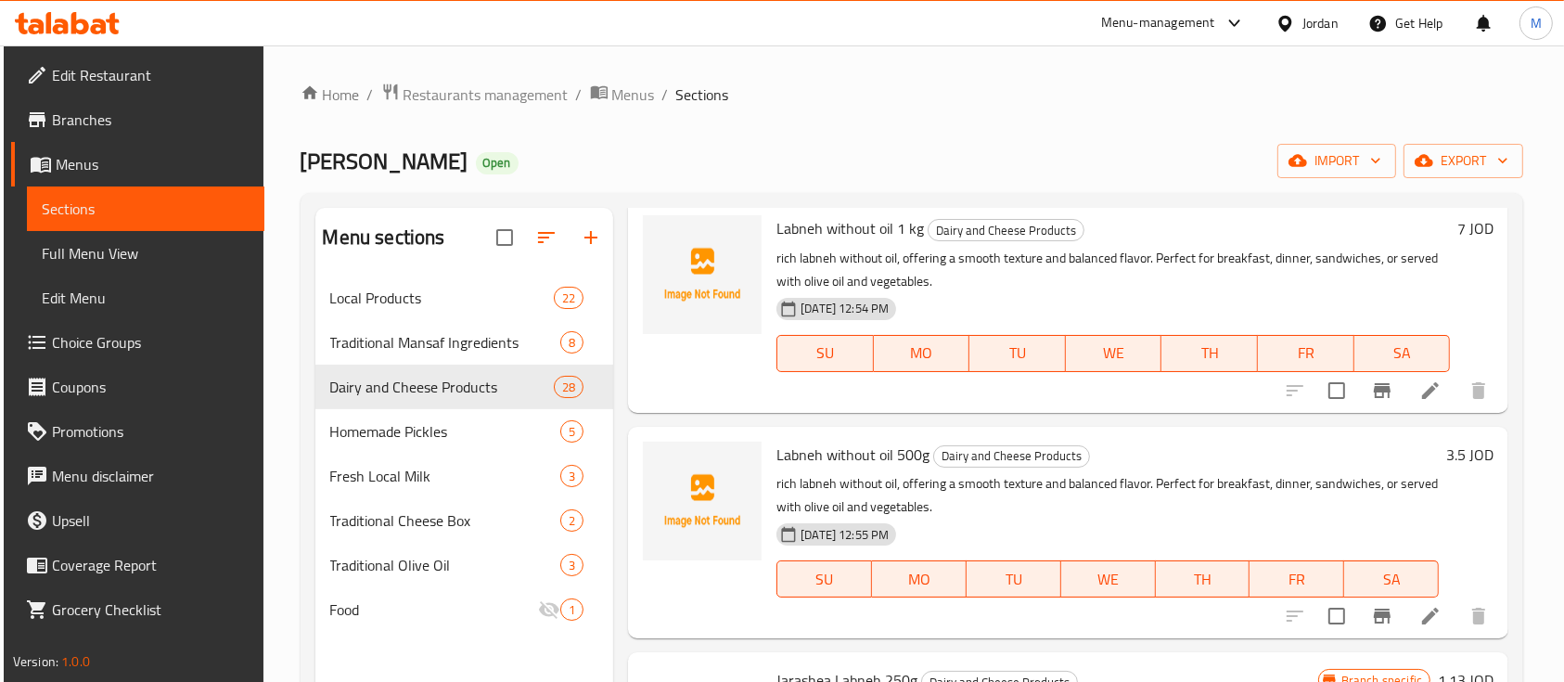
scroll to position [247, 0]
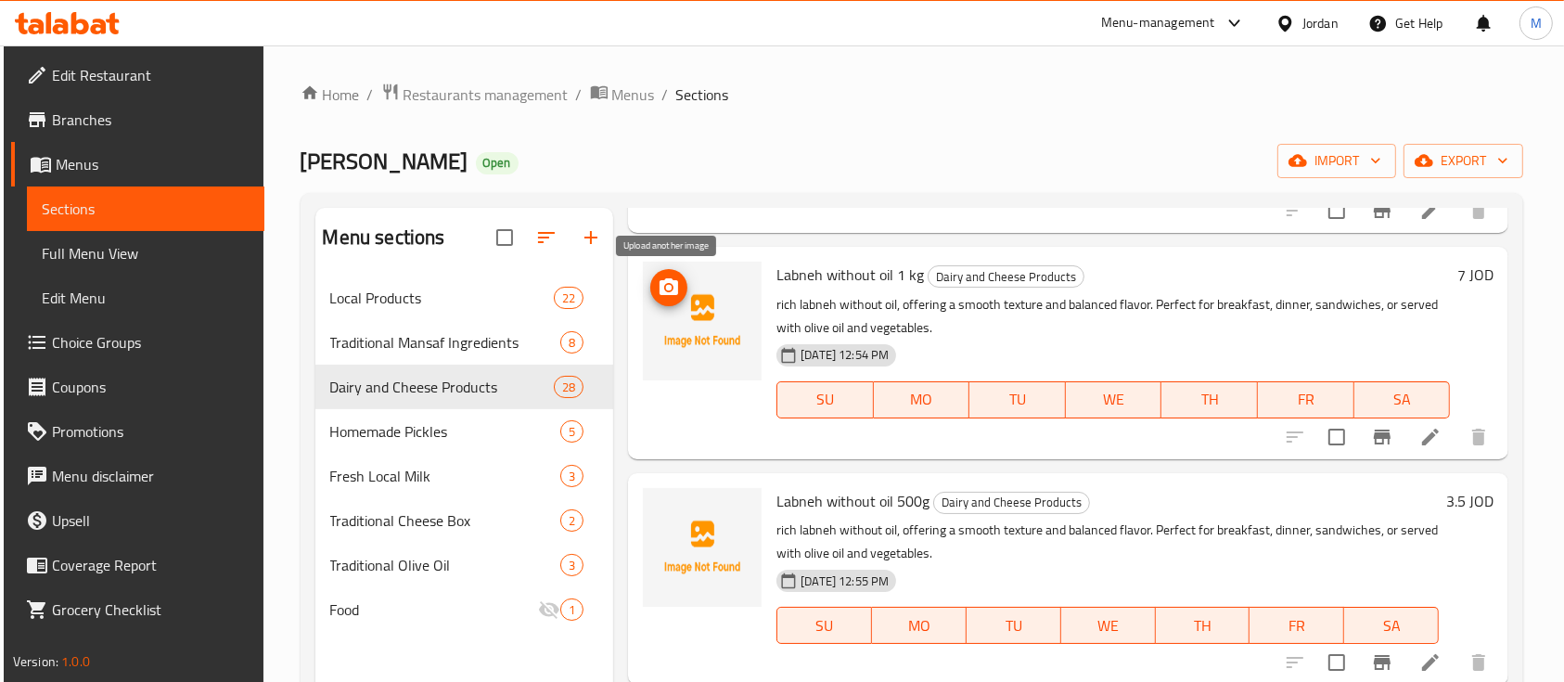
click at [677, 286] on icon "upload picture" at bounding box center [669, 287] width 22 height 22
drag, startPoint x: 776, startPoint y: 271, endPoint x: 891, endPoint y: 278, distance: 114.3
click at [891, 278] on span "Labneh without oil 1 kg" at bounding box center [849, 275] width 147 height 28
copy span "Labneh without oil"
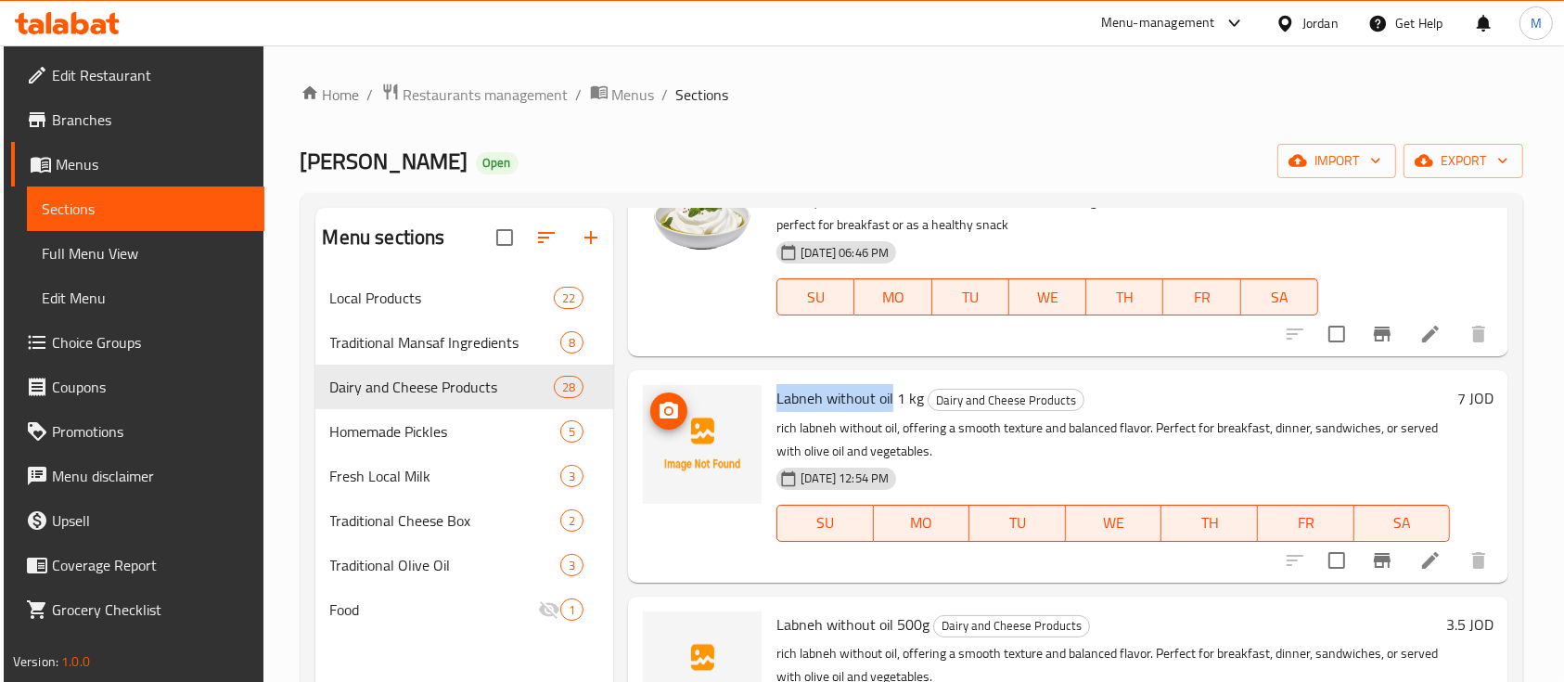
click at [673, 407] on icon "upload picture" at bounding box center [669, 410] width 19 height 17
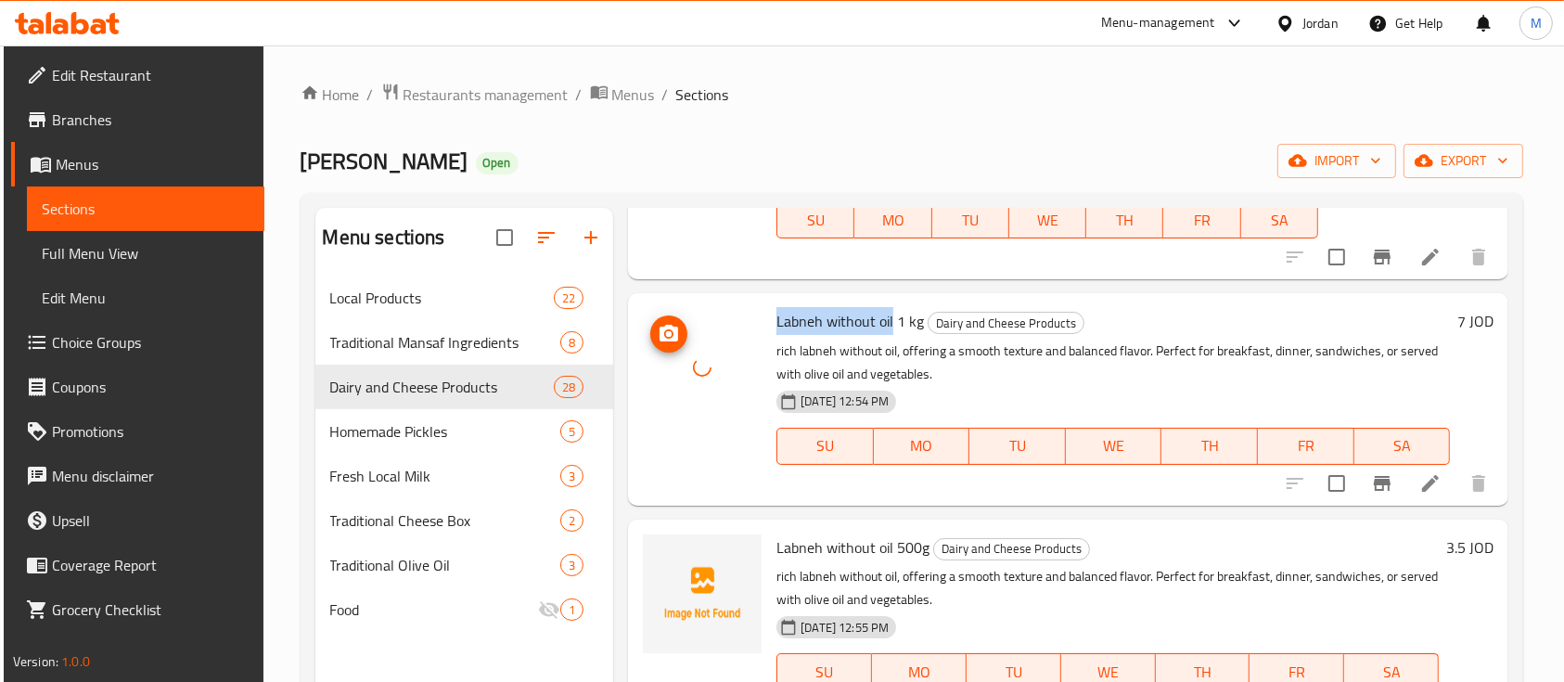
scroll to position [247, 0]
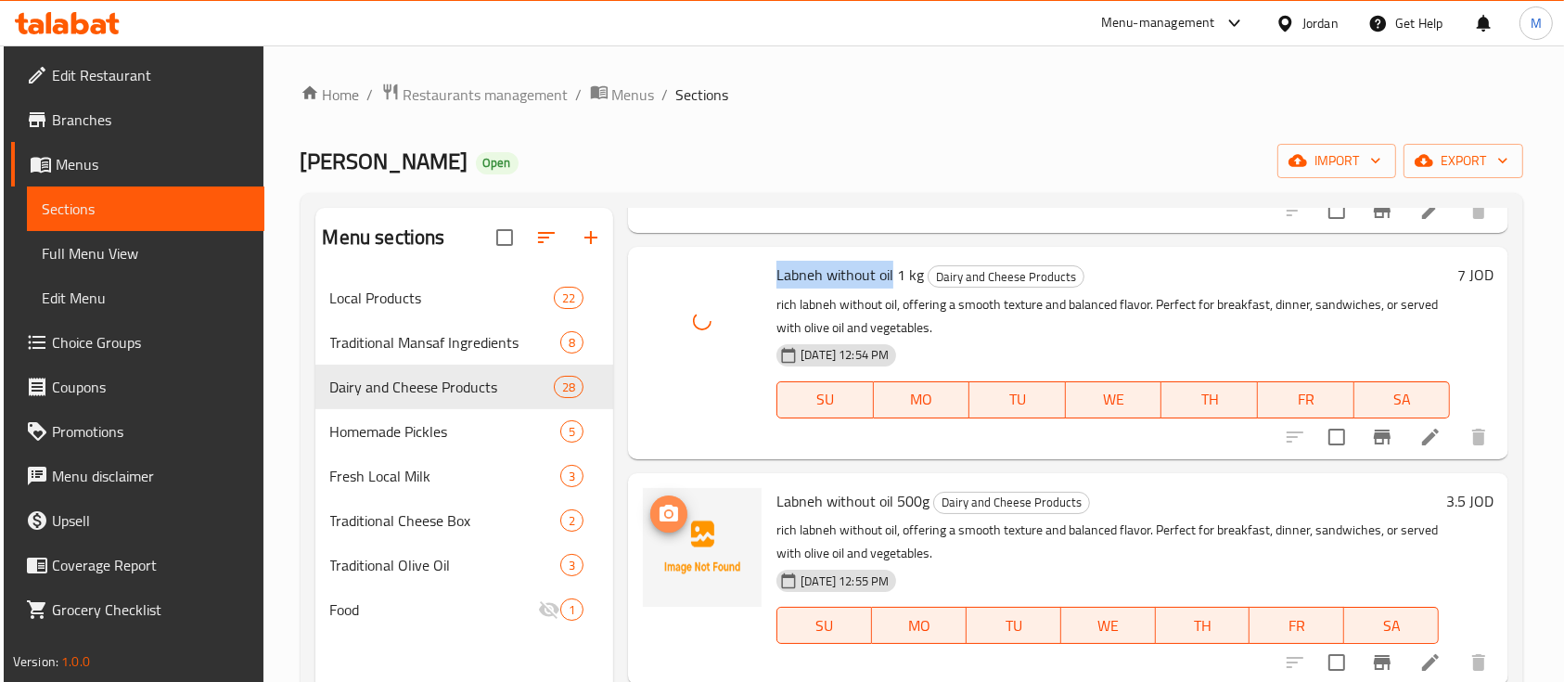
click at [676, 508] on icon "upload picture" at bounding box center [669, 513] width 19 height 17
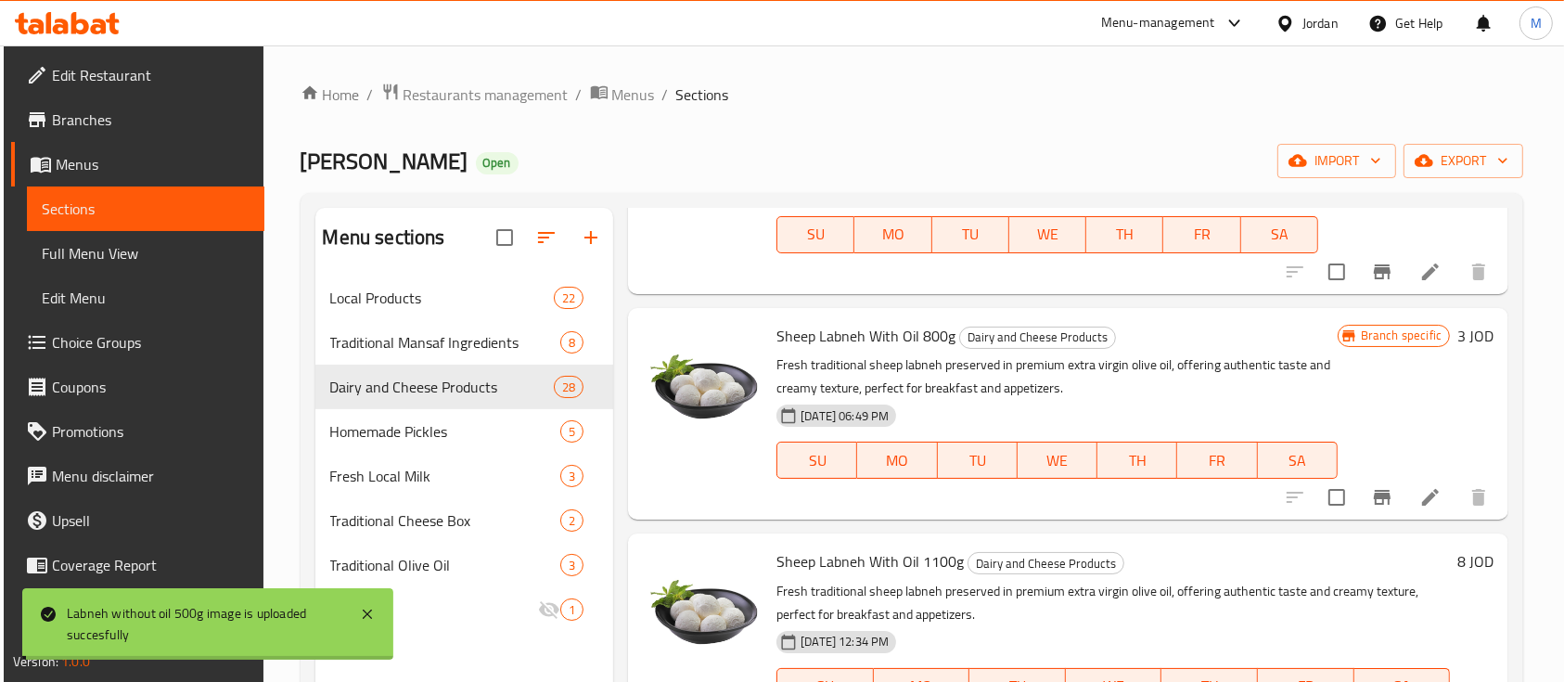
scroll to position [866, 0]
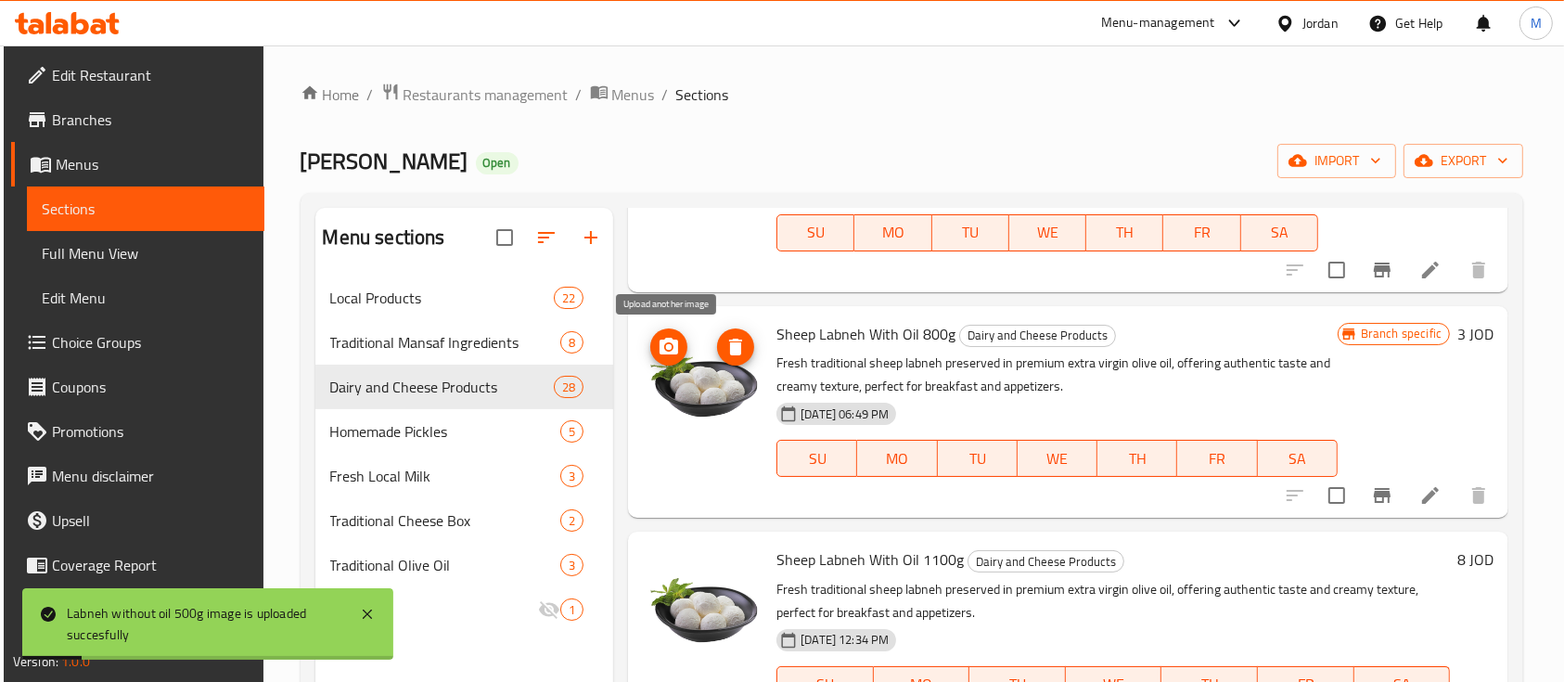
click at [679, 353] on span "upload picture" at bounding box center [668, 347] width 37 height 22
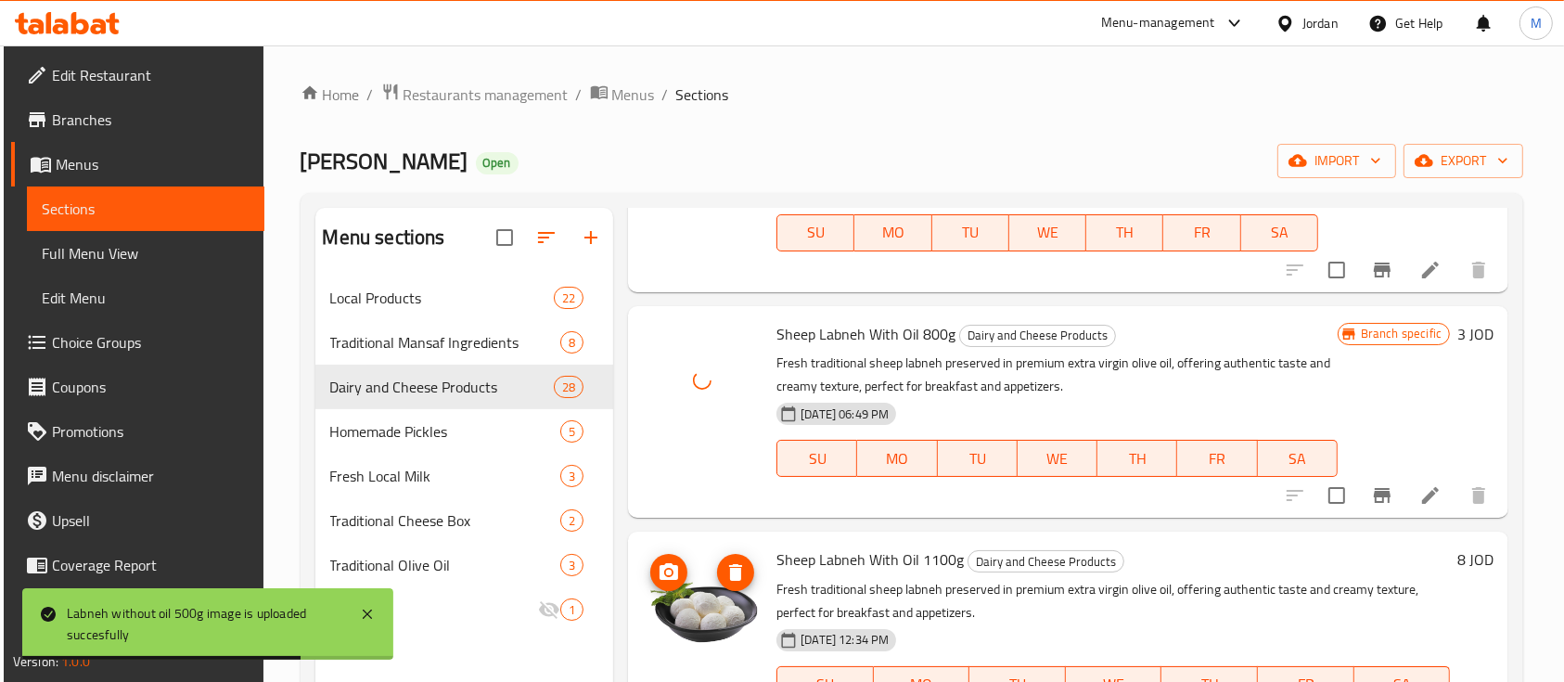
scroll to position [989, 0]
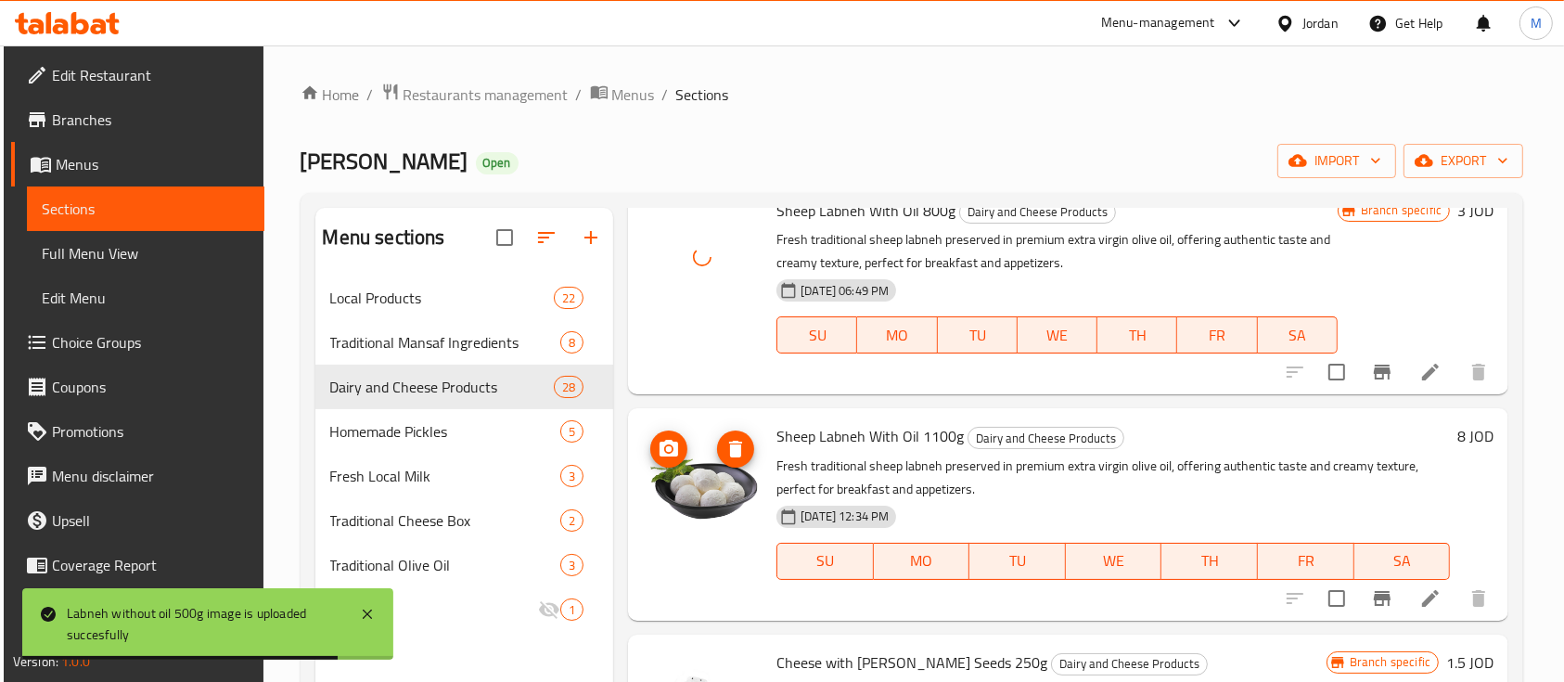
click at [660, 447] on icon "upload picture" at bounding box center [669, 448] width 19 height 17
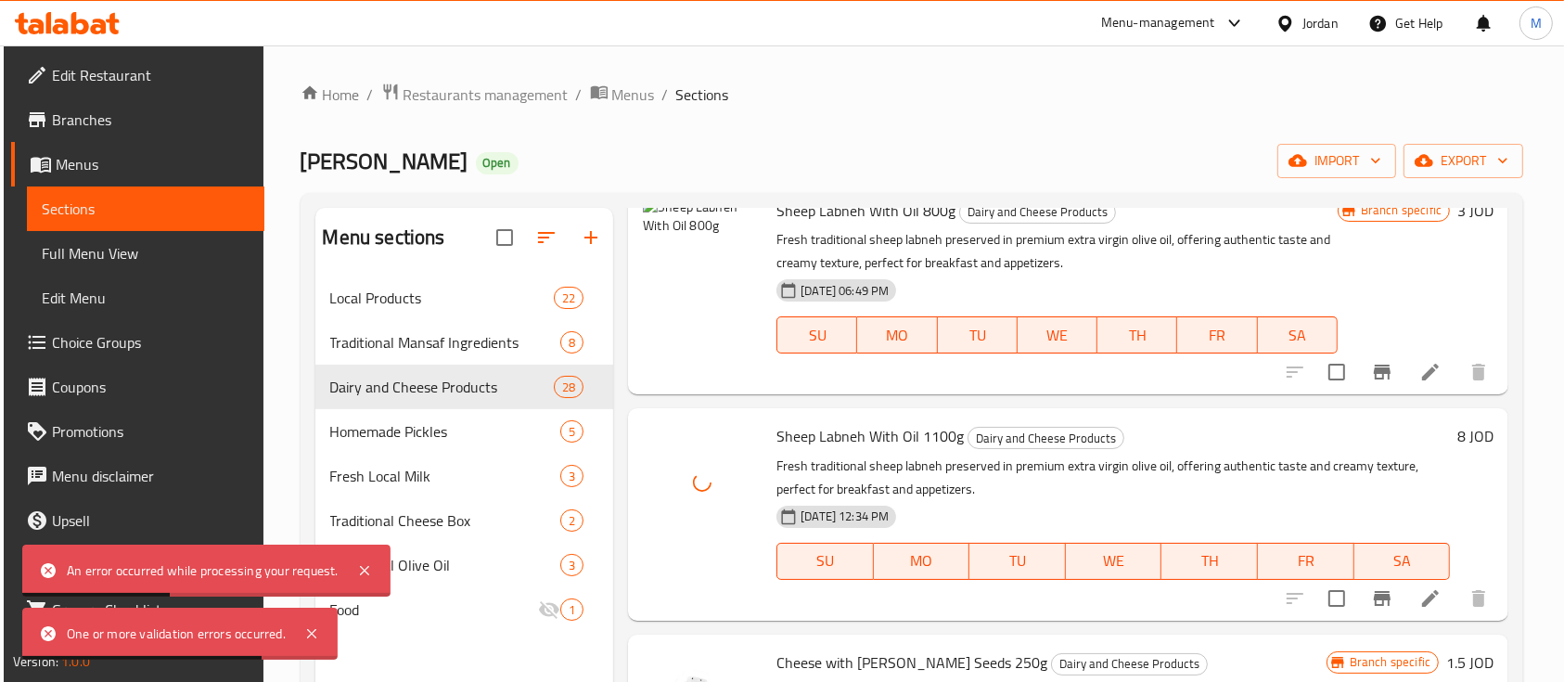
scroll to position [866, 0]
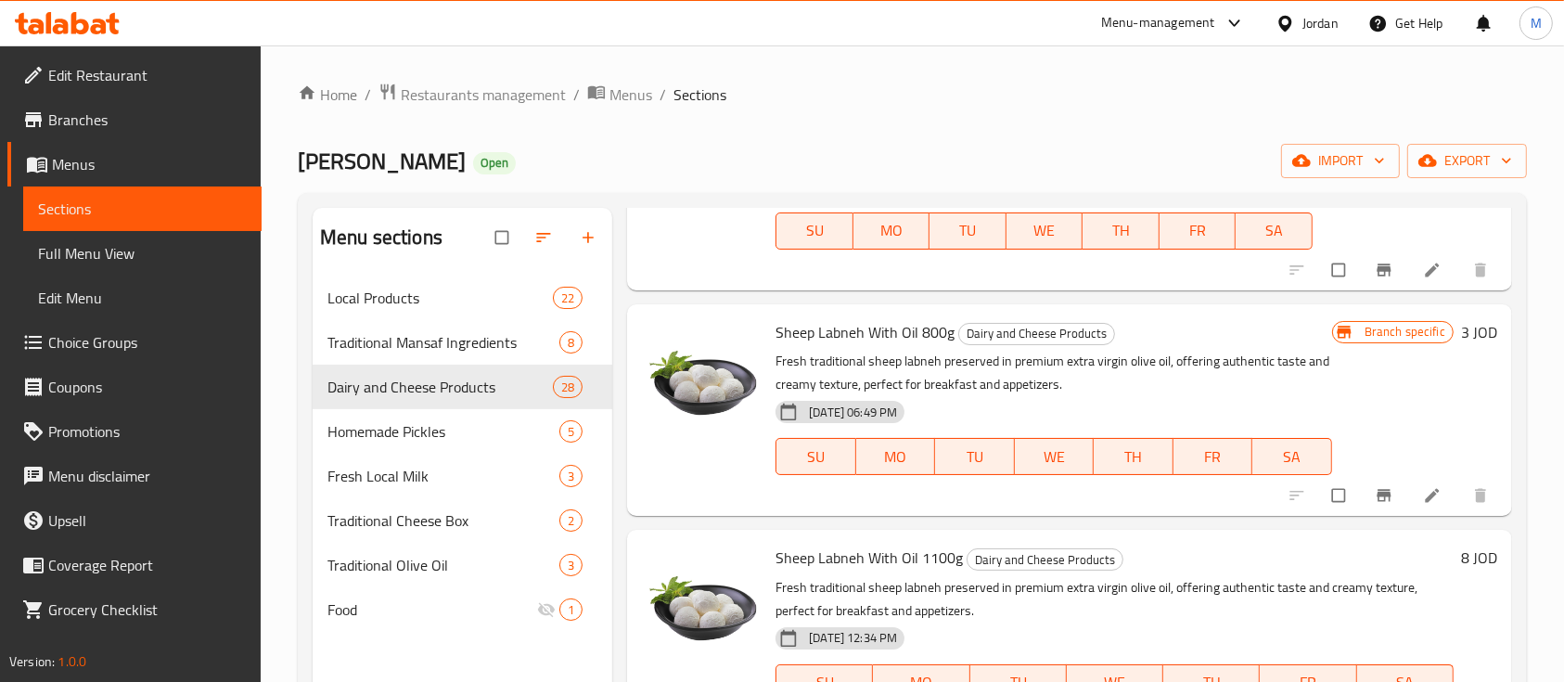
scroll to position [866, 0]
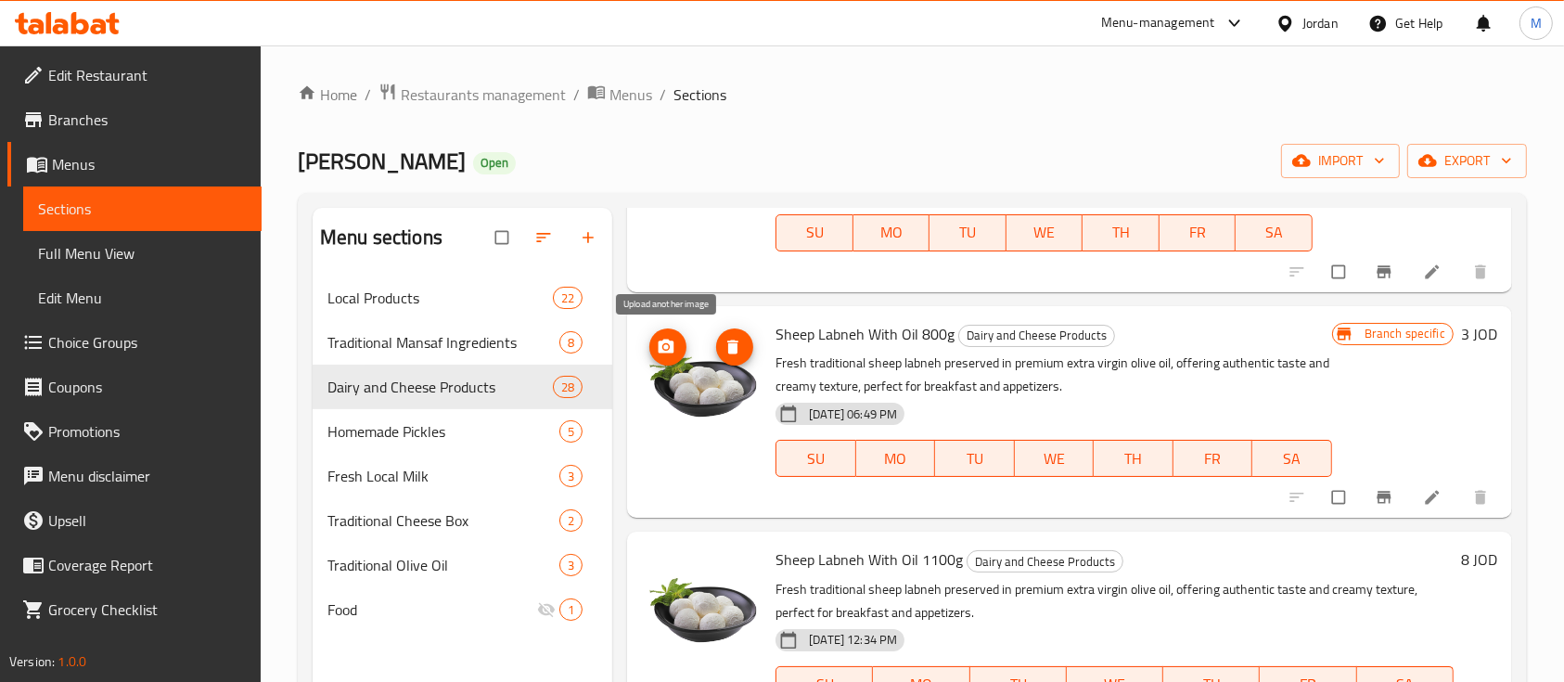
click at [677, 345] on span "upload picture" at bounding box center [667, 347] width 37 height 19
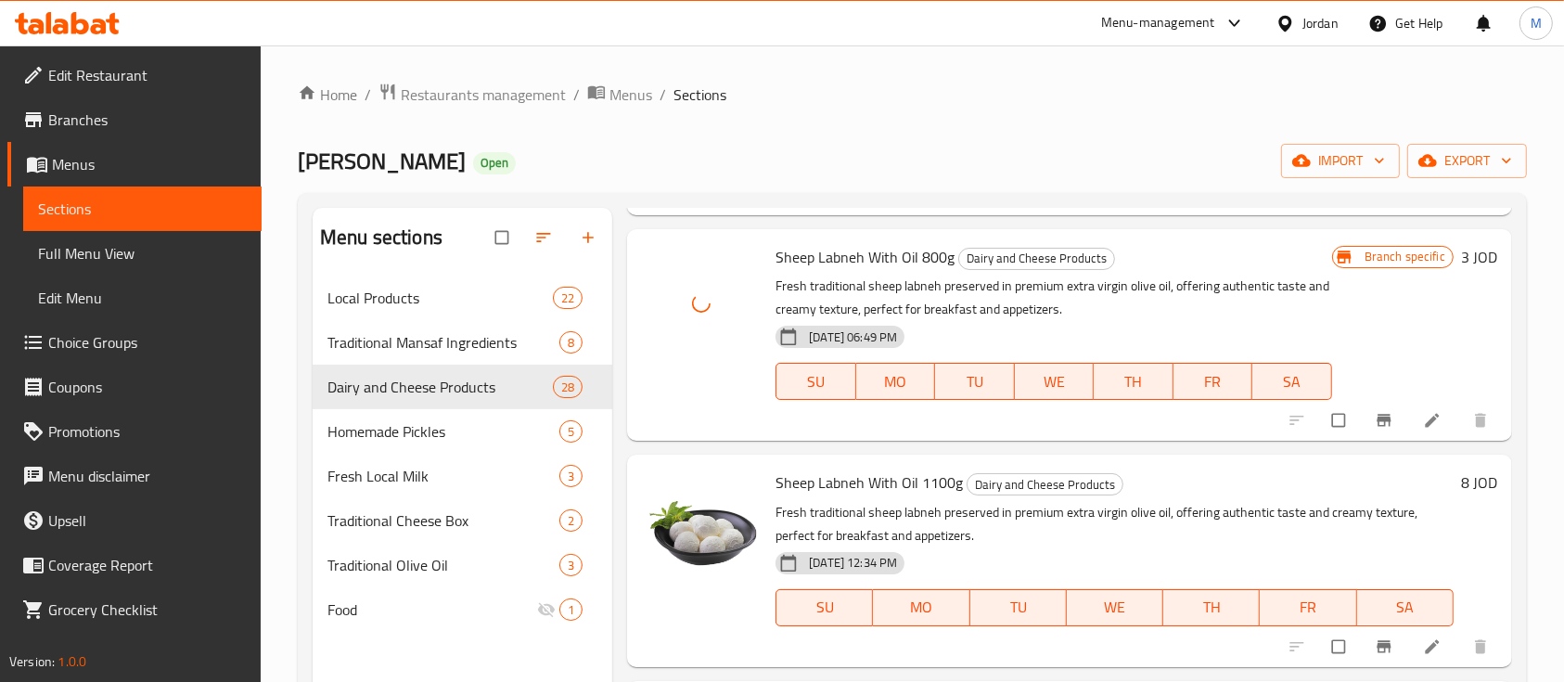
scroll to position [989, 0]
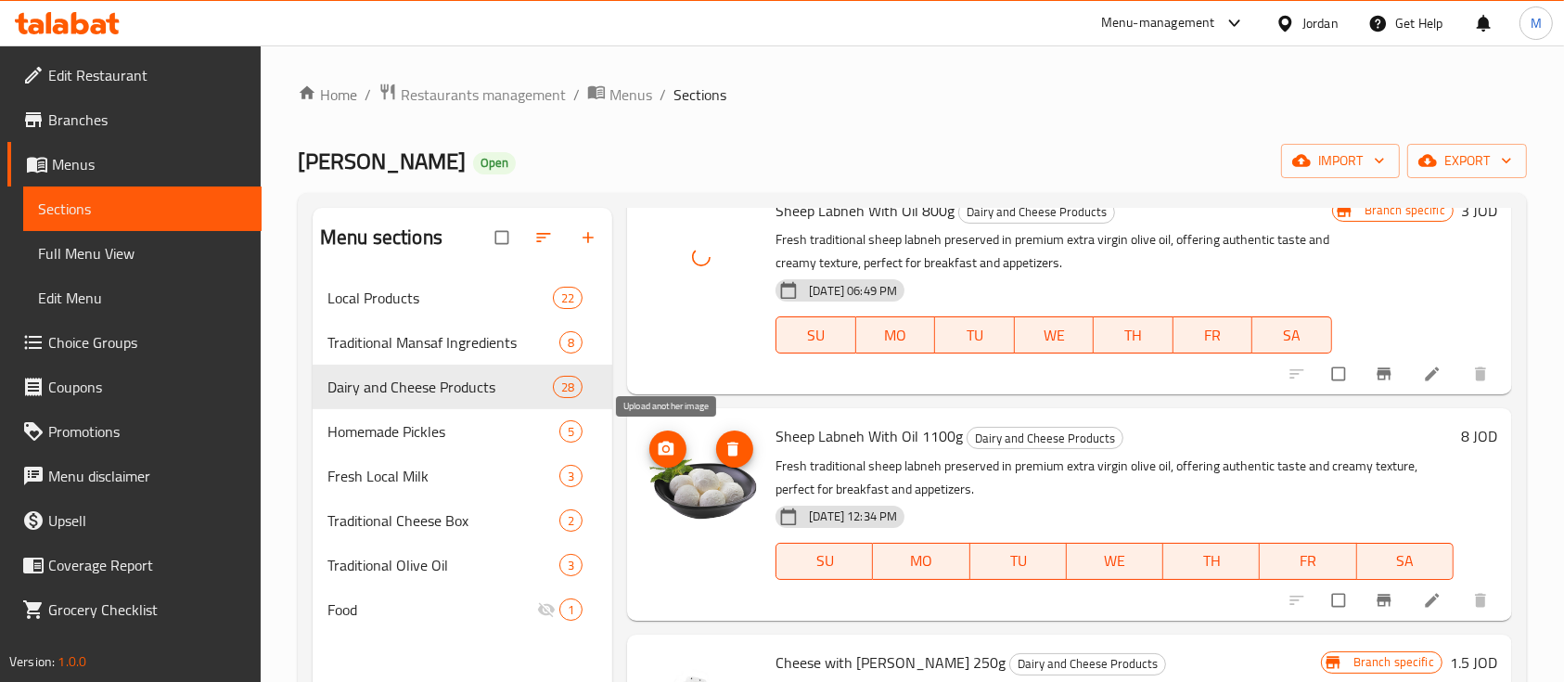
click at [668, 445] on icon "upload picture" at bounding box center [666, 449] width 19 height 19
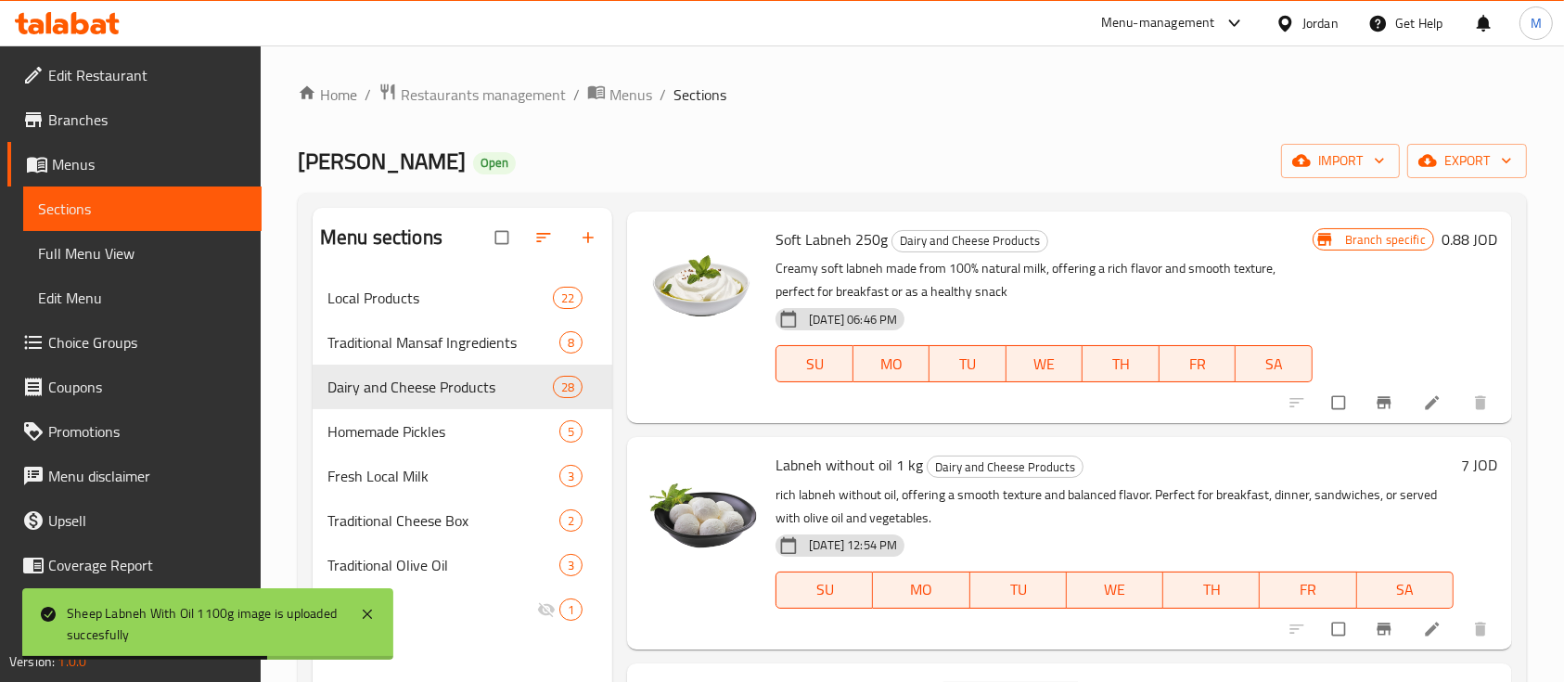
scroll to position [0, 0]
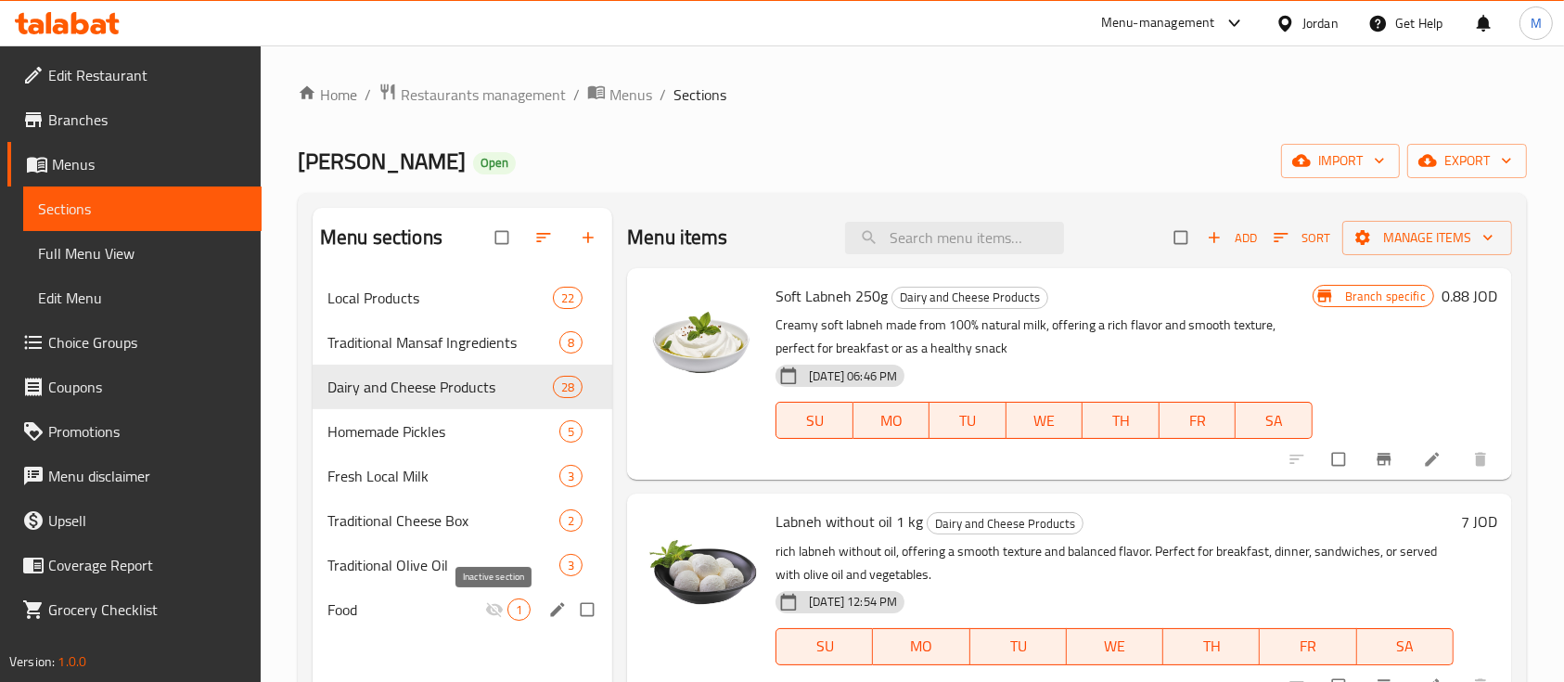
click at [489, 601] on icon "Menu sections" at bounding box center [494, 609] width 19 height 19
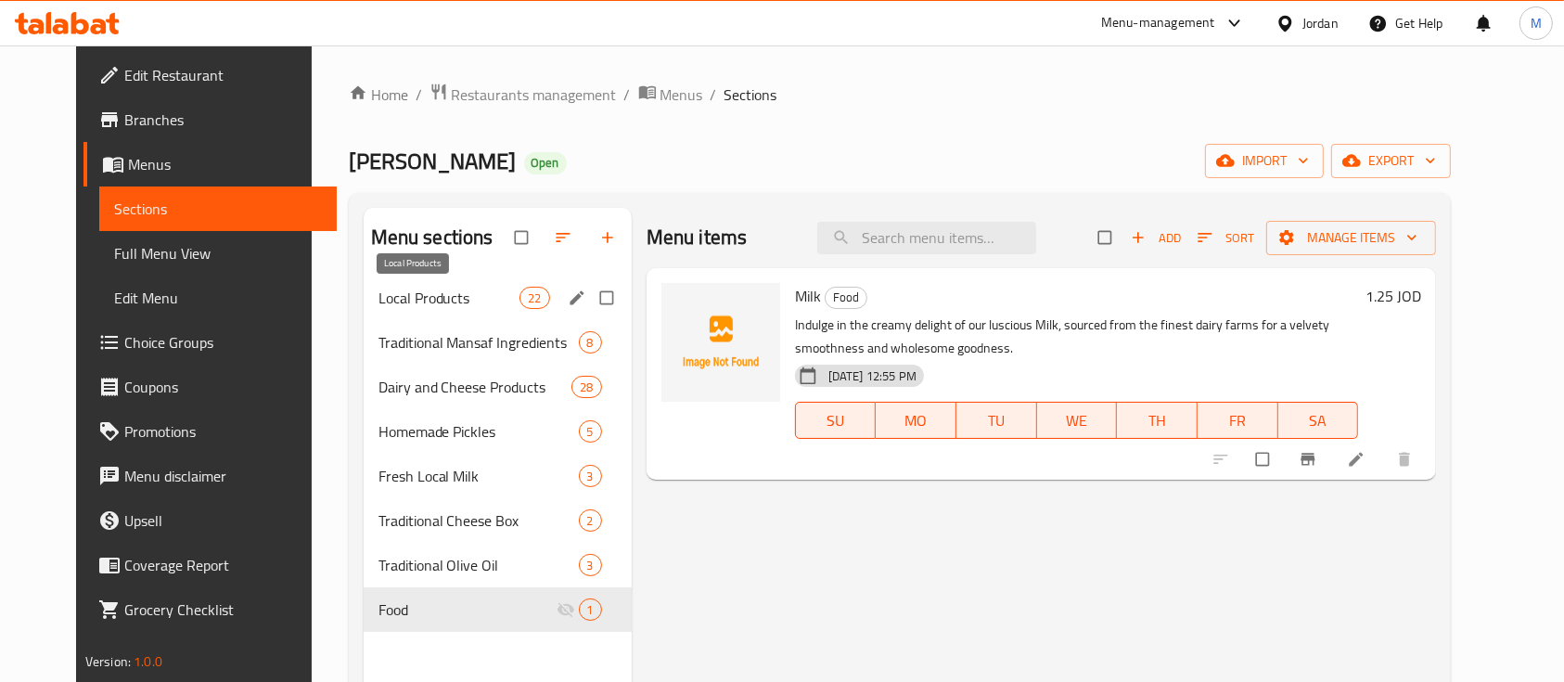
click at [458, 302] on span "Local Products" at bounding box center [449, 298] width 142 height 22
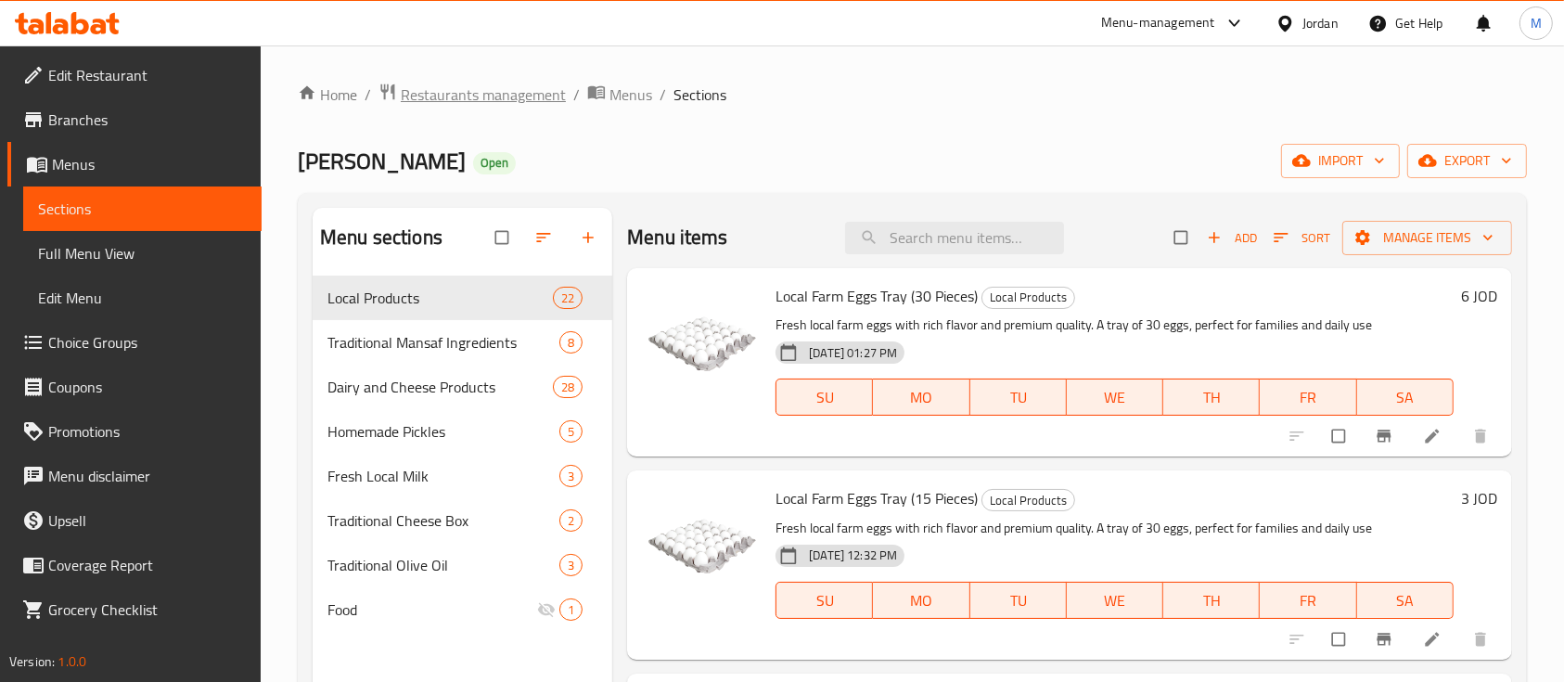
click at [506, 92] on span "Restaurants management" at bounding box center [483, 94] width 165 height 22
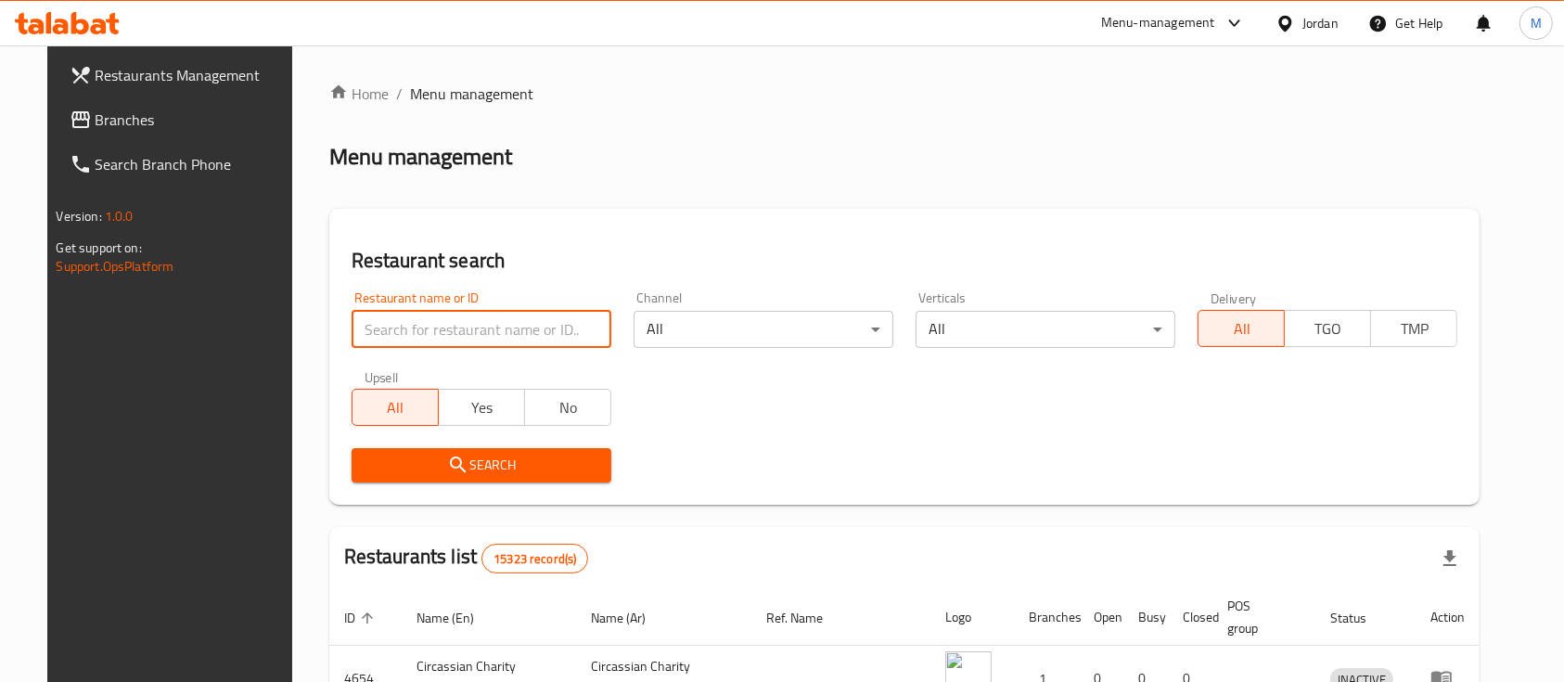
click at [453, 325] on input "search" at bounding box center [482, 329] width 260 height 37
type input "al rayhan"
click button "Search" at bounding box center [482, 465] width 260 height 34
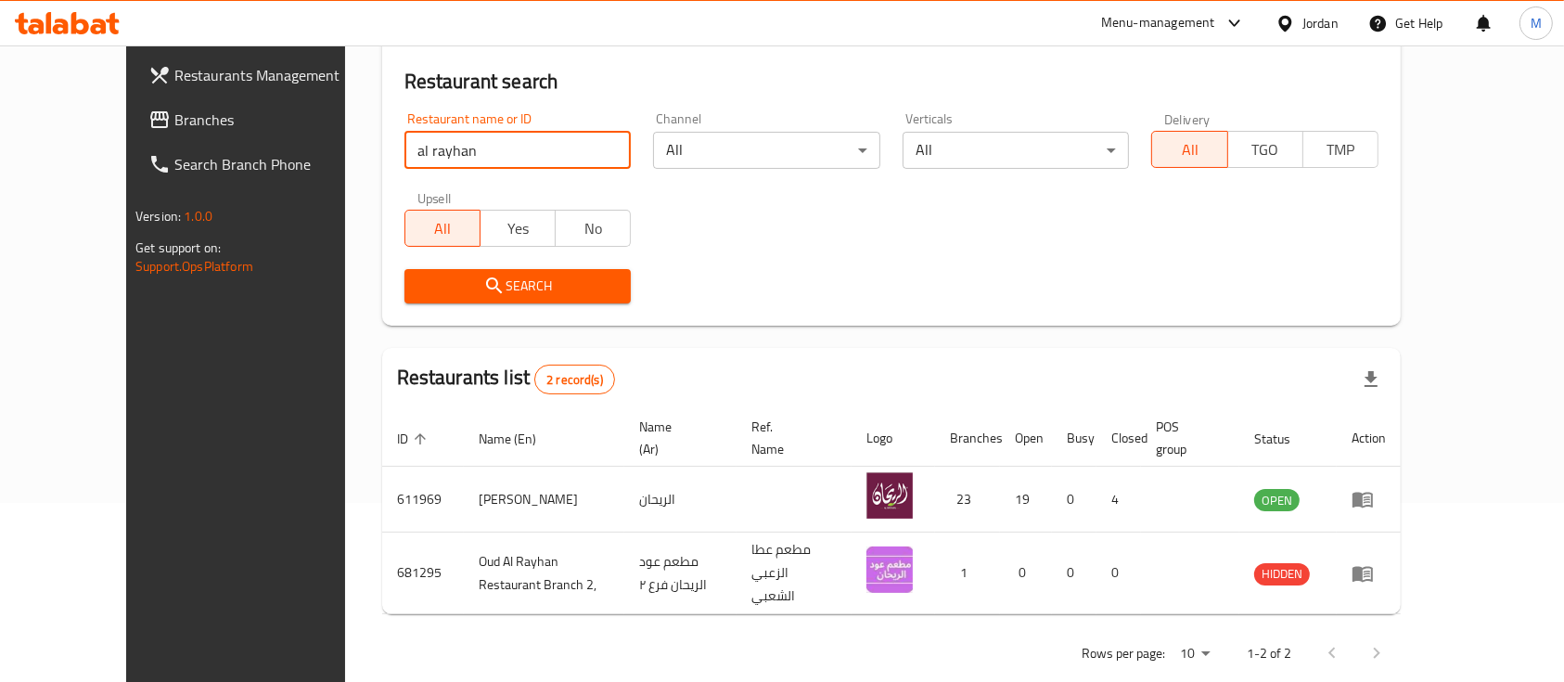
scroll to position [194, 0]
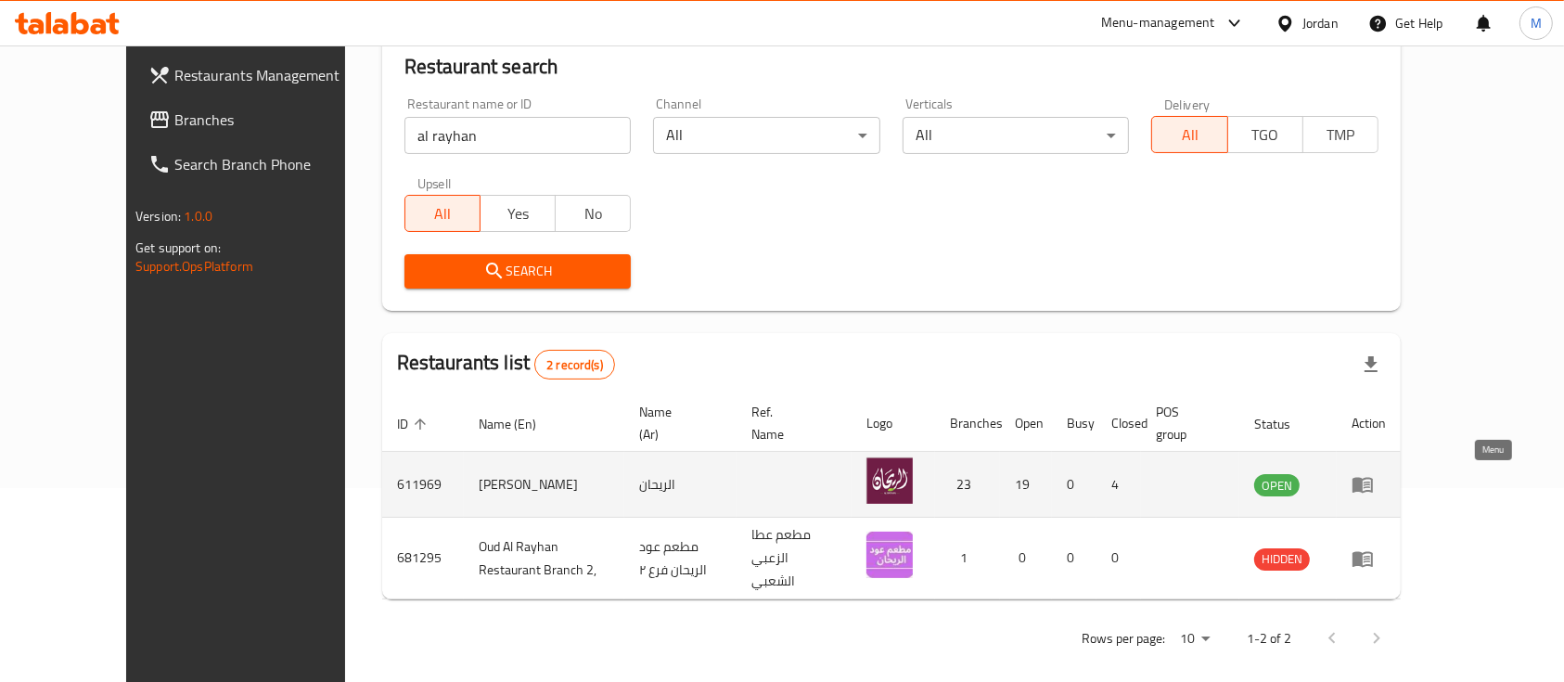
click at [1370, 484] on icon "enhanced table" at bounding box center [1367, 484] width 6 height 7
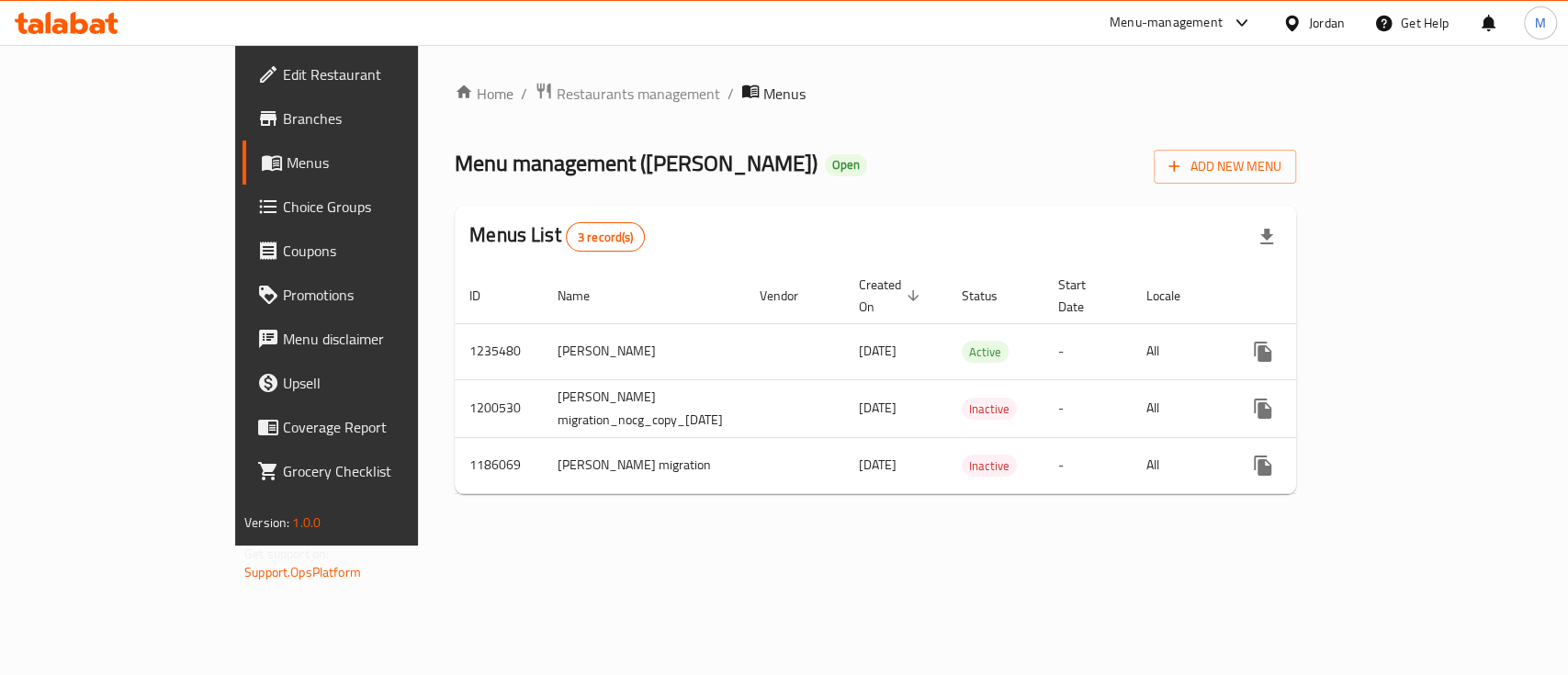
click at [283, 116] on span "Branches" at bounding box center [382, 119] width 199 height 22
